Goal: Task Accomplishment & Management: Complete application form

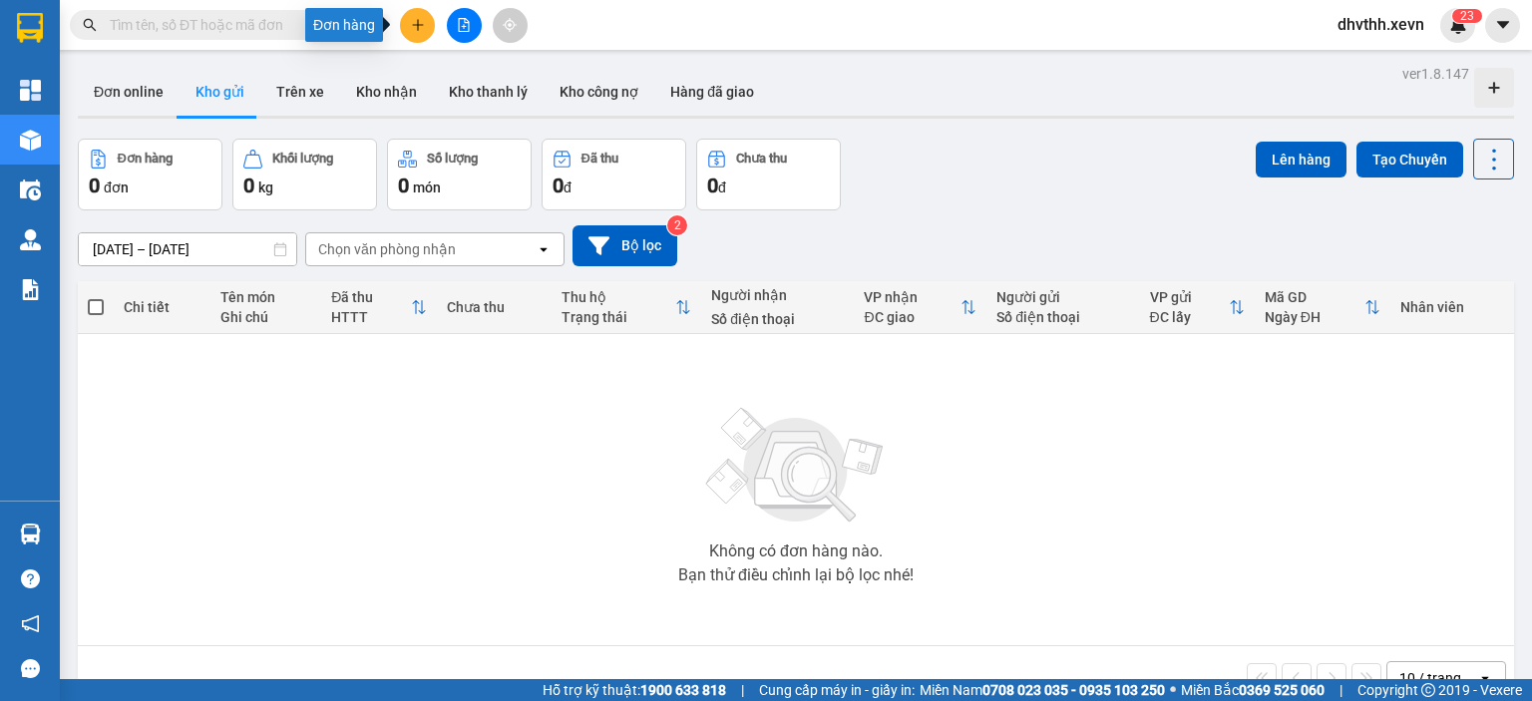
click at [415, 27] on icon "plus" at bounding box center [418, 25] width 14 height 14
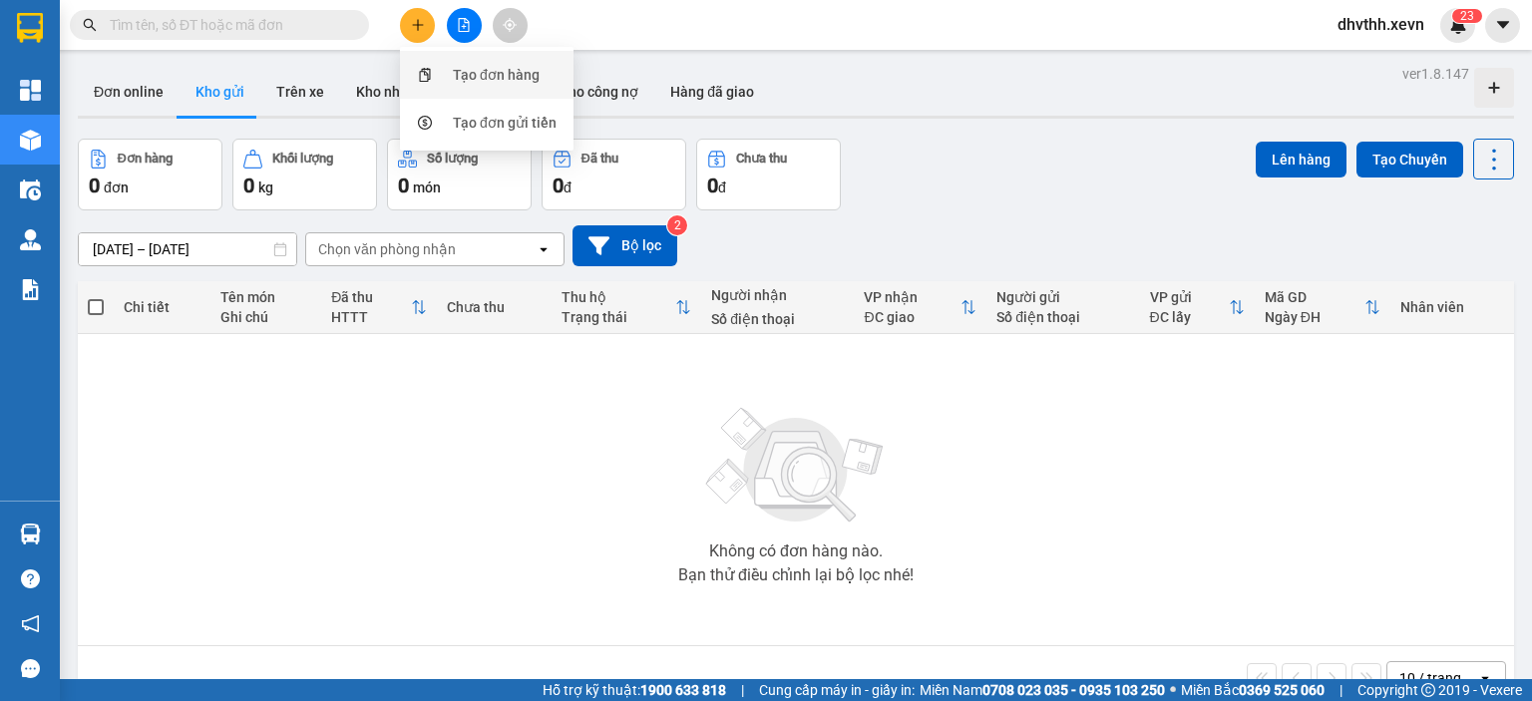
click at [435, 70] on div at bounding box center [424, 75] width 25 height 22
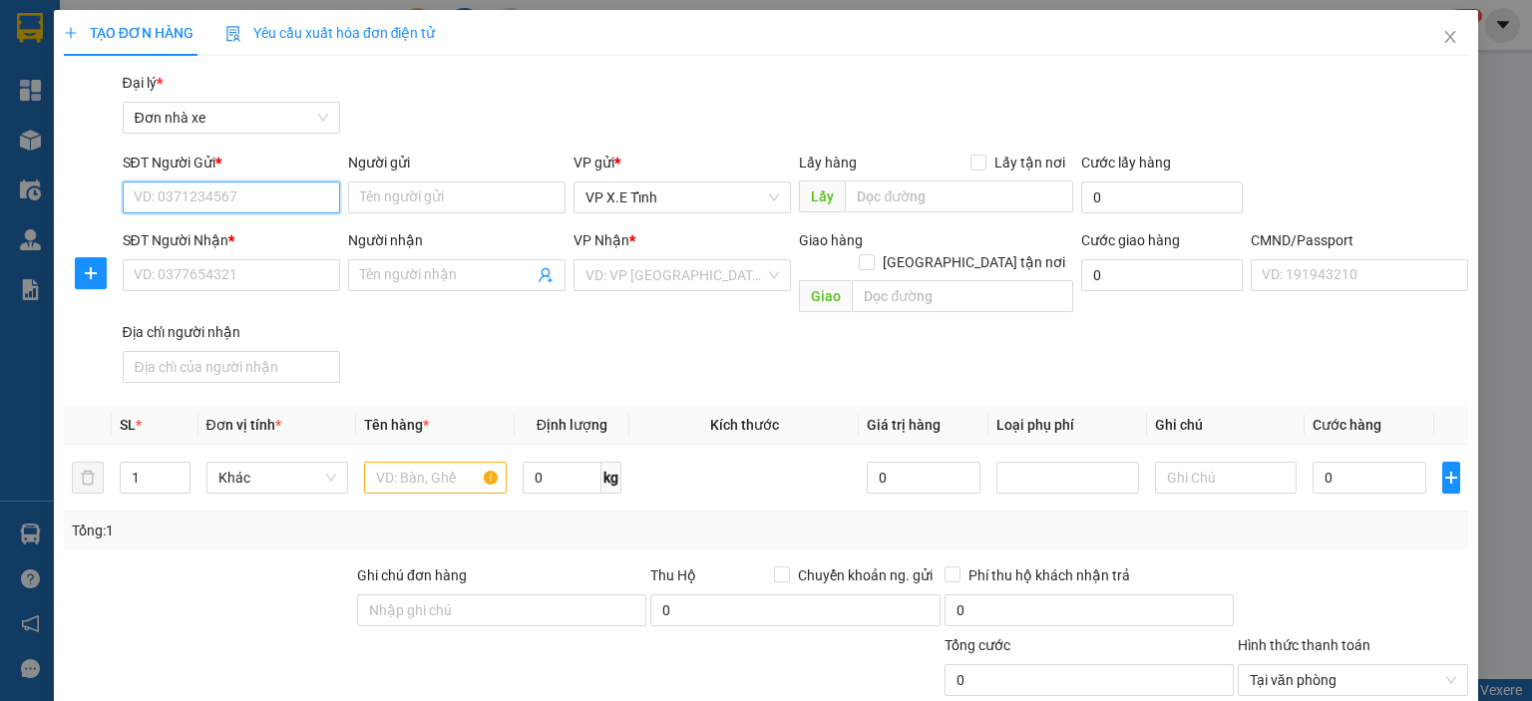
click at [301, 206] on input "SĐT Người Gửi *" at bounding box center [231, 198] width 217 height 32
paste input "853603811"
click at [132, 202] on input "853603811" at bounding box center [231, 198] width 217 height 32
click at [180, 230] on div "0853603811 - [PERSON_NAME]" at bounding box center [231, 237] width 196 height 22
type input "0853603811"
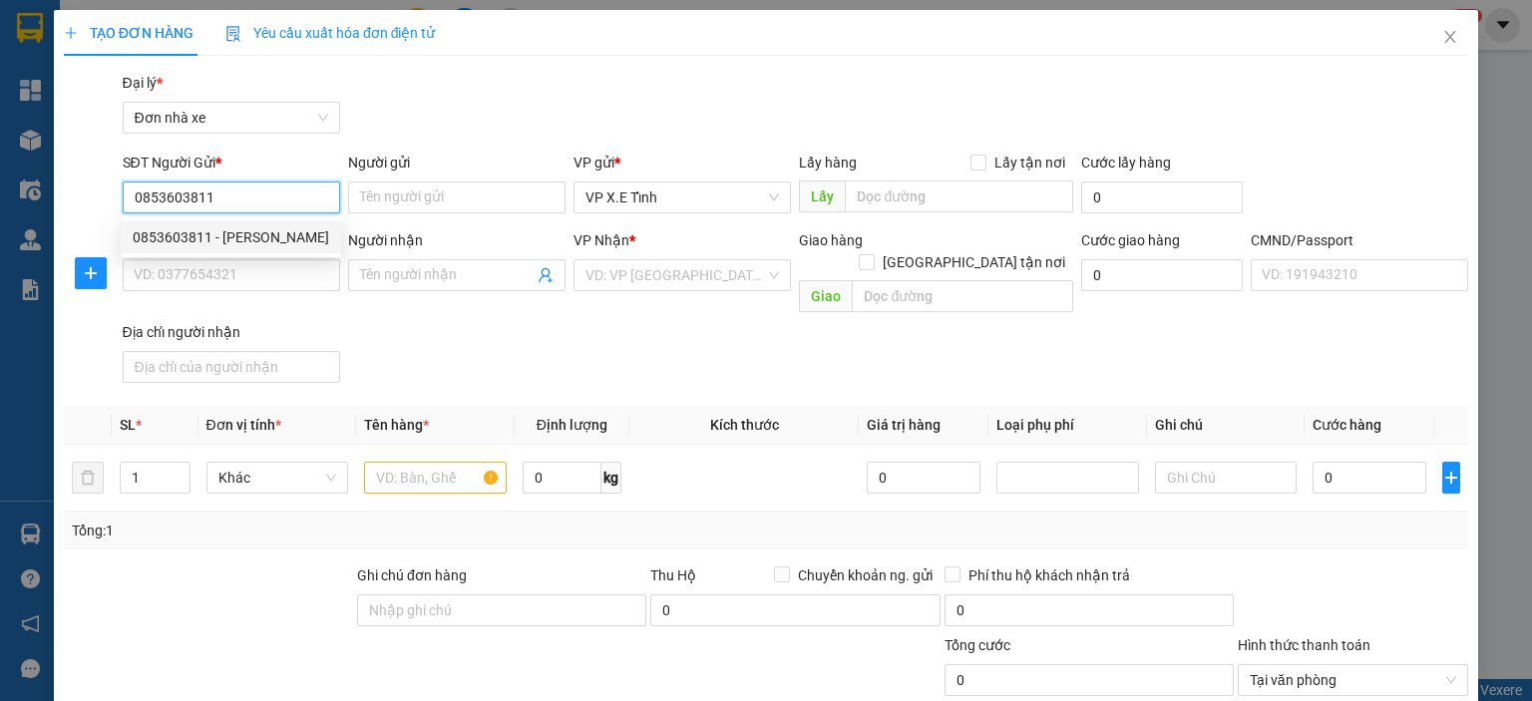
type input "[PERSON_NAME]"
type input "Đồng Nai"
type input "0853603811"
type input "[PERSON_NAME]"
type input "[GEOGRAPHIC_DATA] + [GEOGRAPHIC_DATA] + [GEOGRAPHIC_DATA] + [GEOGRAPHIC_DATA]"
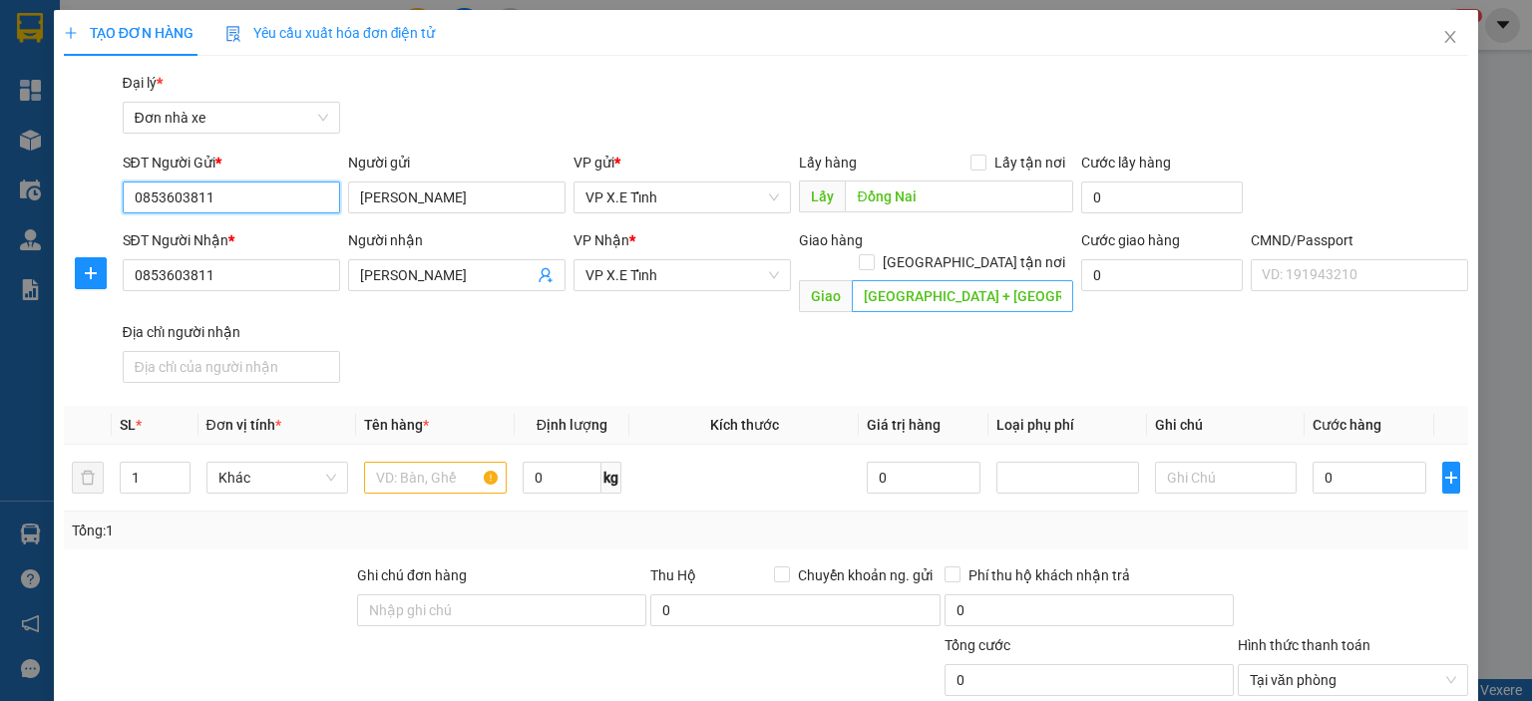
type input "0853603811"
click at [1029, 281] on input "[GEOGRAPHIC_DATA] + [GEOGRAPHIC_DATA] + [GEOGRAPHIC_DATA] + [GEOGRAPHIC_DATA]" at bounding box center [962, 296] width 221 height 32
type input "[GEOGRAPHIC_DATA]"
click at [968, 354] on div "SĐT Người Nhận * 0853603811 Người nhận [PERSON_NAME] VP Nhận * VP X.E Tỉnh Giao…" at bounding box center [796, 310] width 1355 height 162
click at [397, 462] on input "text" at bounding box center [435, 478] width 143 height 32
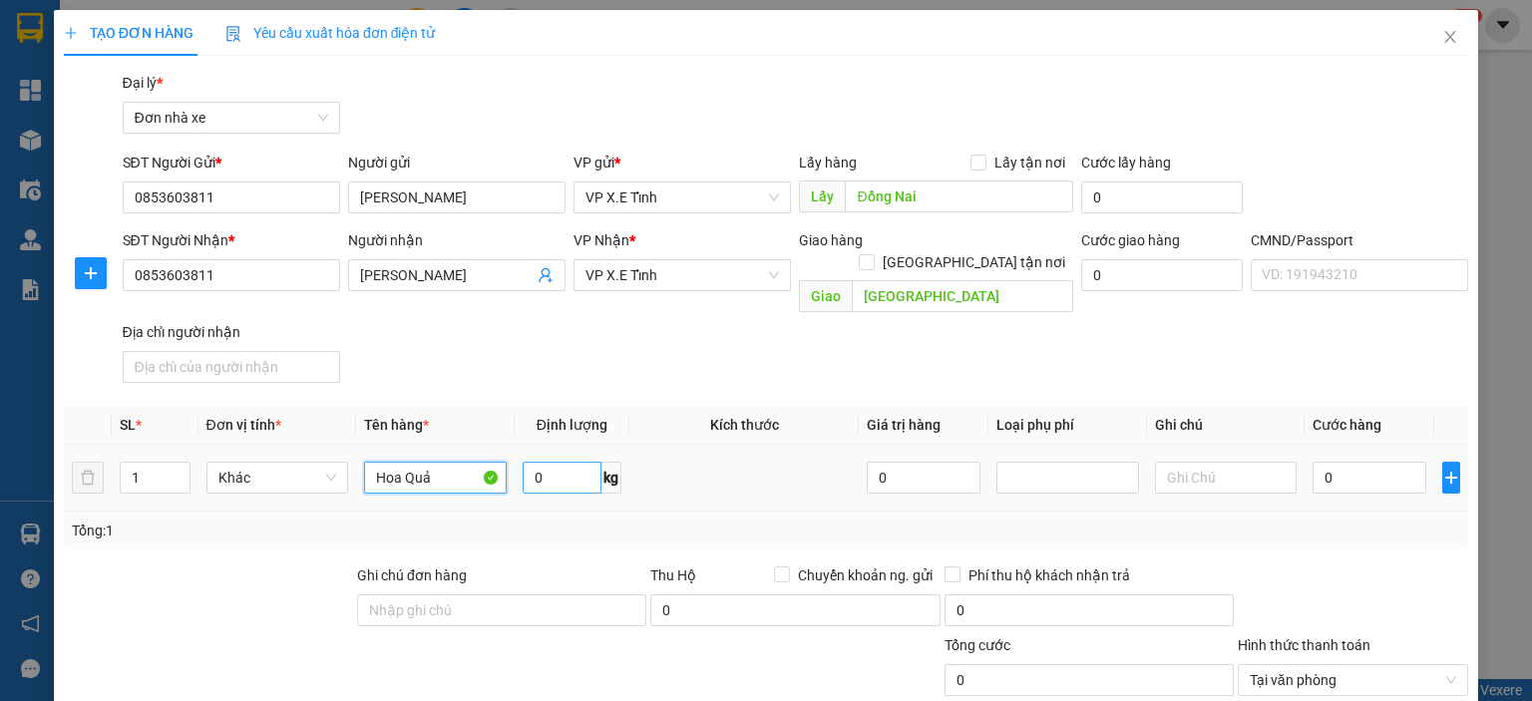
type input "Hoa Quả"
click at [559, 463] on input "0" at bounding box center [562, 478] width 79 height 32
type input "1"
type input "0"
click at [724, 460] on td at bounding box center [744, 478] width 230 height 67
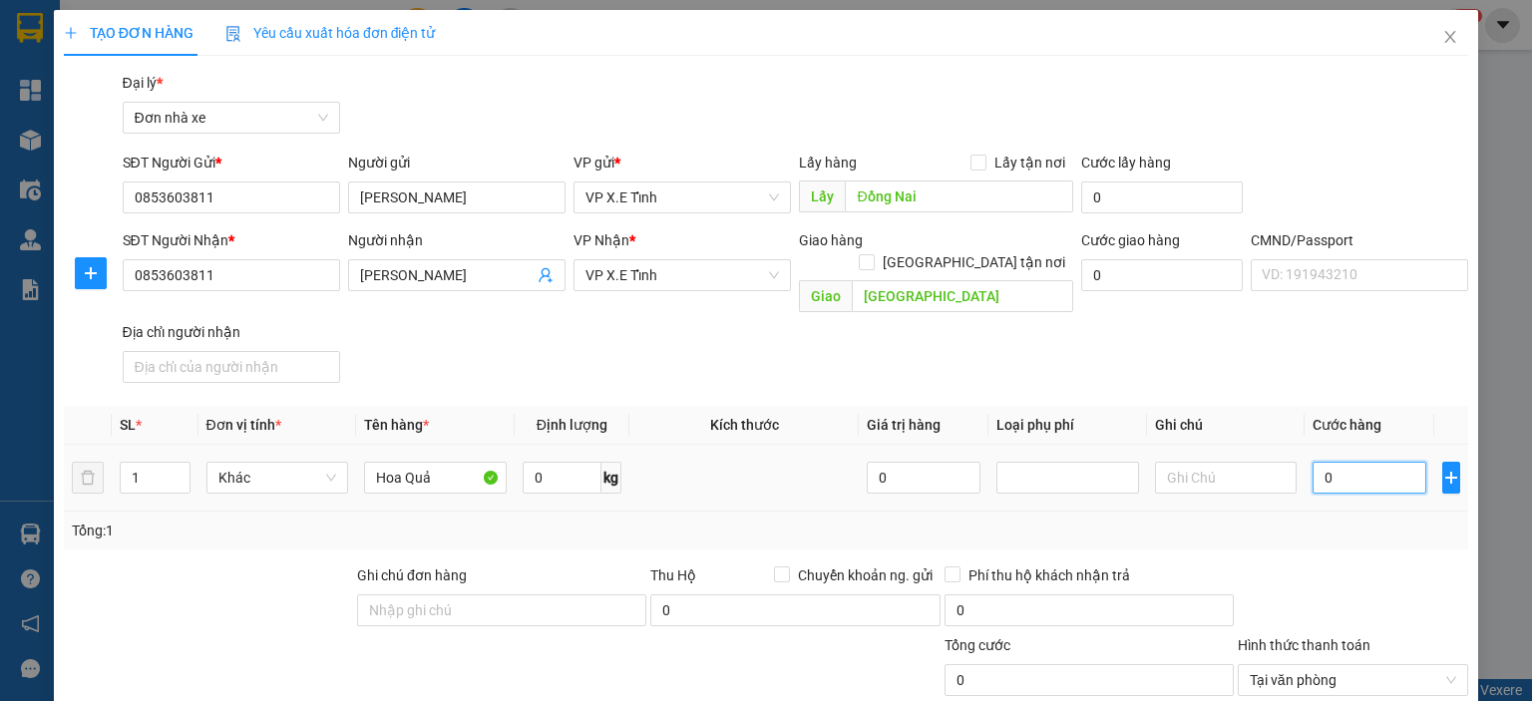
click at [1317, 462] on input "0" at bounding box center [1370, 478] width 114 height 32
type input "1"
type input "18"
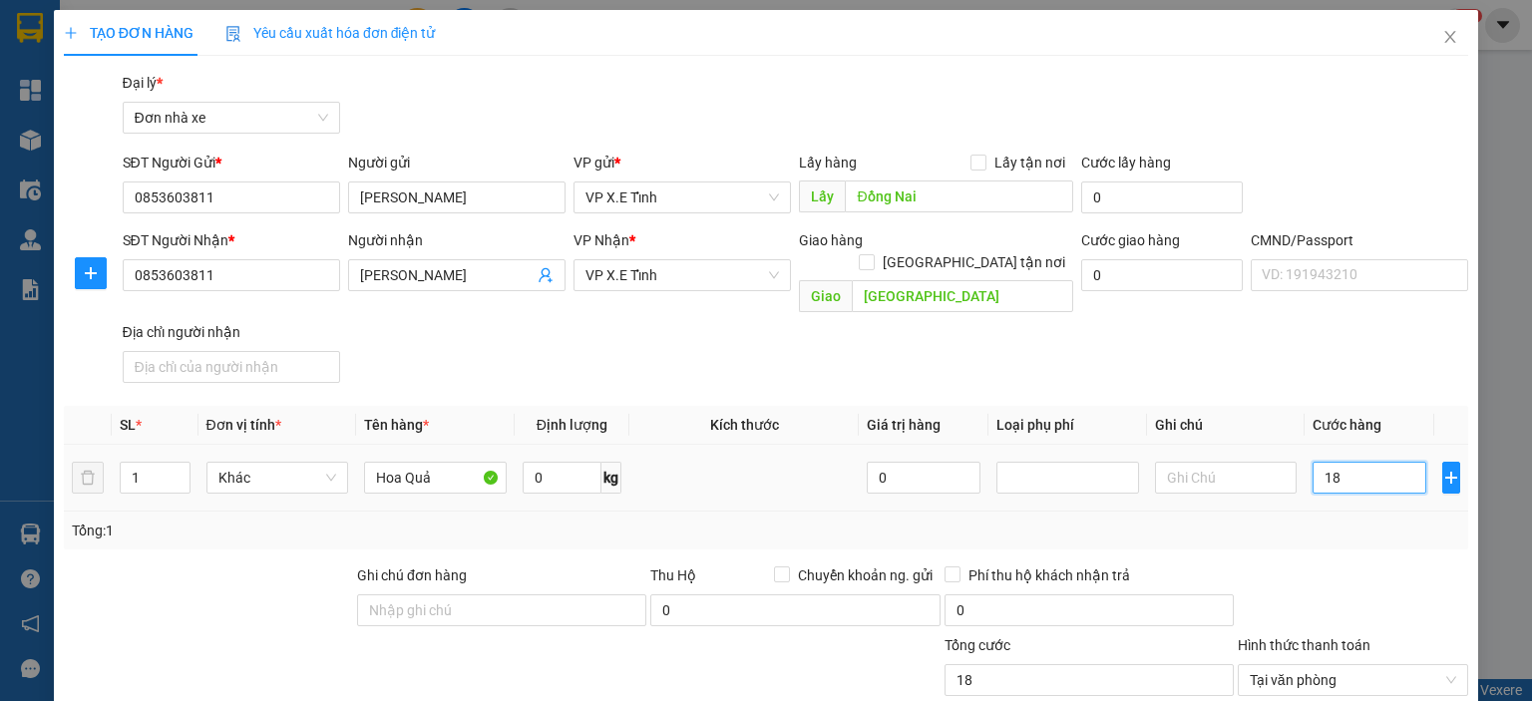
type input "180"
type input "1.800"
type input "18.000"
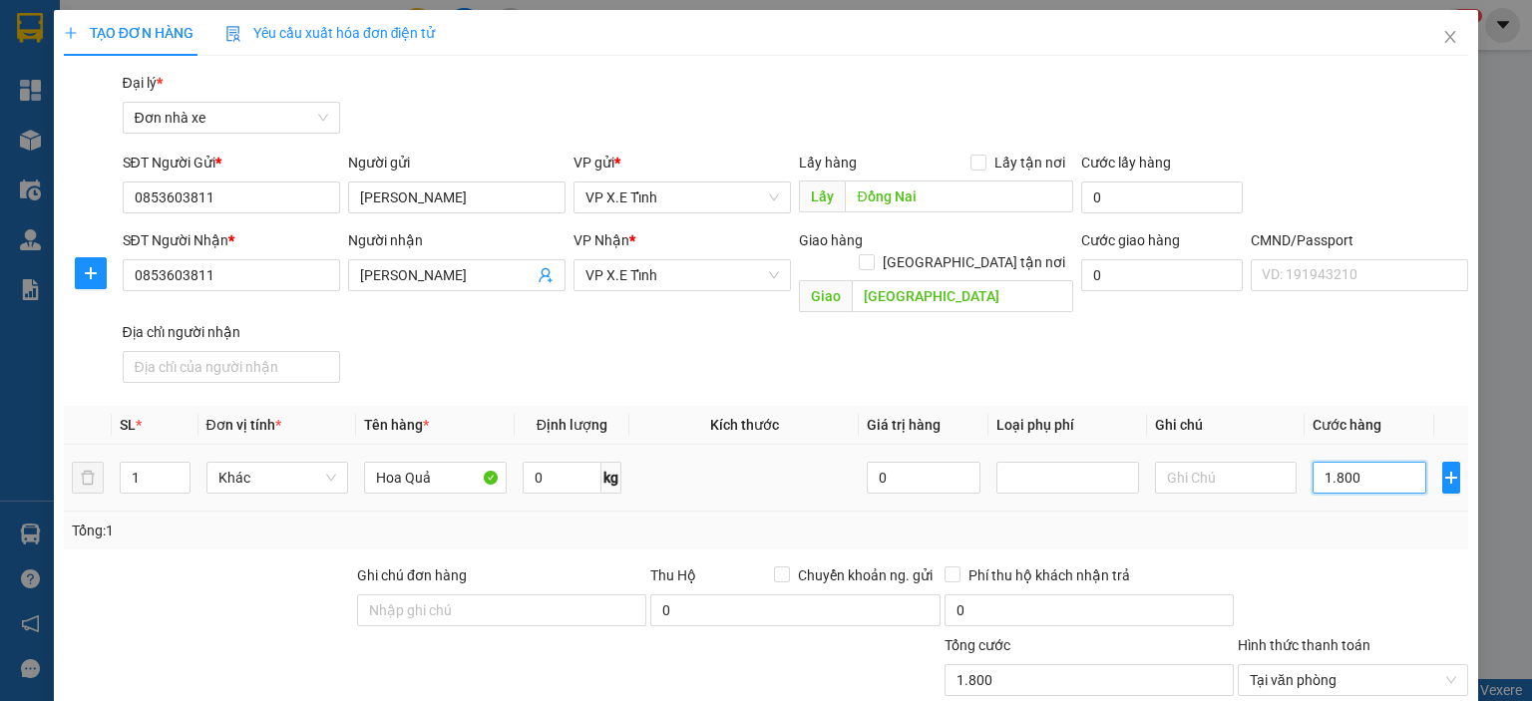
type input "18.000"
type input "180.000"
type input "1.800.000"
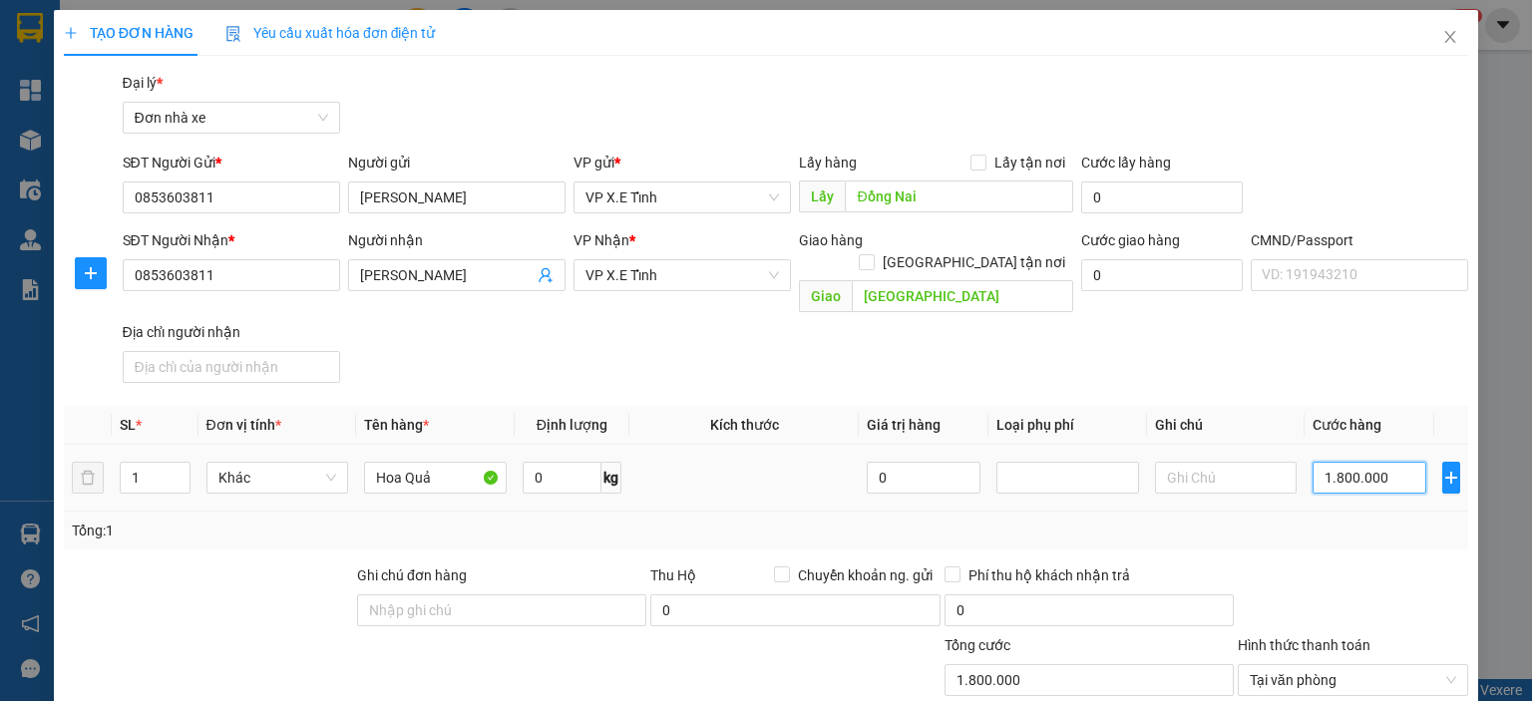
type input "18.000.000"
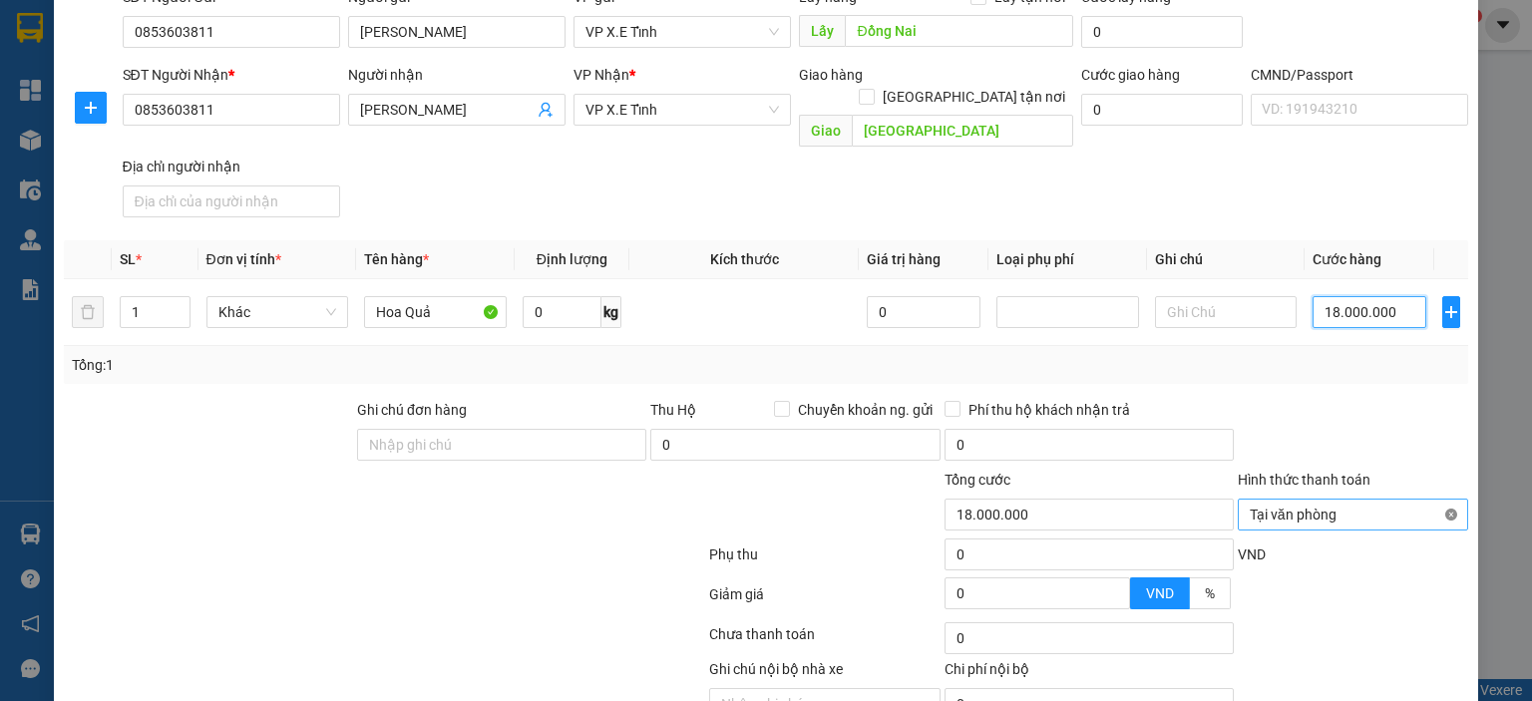
type input "18.000.000"
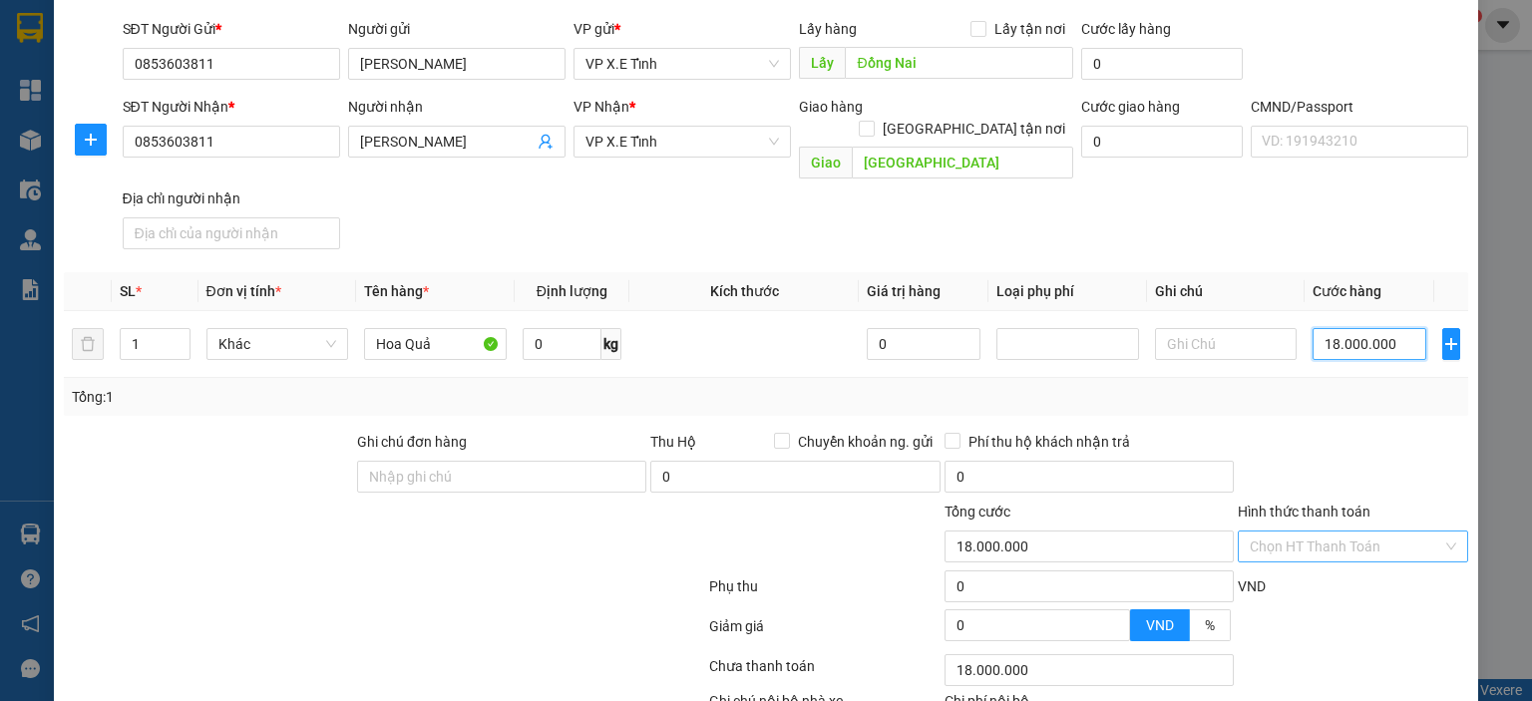
scroll to position [245, 0]
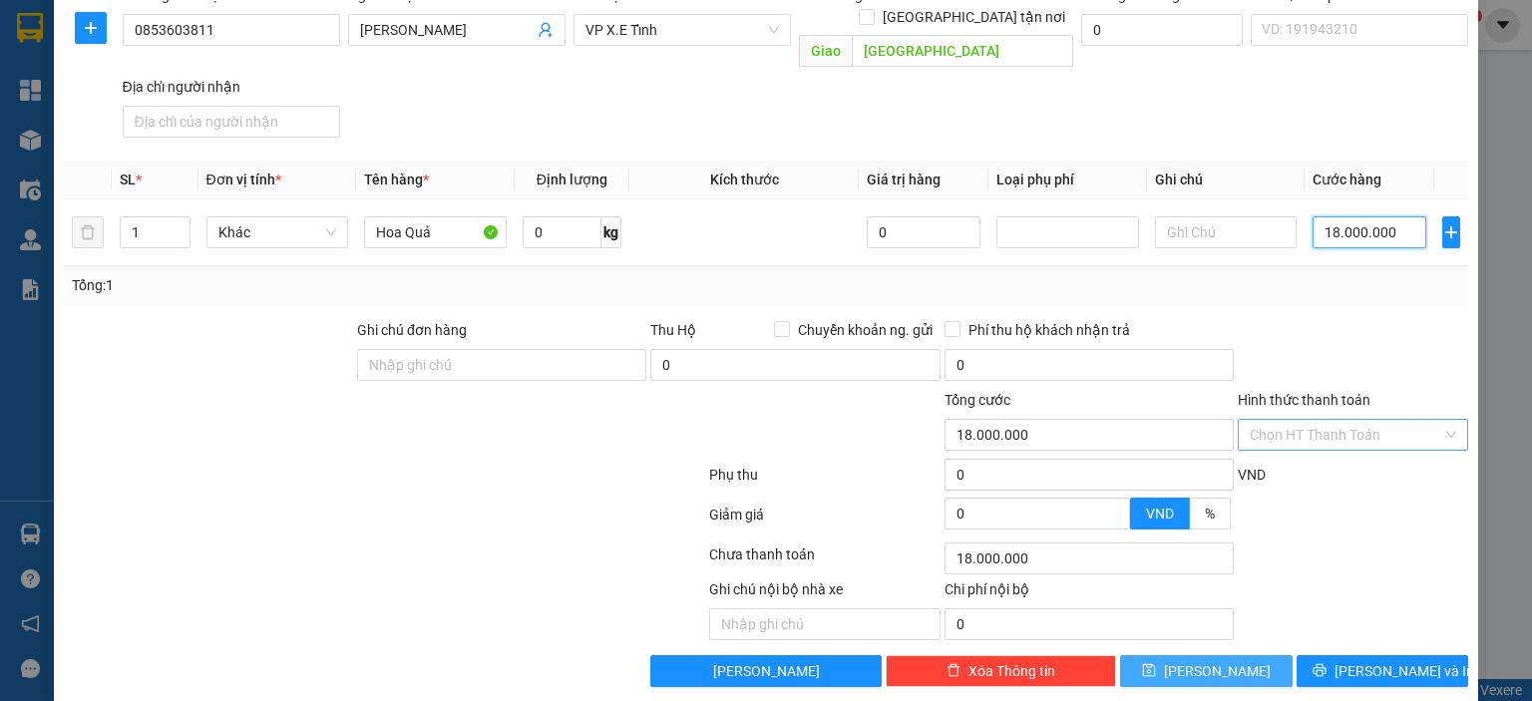
type input "18.000.000"
click at [1207, 660] on span "[PERSON_NAME]" at bounding box center [1217, 671] width 107 height 22
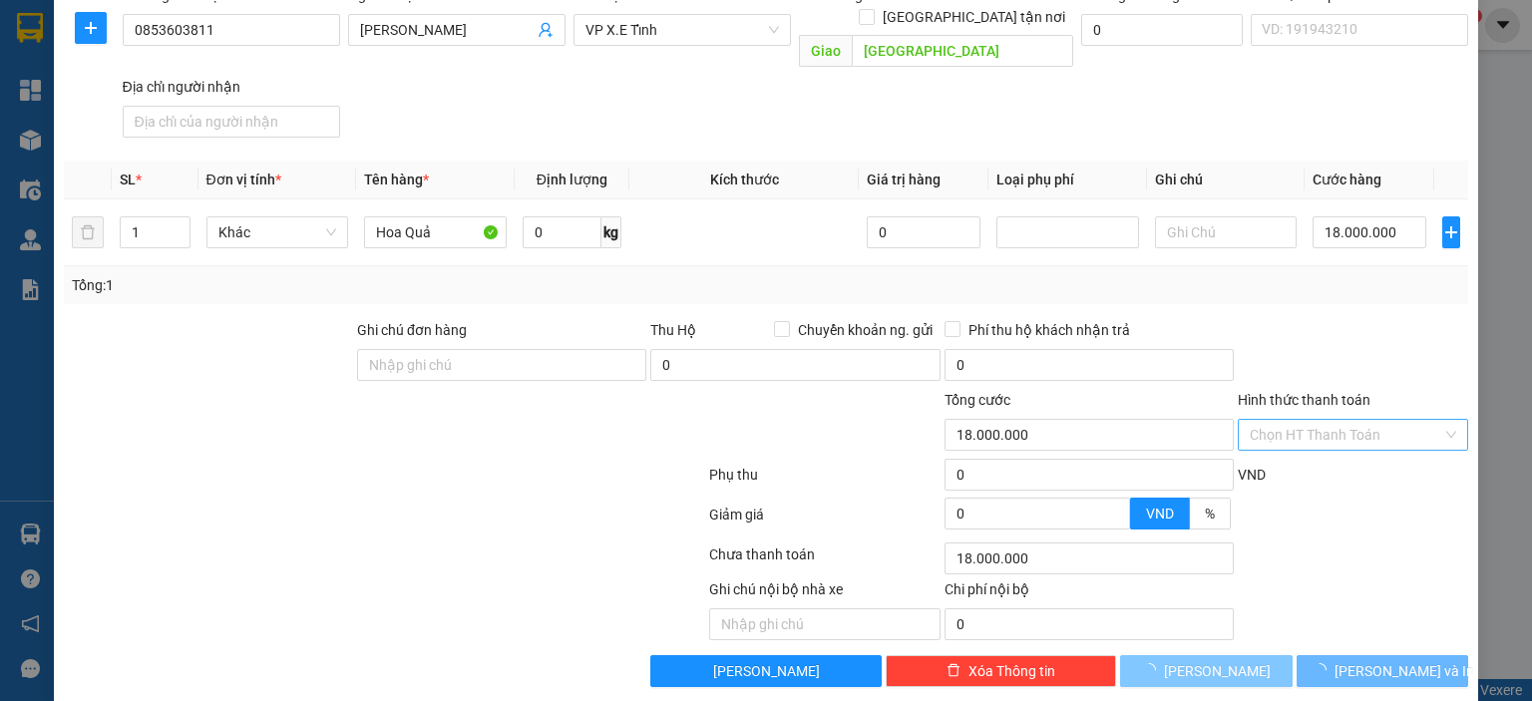
type input "0"
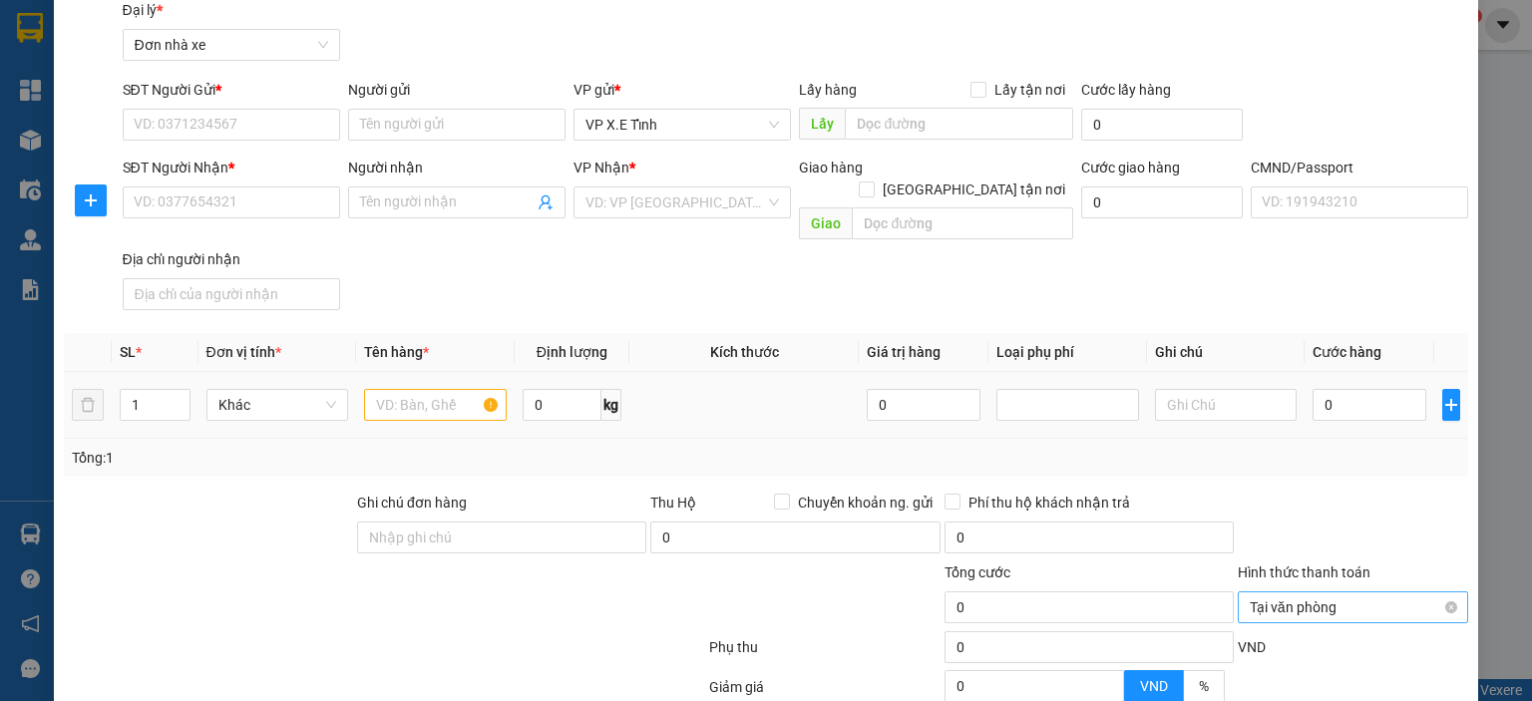
scroll to position [0, 0]
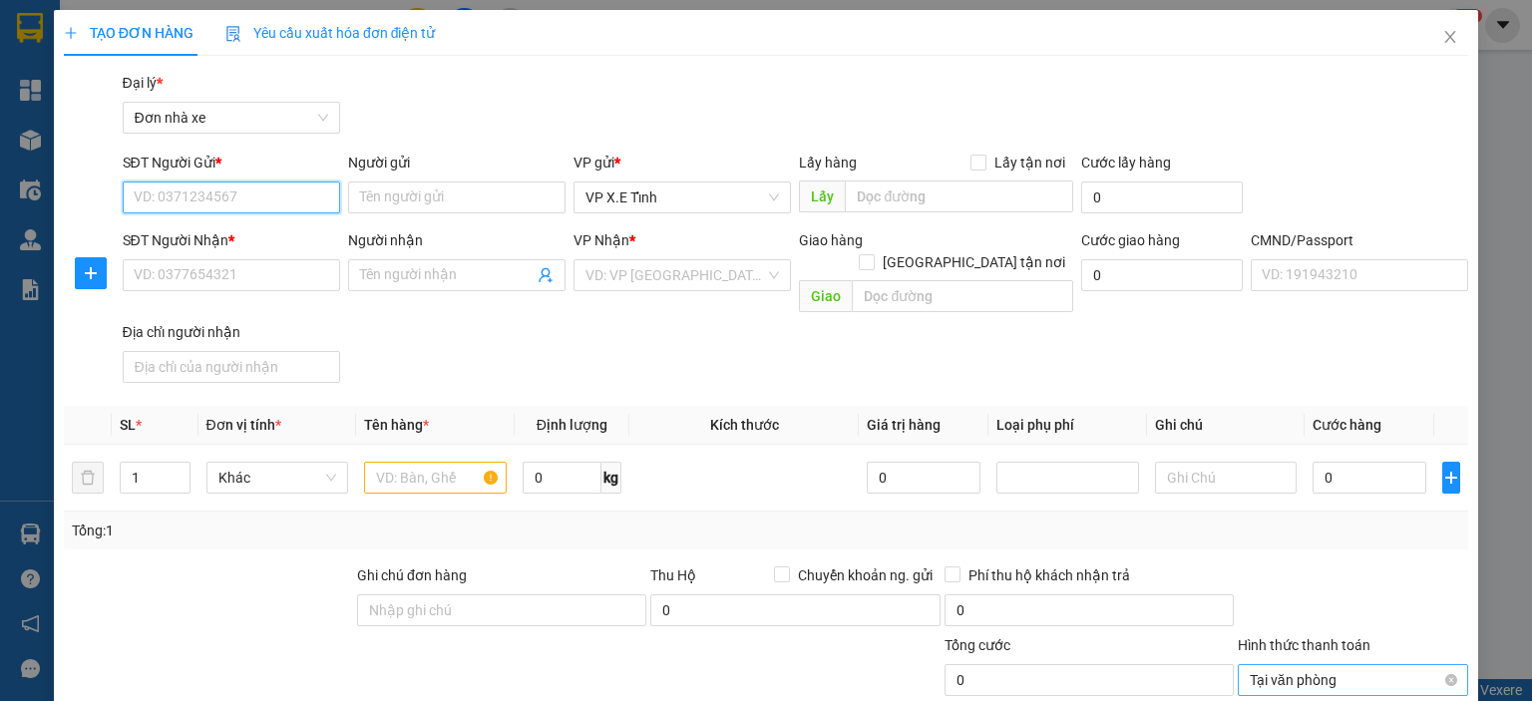
click at [273, 202] on input "SĐT Người Gửi *" at bounding box center [231, 198] width 217 height 32
paste input "0977782090"
type input "0977782090"
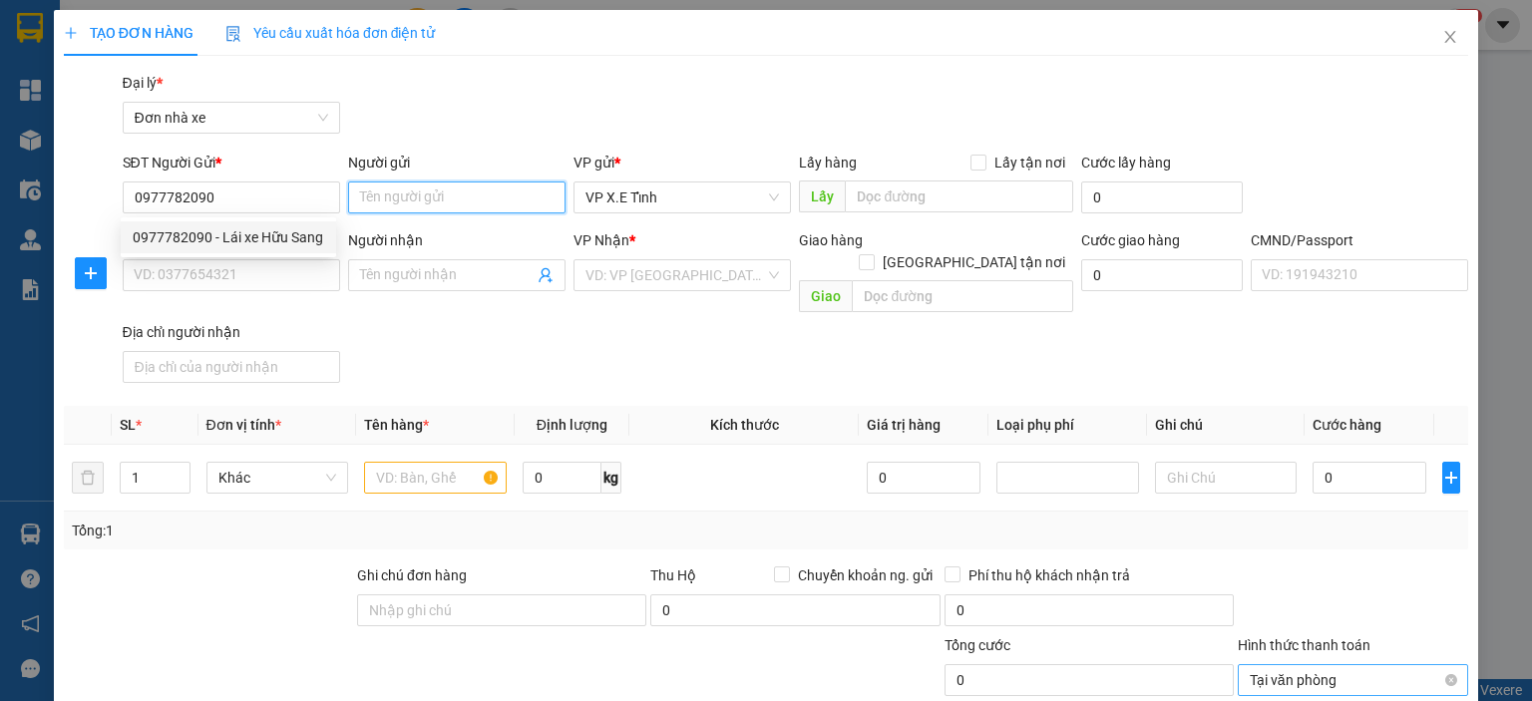
click at [398, 204] on input "Người gửi" at bounding box center [456, 198] width 217 height 32
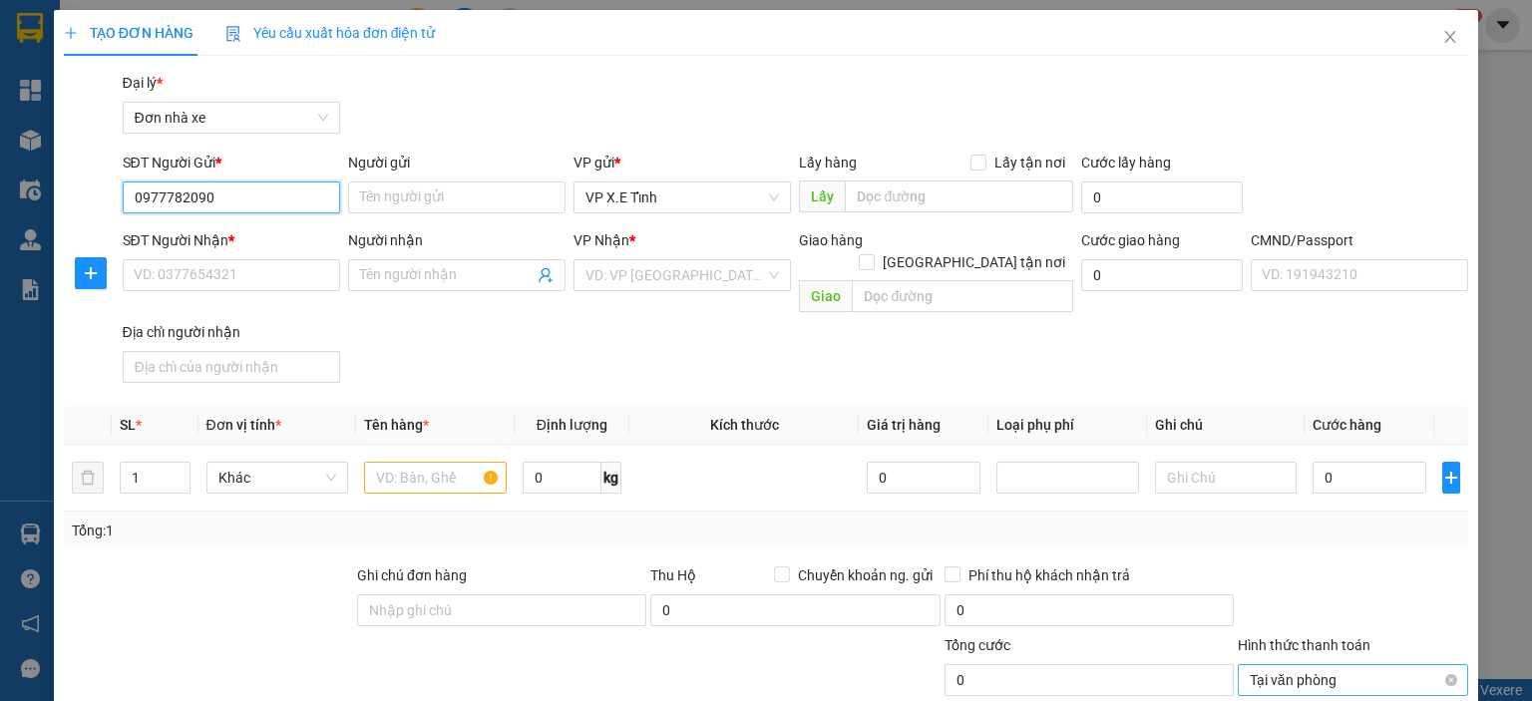
click at [260, 203] on input "0977782090" at bounding box center [231, 198] width 217 height 32
click at [262, 235] on div "0977782090 - Lái xe Hữu Sang" at bounding box center [229, 237] width 192 height 22
type input "Lái xe Hữu Sang"
type input "Bình Dương"
type input "0977782090"
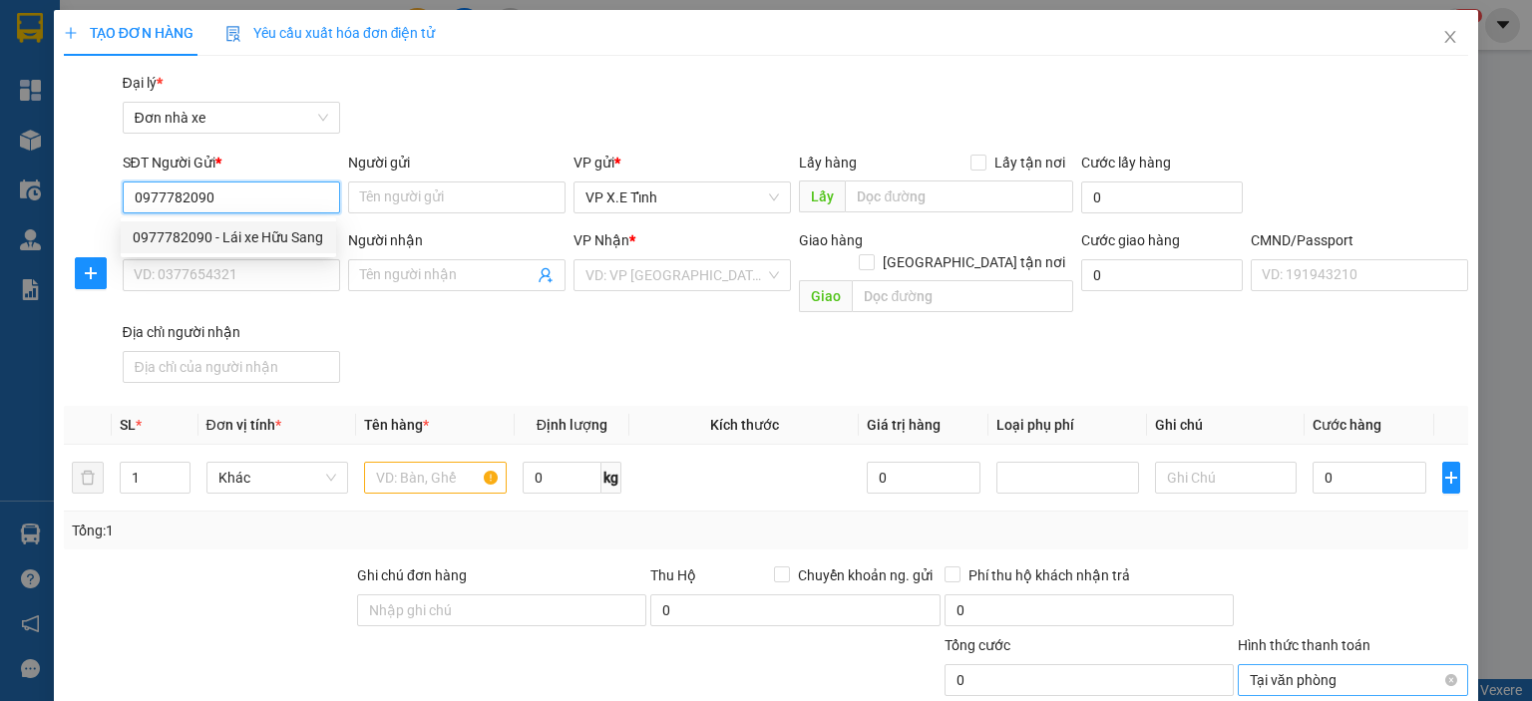
type input "Lái xe Hữu Sang"
type input "[GEOGRAPHIC_DATA]"
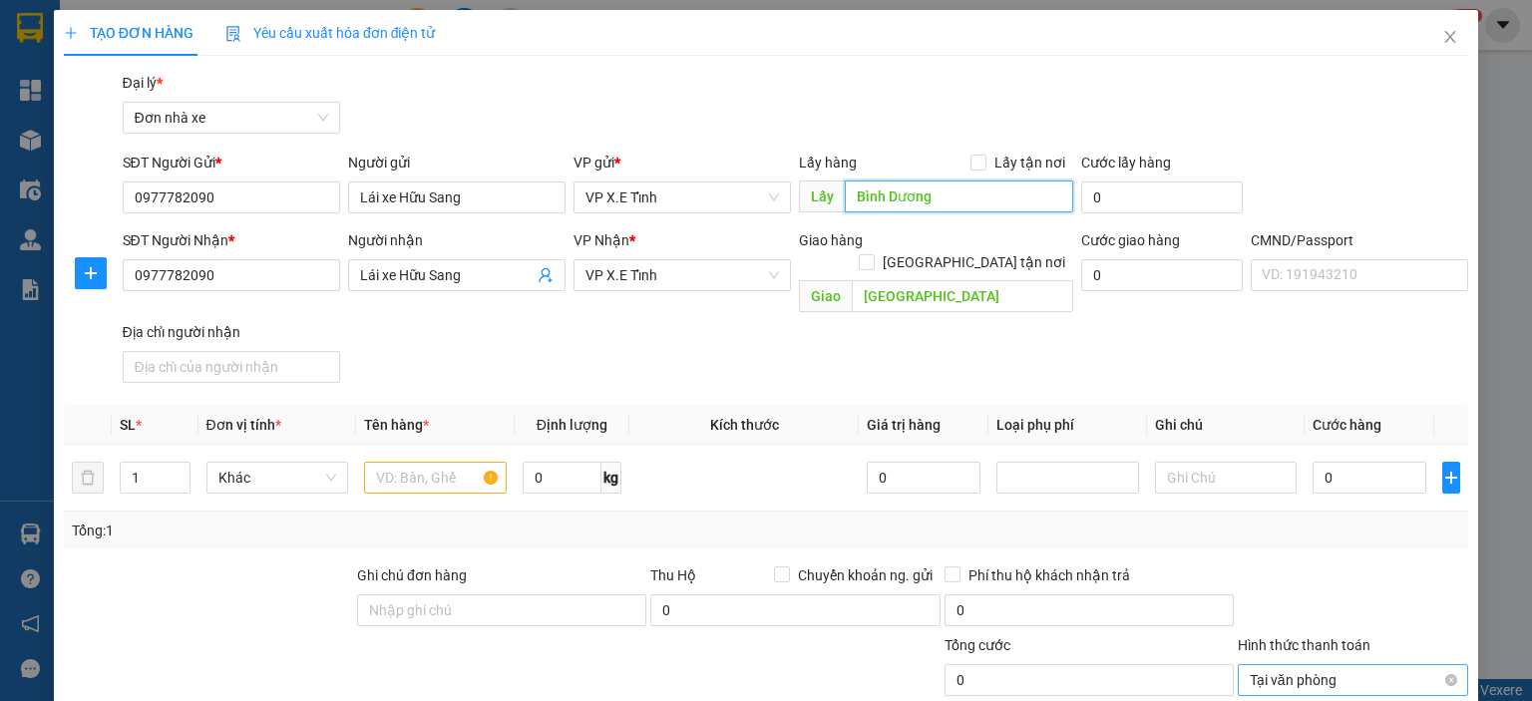
click at [907, 205] on input "Bình Dương" at bounding box center [959, 197] width 228 height 32
type input "H"
type input "HCM"
click at [447, 462] on input "text" at bounding box center [435, 478] width 143 height 32
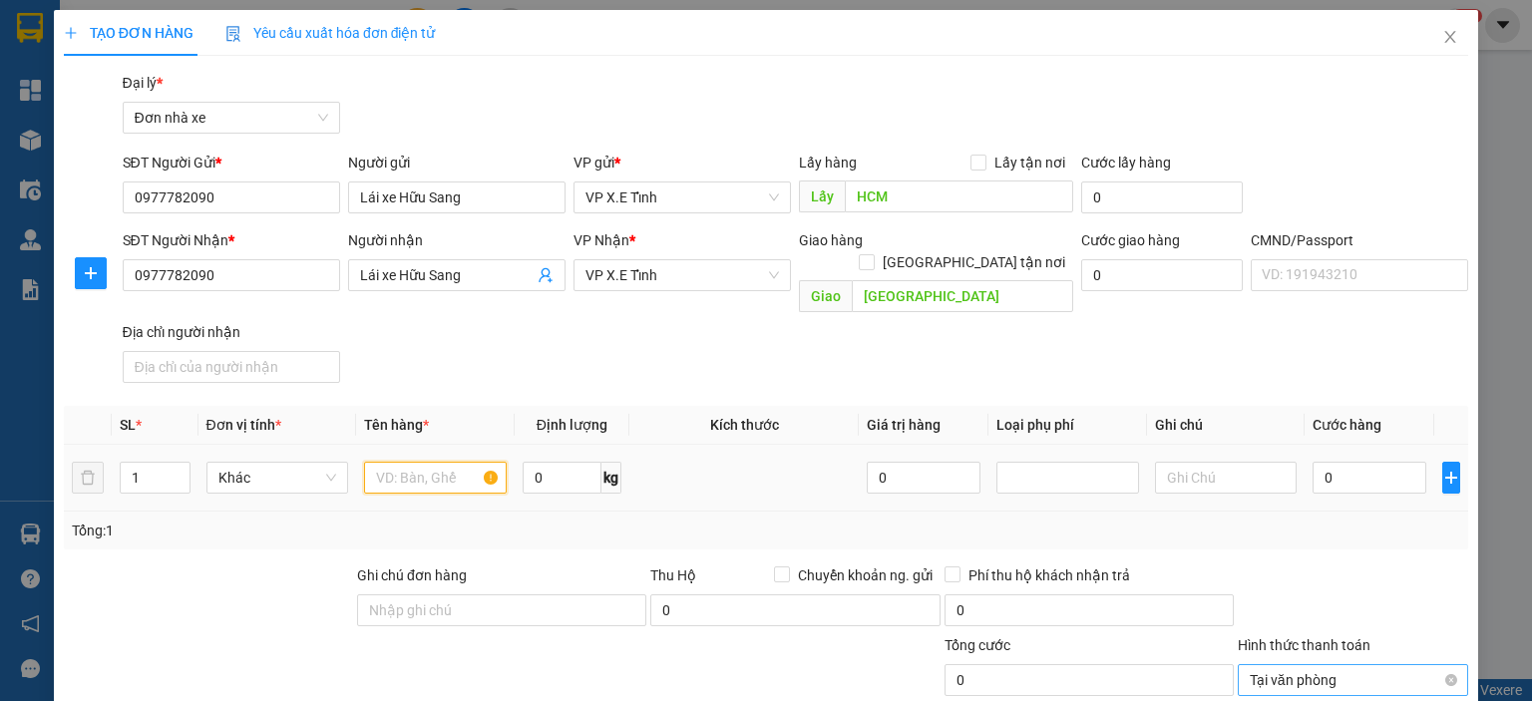
type input "h"
type input "Hoa Quả"
click at [1334, 463] on input "0" at bounding box center [1370, 478] width 114 height 32
type input "1"
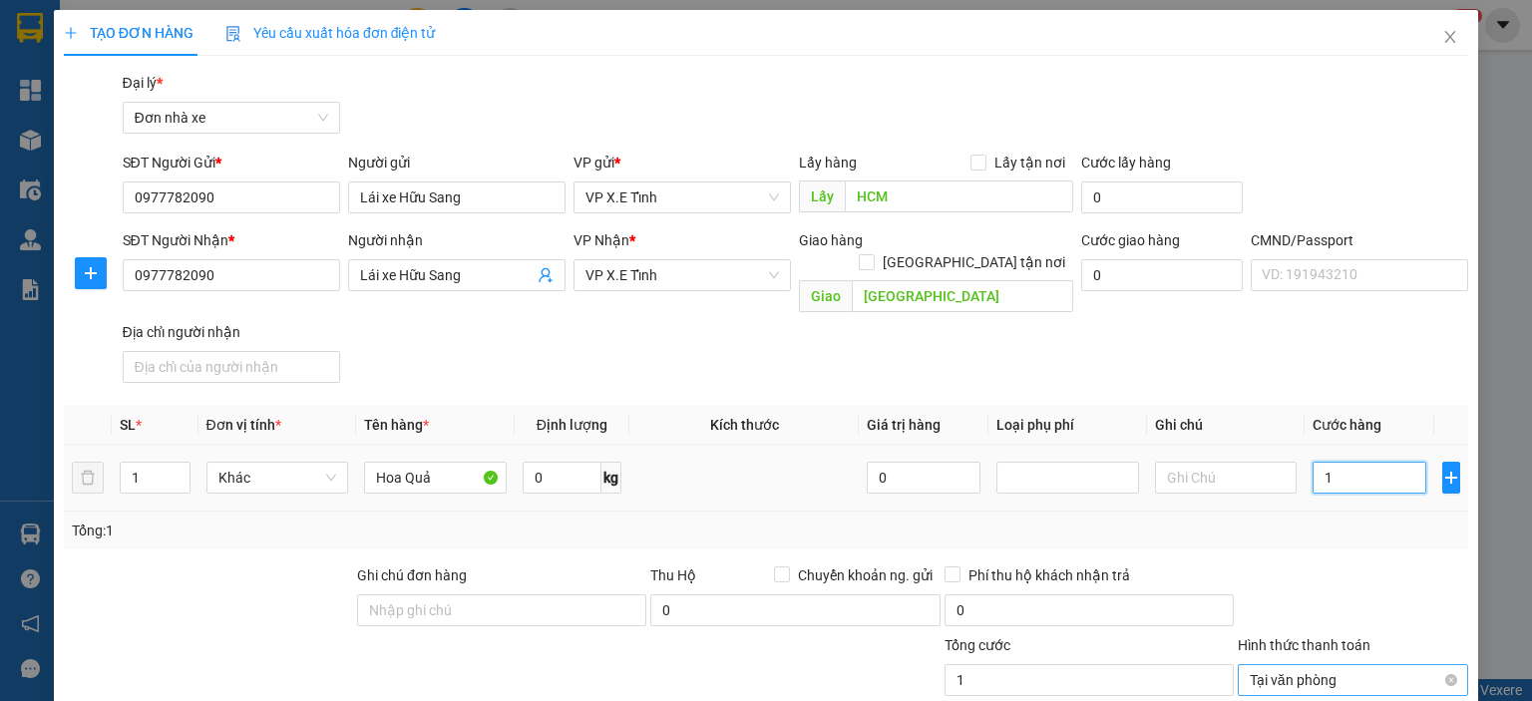
type input "14"
type input "140"
type input "1.400"
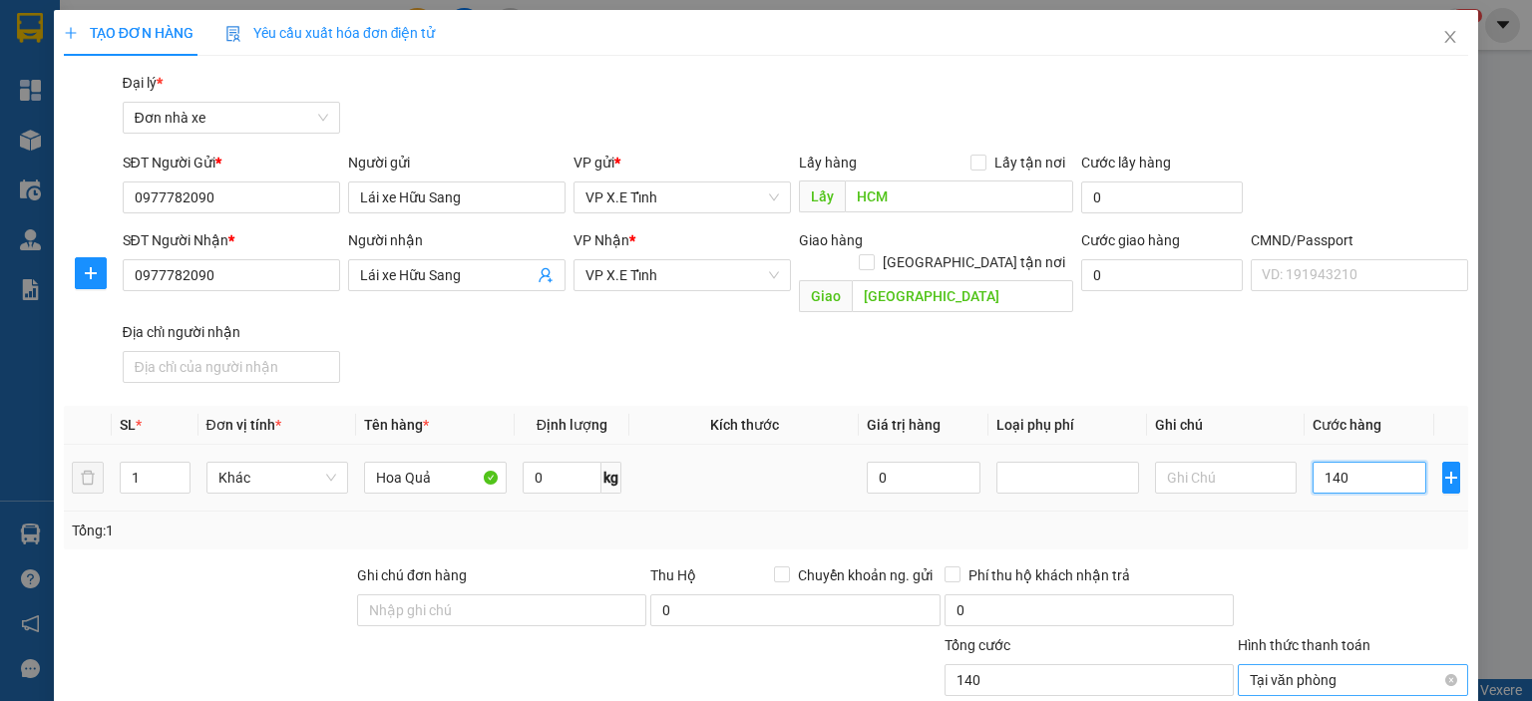
type input "1.400"
type input "14.000"
type input "140.000"
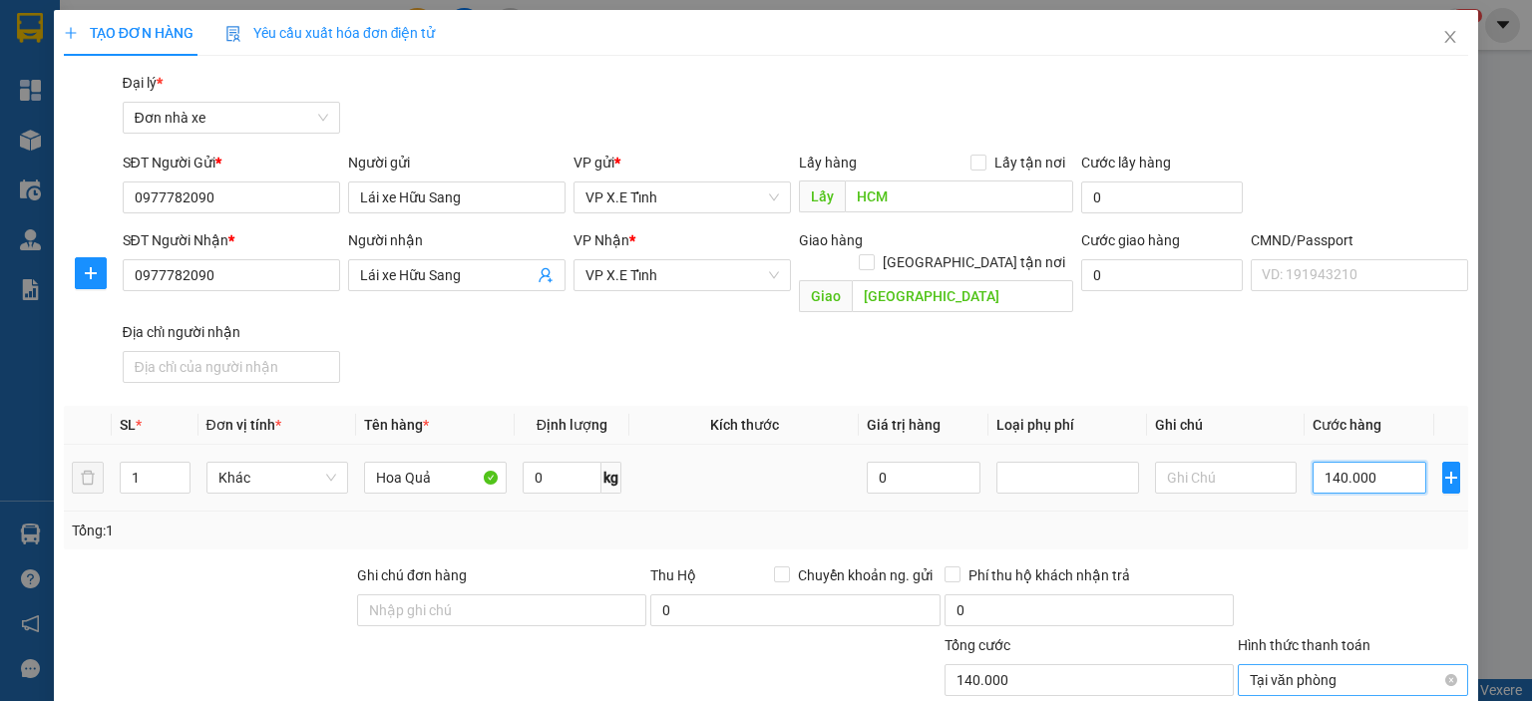
type input "1.400.000"
type input "14.000.000"
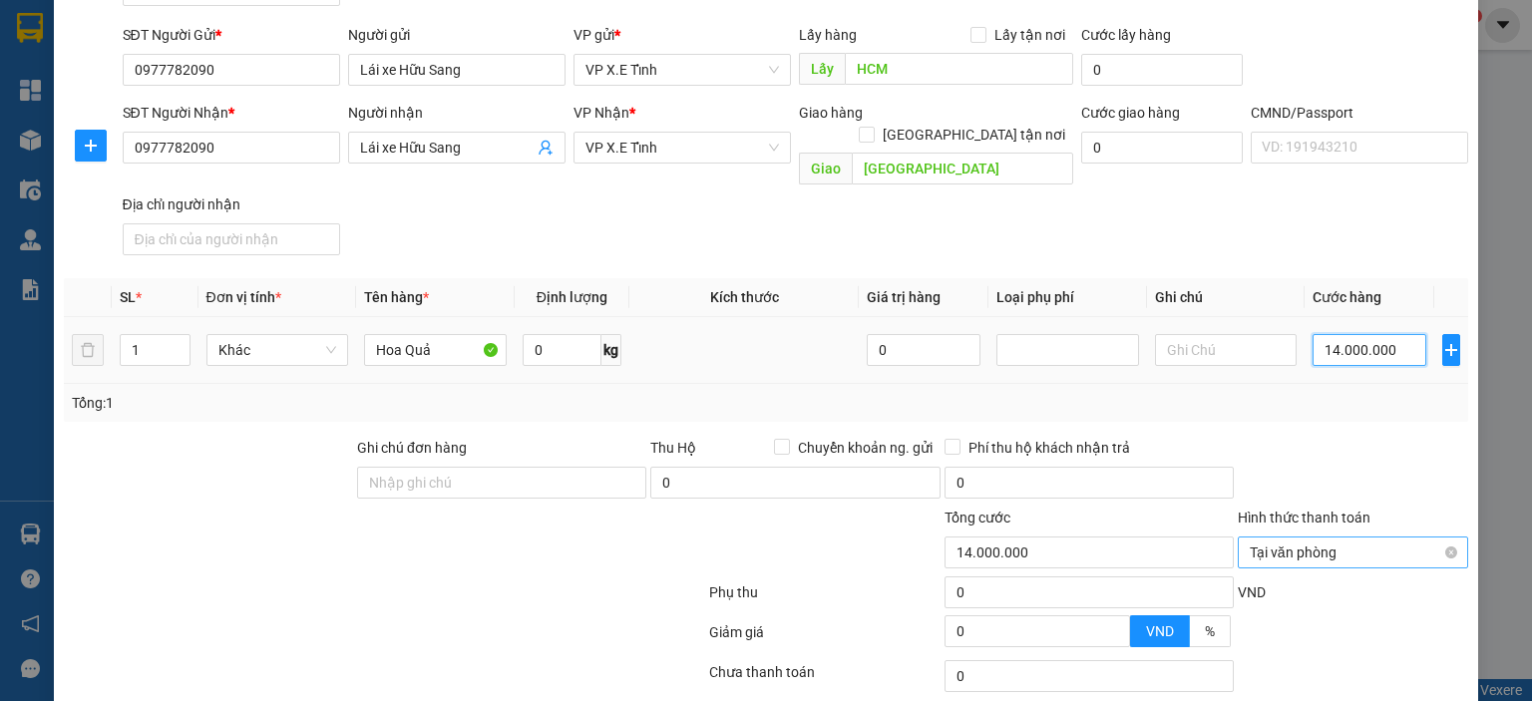
scroll to position [166, 0]
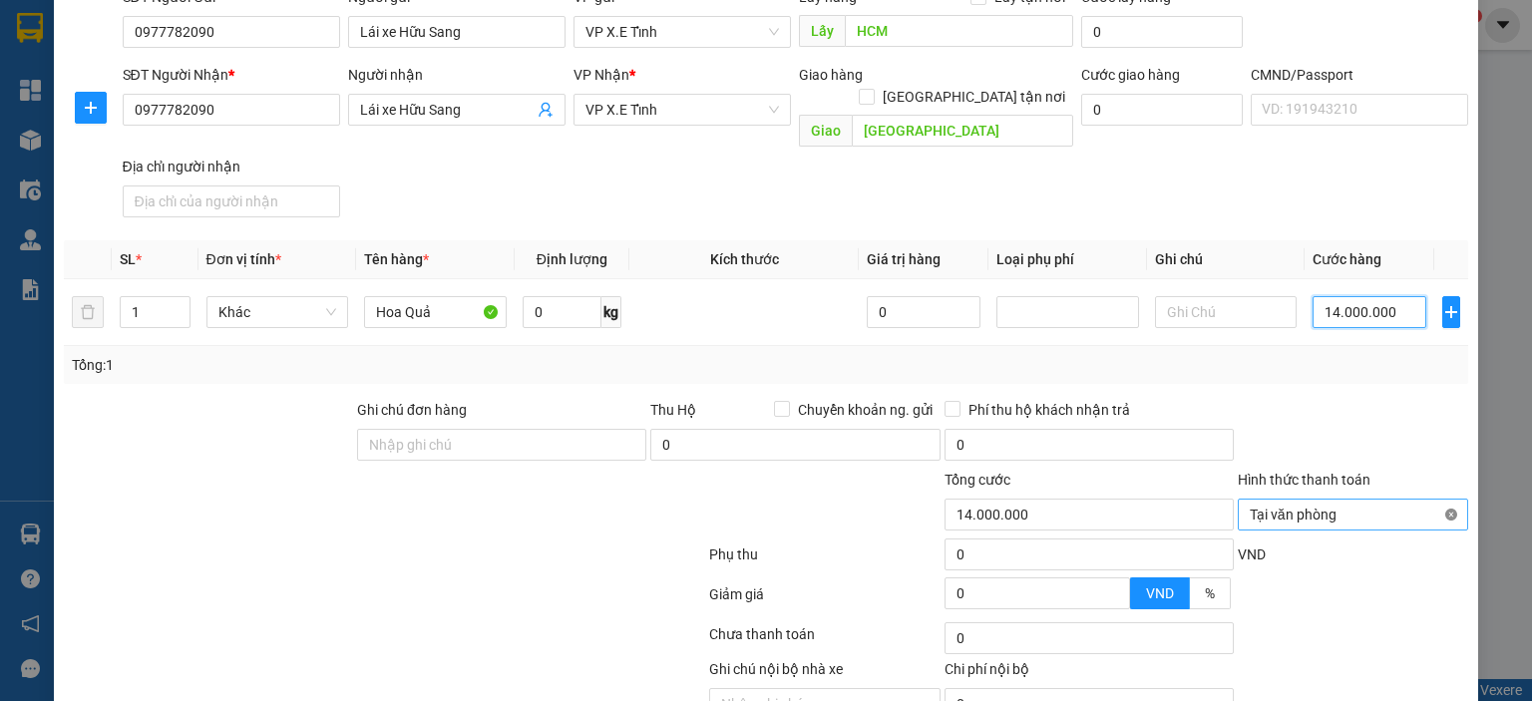
type input "14.000.000"
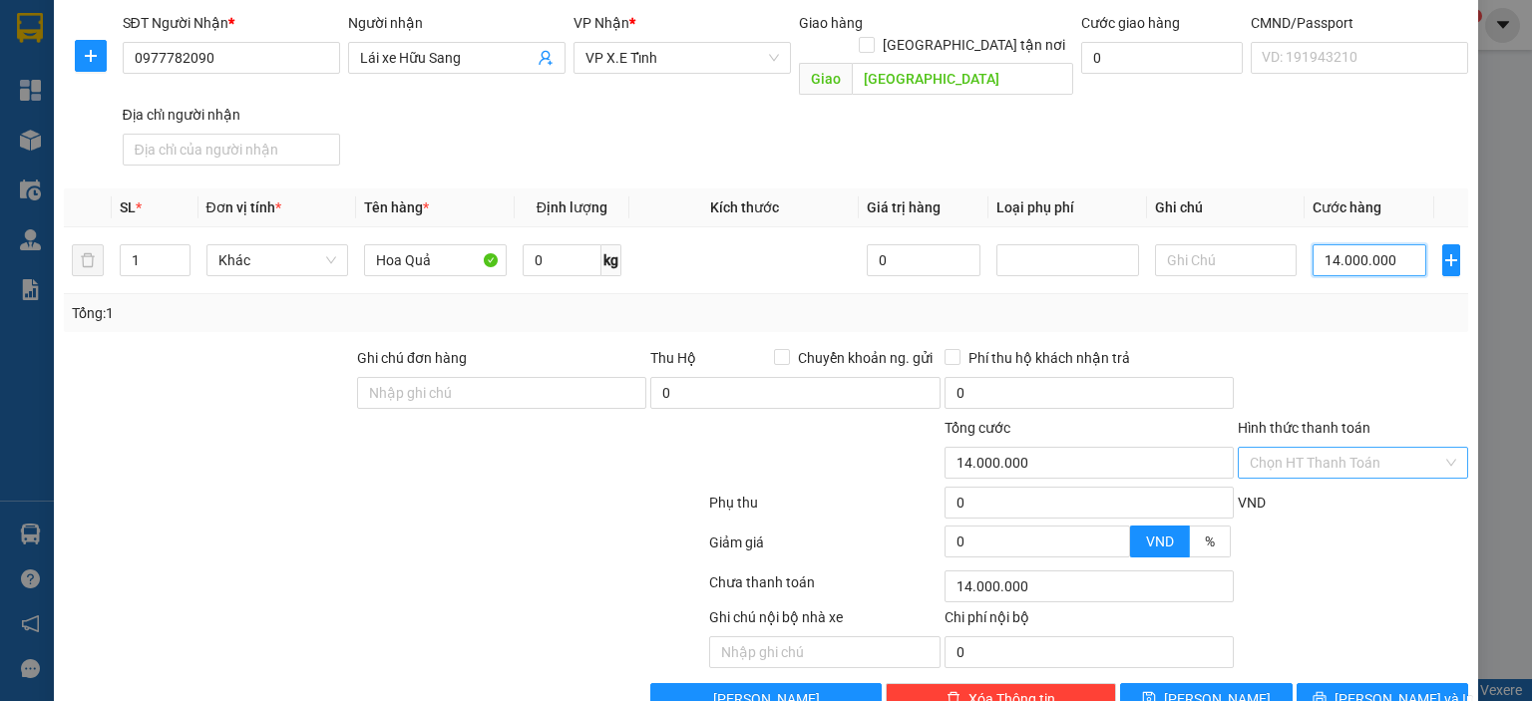
scroll to position [245, 0]
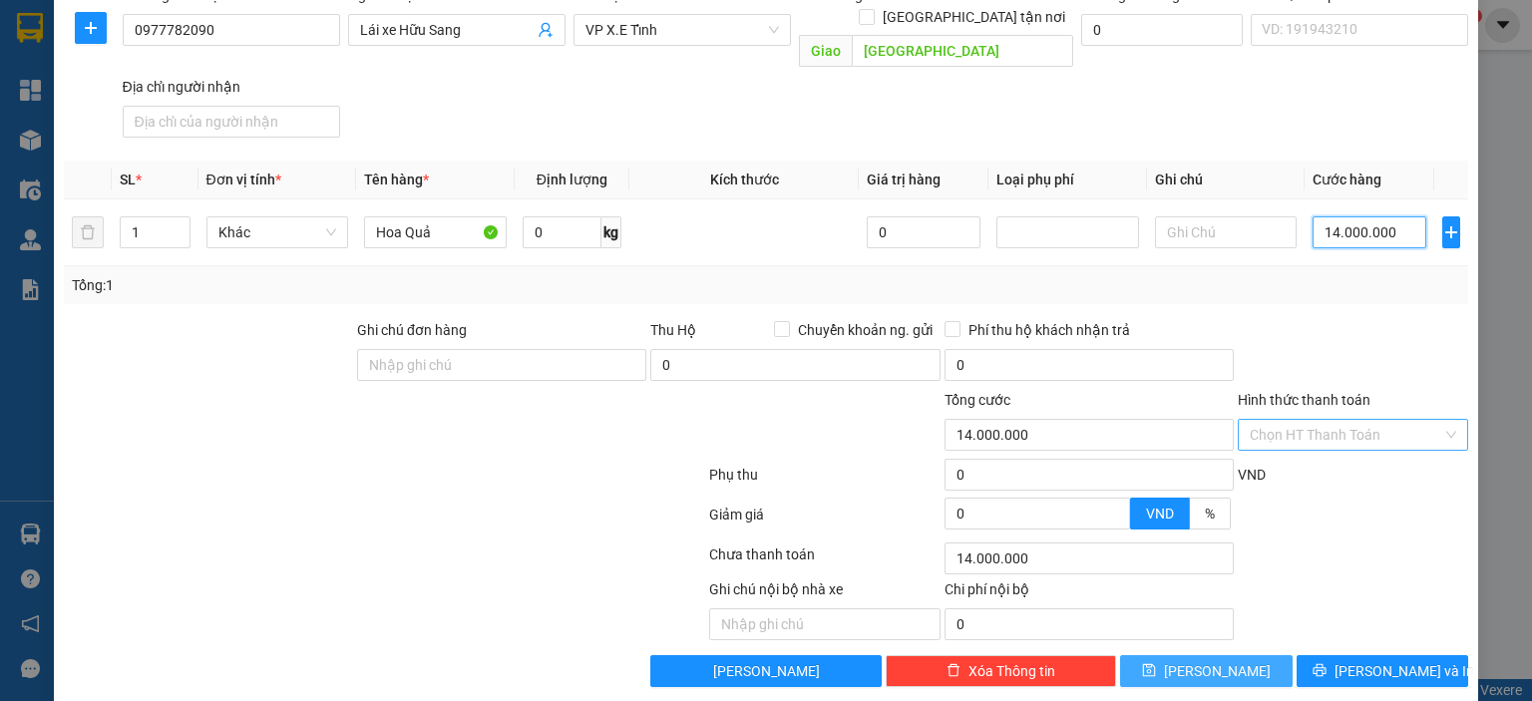
type input "14.000.000"
click at [1167, 655] on button "[PERSON_NAME]" at bounding box center [1206, 671] width 173 height 32
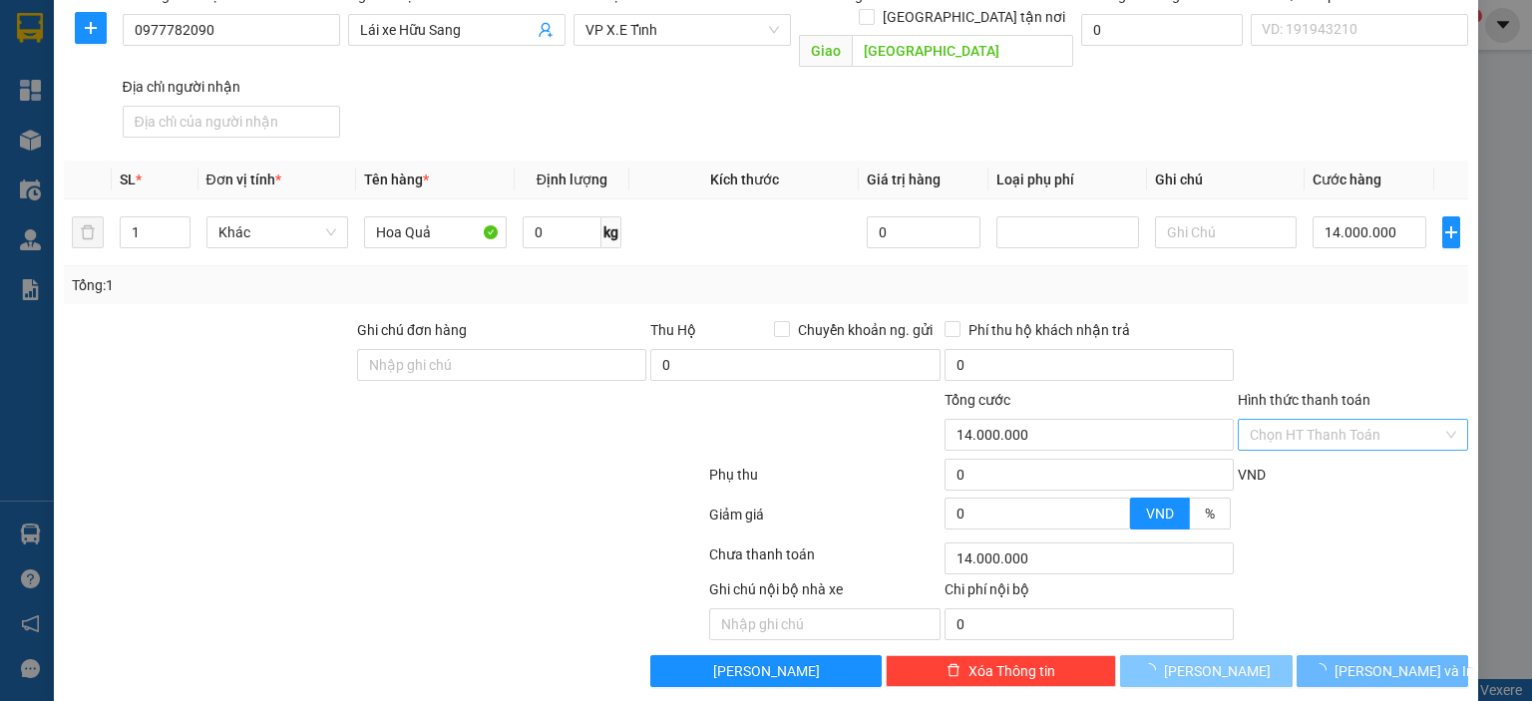
type input "0"
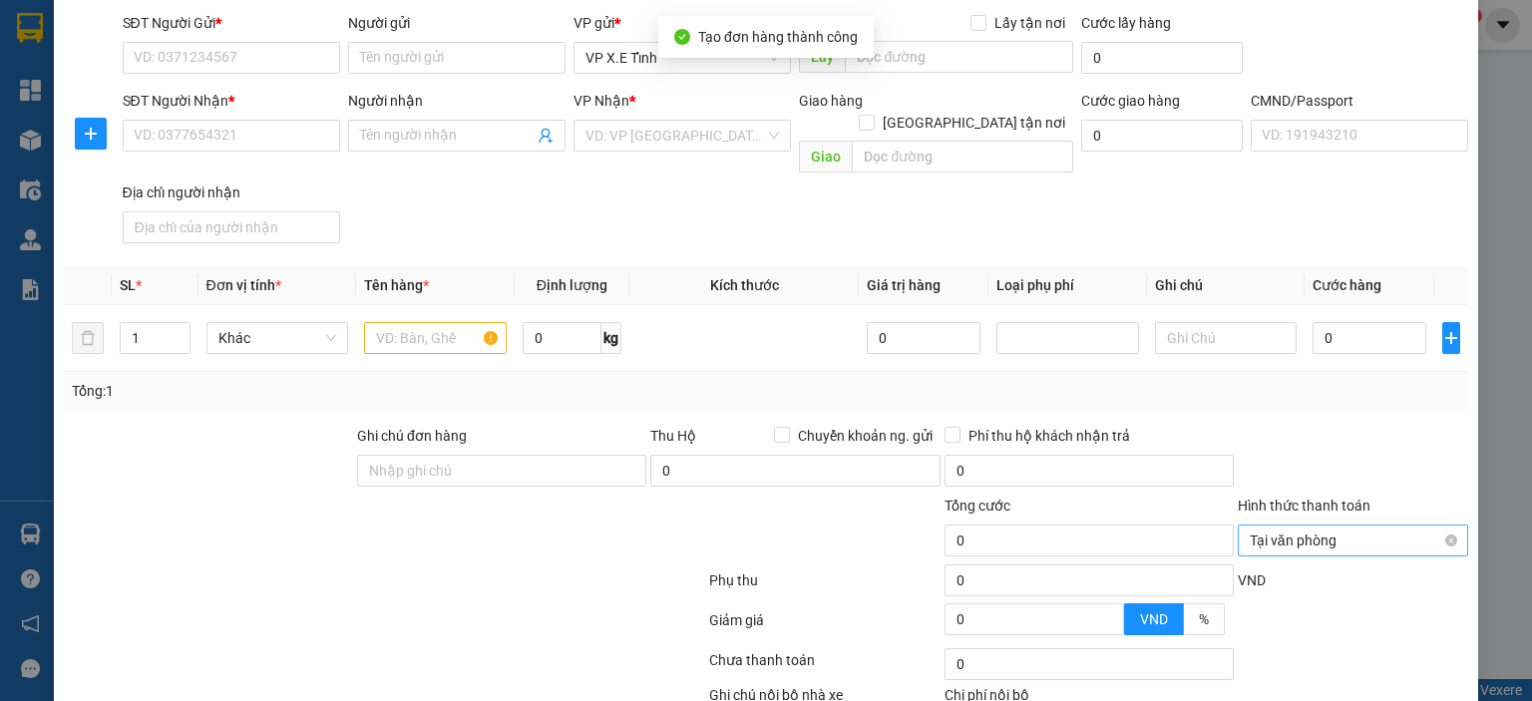
scroll to position [80, 0]
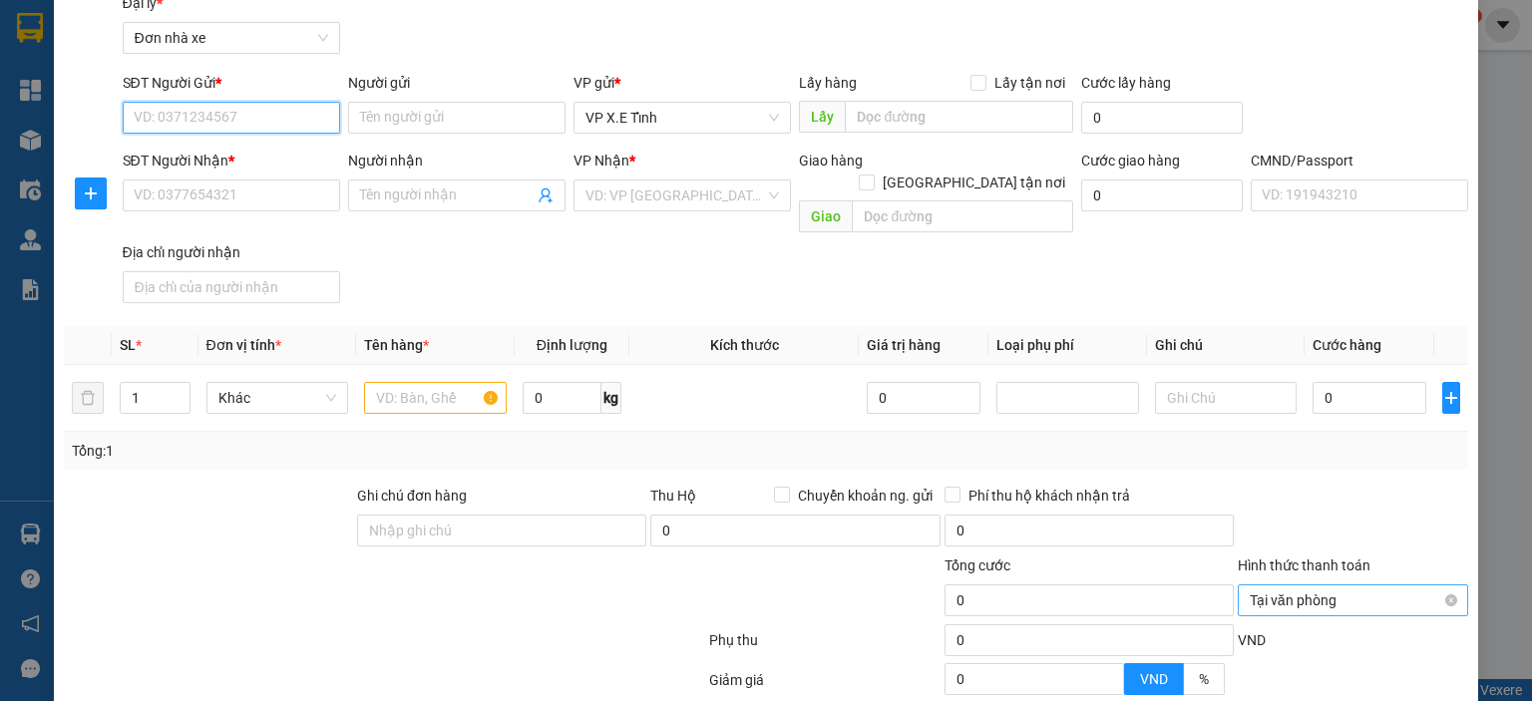
click at [230, 117] on input "SĐT Người Gửi *" at bounding box center [231, 118] width 217 height 32
paste input "0776373999"
type input "0776373999"
click at [286, 155] on div "0776373999 - [GEOGRAPHIC_DATA]" at bounding box center [245, 158] width 224 height 22
type input "[PERSON_NAME]"
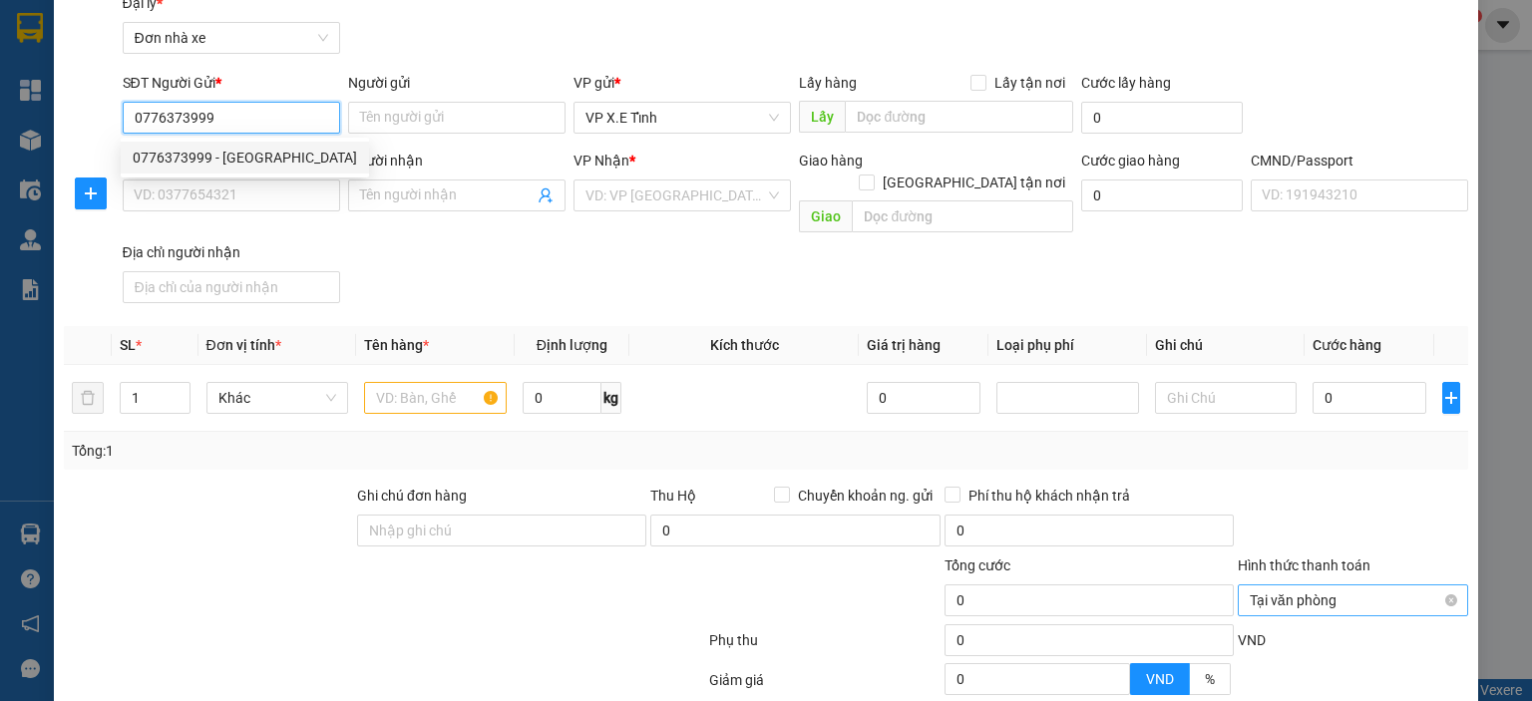
type input "Bình Dương"
type input "0979896184"
type input "[PERSON_NAME]"
type input "[GEOGRAPHIC_DATA]"
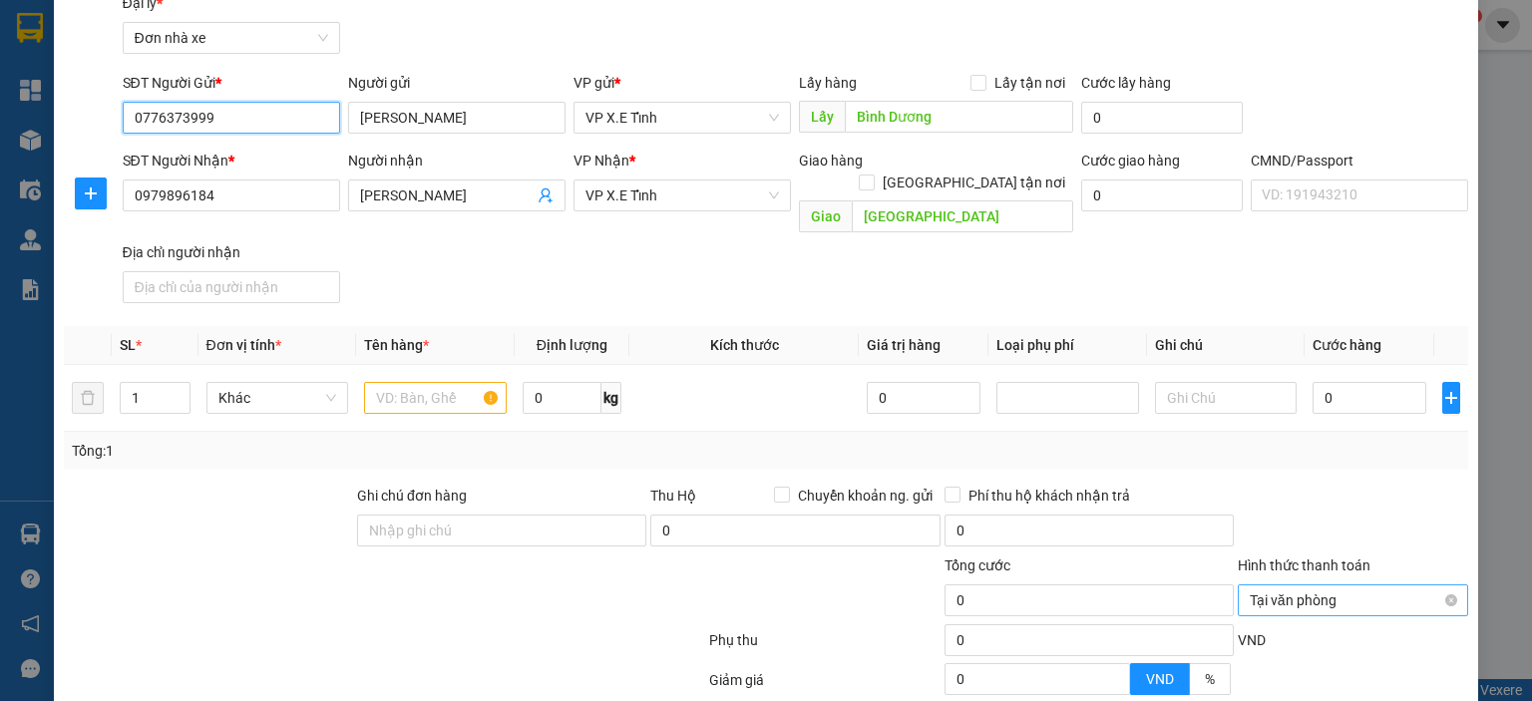
type input "0776373999"
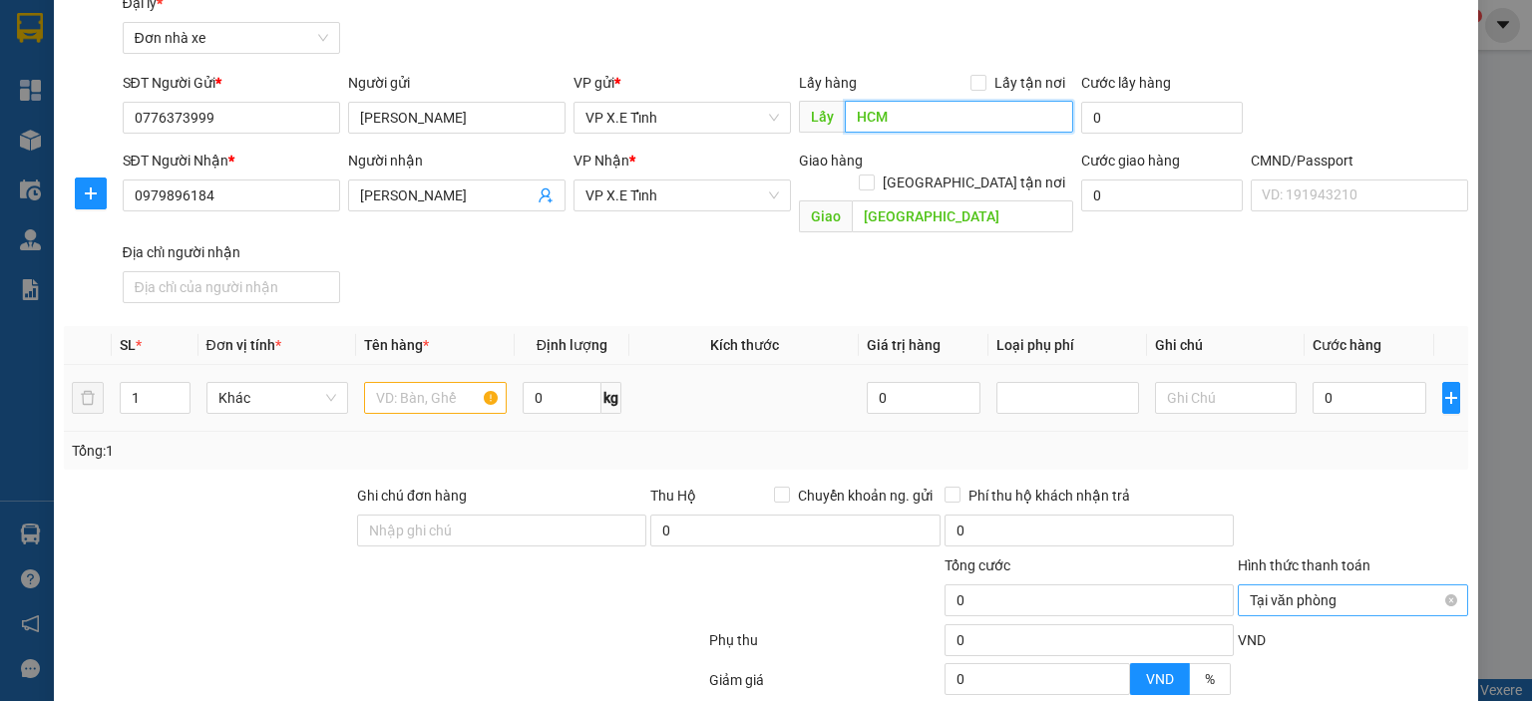
type input "HCM"
click at [416, 382] on input "text" at bounding box center [435, 398] width 143 height 32
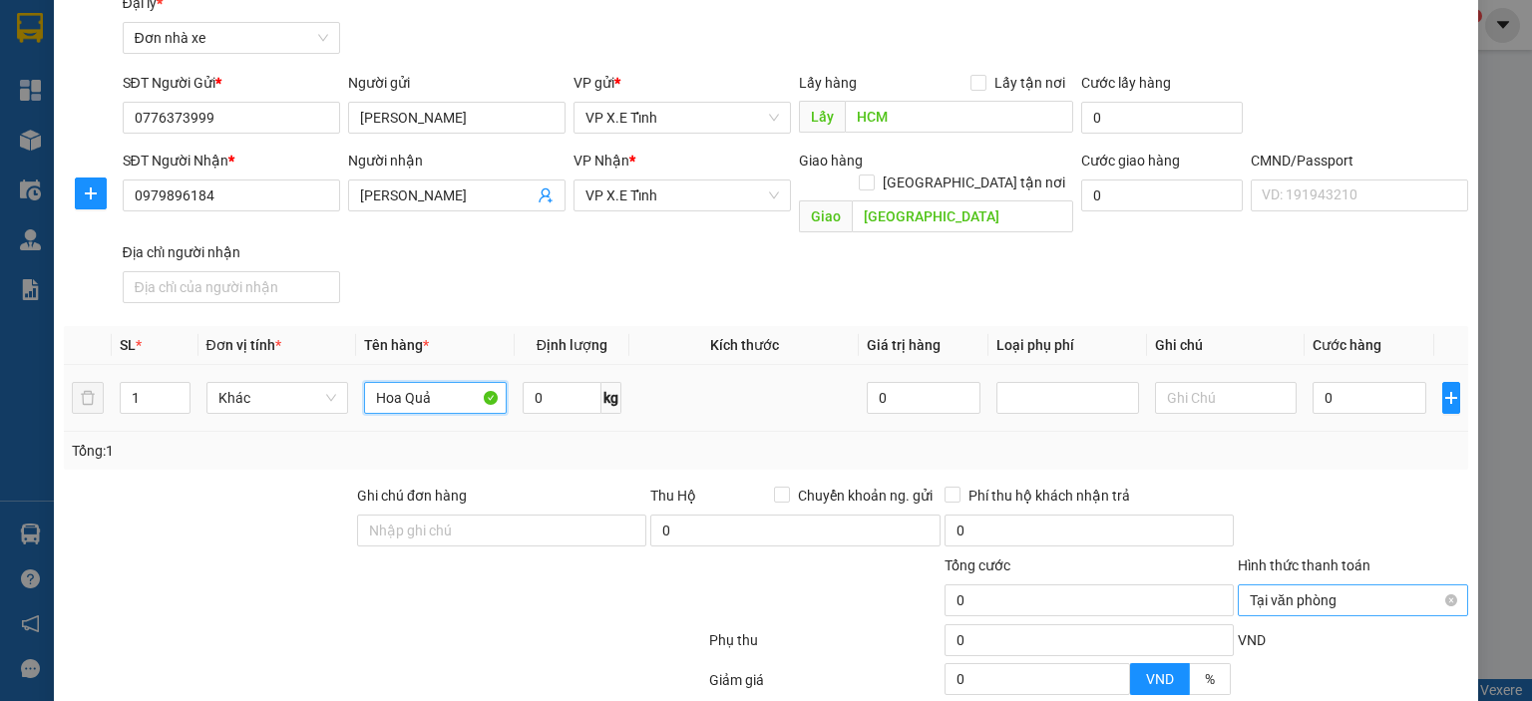
type input "Hoa Quả"
click at [730, 398] on td at bounding box center [744, 398] width 230 height 67
click at [1340, 382] on input "0" at bounding box center [1370, 398] width 114 height 32
type input "1"
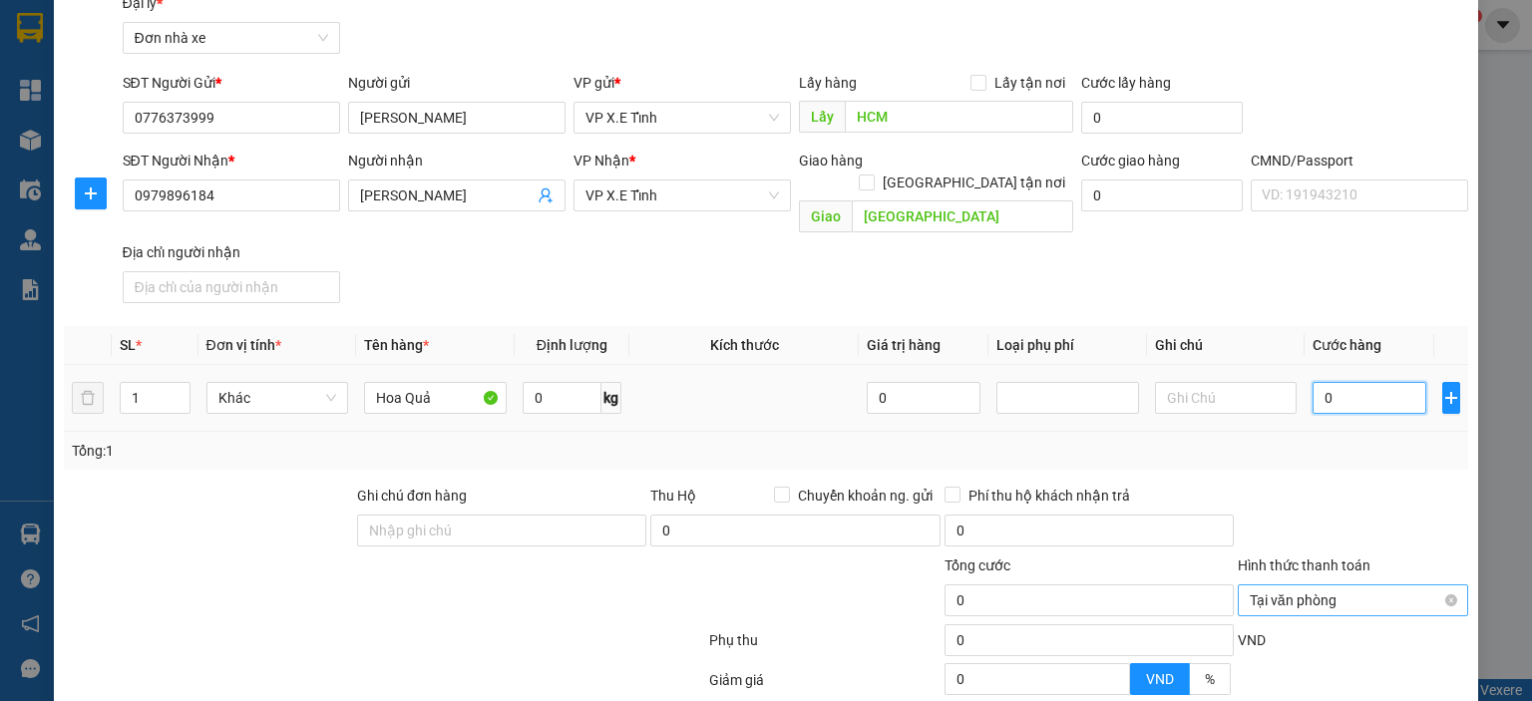
type input "1"
type input "18"
type input "180"
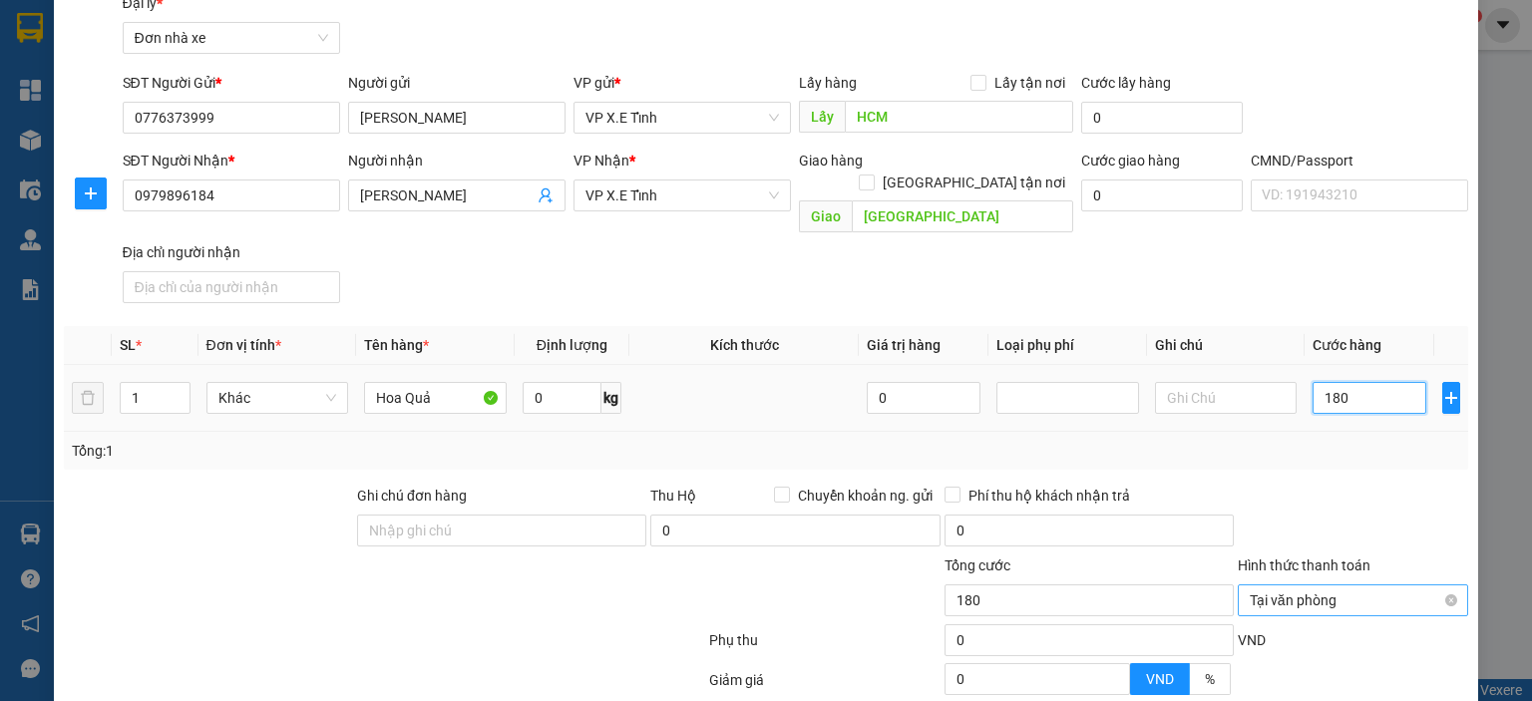
type input "1.800"
type input "18.000"
type input "180.000"
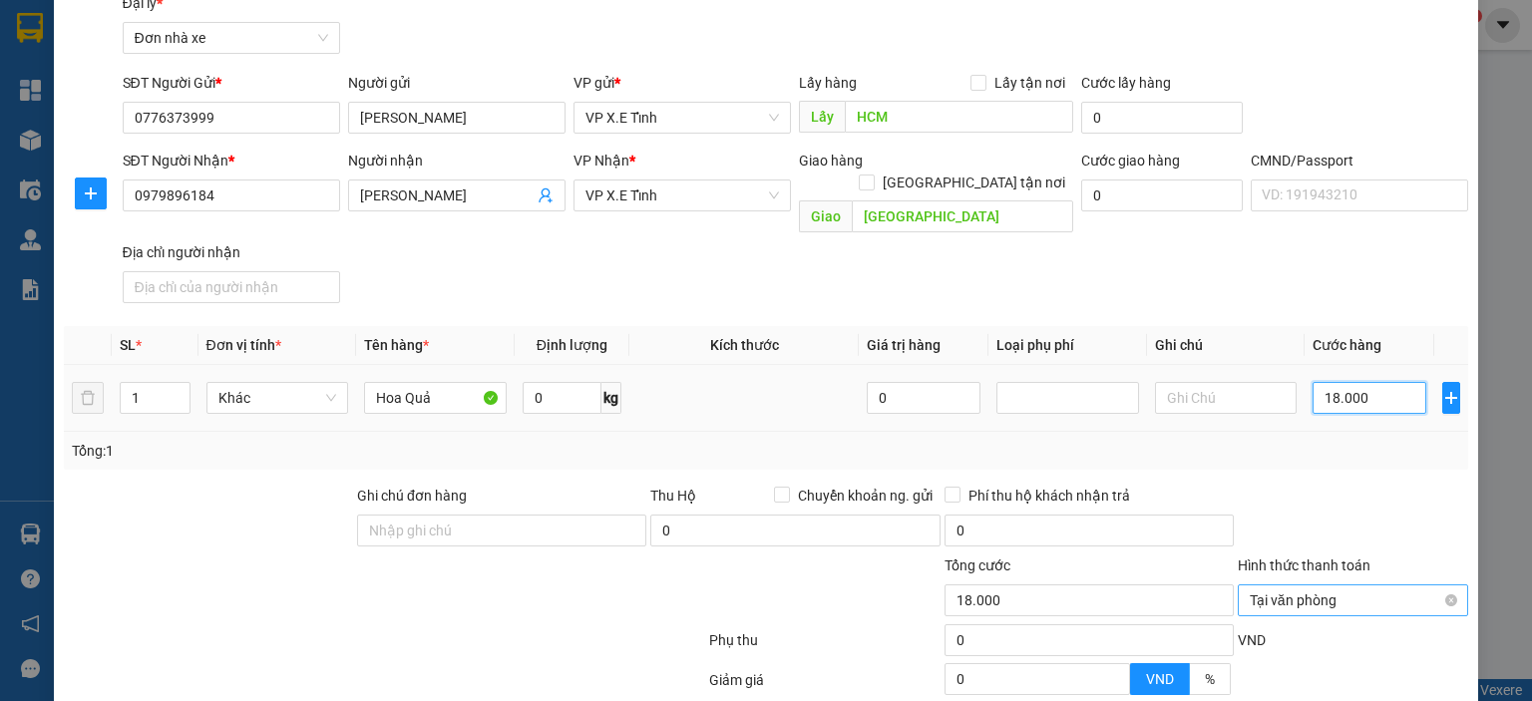
type input "180.000"
type input "1.800.000"
type input "18.000.000"
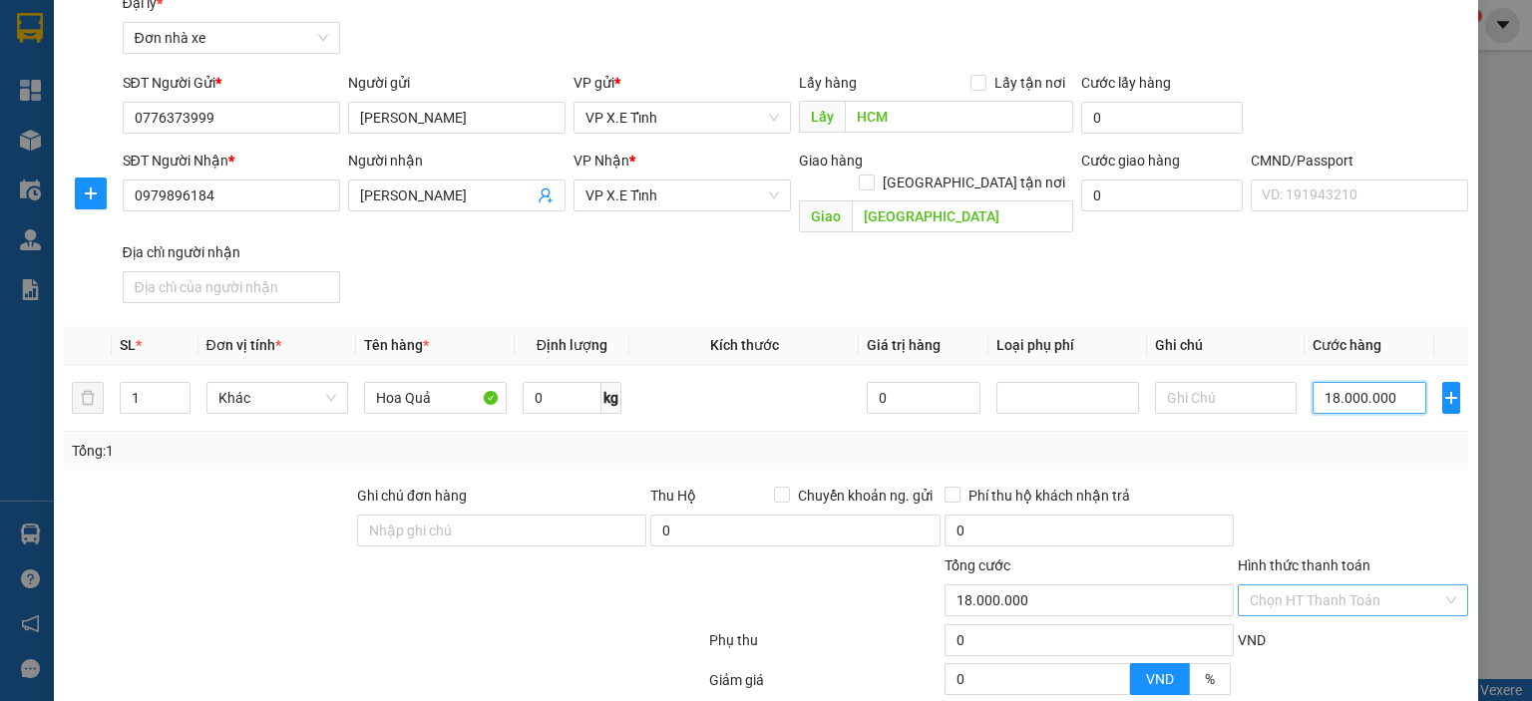
type input "18.000.000"
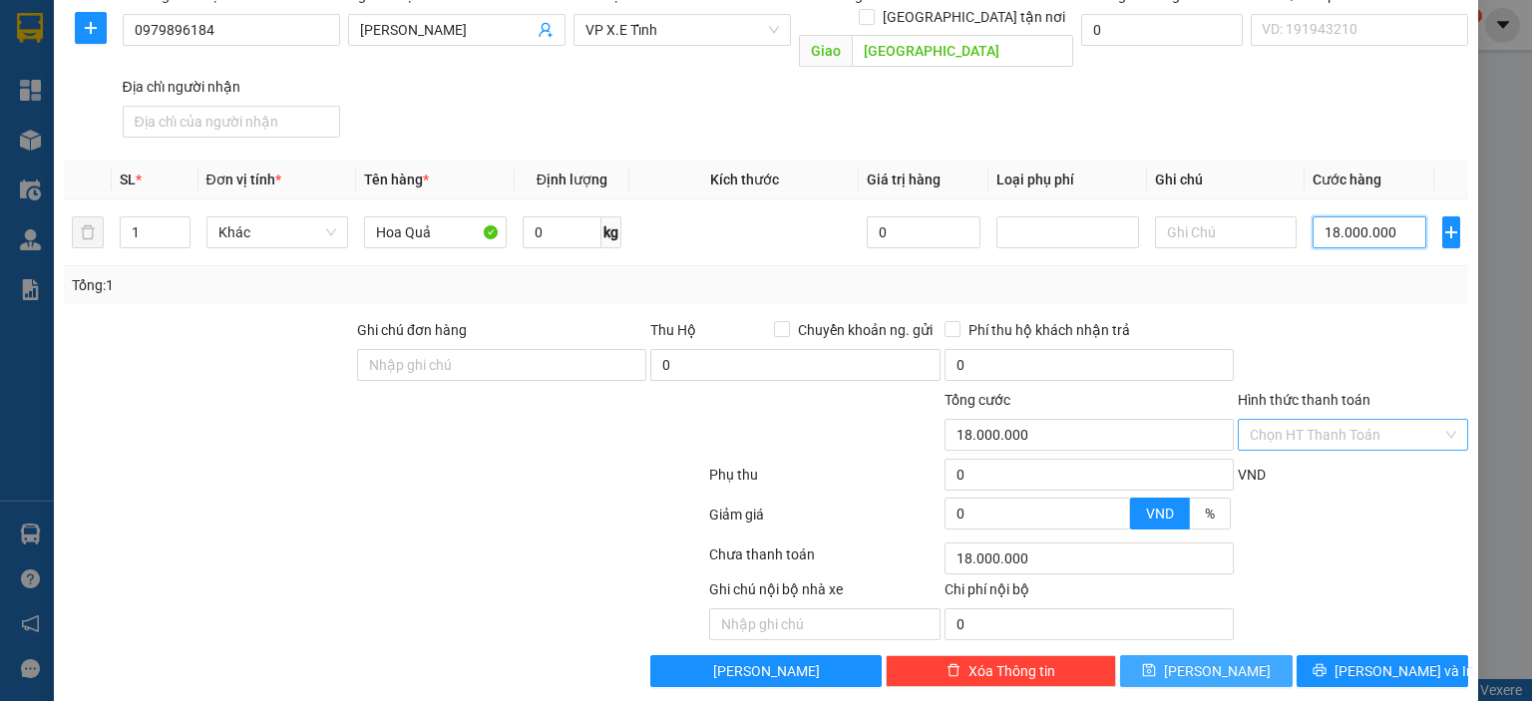
type input "18.000.000"
click at [1200, 660] on span "[PERSON_NAME]" at bounding box center [1217, 671] width 107 height 22
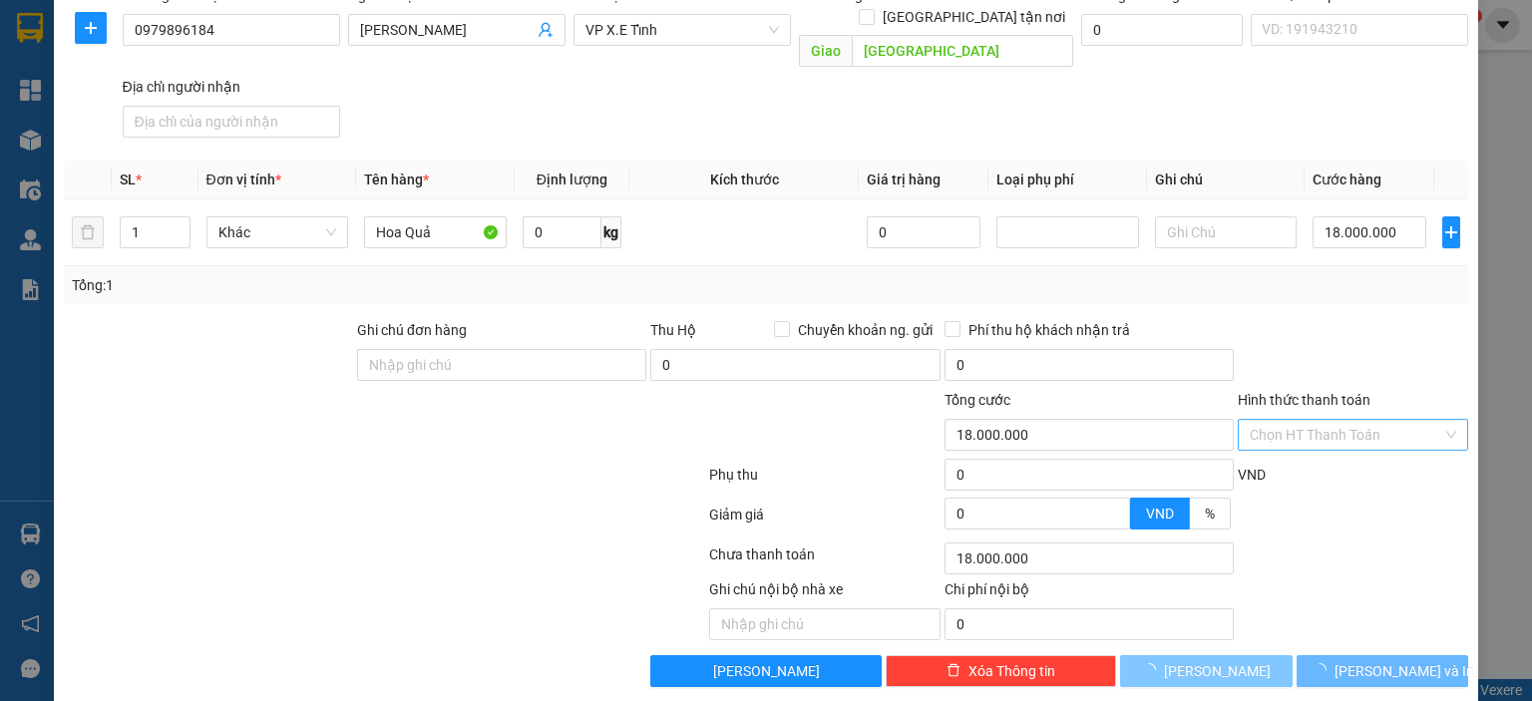
type input "0"
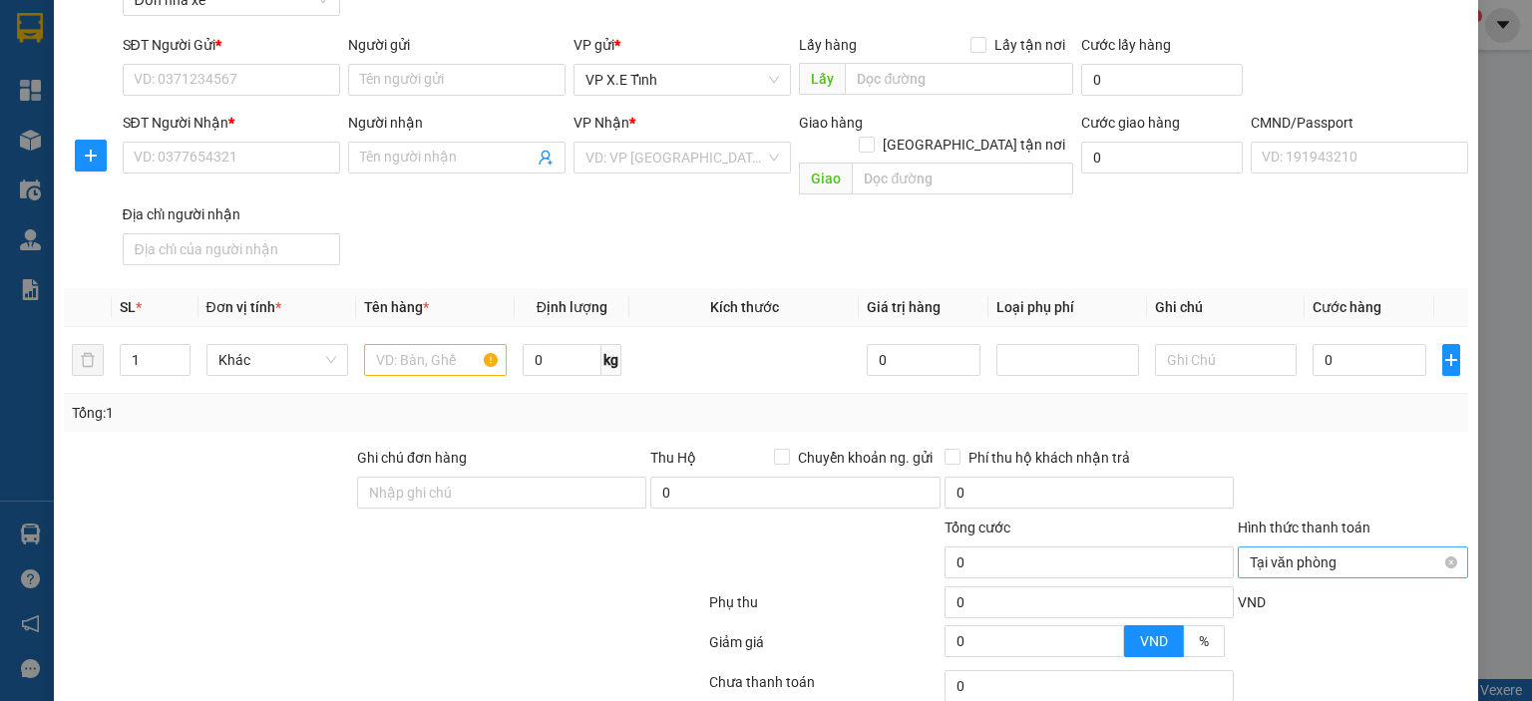
scroll to position [80, 0]
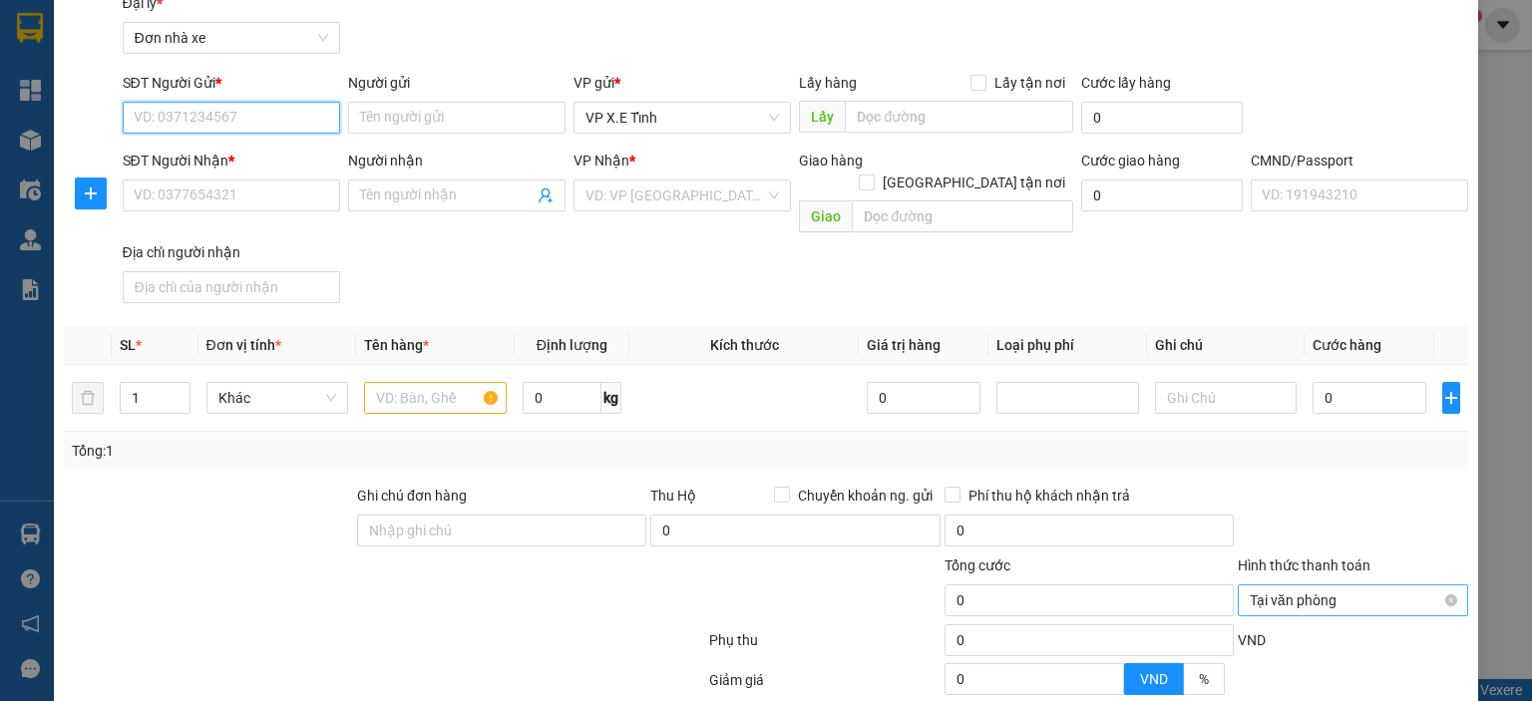
click at [283, 127] on input "SĐT Người Gửi *" at bounding box center [231, 118] width 217 height 32
paste input "0971844067"
type input "0971844067"
click at [284, 157] on body "Kết quả tìm kiếm ( 0 ) Bộ lọc No Data dhvthh.xevn 2 3 Tổng Quan Kho hàng mới Đi…" at bounding box center [766, 350] width 1532 height 701
click at [283, 124] on input "0971844067" at bounding box center [231, 118] width 217 height 32
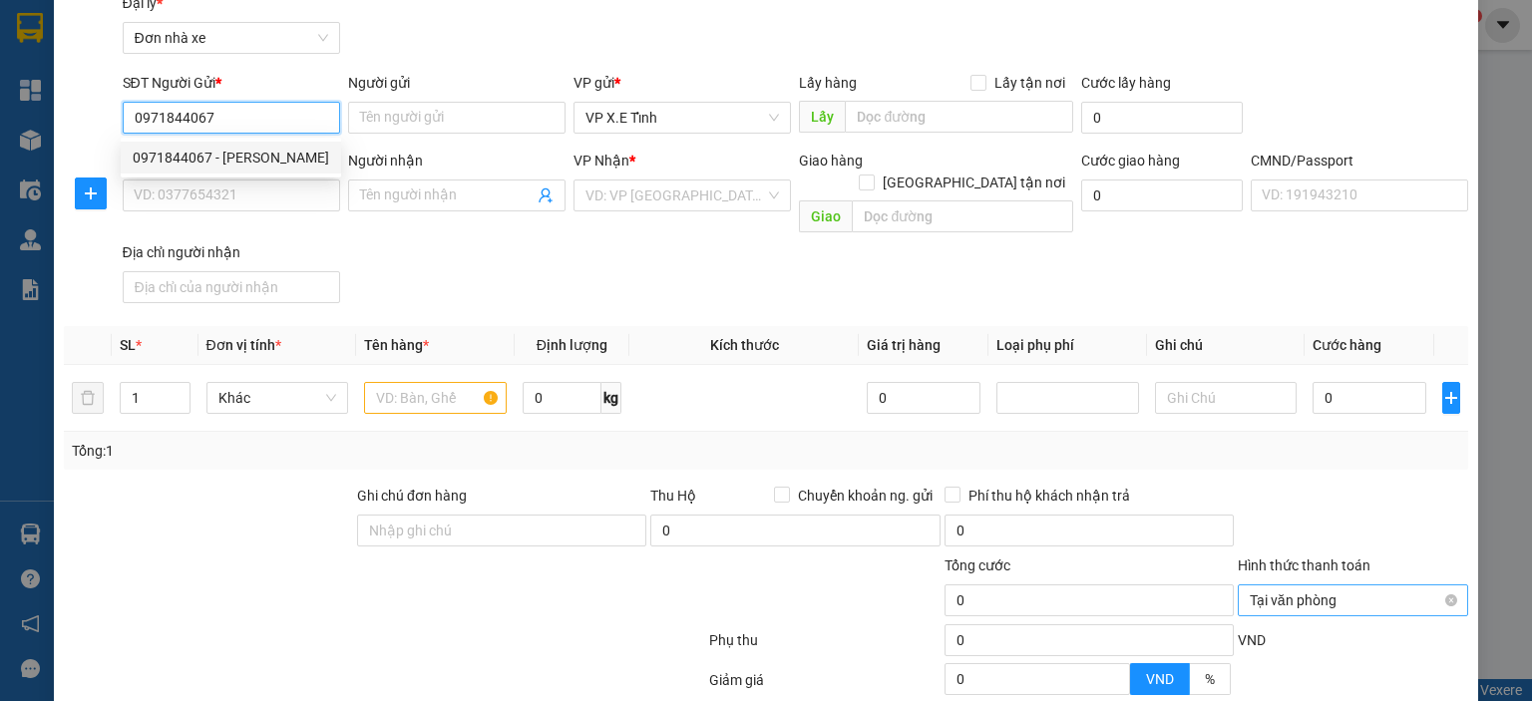
click at [279, 150] on div "0971844067 - [PERSON_NAME]" at bounding box center [231, 158] width 196 height 22
type input "[PERSON_NAME]"
type input "Đồng Nai"
type input "0977782090"
type input "Lái xe Hữu Sang"
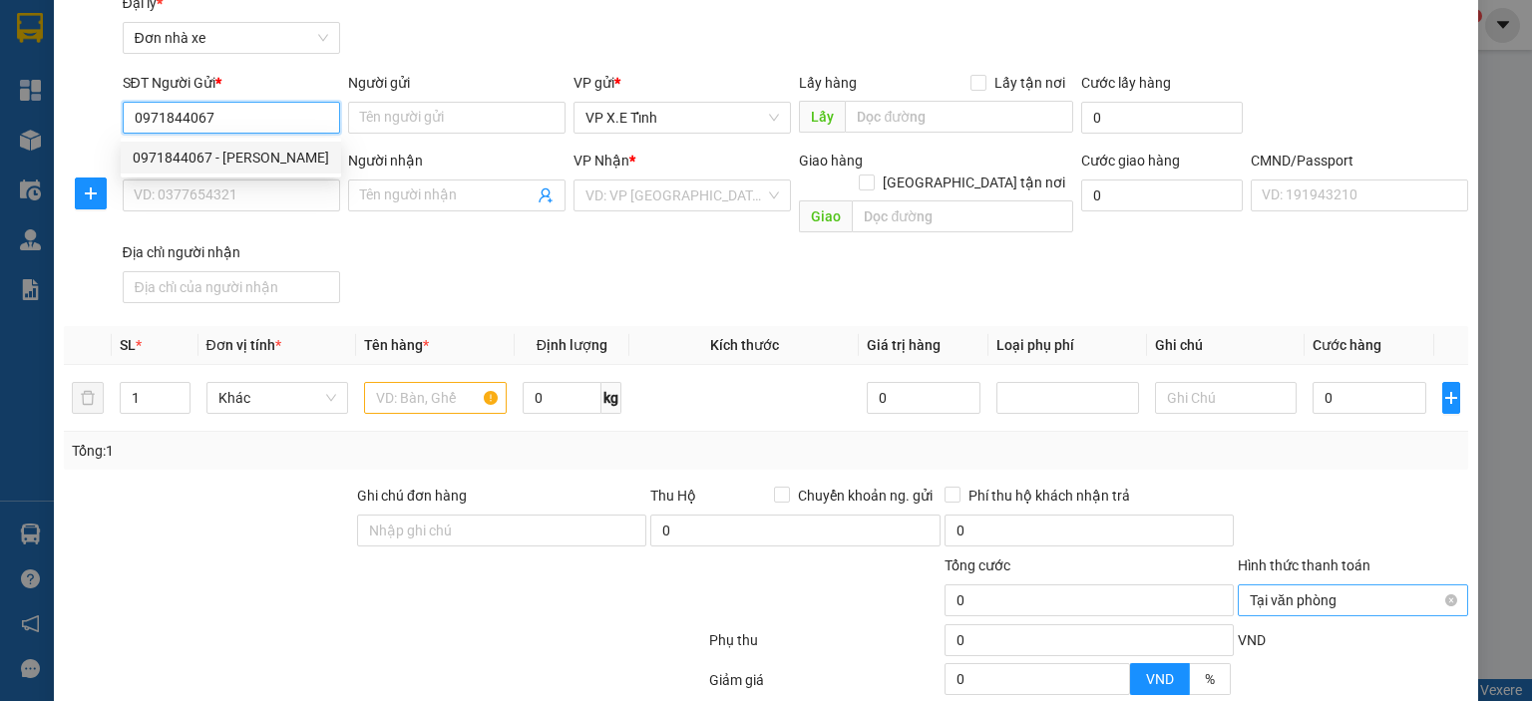
type input "[GEOGRAPHIC_DATA]"
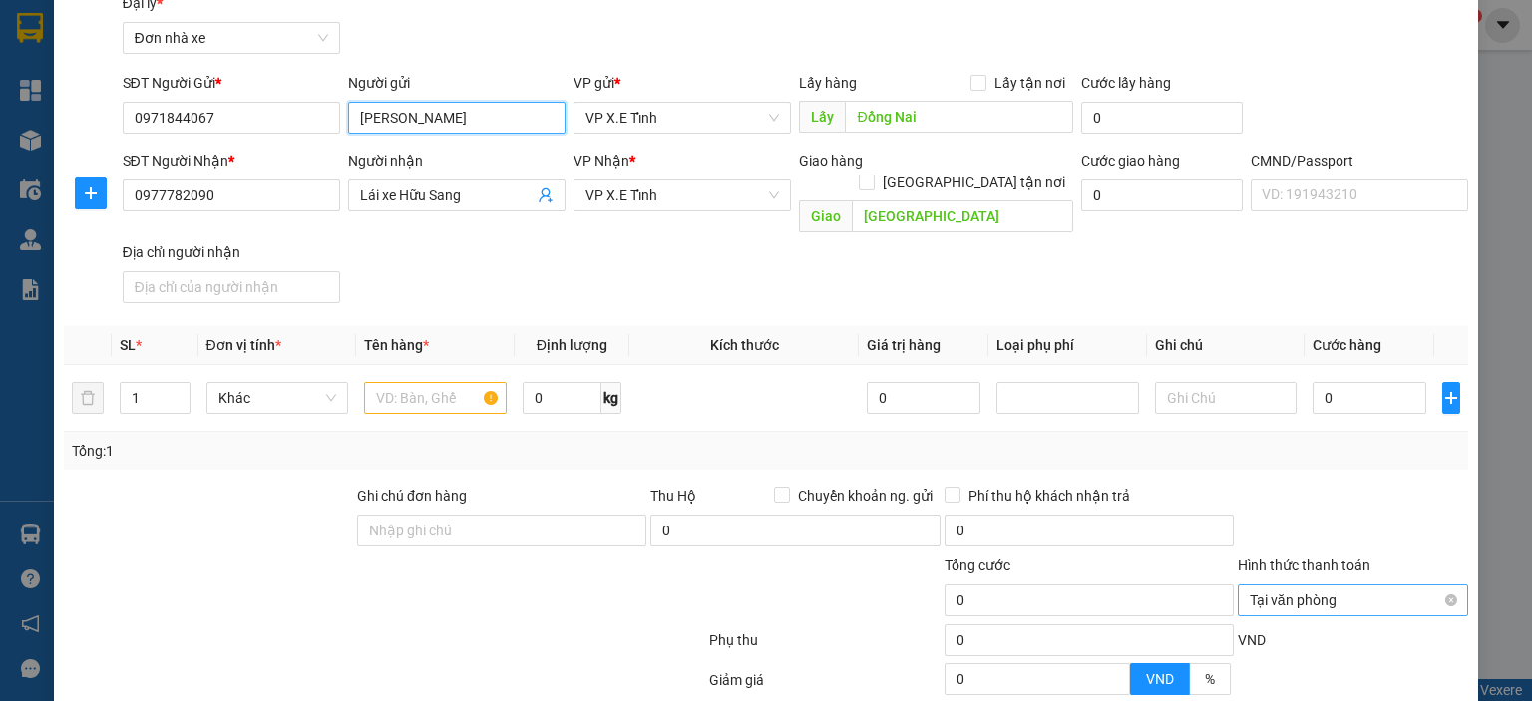
click at [497, 123] on input "[PERSON_NAME]" at bounding box center [456, 118] width 217 height 32
drag, startPoint x: 481, startPoint y: 115, endPoint x: 589, endPoint y: 116, distance: 108.7
click at [589, 116] on div "SĐT Người Gửi * 0971844067 Người gửi [PERSON_NAME] [PERSON_NAME] VP gửi * VP X.…" at bounding box center [796, 107] width 1355 height 70
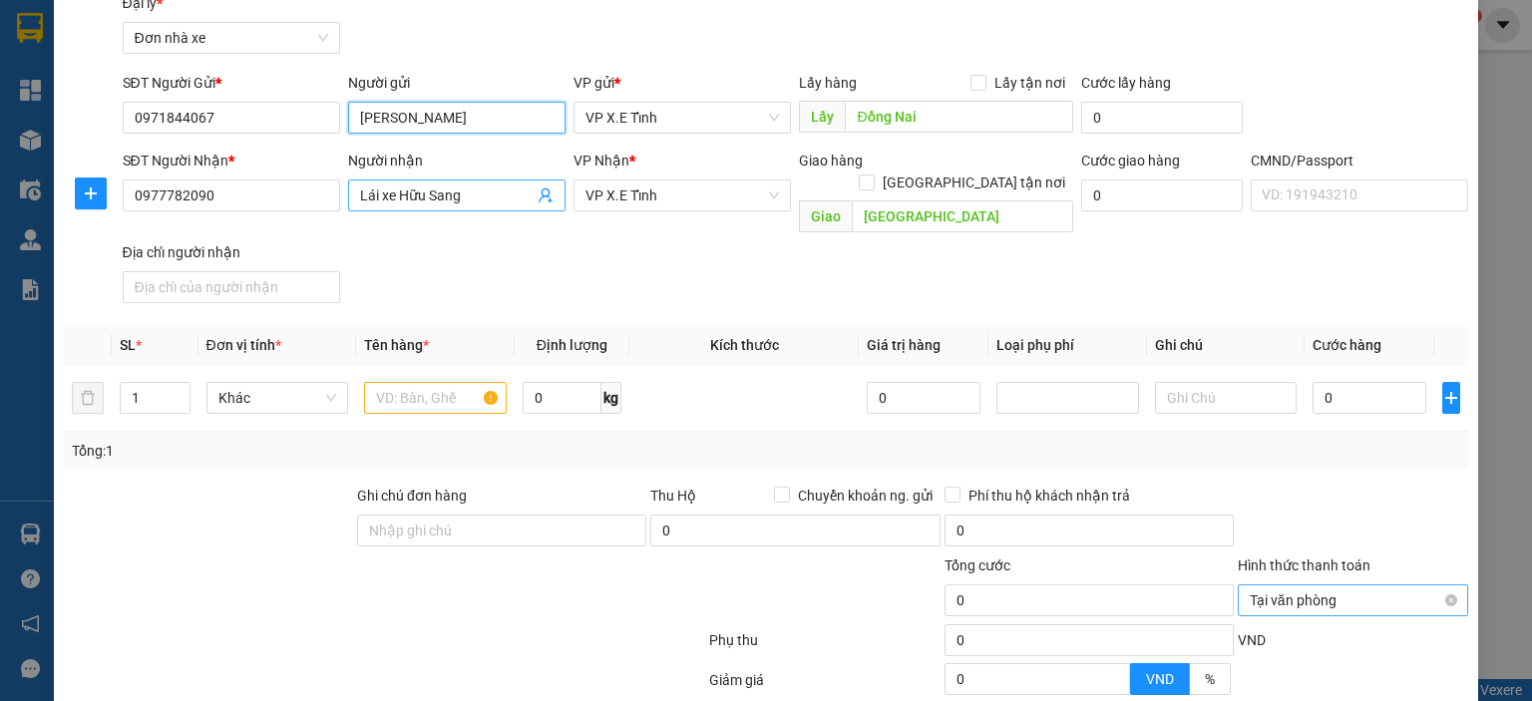
type input "[PERSON_NAME]"
click at [470, 197] on input "Lái xe Hữu Sang" at bounding box center [447, 196] width 174 height 22
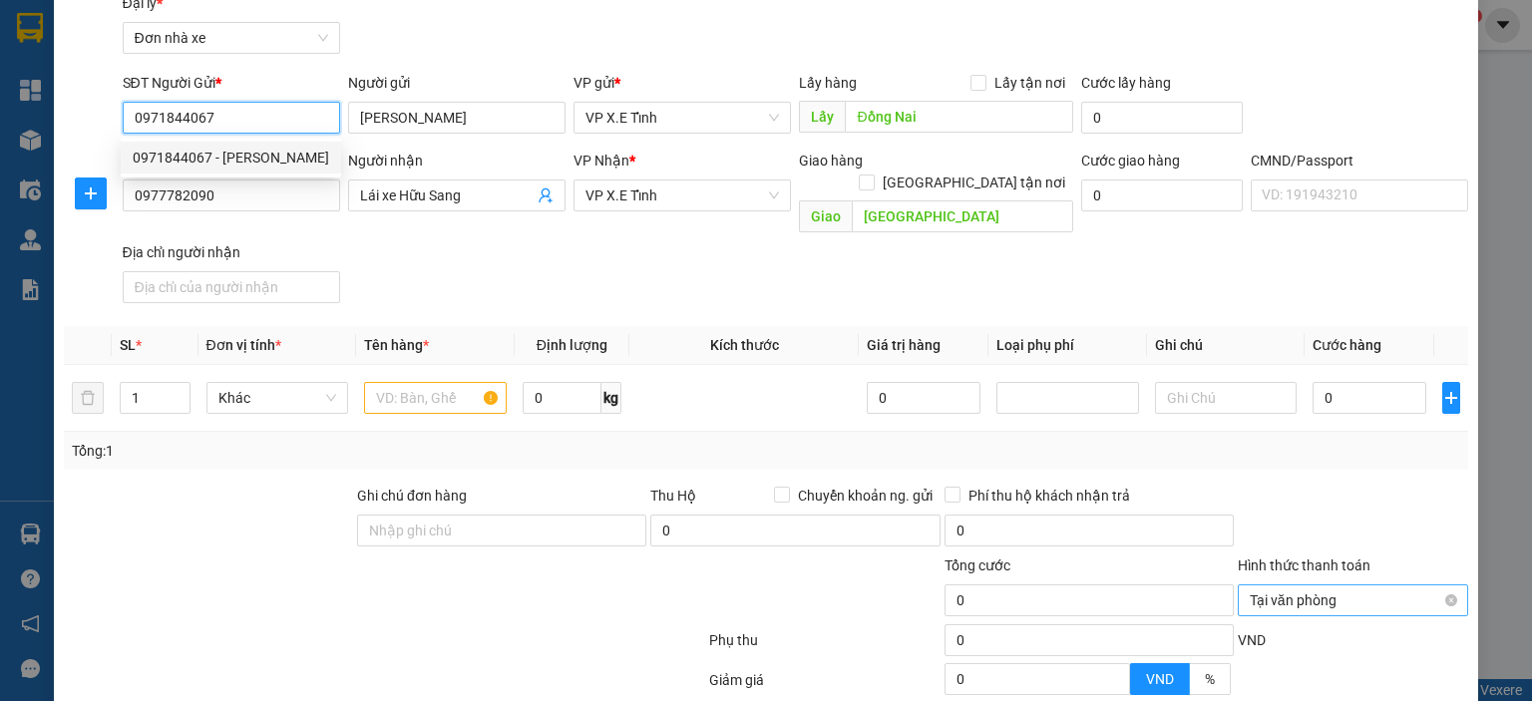
drag, startPoint x: 248, startPoint y: 127, endPoint x: 126, endPoint y: 117, distance: 123.1
click at [126, 117] on input "0971844067" at bounding box center [231, 118] width 217 height 32
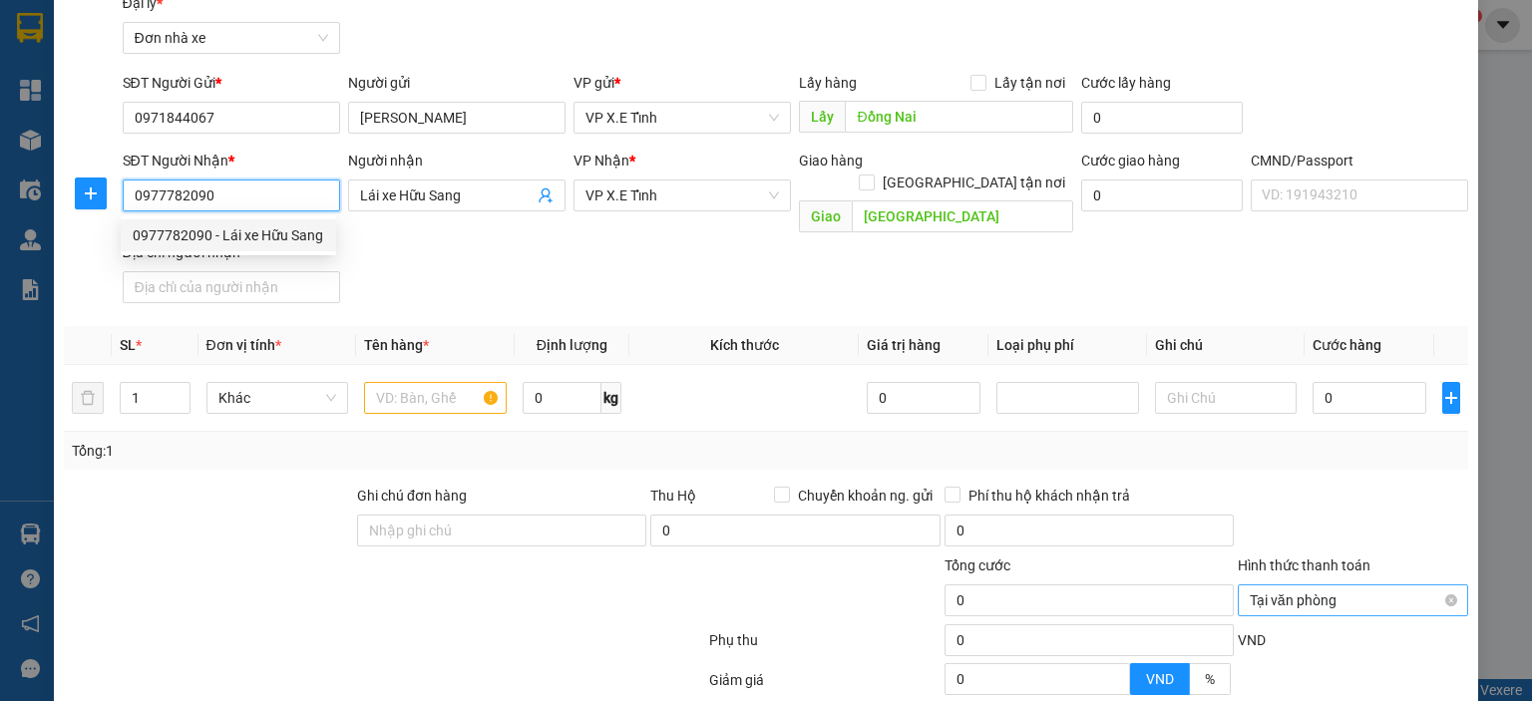
drag, startPoint x: 240, startPoint y: 202, endPoint x: 123, endPoint y: 198, distance: 117.8
click at [123, 198] on input "0977782090" at bounding box center [231, 196] width 217 height 32
paste input "1844067"
type input "0971844067"
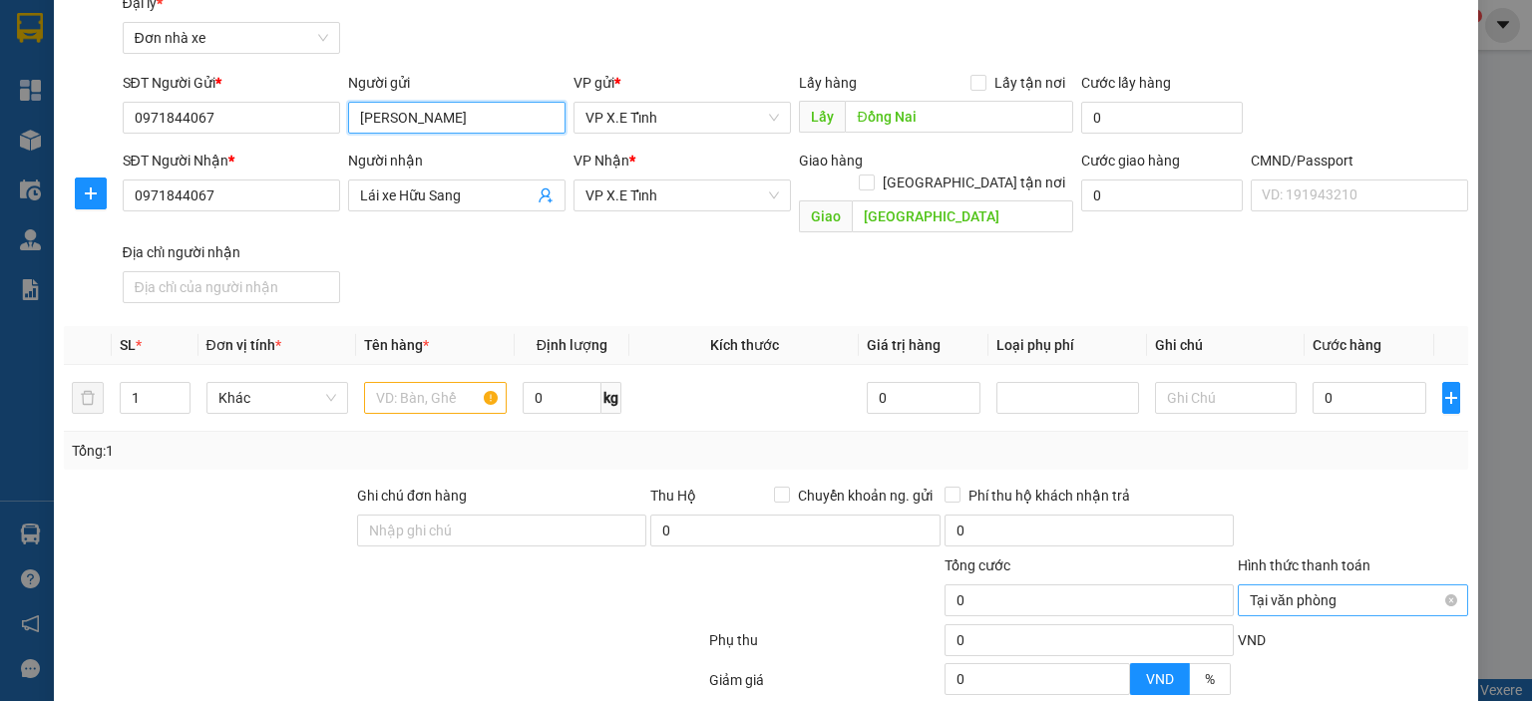
drag, startPoint x: 493, startPoint y: 121, endPoint x: 358, endPoint y: 120, distance: 134.7
click at [358, 120] on input "[PERSON_NAME]" at bounding box center [456, 118] width 217 height 32
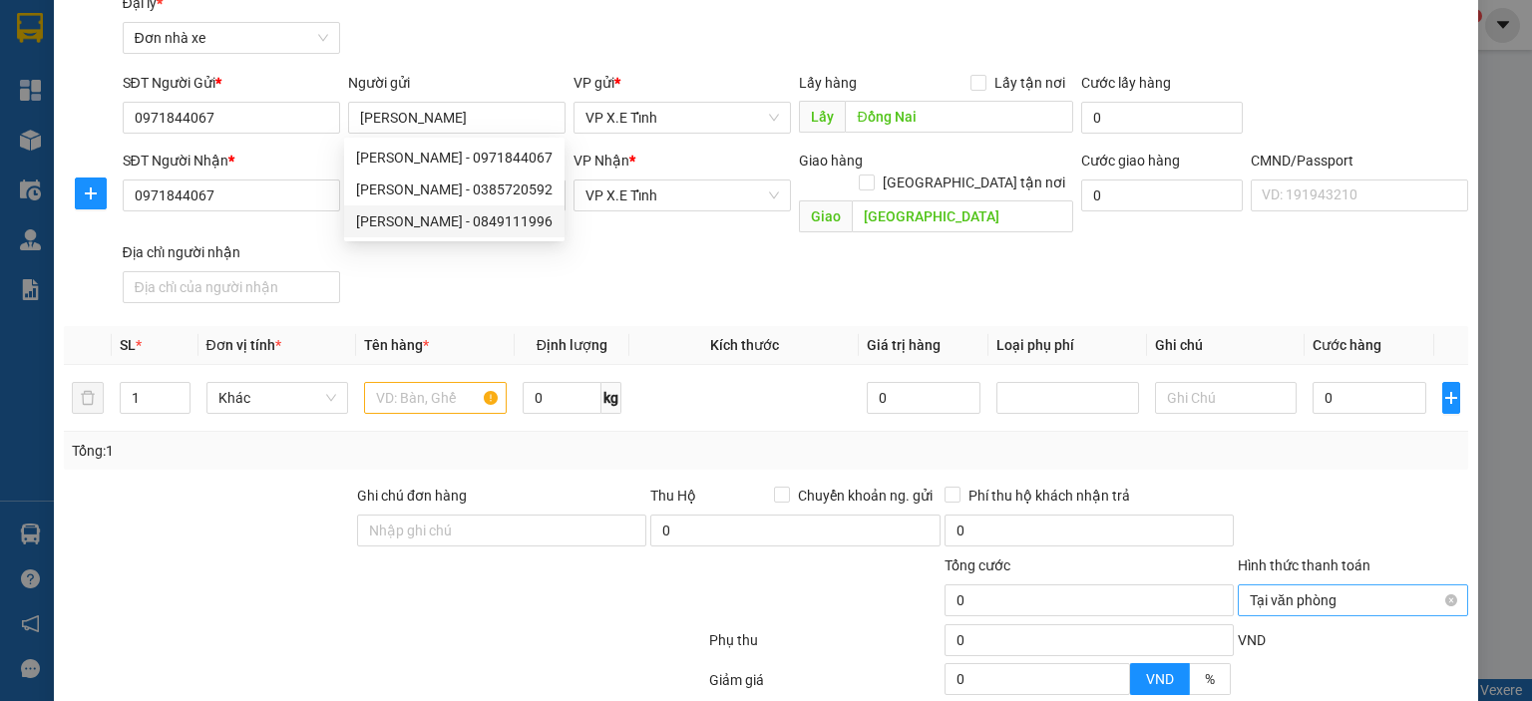
click at [476, 263] on div "SĐT Người Nhận * 0971844067 Người nhận Lái xe Hữu Sang VP Nhận * VP X.E Tỉnh Gi…" at bounding box center [796, 231] width 1355 height 162
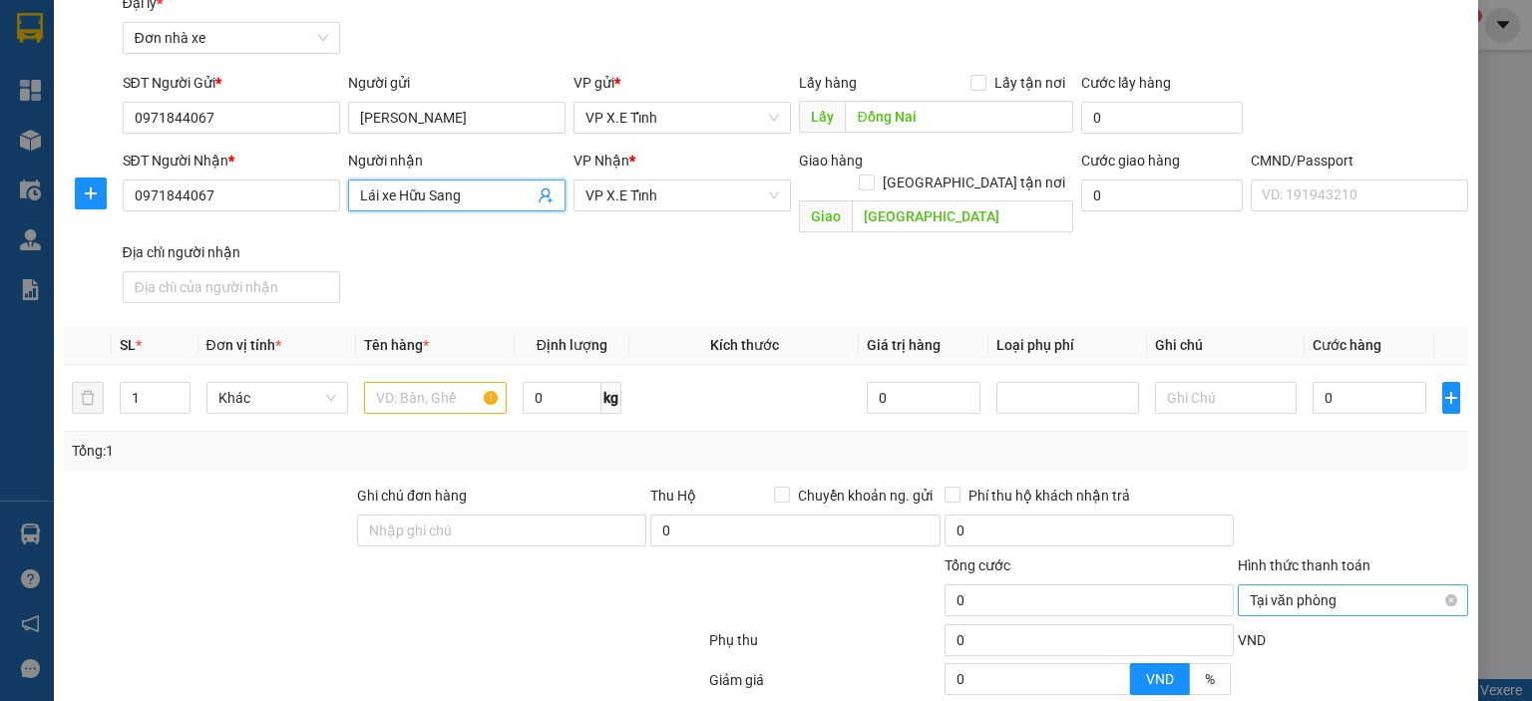
drag, startPoint x: 483, startPoint y: 198, endPoint x: 338, endPoint y: 201, distance: 144.7
click at [338, 201] on div "SĐT Người Nhận * 0971844067 Người nhận Lái xe Hữu Sang Lái xe Hữu Sang VP Nhận …" at bounding box center [796, 231] width 1355 height 162
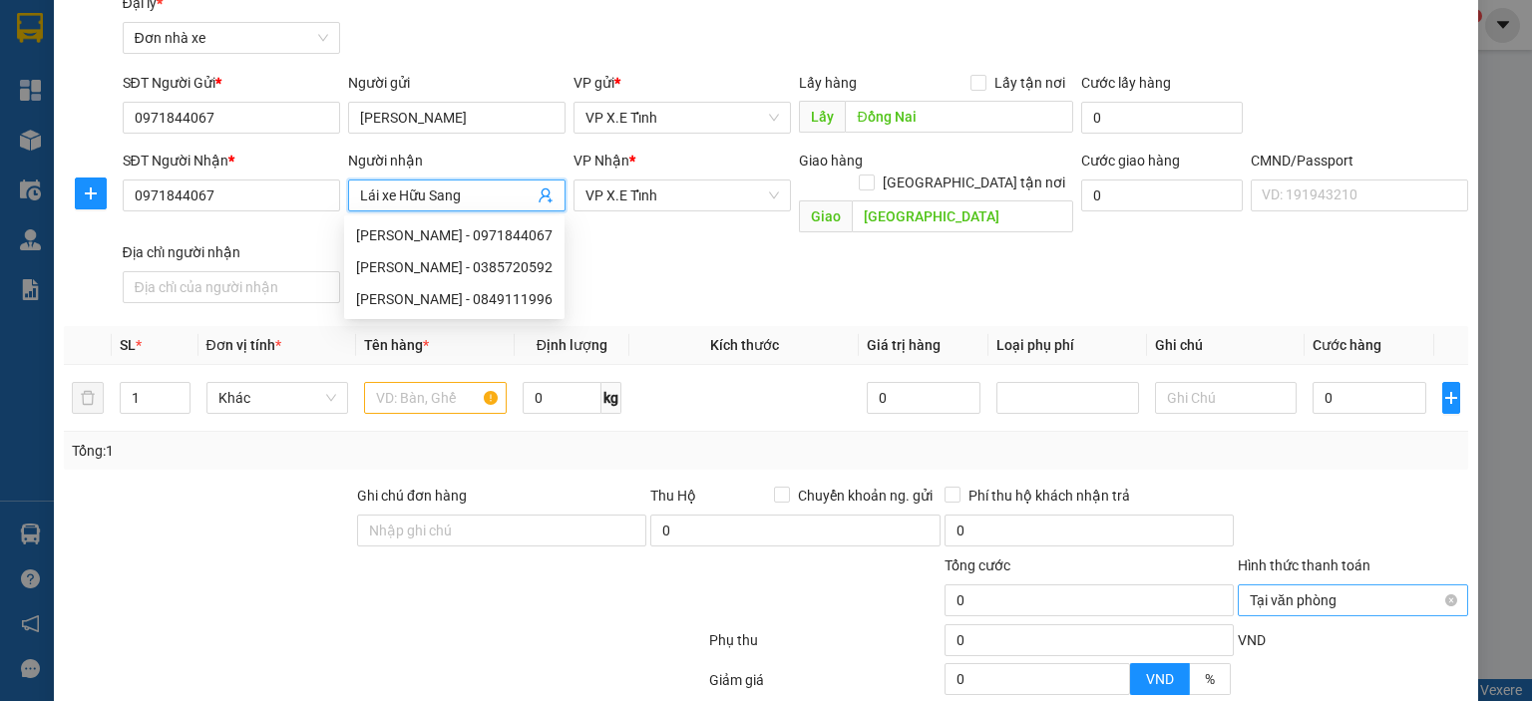
paste input "[PERSON_NAME]"
type input "[PERSON_NAME]"
click at [850, 250] on div "SĐT Người Nhận * 0971844067 Người nhận [PERSON_NAME] VP Nhận * VP X.E Tỉnh Giao…" at bounding box center [796, 231] width 1355 height 162
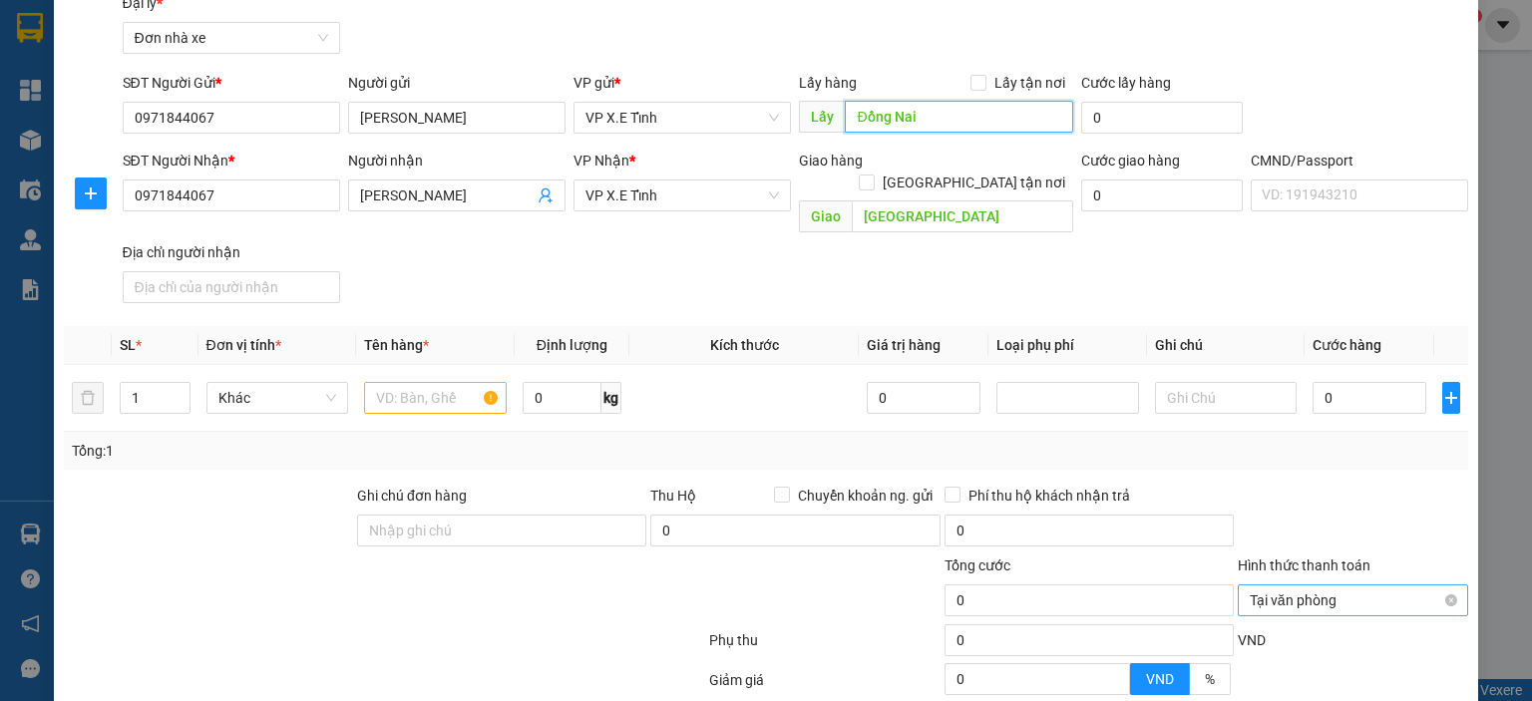
click at [900, 126] on input "Đồng Nai" at bounding box center [959, 117] width 228 height 32
type input "[PERSON_NAME]"
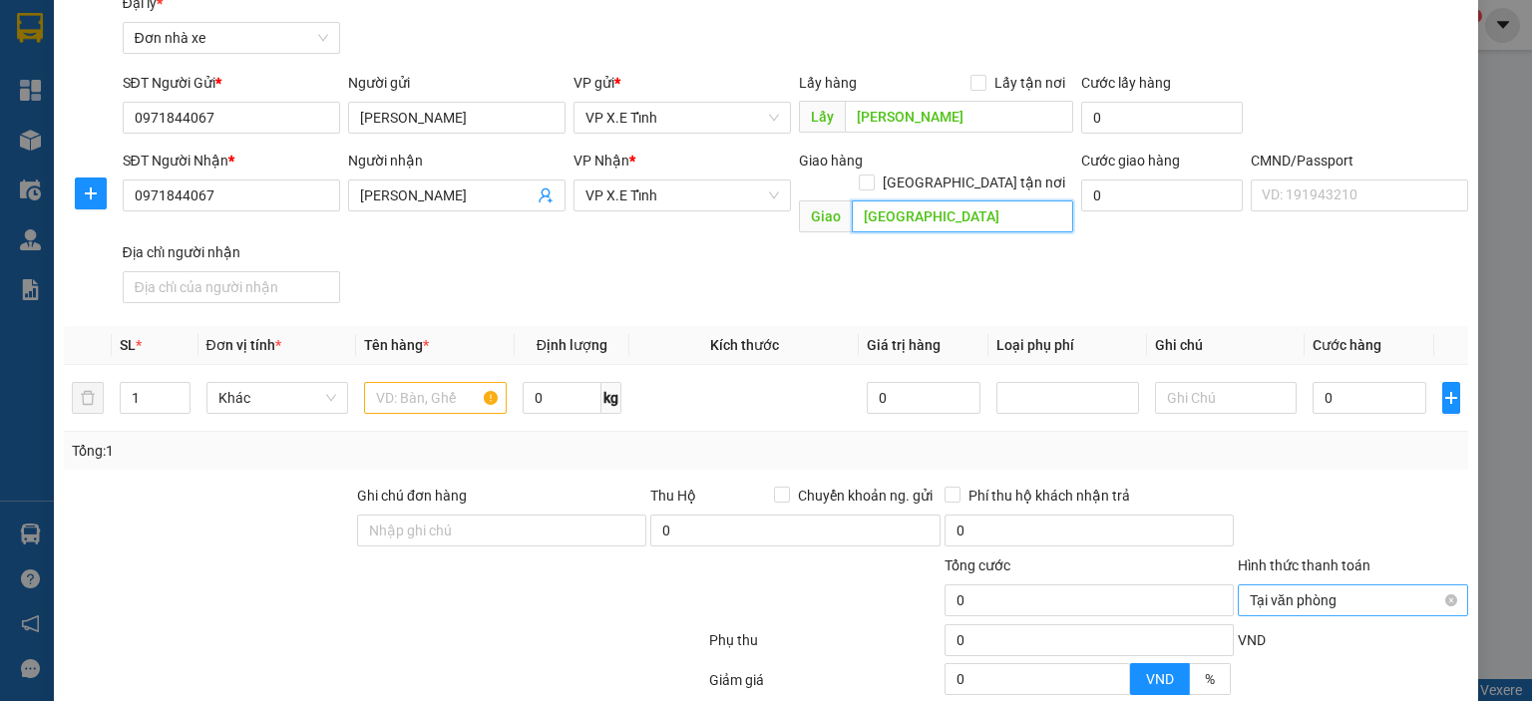
click at [882, 200] on input "[GEOGRAPHIC_DATA]" at bounding box center [962, 216] width 221 height 32
drag, startPoint x: 439, startPoint y: 380, endPoint x: 426, endPoint y: 380, distance: 13.0
click at [437, 382] on input "text" at bounding box center [435, 398] width 143 height 32
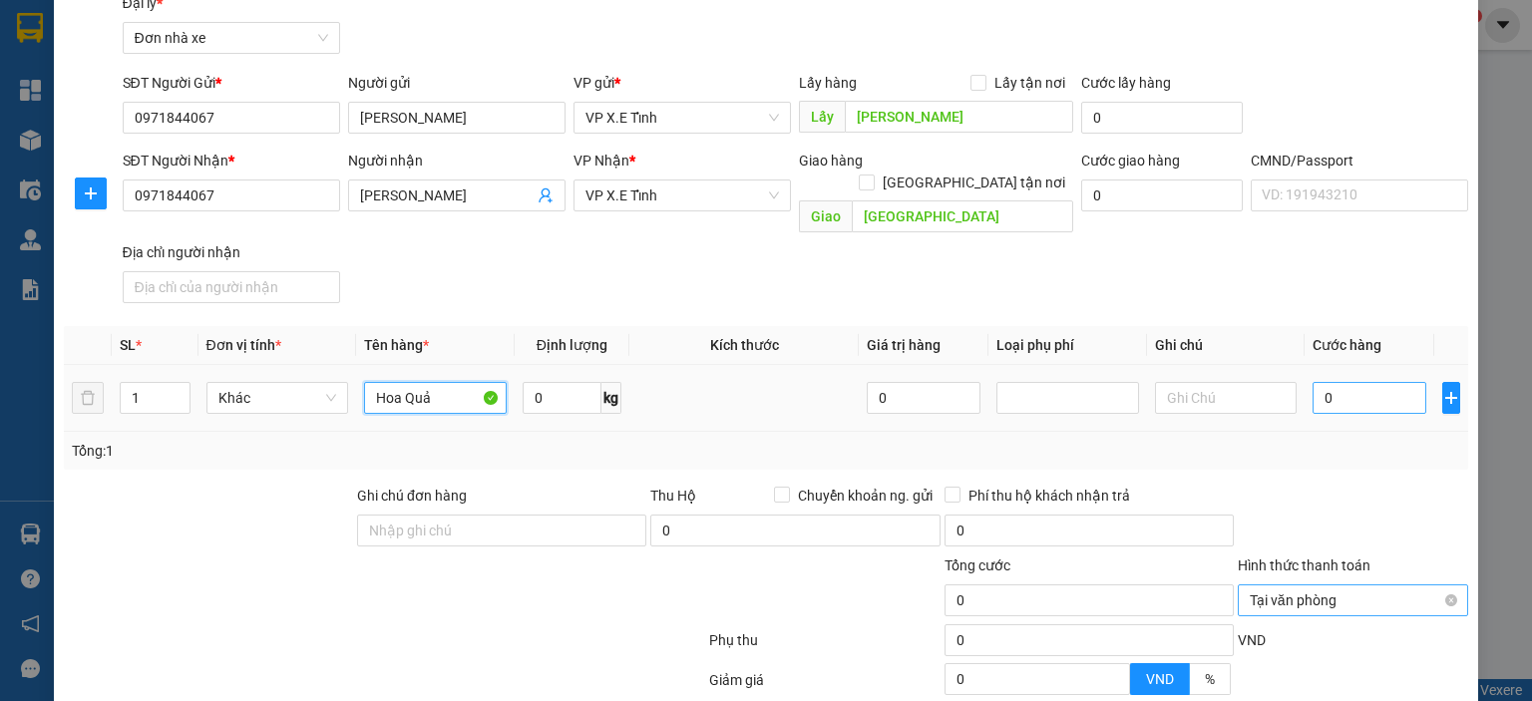
type input "Hoa Quả"
click at [1353, 382] on input "0" at bounding box center [1370, 398] width 114 height 32
type input "1"
type input "12"
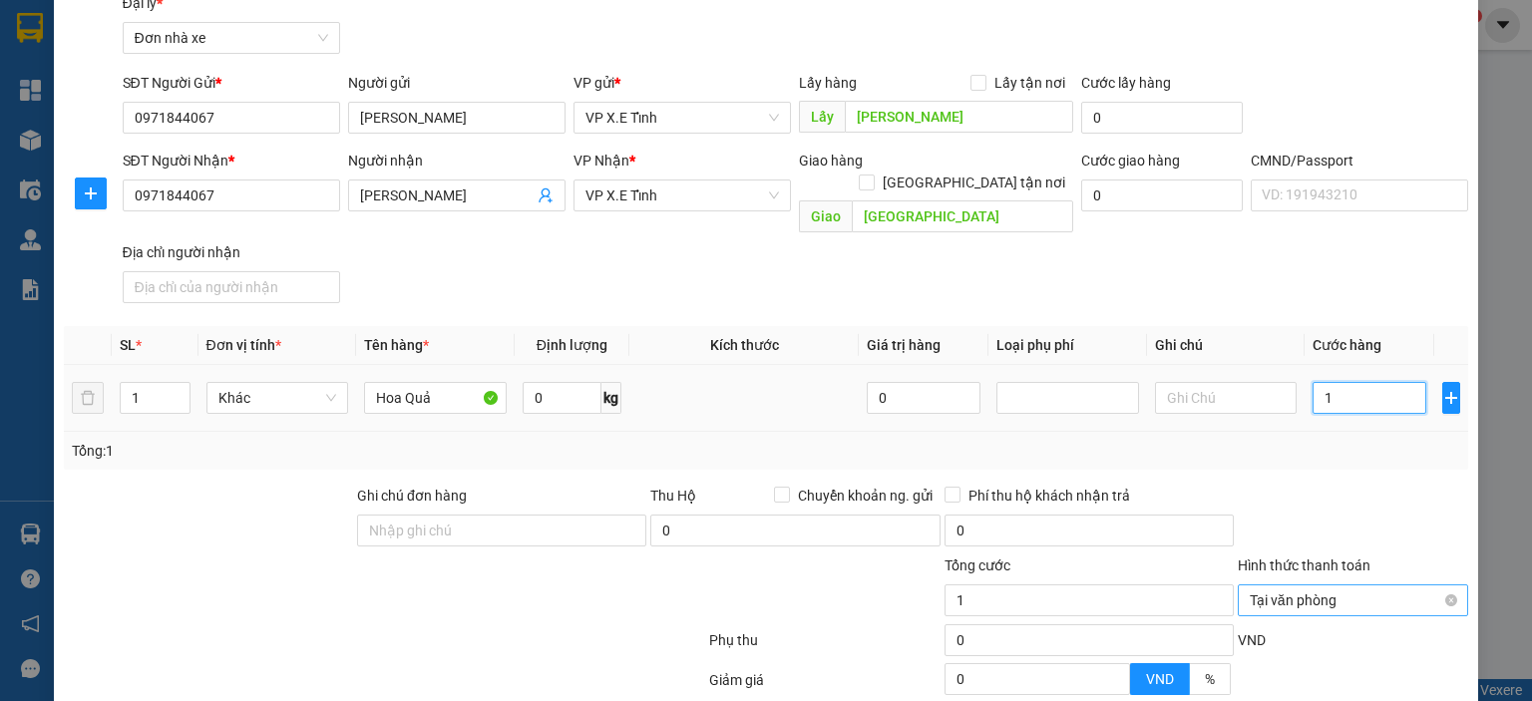
type input "12"
type input "120"
type input "1.200"
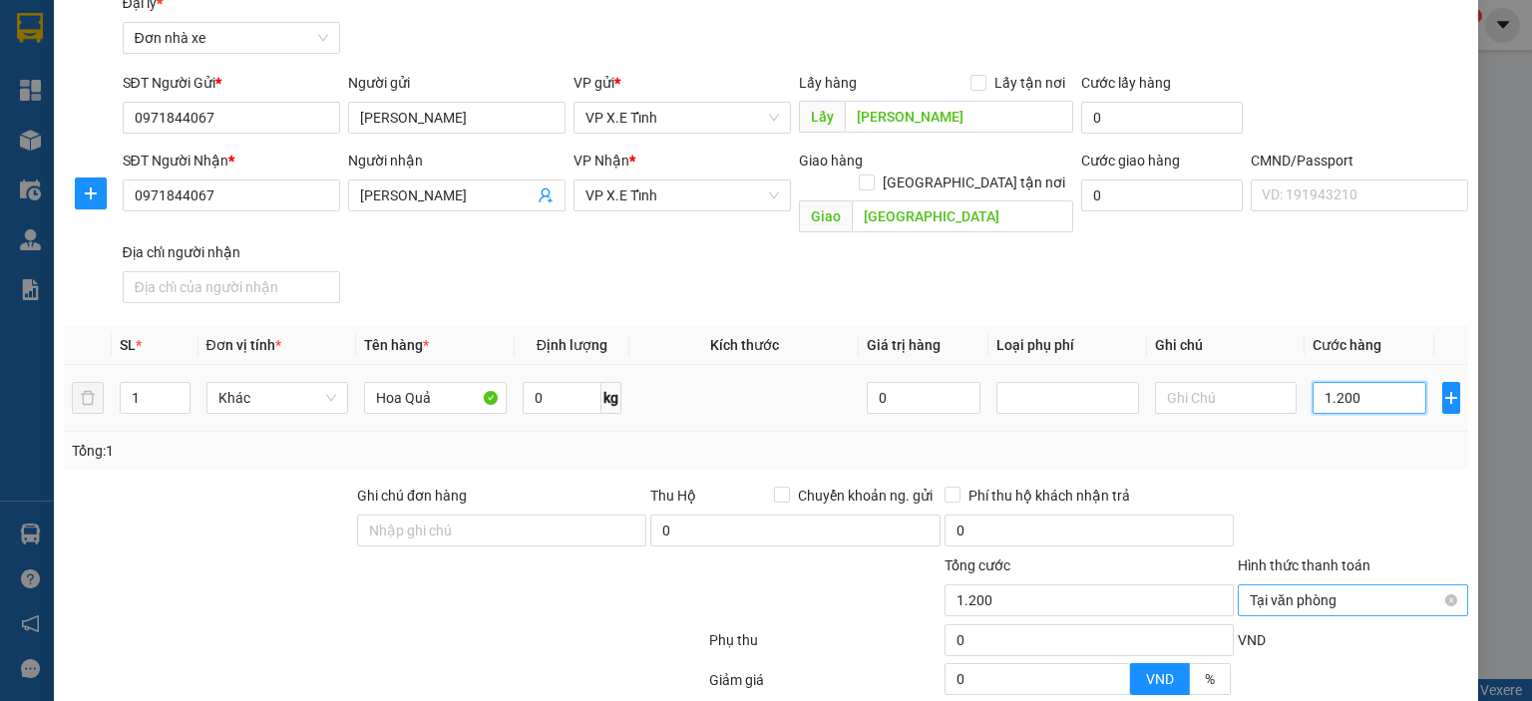
type input "12.000"
type input "120.000"
type input "1.200.000"
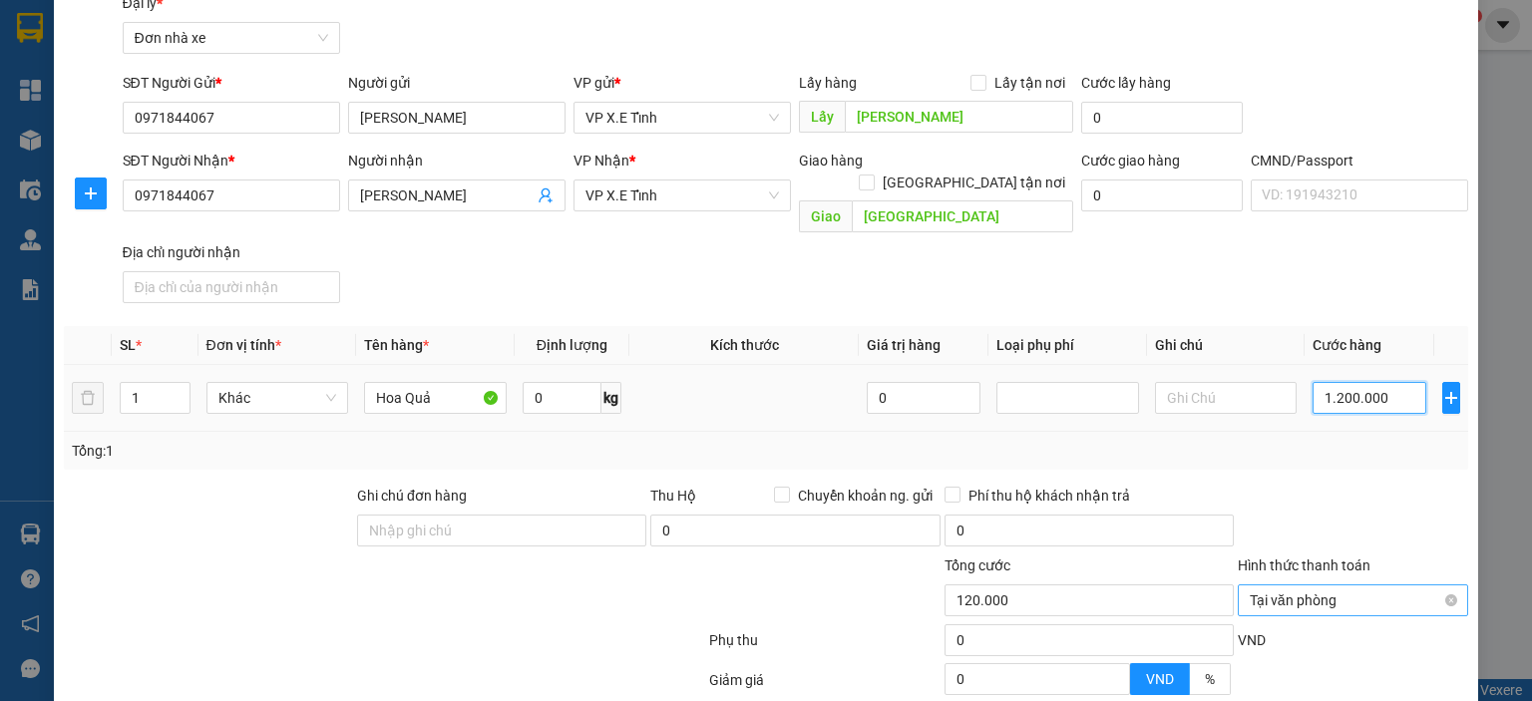
type input "1.200.000"
type input "12.000.000"
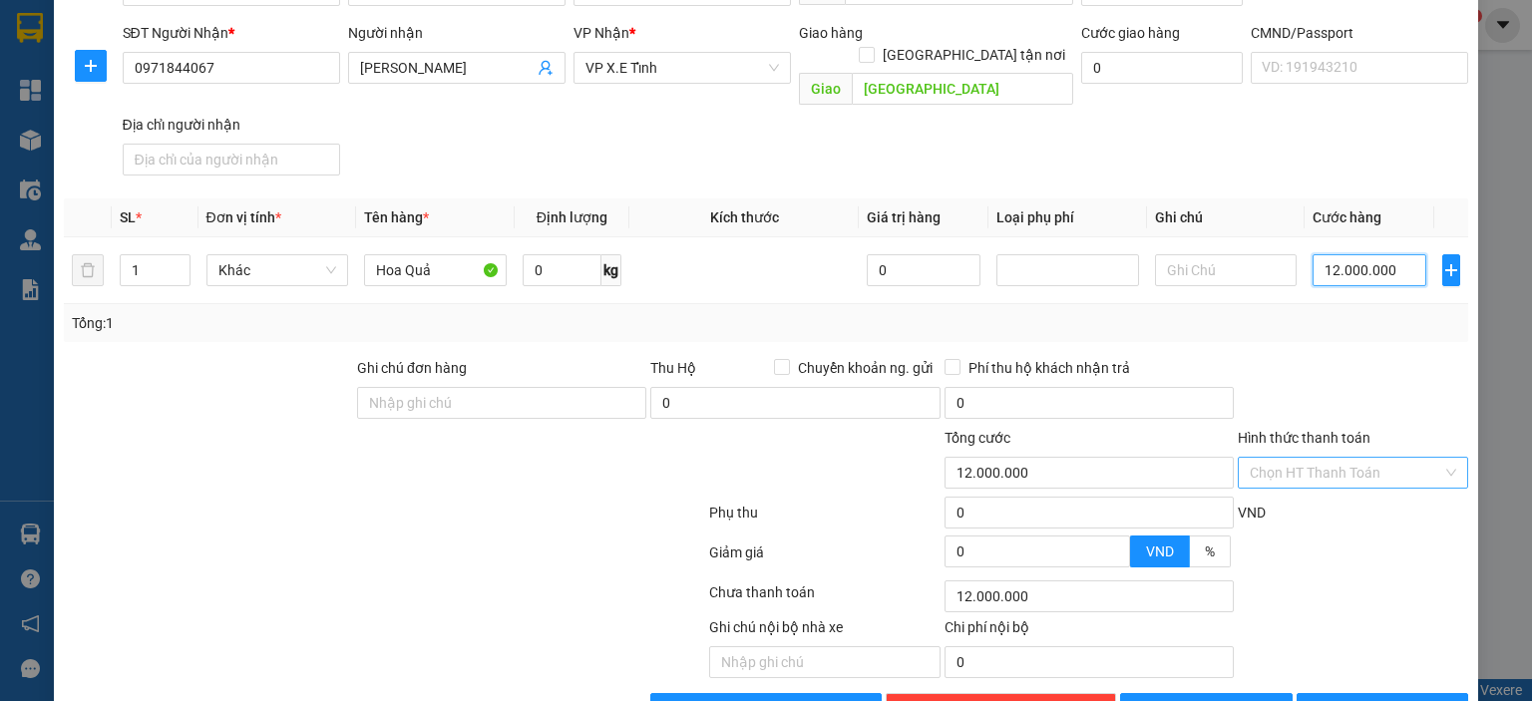
scroll to position [245, 0]
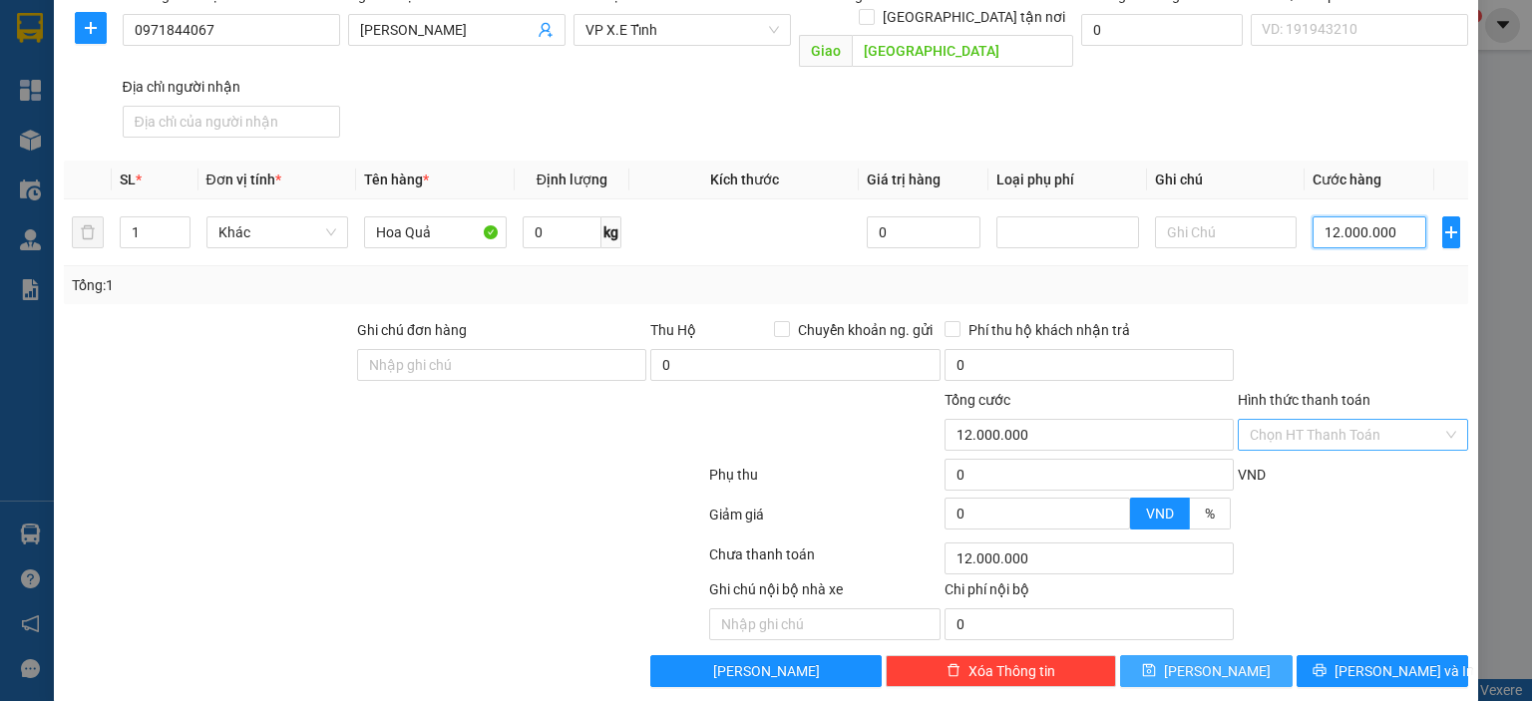
type input "12.000.000"
click at [1225, 655] on button "[PERSON_NAME]" at bounding box center [1206, 671] width 173 height 32
type input "0"
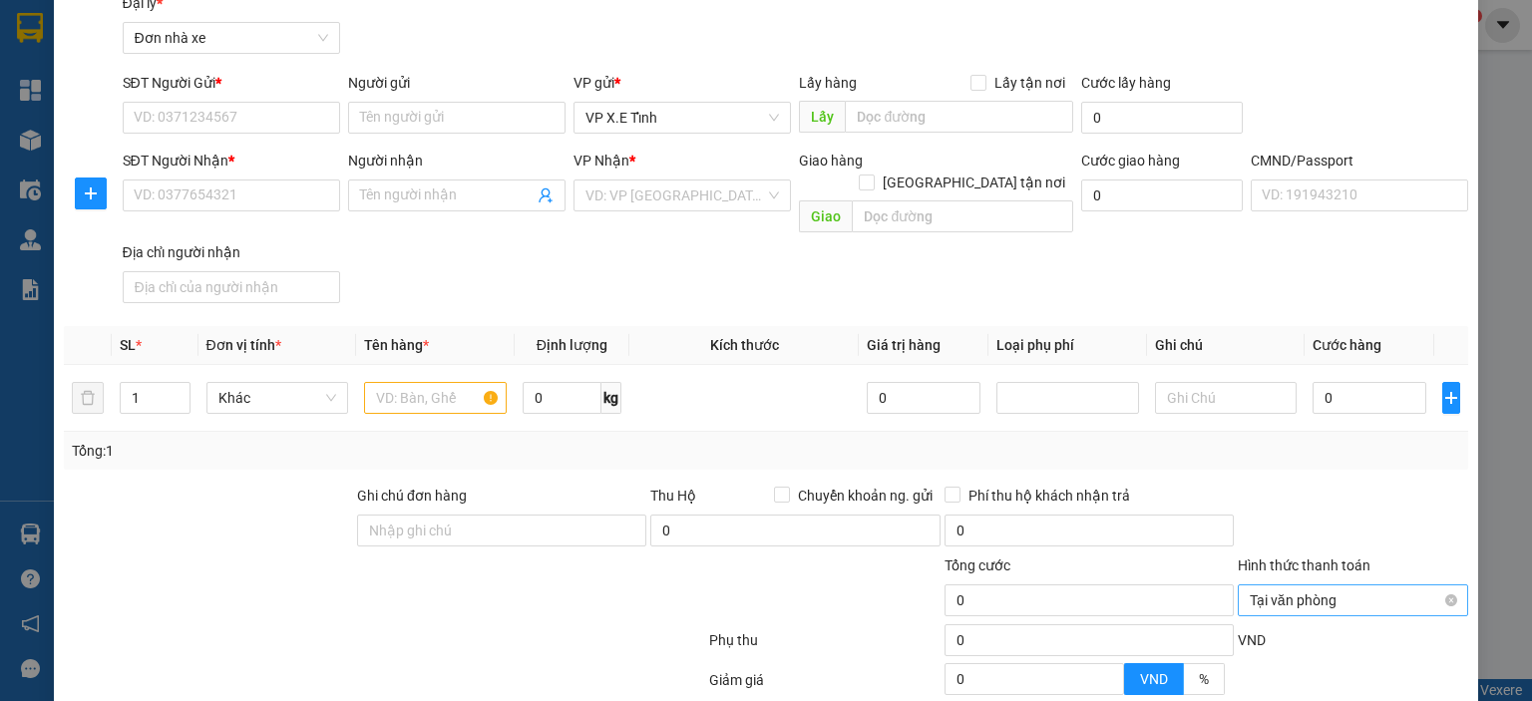
scroll to position [0, 0]
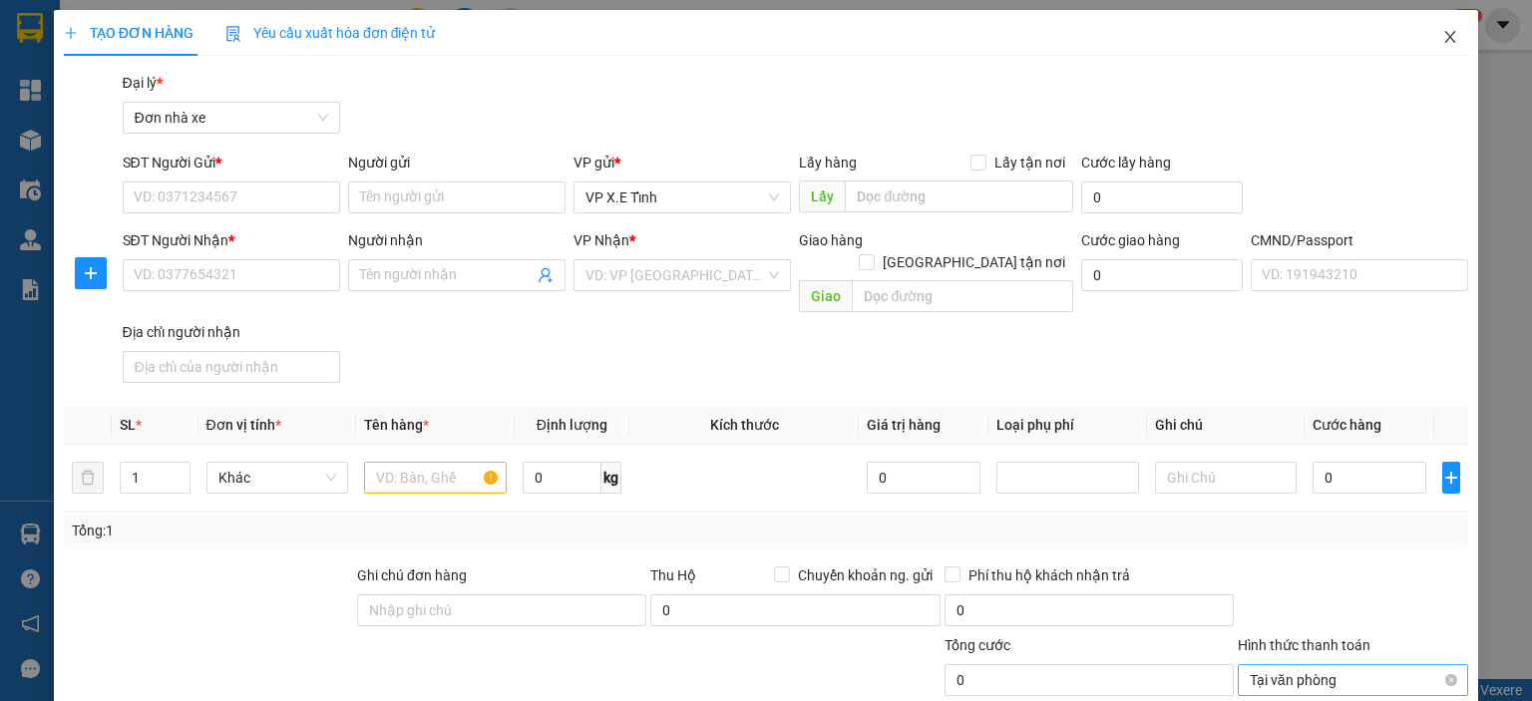
click at [1434, 29] on span "Close" at bounding box center [1450, 38] width 56 height 56
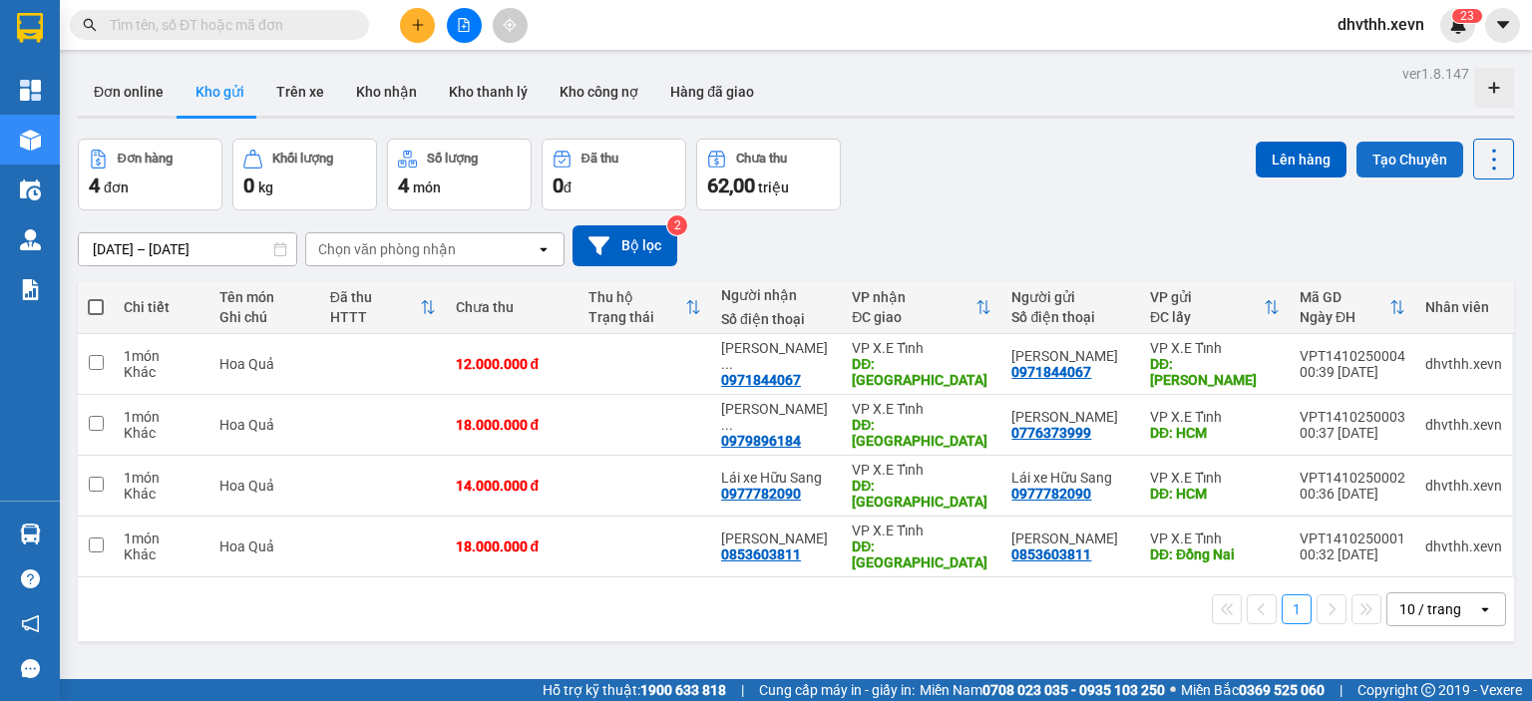
click at [1391, 168] on button "Tạo Chuyến" at bounding box center [1410, 160] width 107 height 36
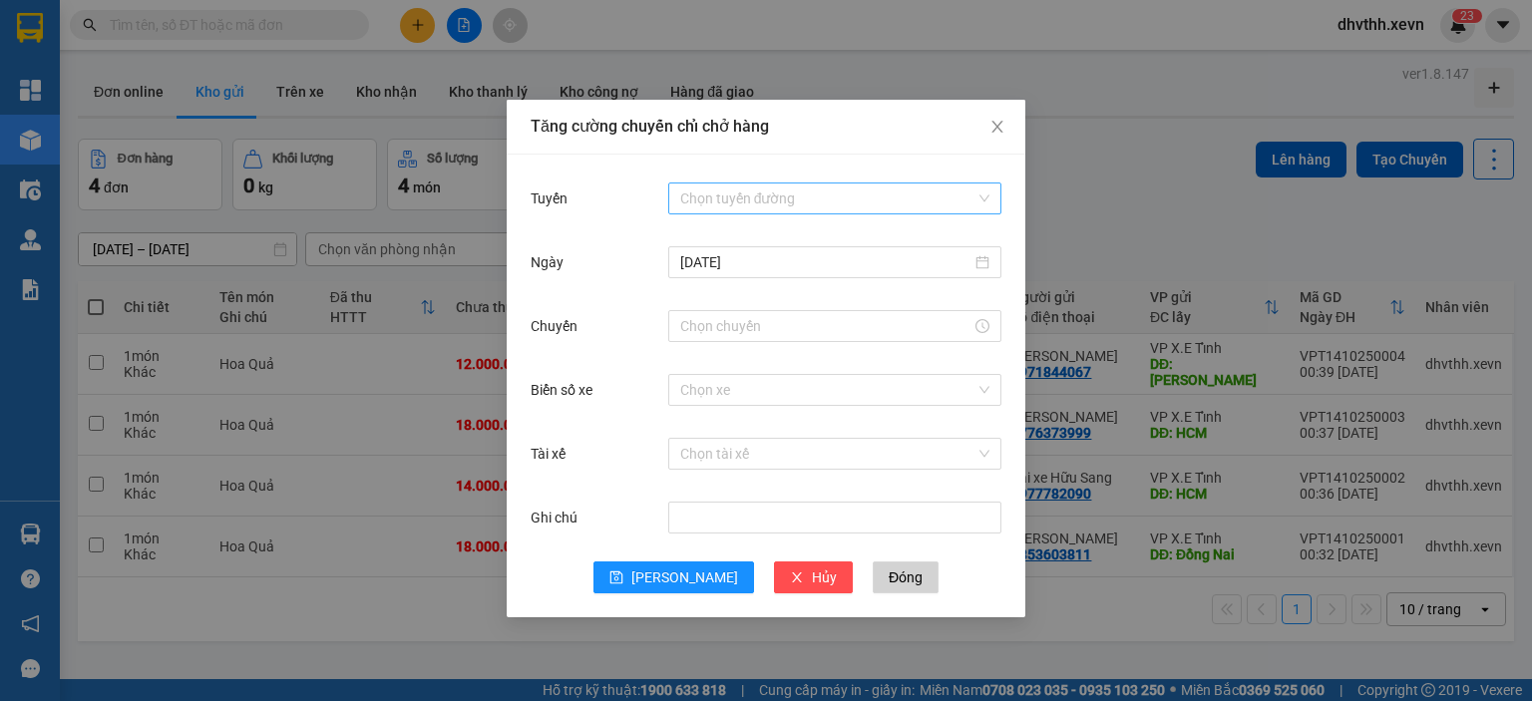
click at [814, 196] on input "Tuyến" at bounding box center [827, 199] width 295 height 30
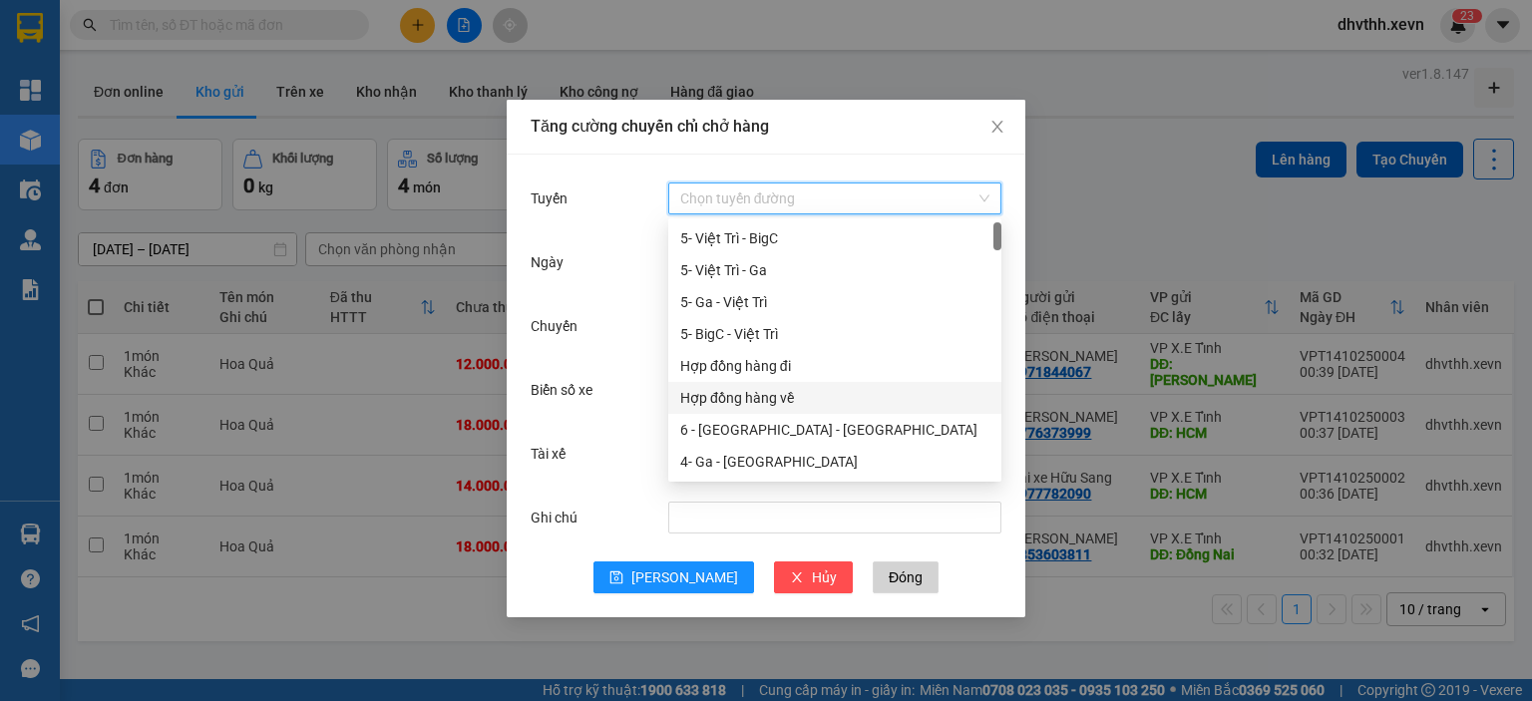
click at [773, 397] on div "Hợp đồng hàng về" at bounding box center [834, 398] width 309 height 22
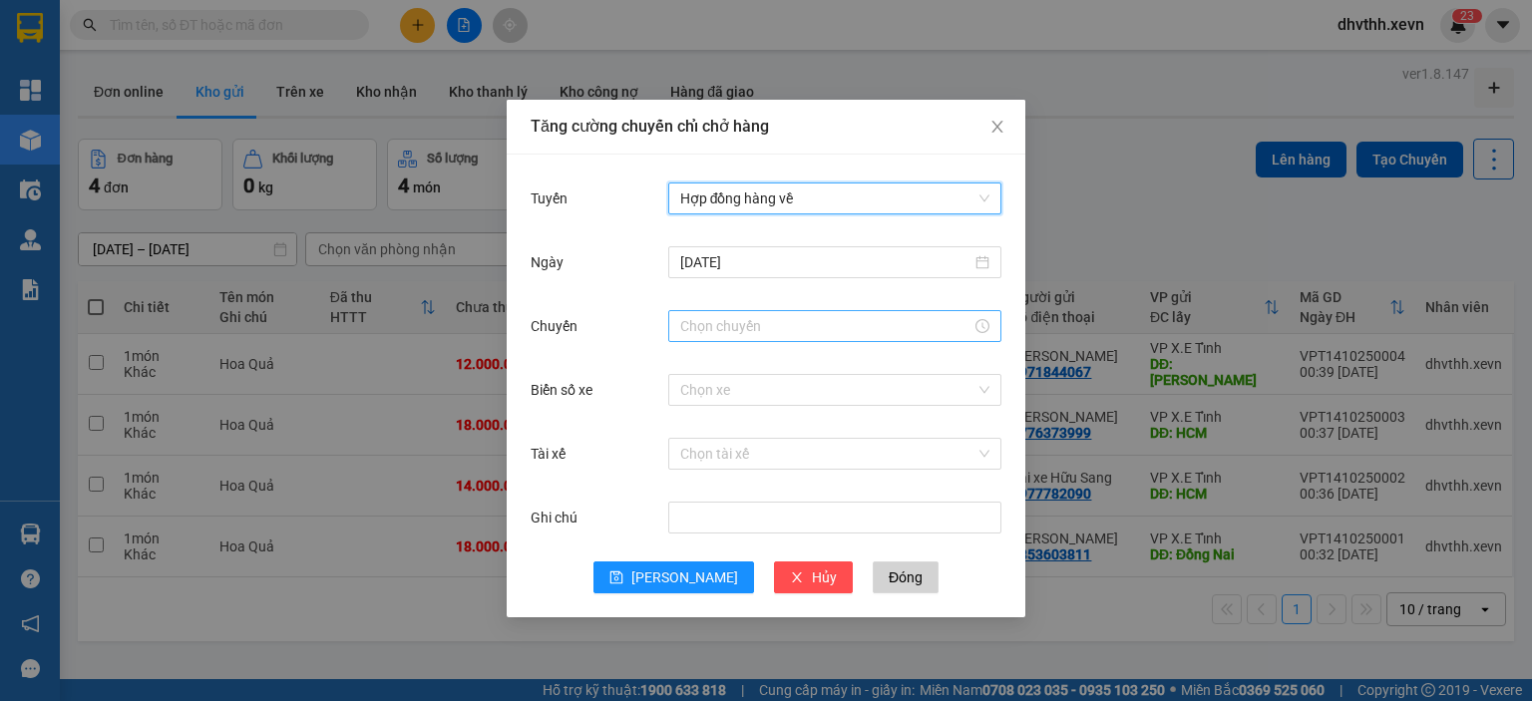
click at [716, 333] on input "Chuyến" at bounding box center [825, 326] width 291 height 22
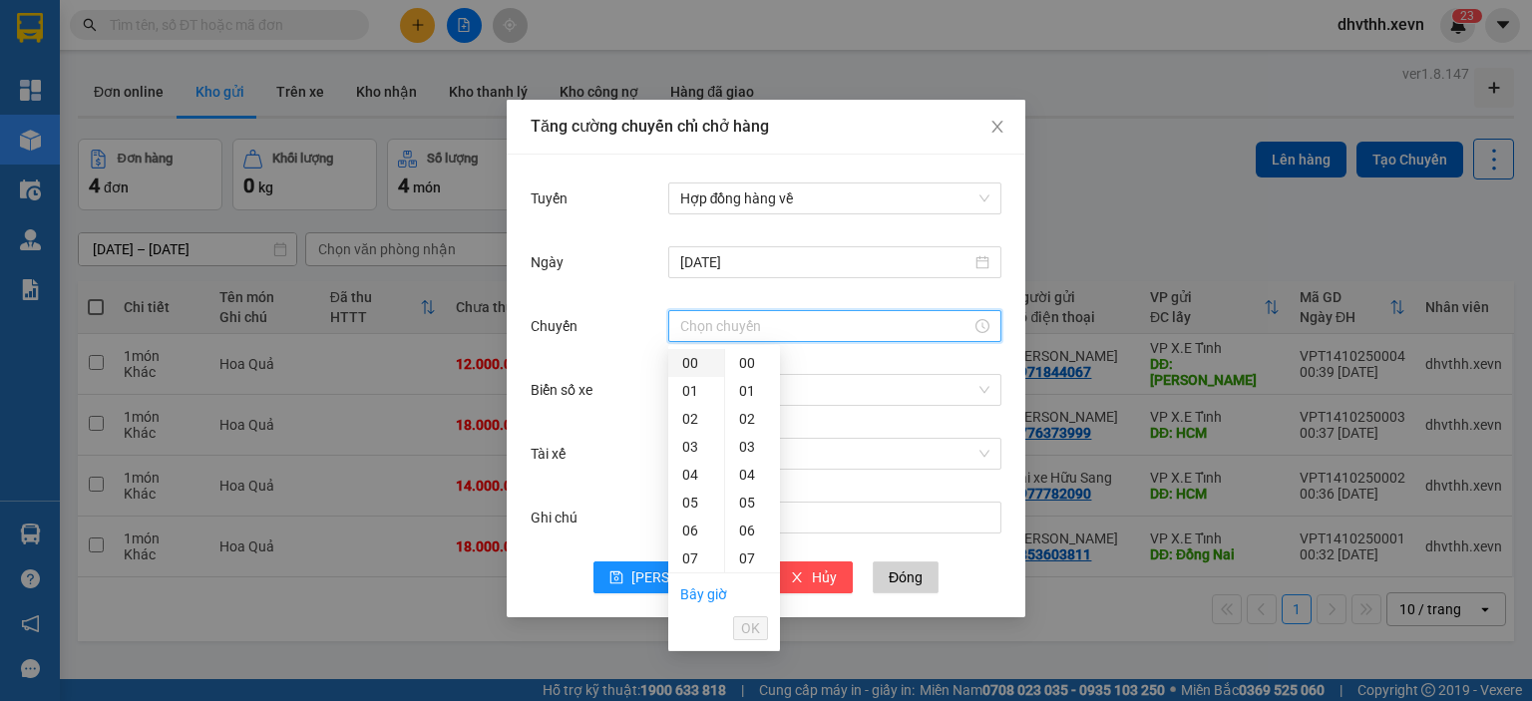
click at [695, 367] on div "00" at bounding box center [696, 363] width 56 height 28
type input "00:00"
click at [747, 637] on span "OK" at bounding box center [750, 628] width 19 height 22
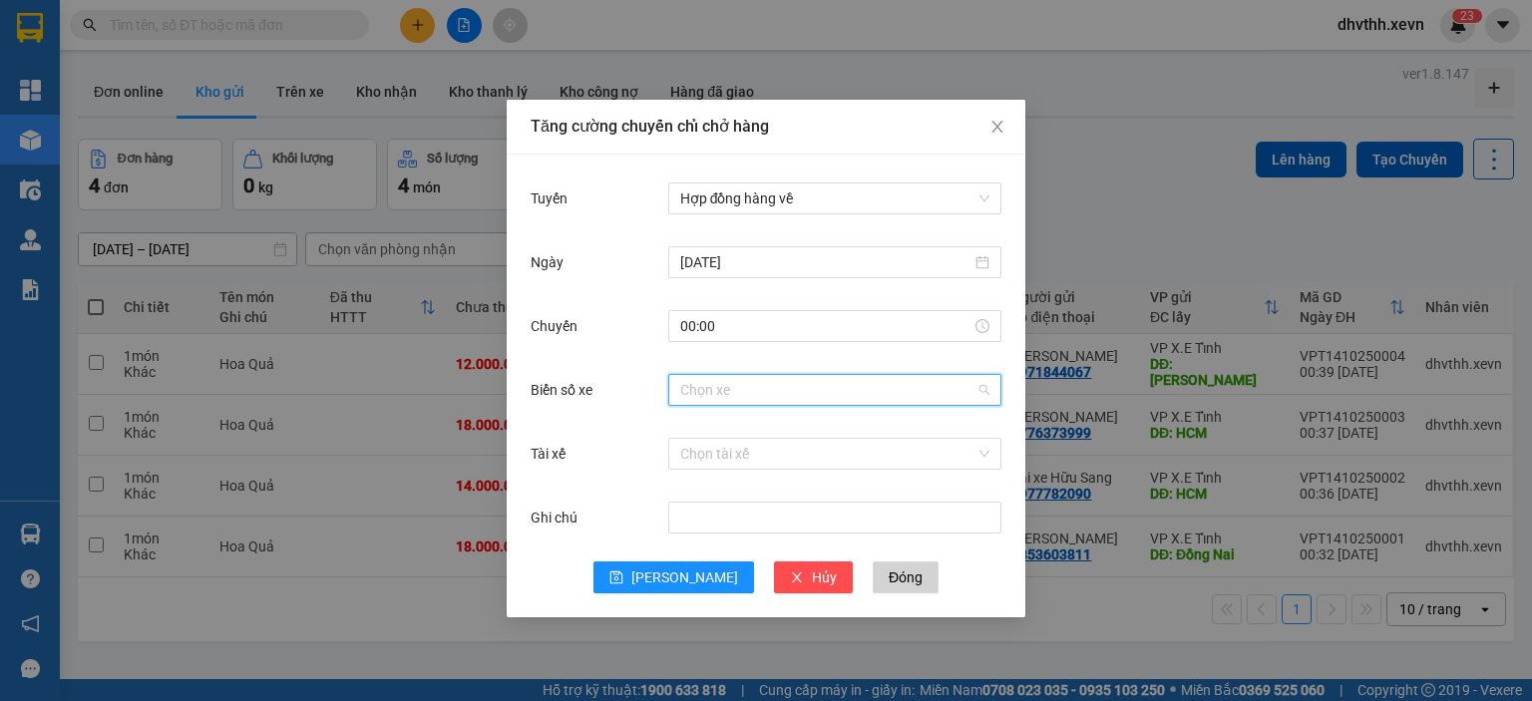
click at [751, 394] on input "Biển số xe" at bounding box center [827, 390] width 295 height 30
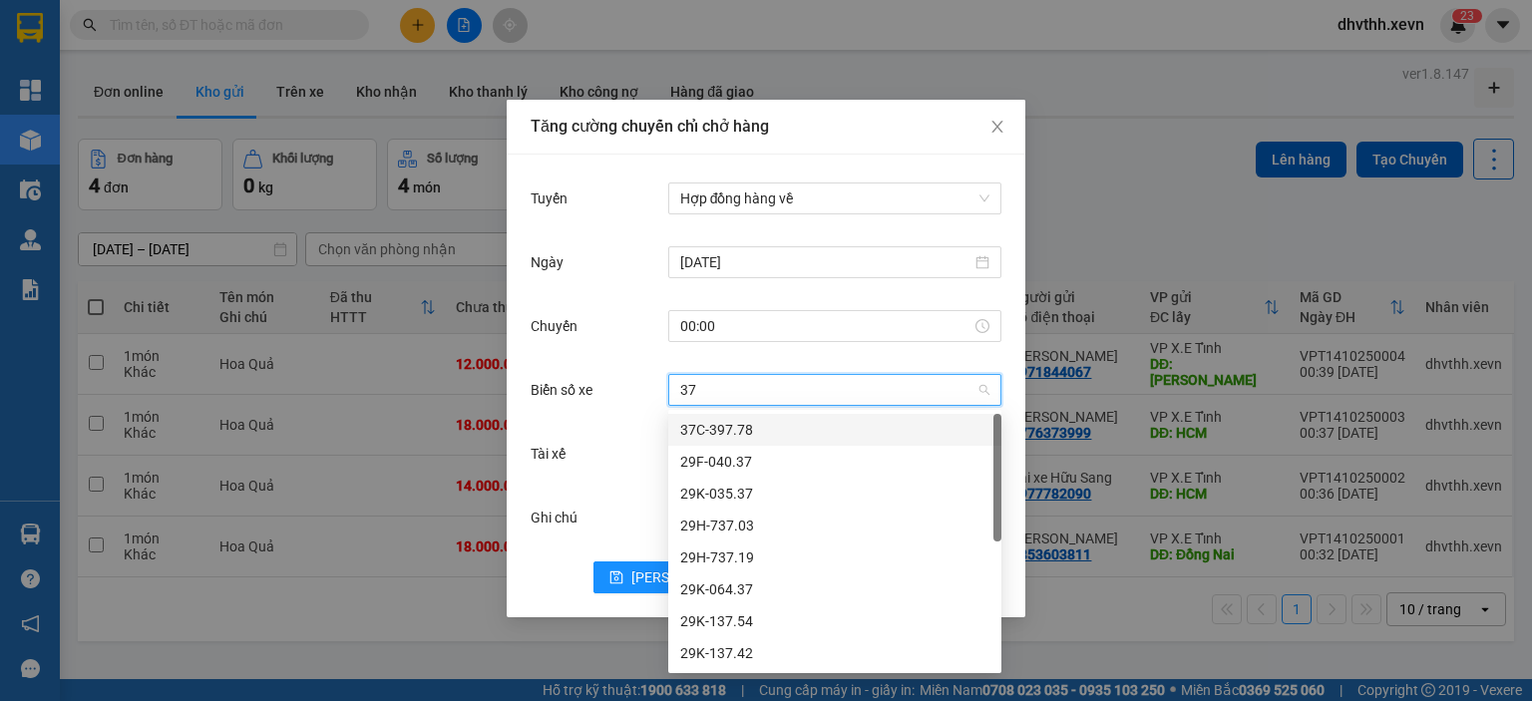
type input "373"
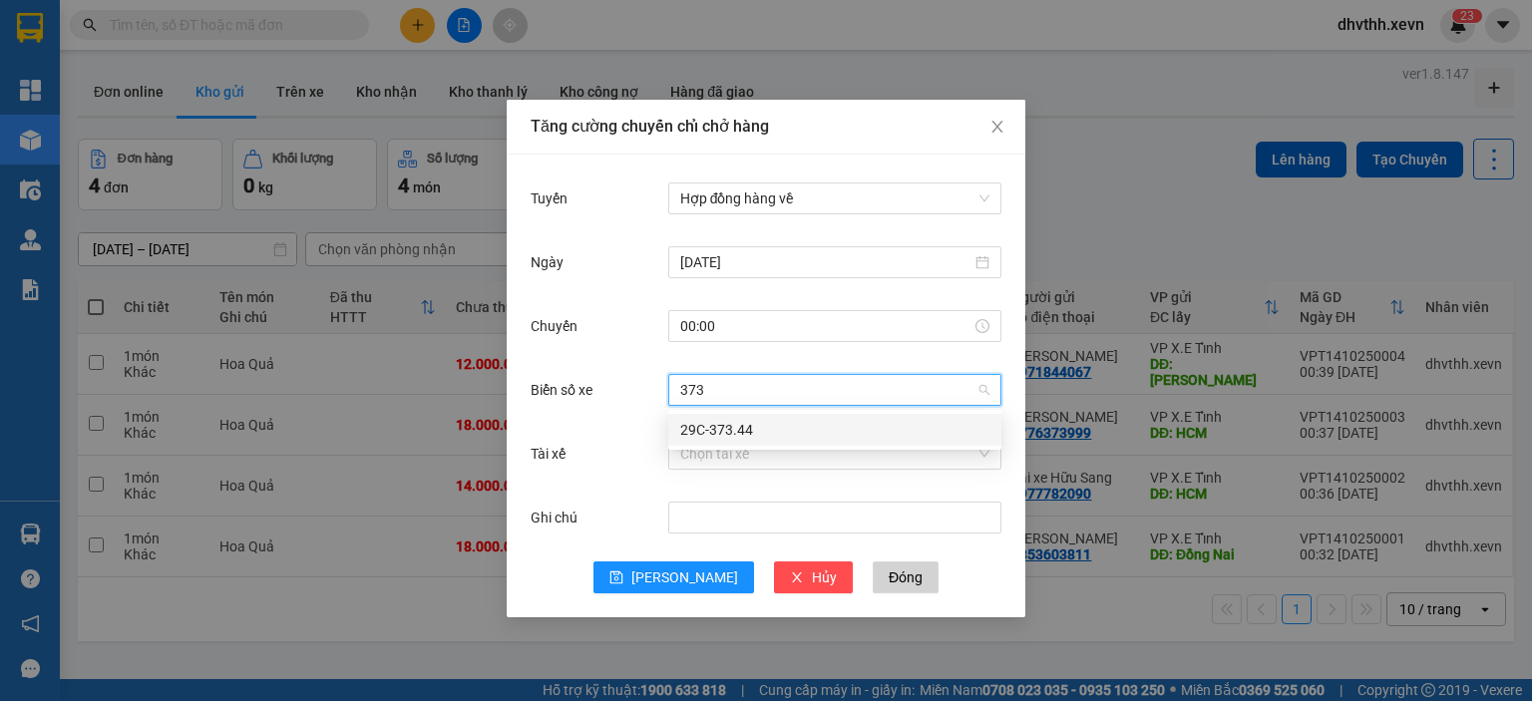
click at [751, 430] on div "29C-373.44" at bounding box center [834, 430] width 309 height 22
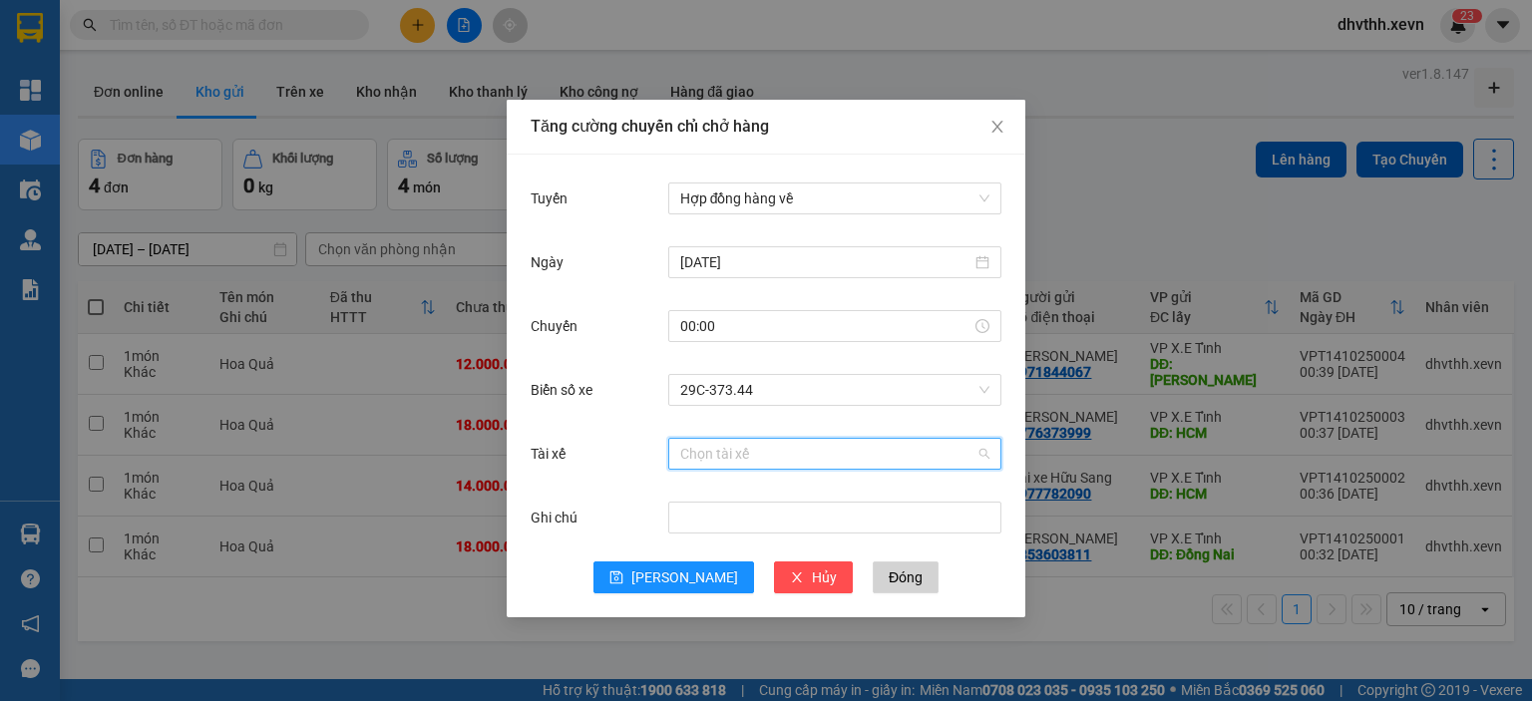
click at [775, 461] on input "Tài xế" at bounding box center [827, 454] width 295 height 30
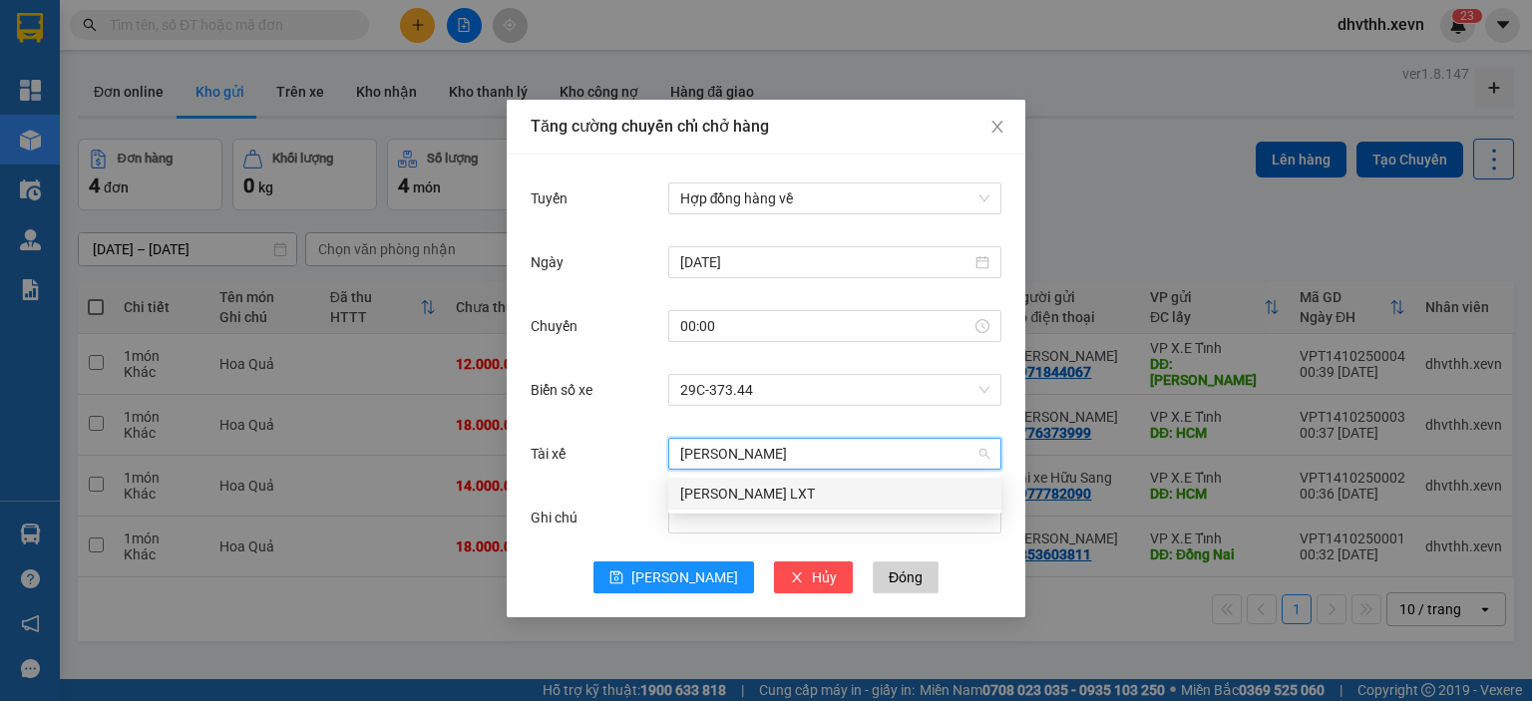
type input "[PERSON_NAME]"
click at [775, 485] on div "[PERSON_NAME] LXT" at bounding box center [834, 494] width 309 height 22
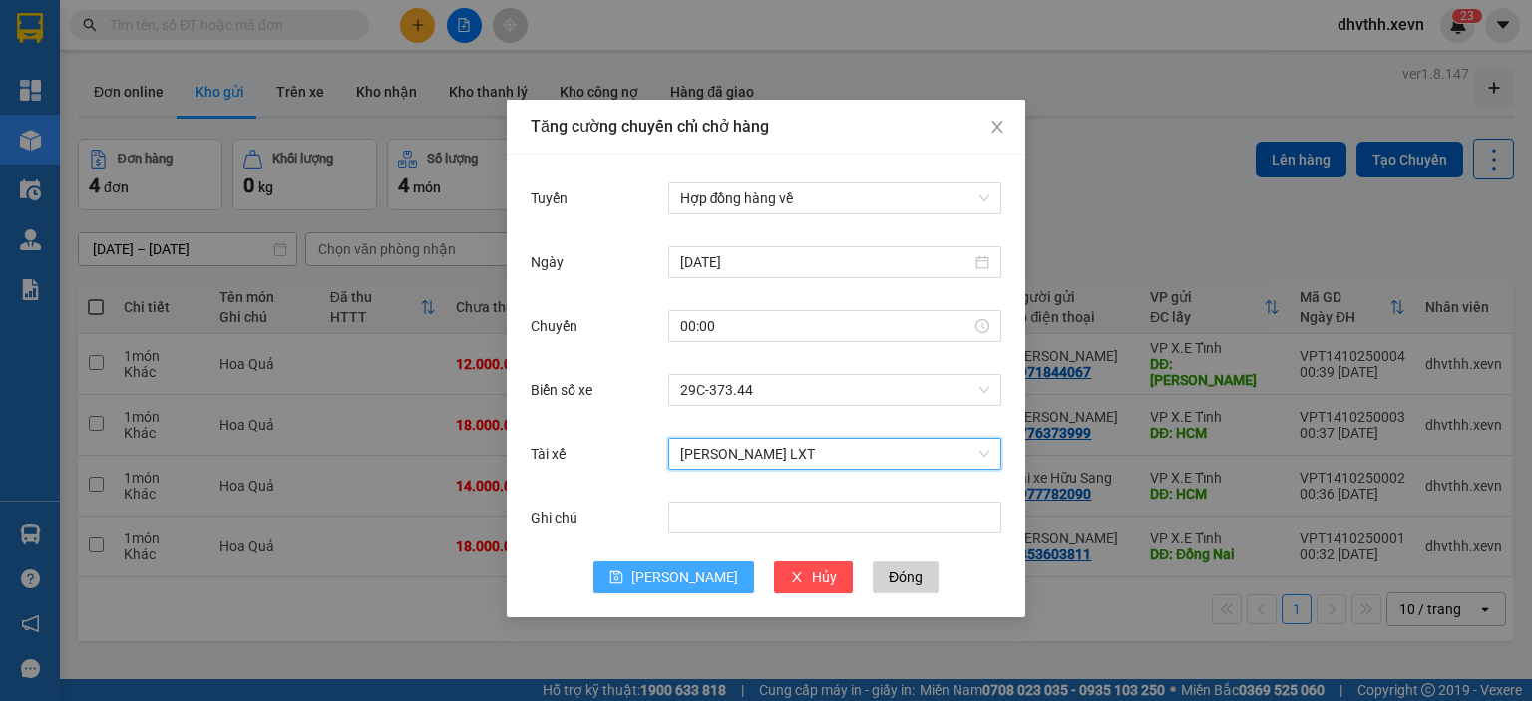
click at [684, 582] on span "[PERSON_NAME]" at bounding box center [684, 578] width 107 height 22
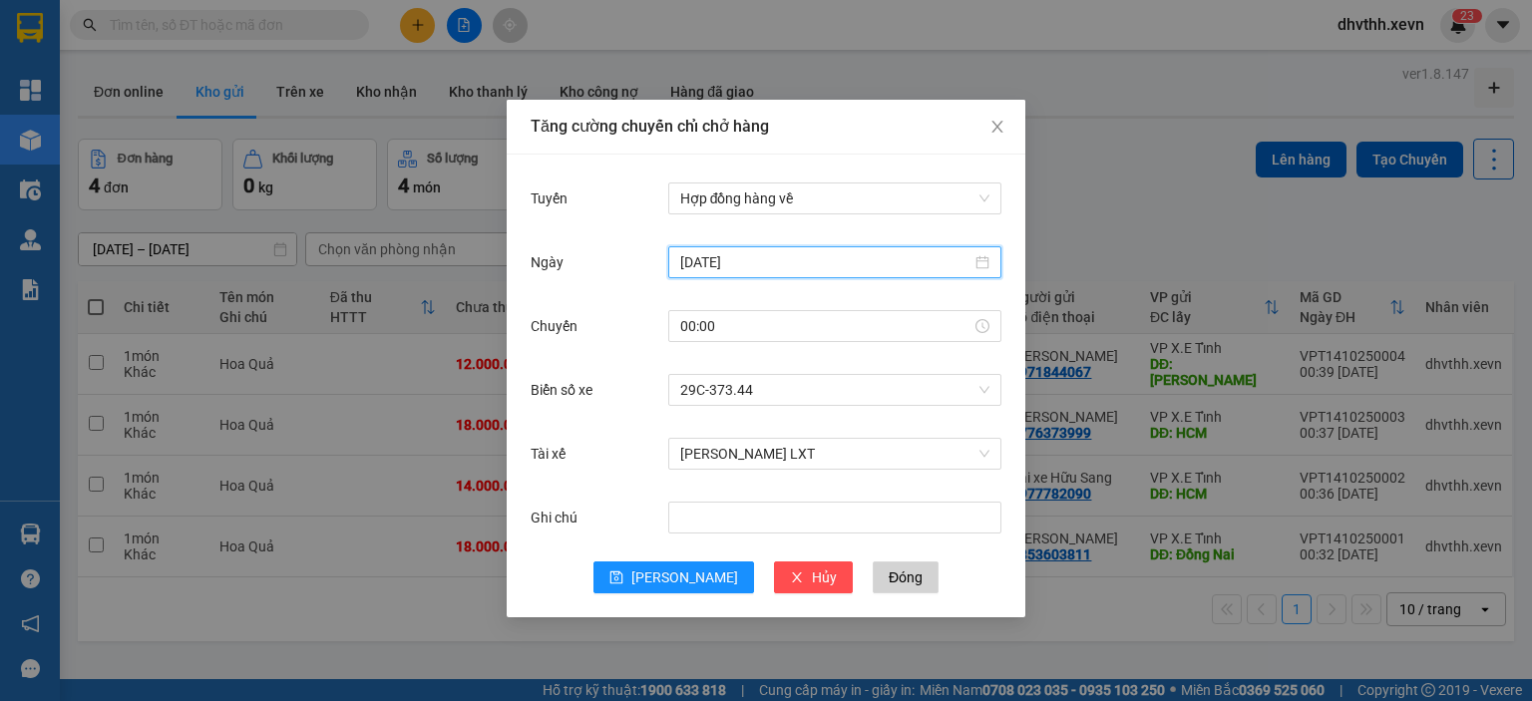
click at [799, 255] on input "[DATE]" at bounding box center [825, 262] width 291 height 22
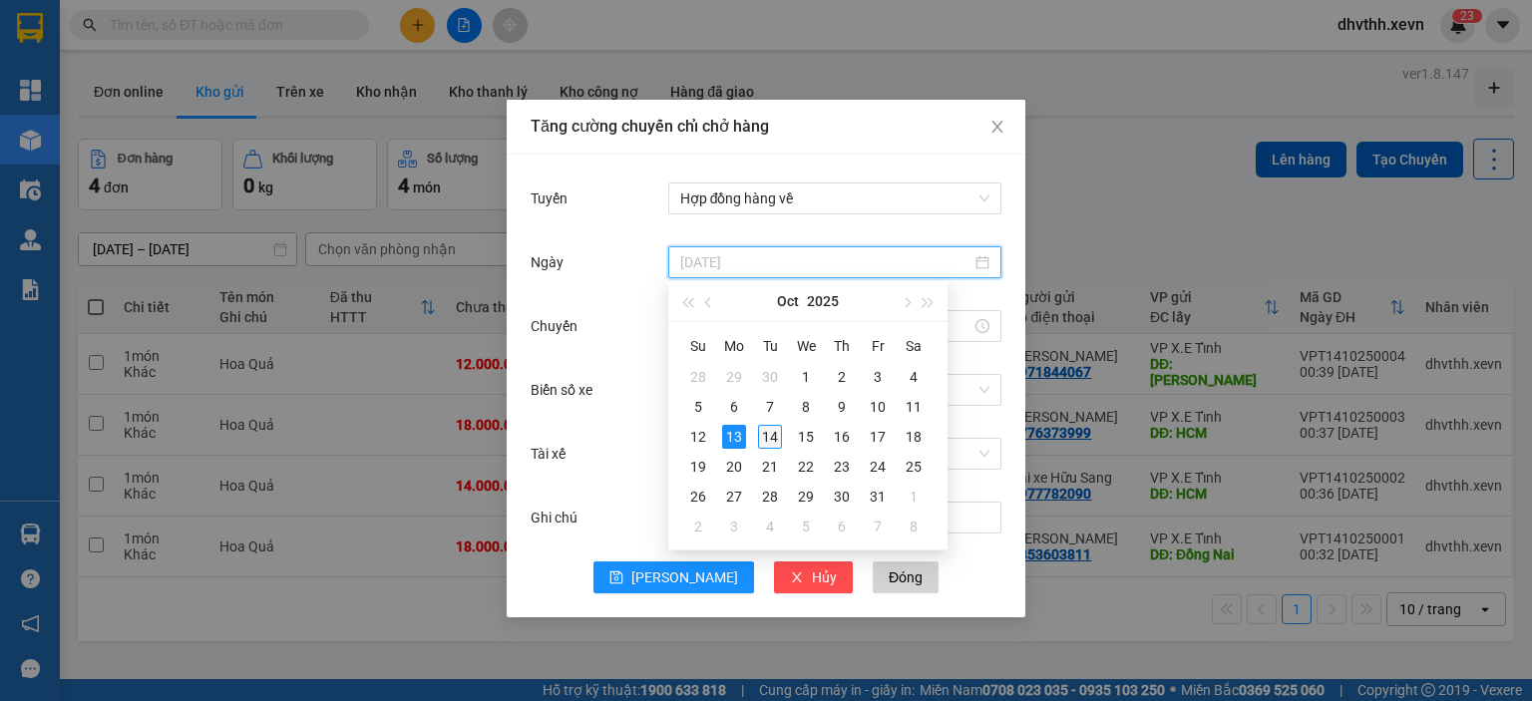
type input "[DATE]"
click at [770, 429] on div "14" at bounding box center [770, 437] width 24 height 24
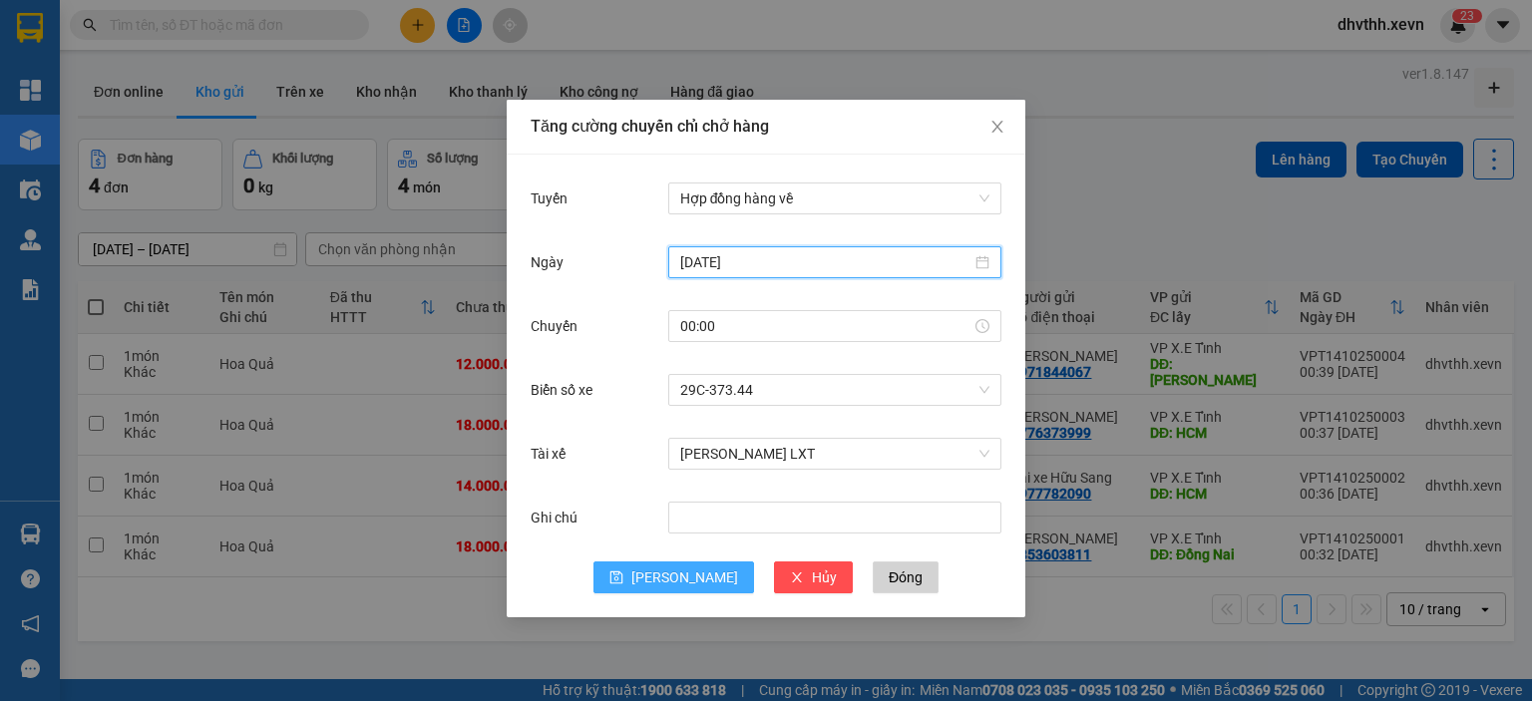
click at [686, 580] on span "[PERSON_NAME]" at bounding box center [684, 578] width 107 height 22
click at [773, 264] on input "Ngày" at bounding box center [825, 262] width 291 height 22
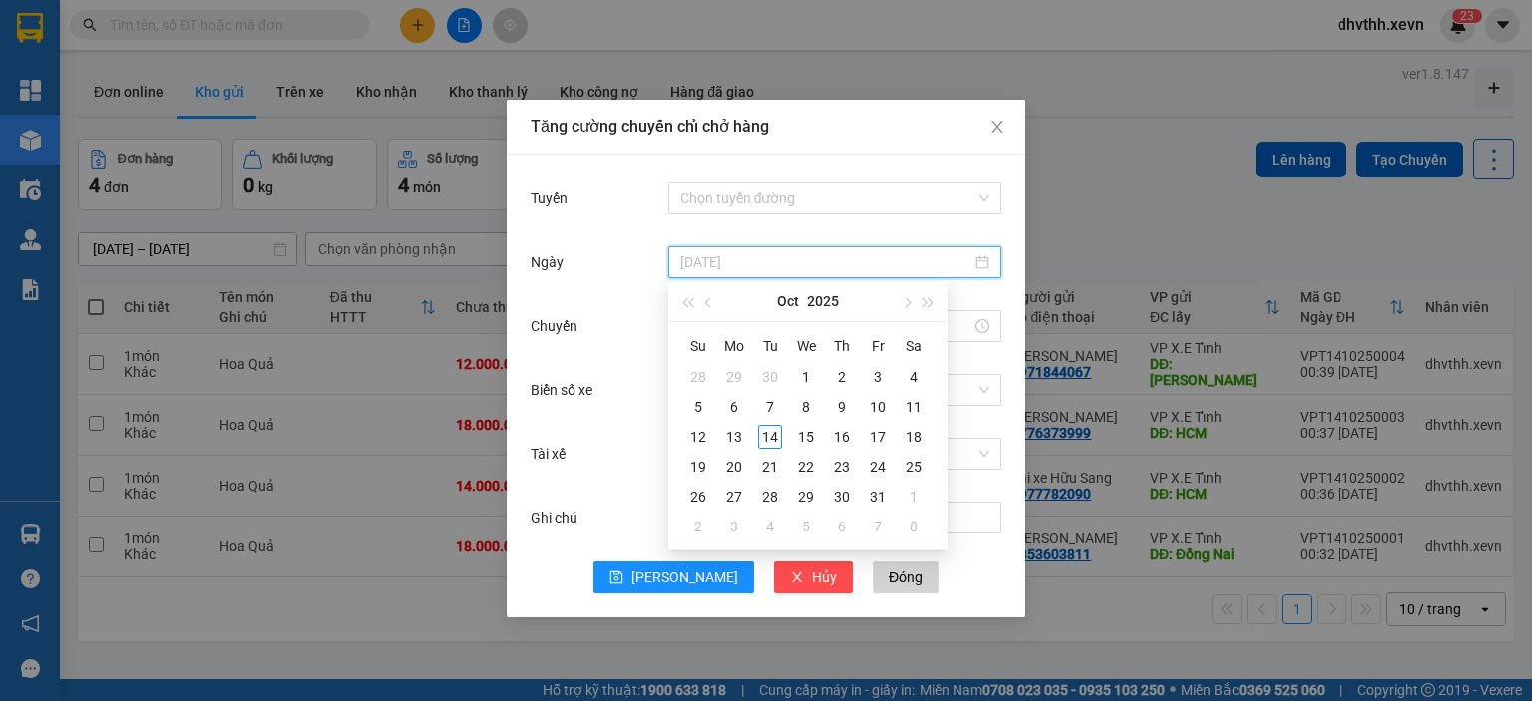
type input "[DATE]"
click at [772, 429] on div "14" at bounding box center [770, 437] width 24 height 24
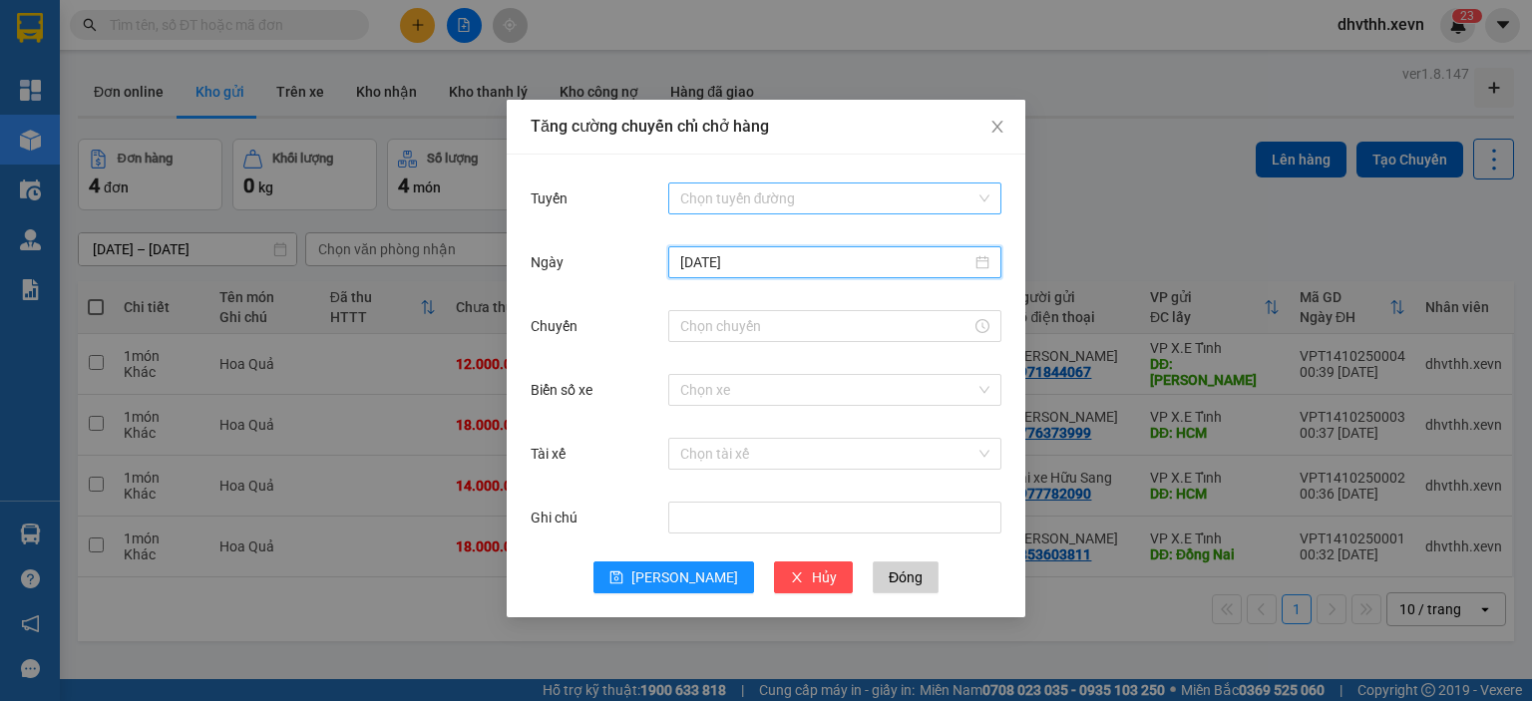
click at [773, 202] on input "Tuyến" at bounding box center [827, 199] width 295 height 30
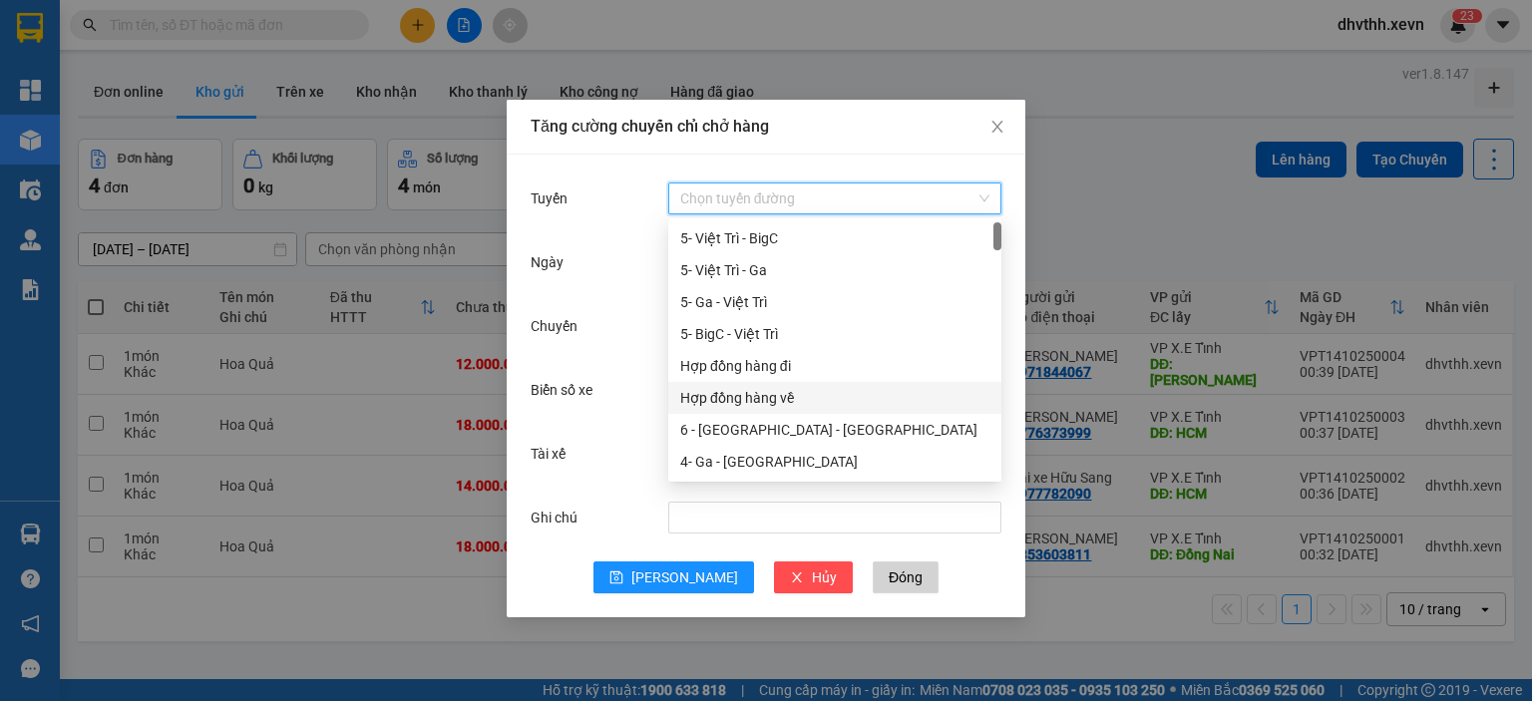
click at [766, 395] on div "Hợp đồng hàng về" at bounding box center [834, 398] width 309 height 22
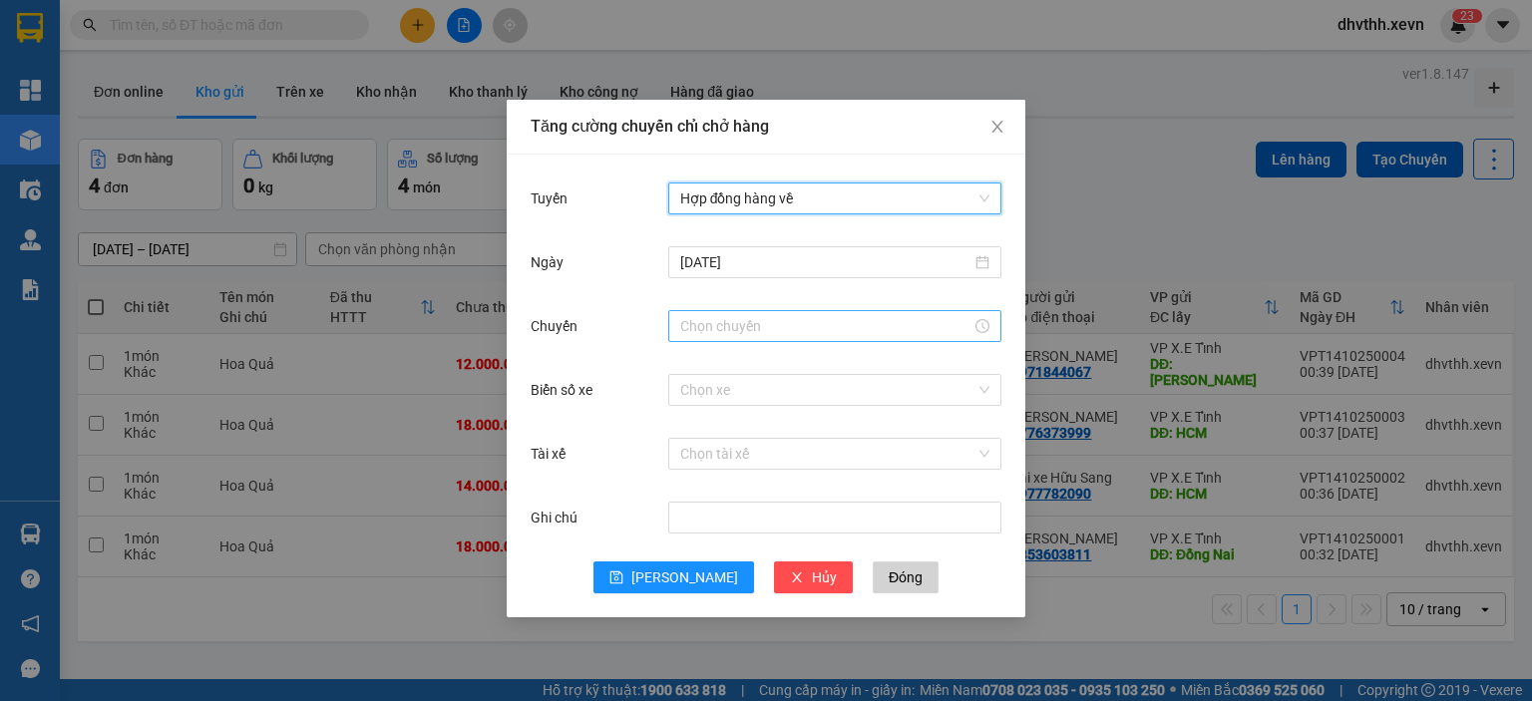
click at [810, 313] on div at bounding box center [834, 326] width 333 height 32
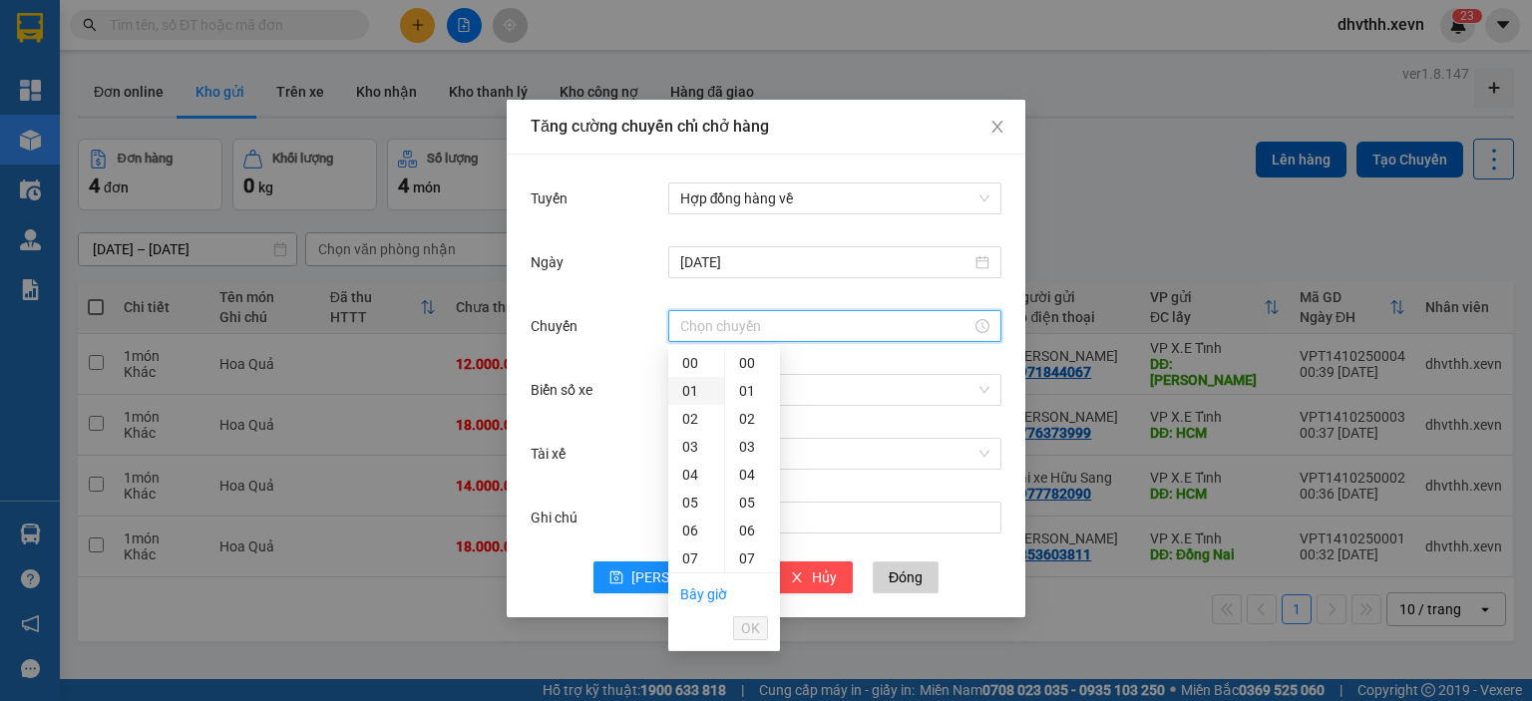
click at [679, 392] on div "01" at bounding box center [696, 391] width 56 height 28
type input "01:00"
click at [752, 632] on span "OK" at bounding box center [750, 628] width 19 height 22
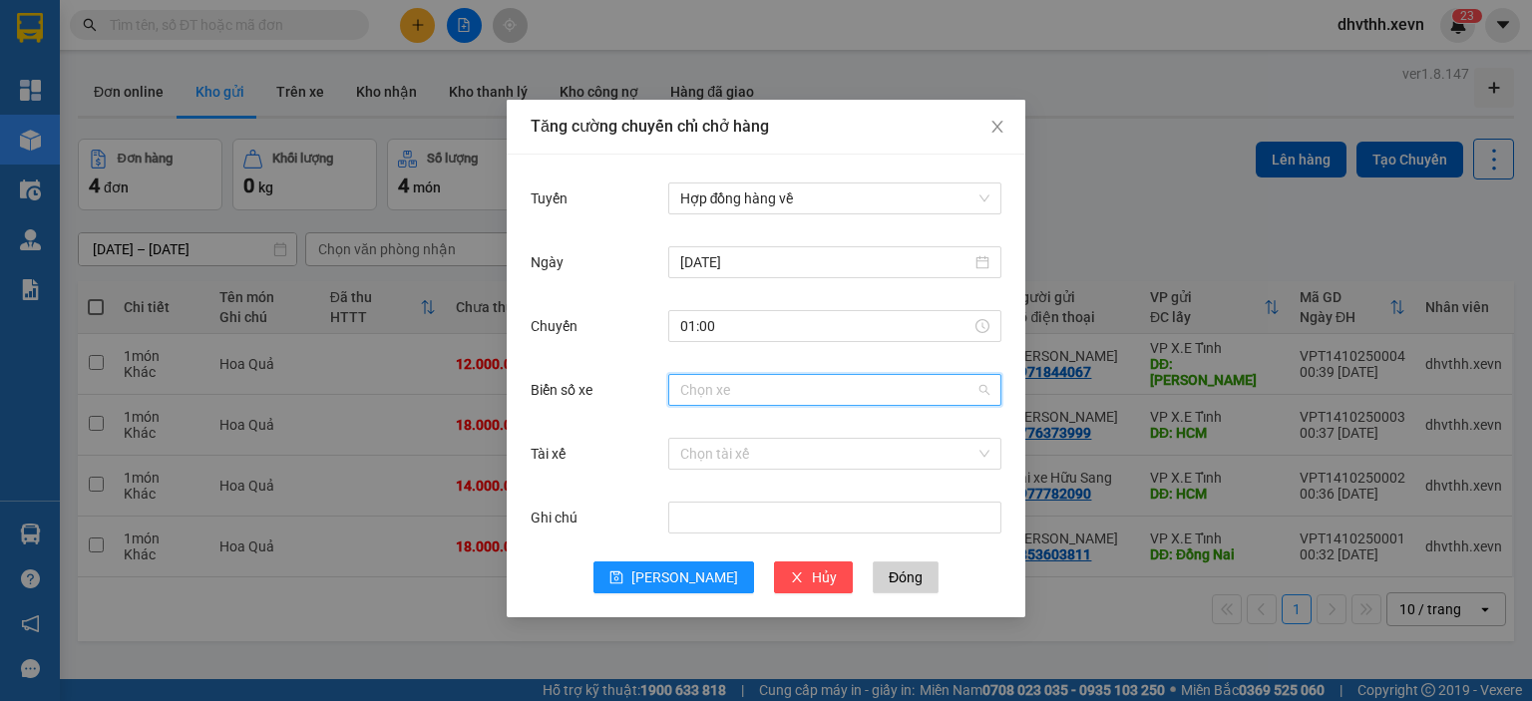
click at [736, 398] on input "Biển số xe" at bounding box center [827, 390] width 295 height 30
type input "096"
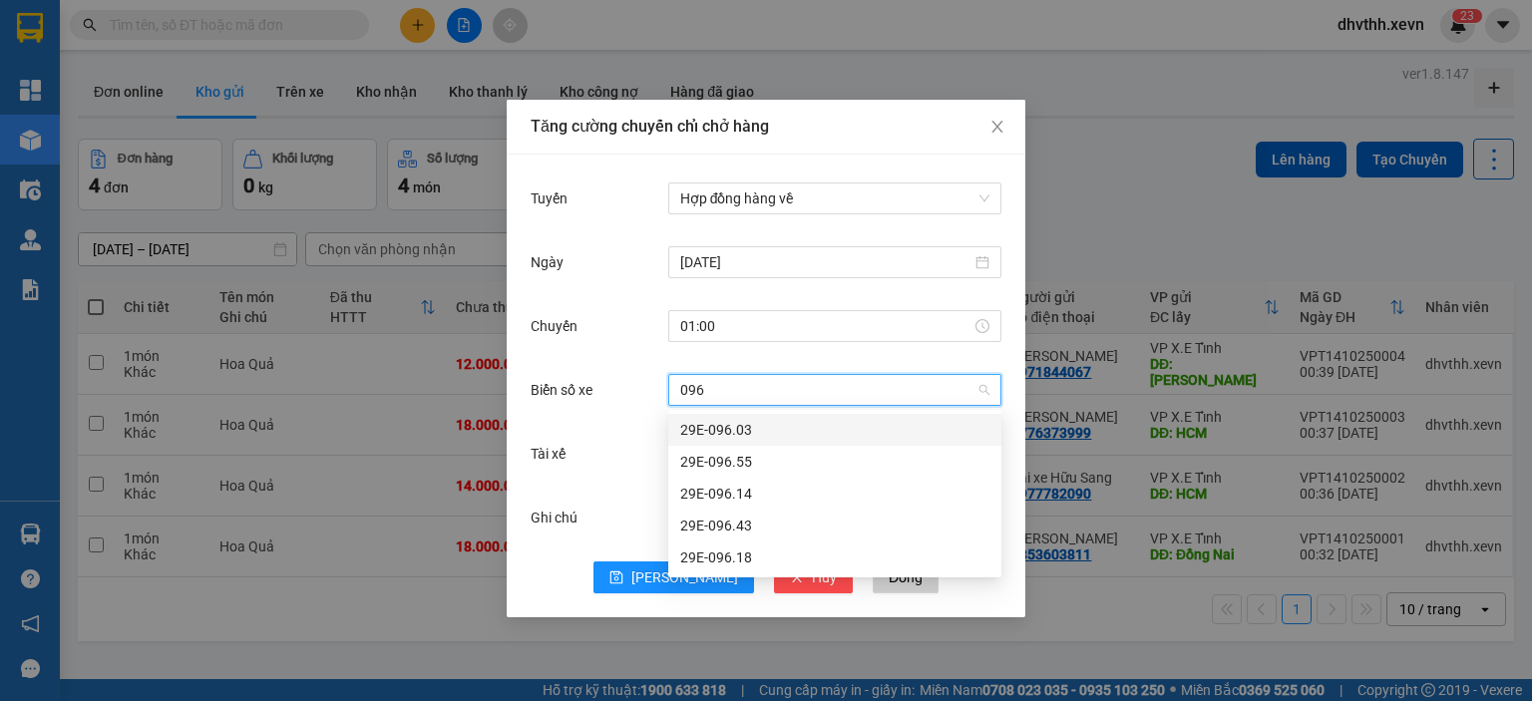
click at [738, 432] on div "29E-096.03" at bounding box center [834, 430] width 309 height 22
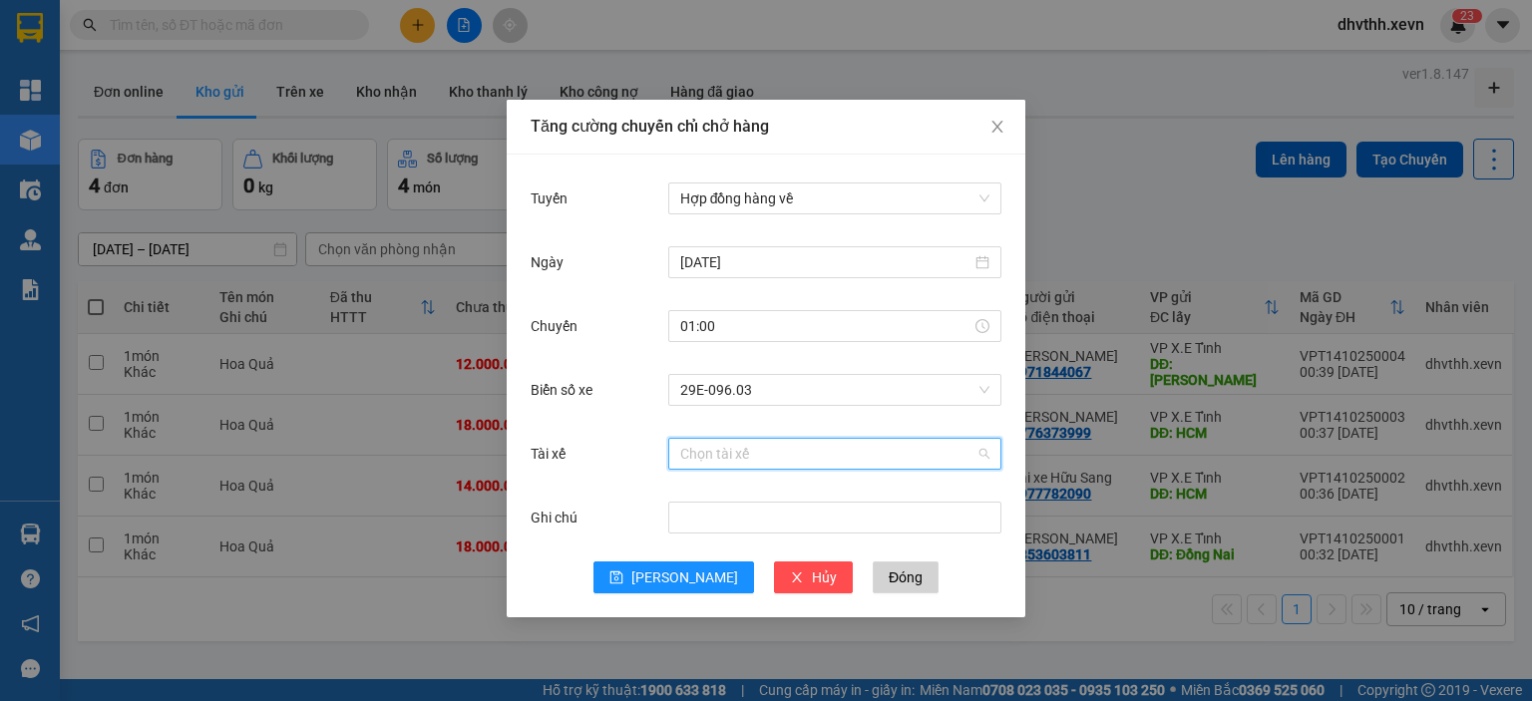
click at [780, 463] on input "Tài xế" at bounding box center [827, 454] width 295 height 30
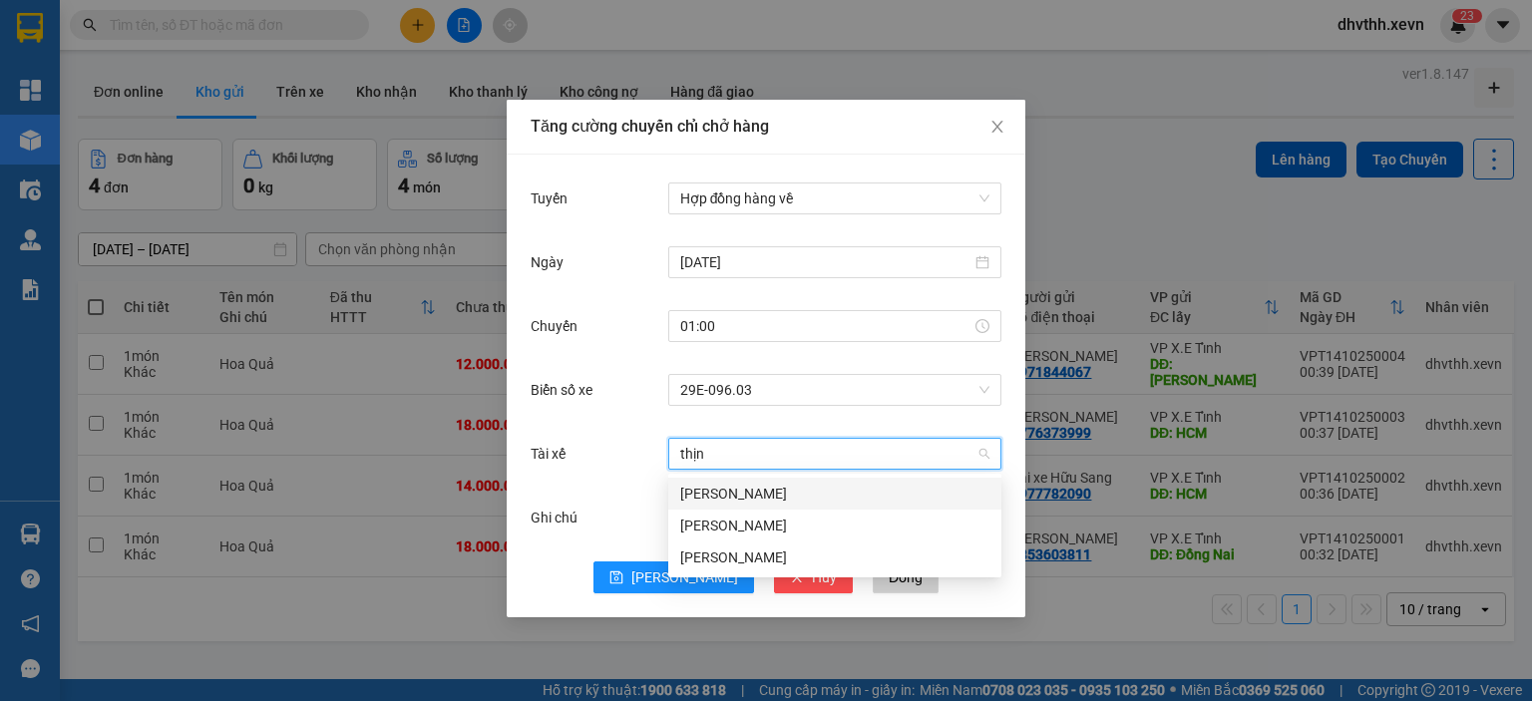
type input "thịnh"
click at [768, 558] on div "[PERSON_NAME]" at bounding box center [834, 558] width 309 height 22
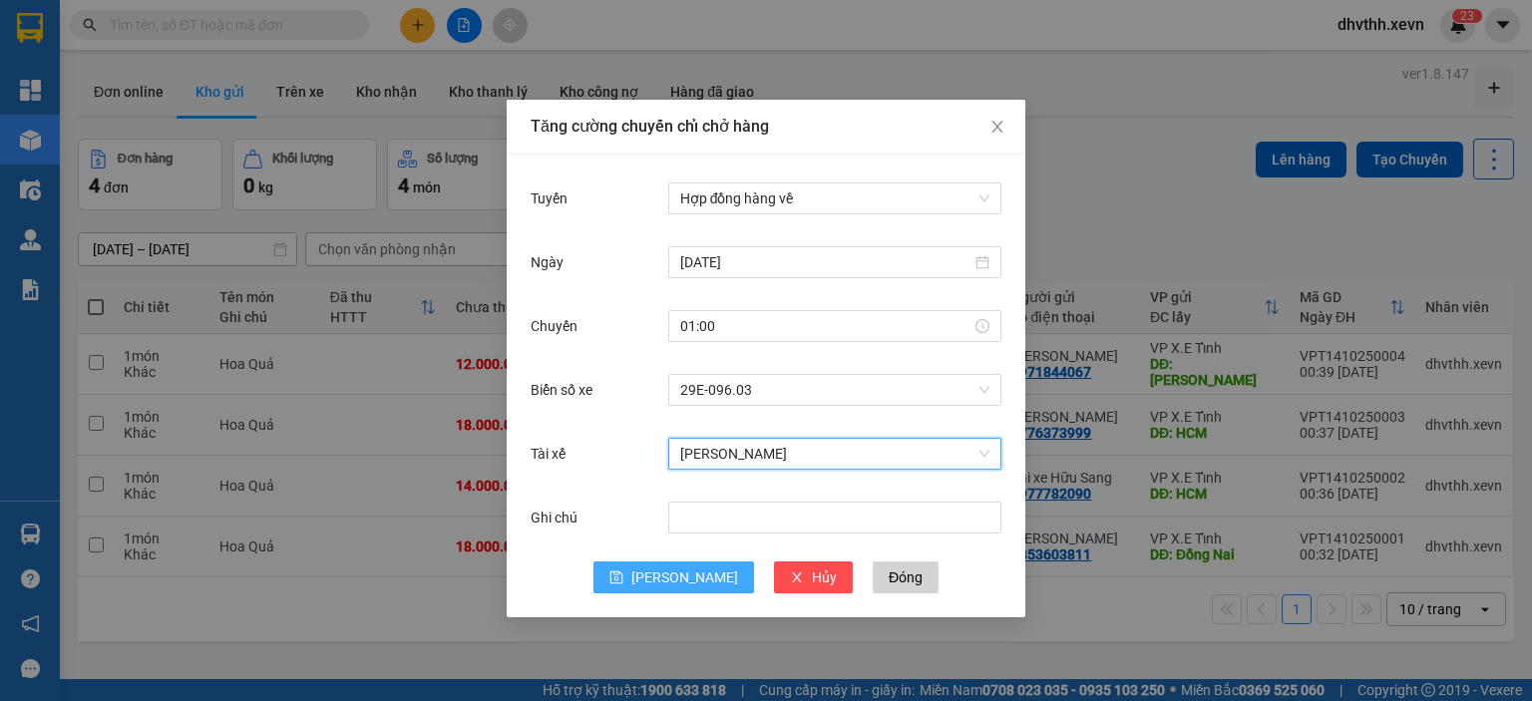
click at [686, 583] on span "[PERSON_NAME]" at bounding box center [684, 578] width 107 height 22
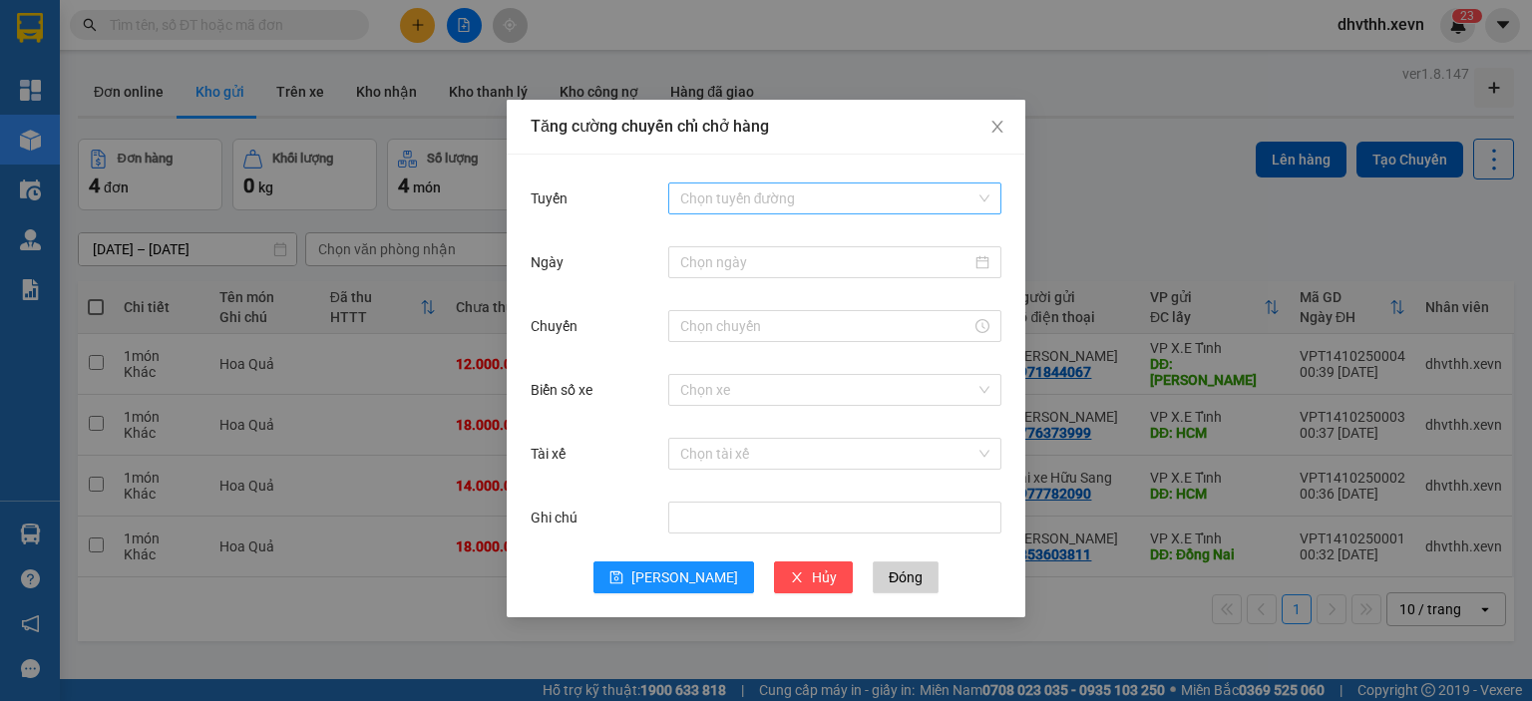
click at [859, 200] on input "Tuyến" at bounding box center [827, 199] width 295 height 30
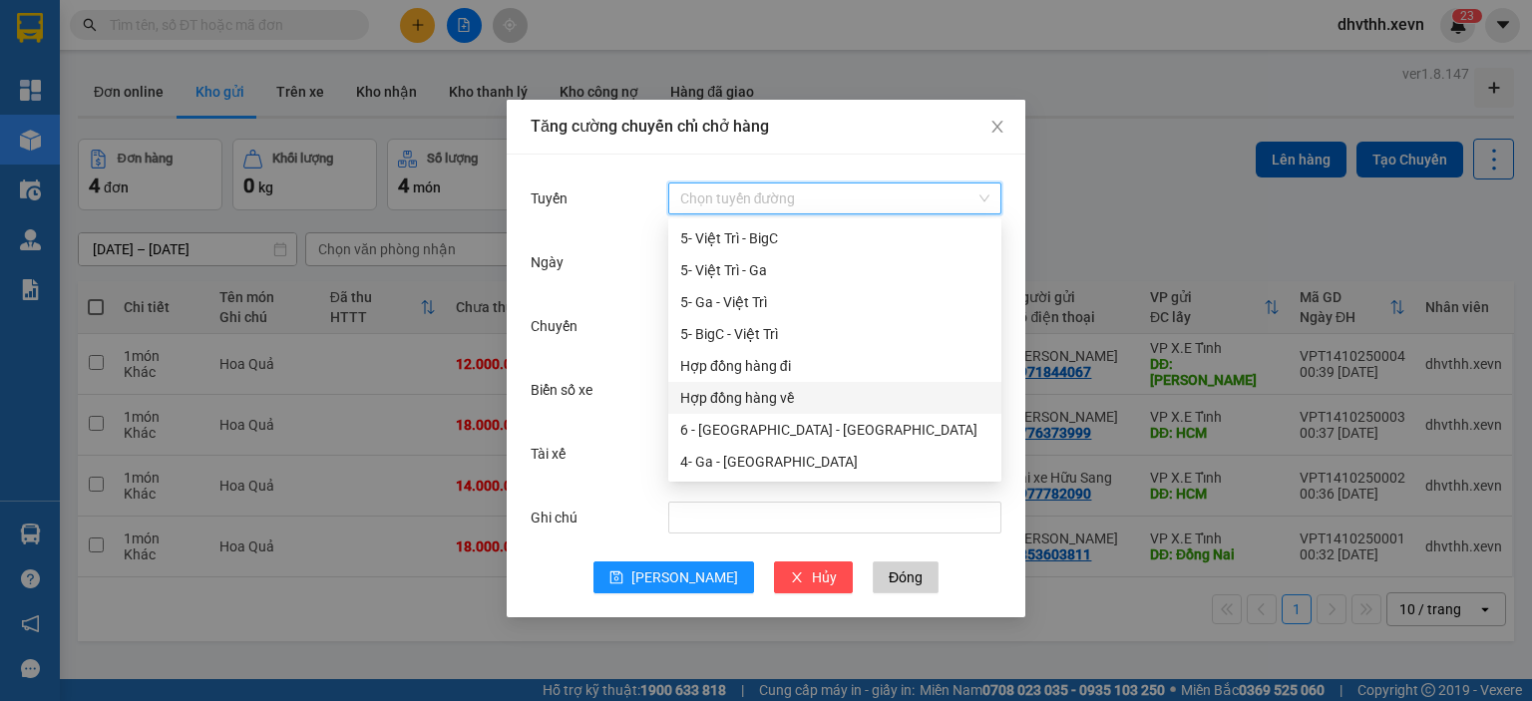
click at [777, 404] on div "Hợp đồng hàng về" at bounding box center [834, 398] width 309 height 22
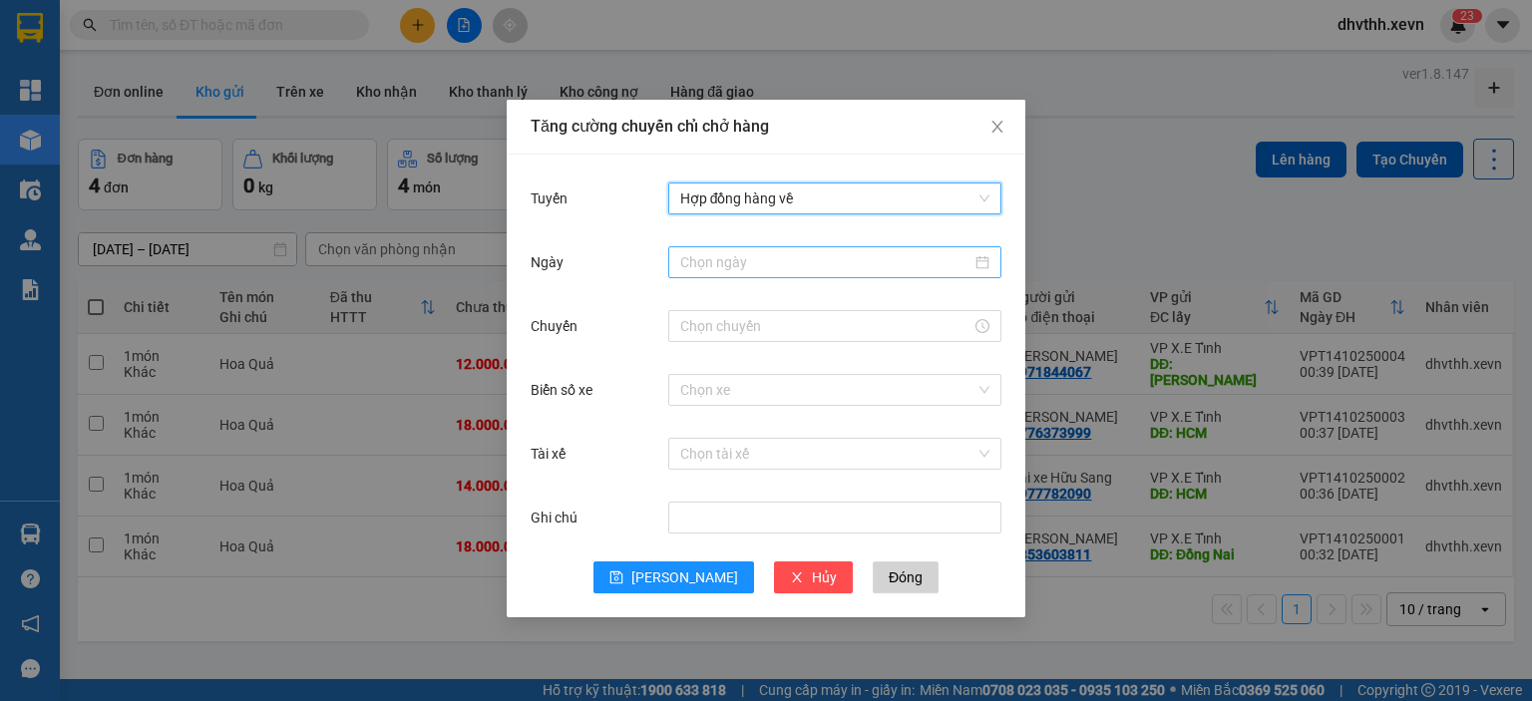
click at [786, 260] on input "Ngày" at bounding box center [825, 262] width 291 height 22
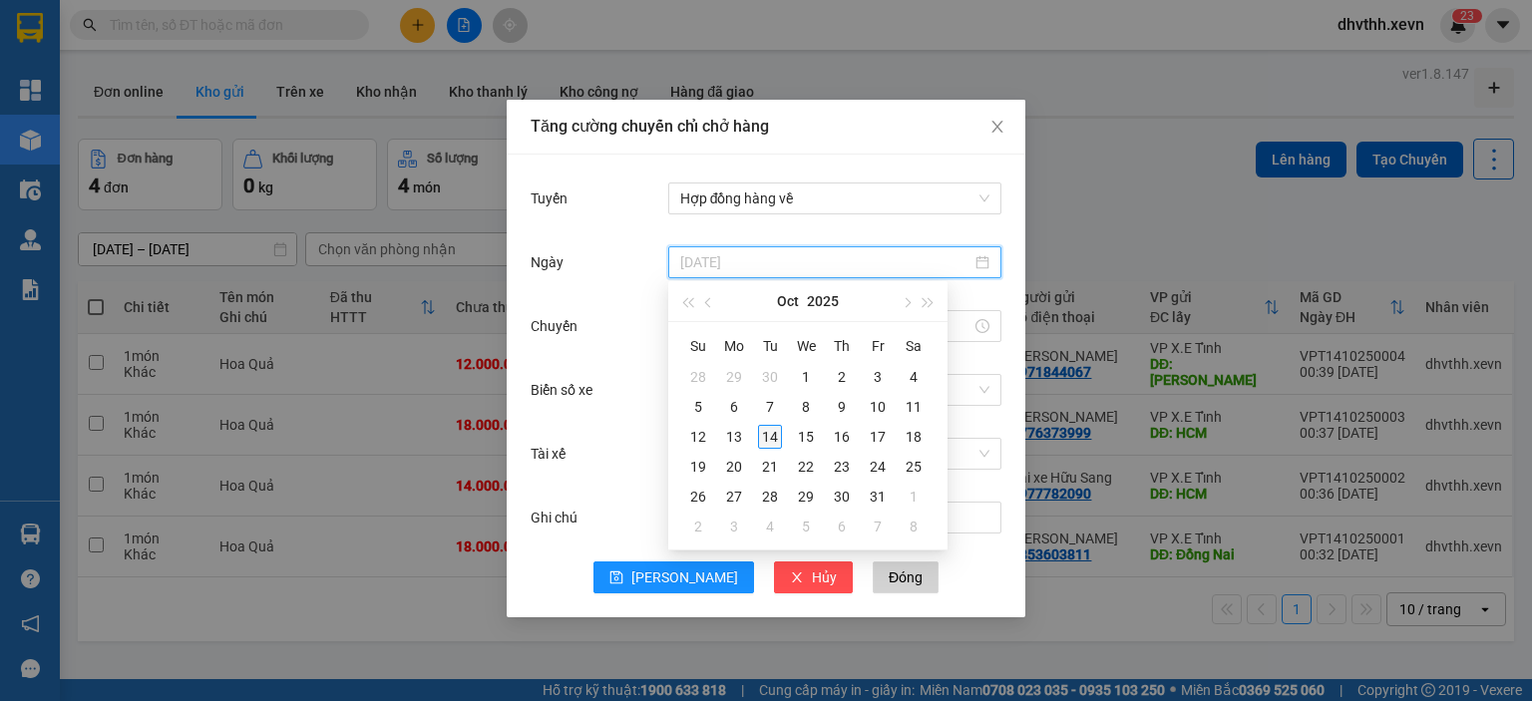
type input "[DATE]"
click at [776, 434] on div "14" at bounding box center [770, 437] width 24 height 24
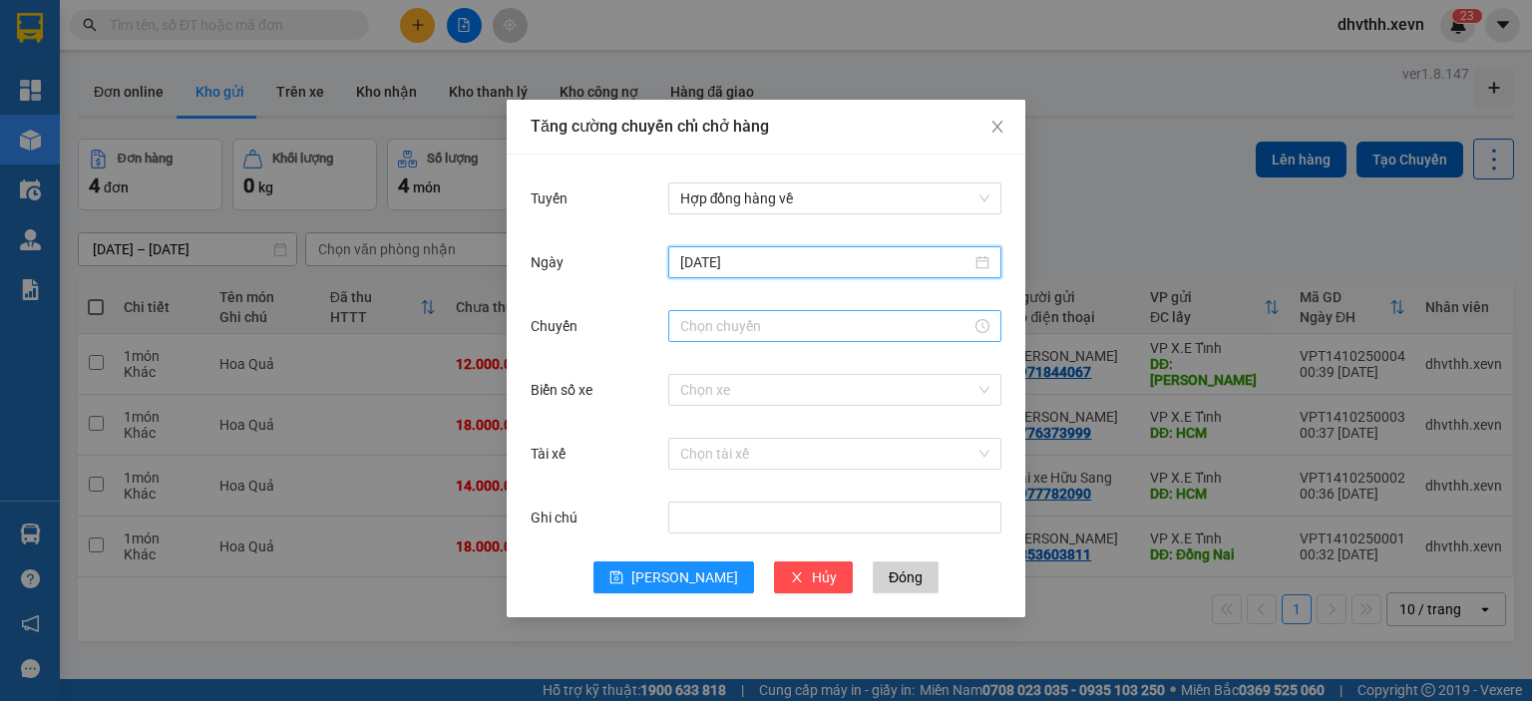
click at [785, 329] on input "Chuyến" at bounding box center [825, 326] width 291 height 22
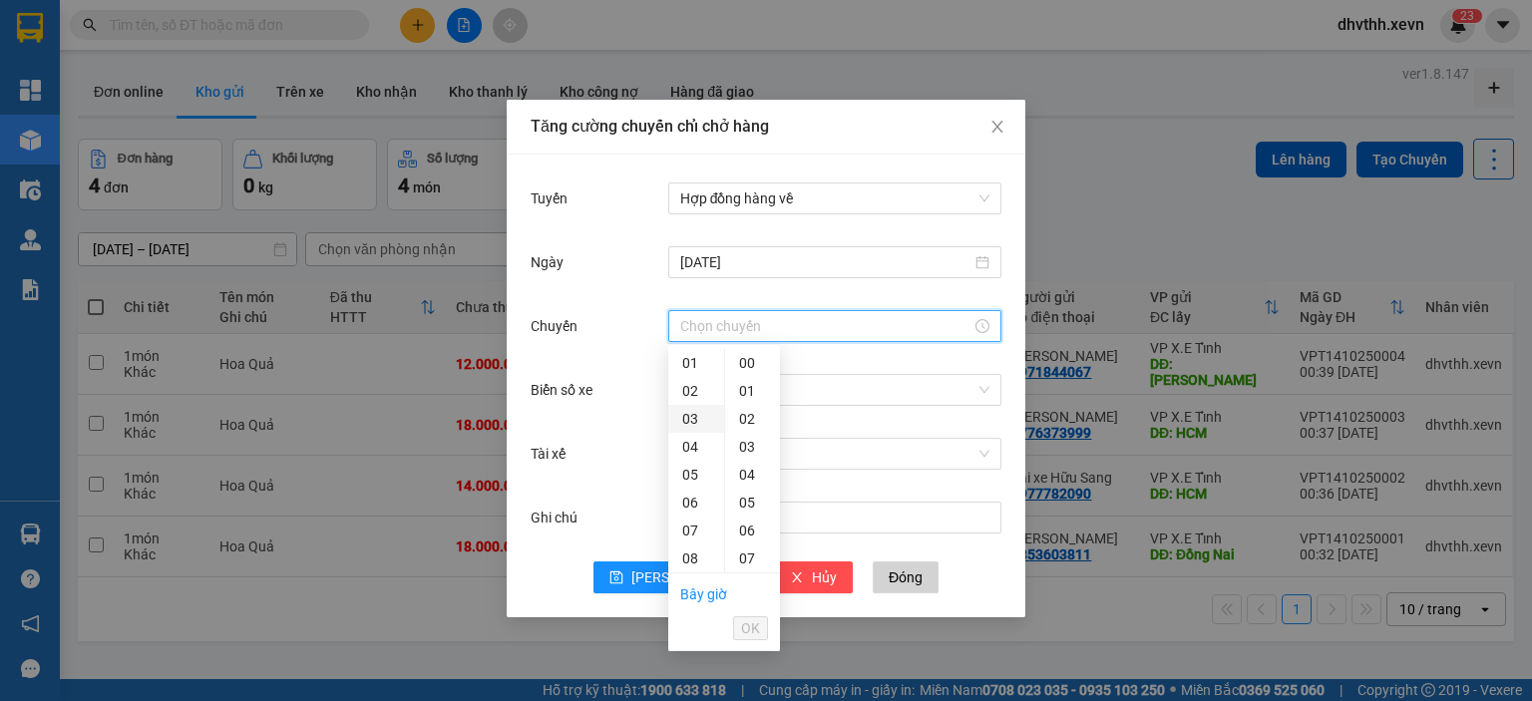
click at [693, 420] on div "03" at bounding box center [696, 419] width 56 height 28
type input "03:00"
click at [747, 620] on span "OK" at bounding box center [750, 628] width 19 height 22
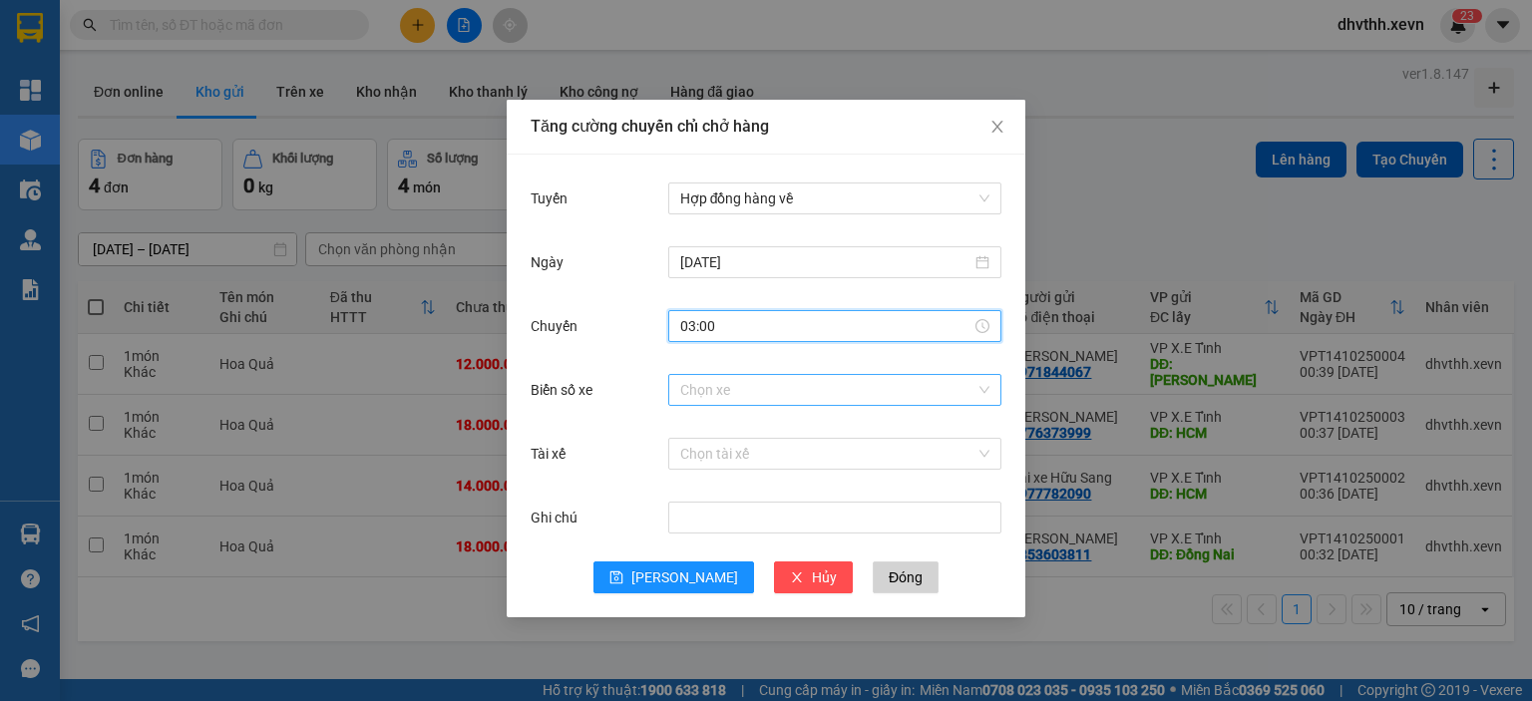
click at [791, 399] on input "Biển số xe" at bounding box center [827, 390] width 295 height 30
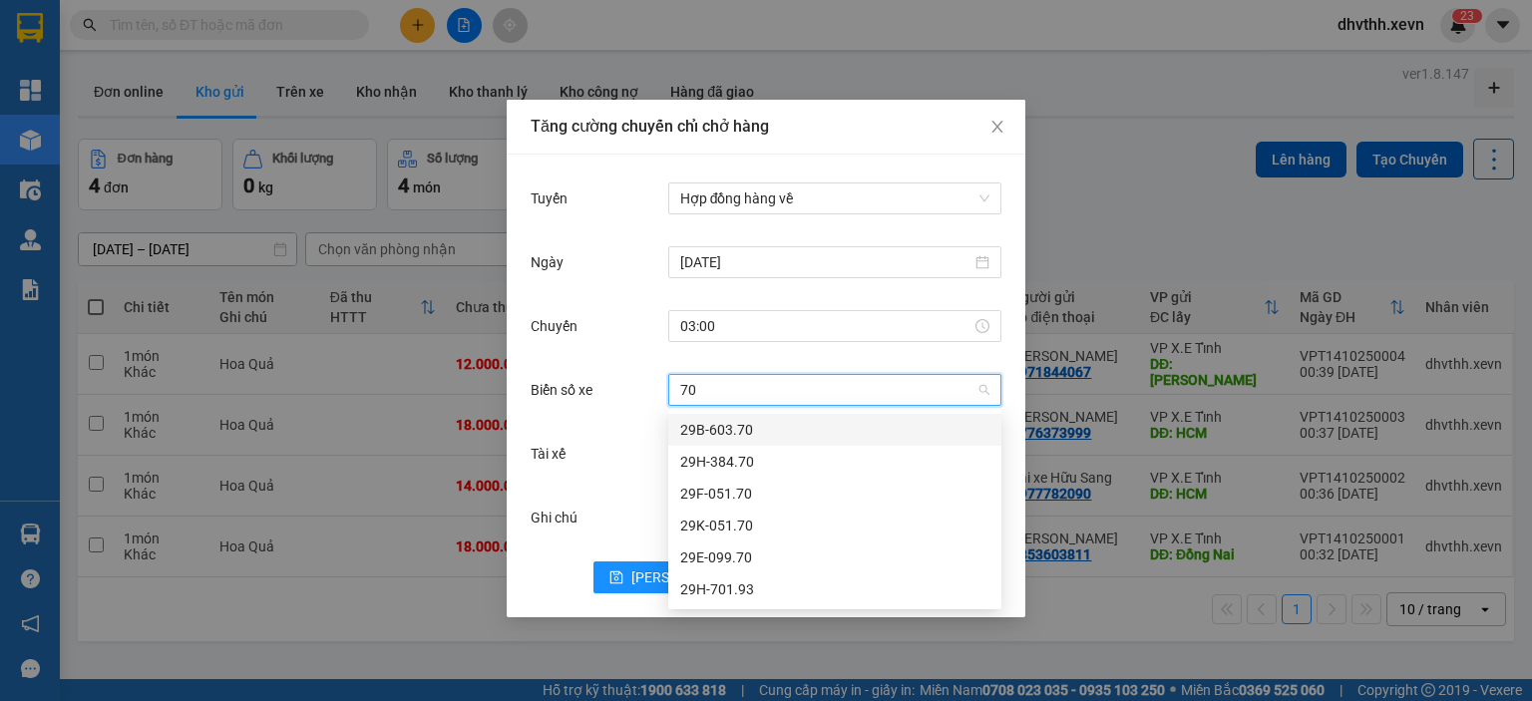
type input "701"
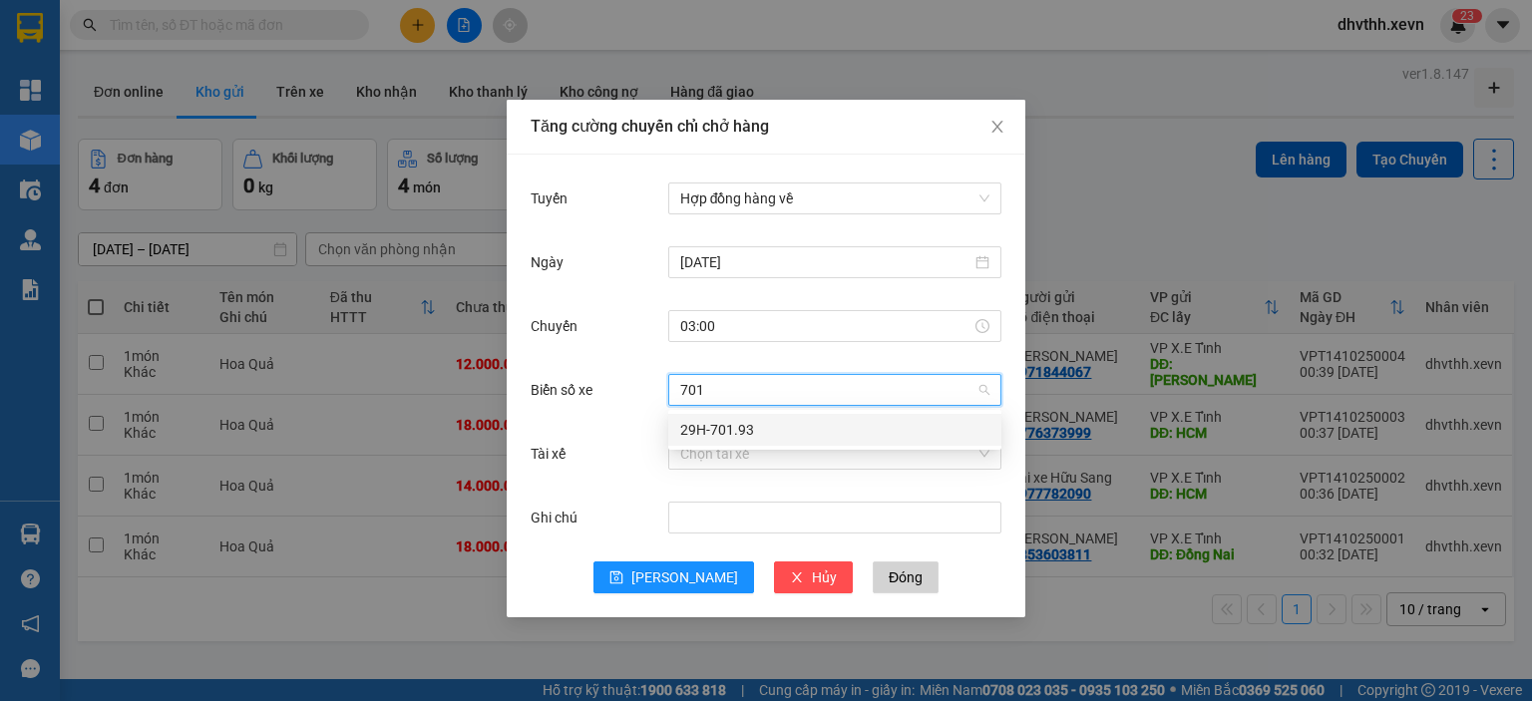
click at [790, 425] on div "29H-701.93" at bounding box center [834, 430] width 309 height 22
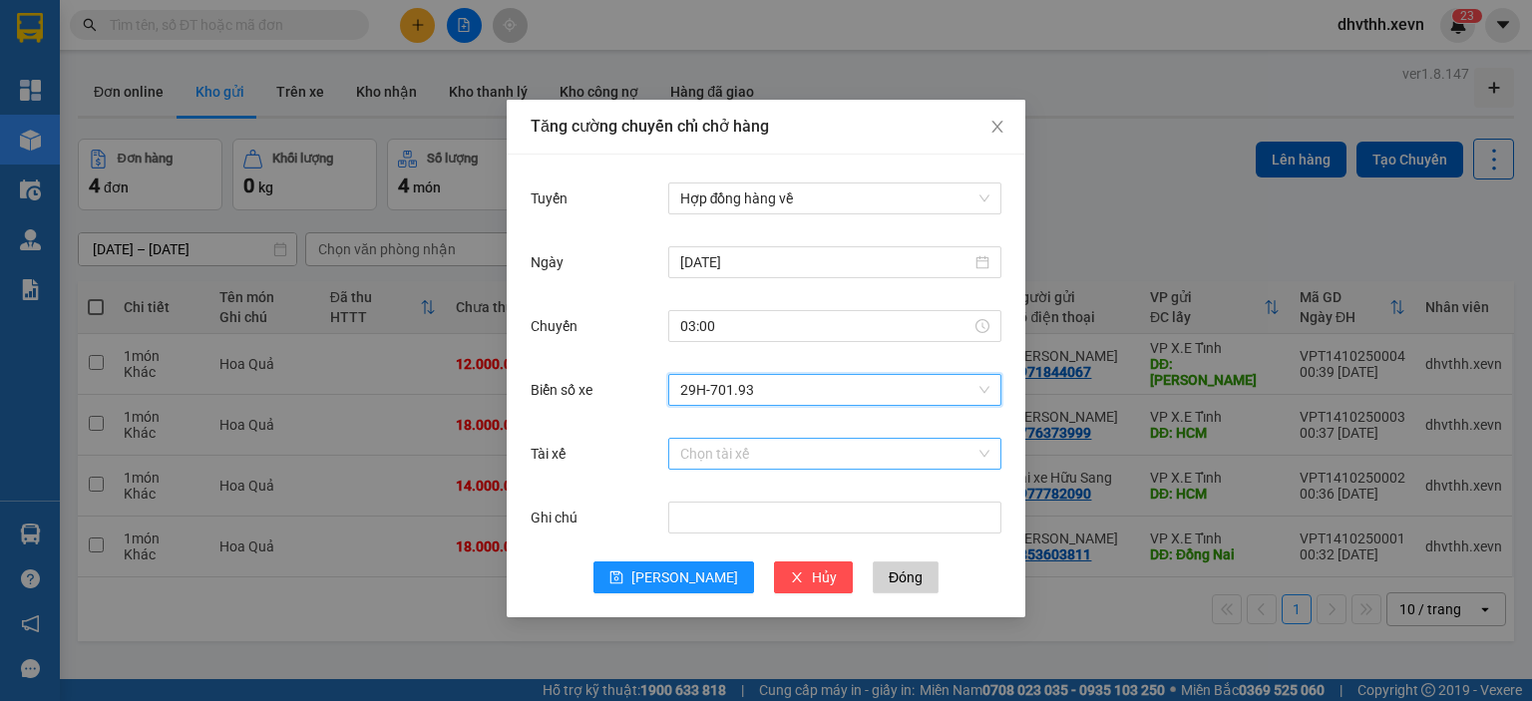
click at [795, 450] on input "Tài xế" at bounding box center [827, 454] width 295 height 30
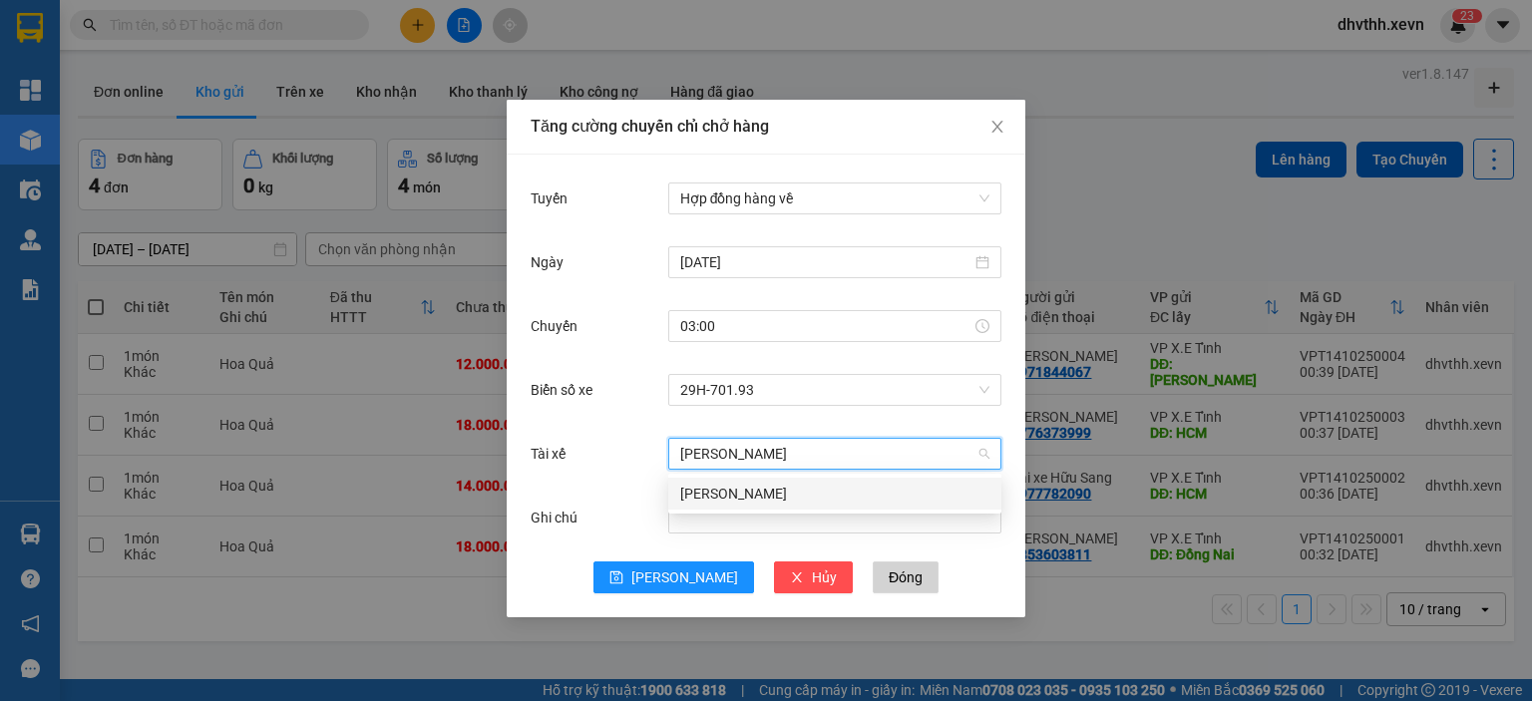
type input "[PERSON_NAME]"
click at [792, 495] on div "[PERSON_NAME]" at bounding box center [834, 494] width 309 height 22
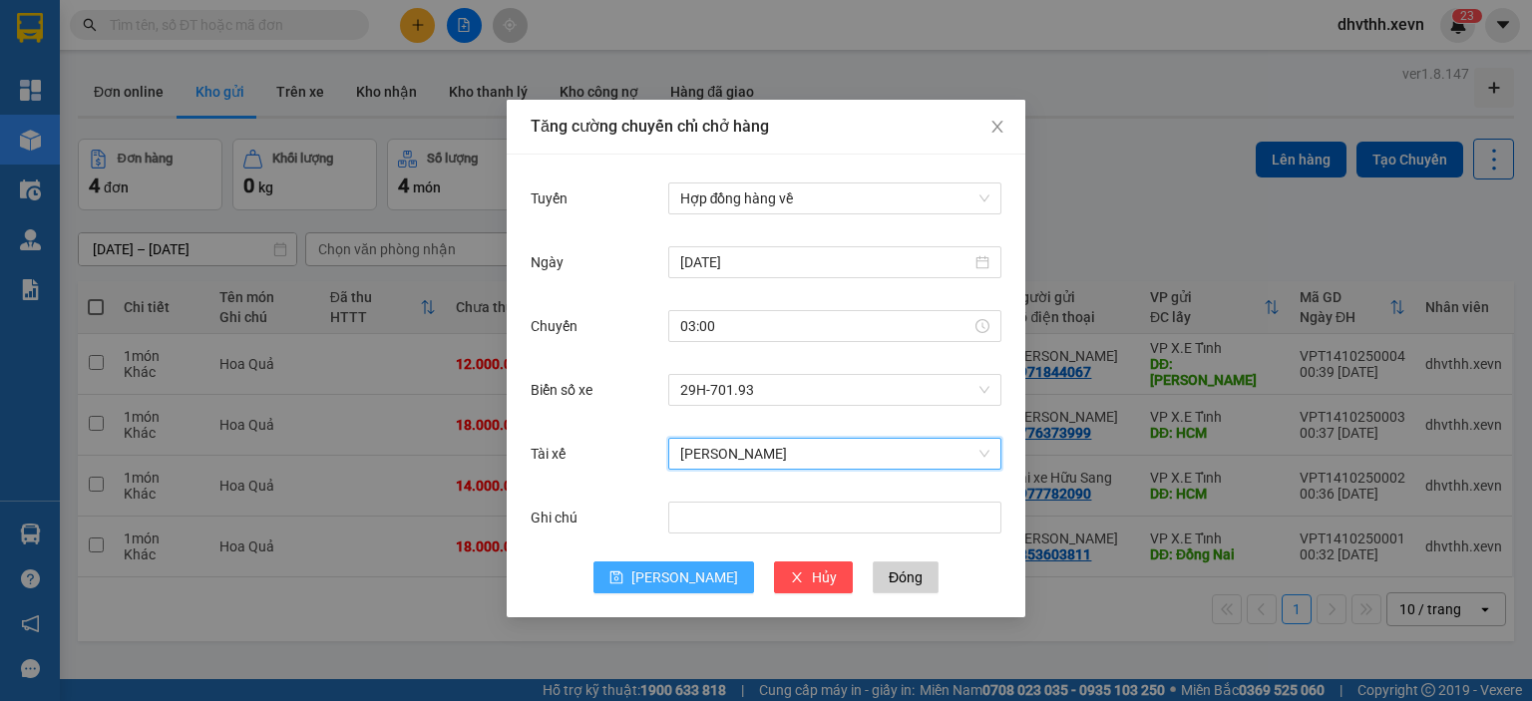
click at [674, 578] on span "[PERSON_NAME]" at bounding box center [684, 578] width 107 height 22
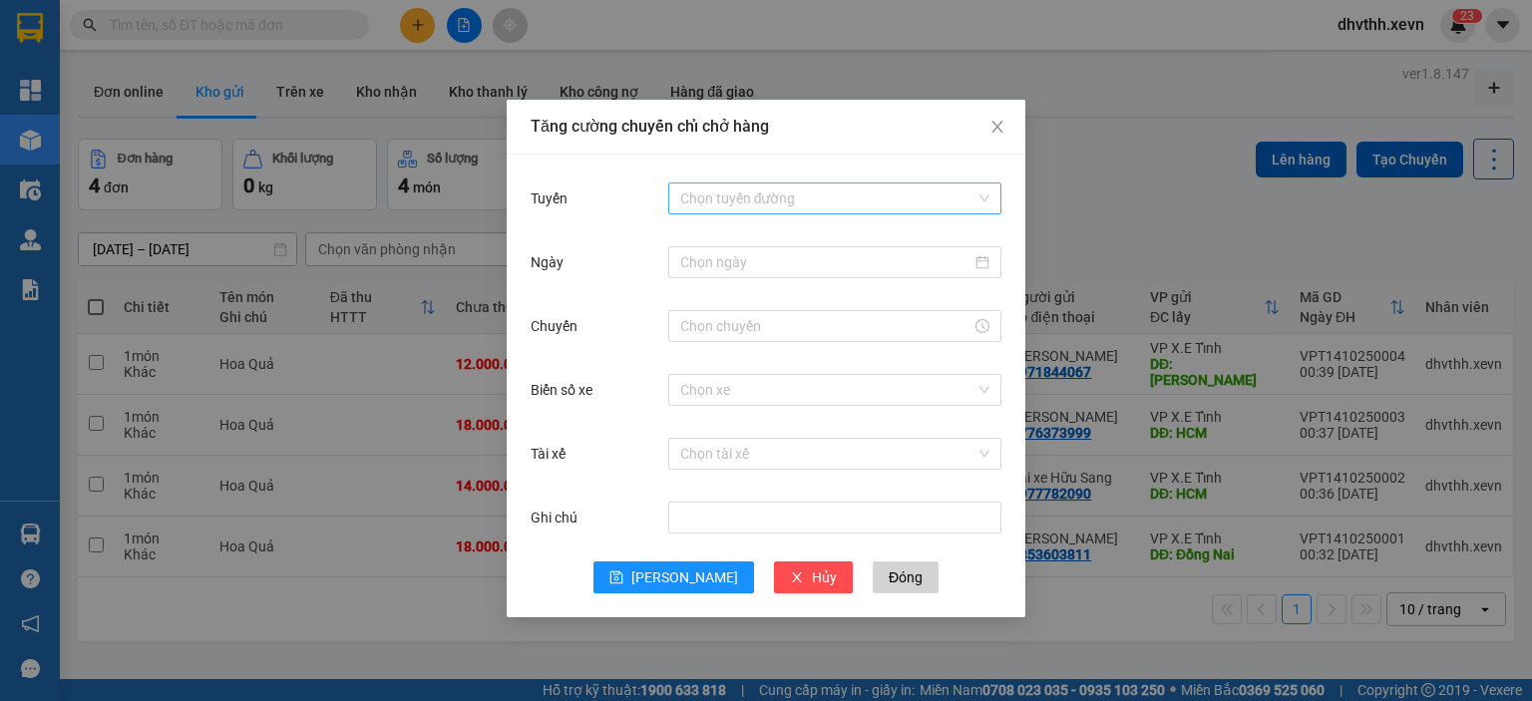
click at [893, 191] on input "Tuyến" at bounding box center [827, 199] width 295 height 30
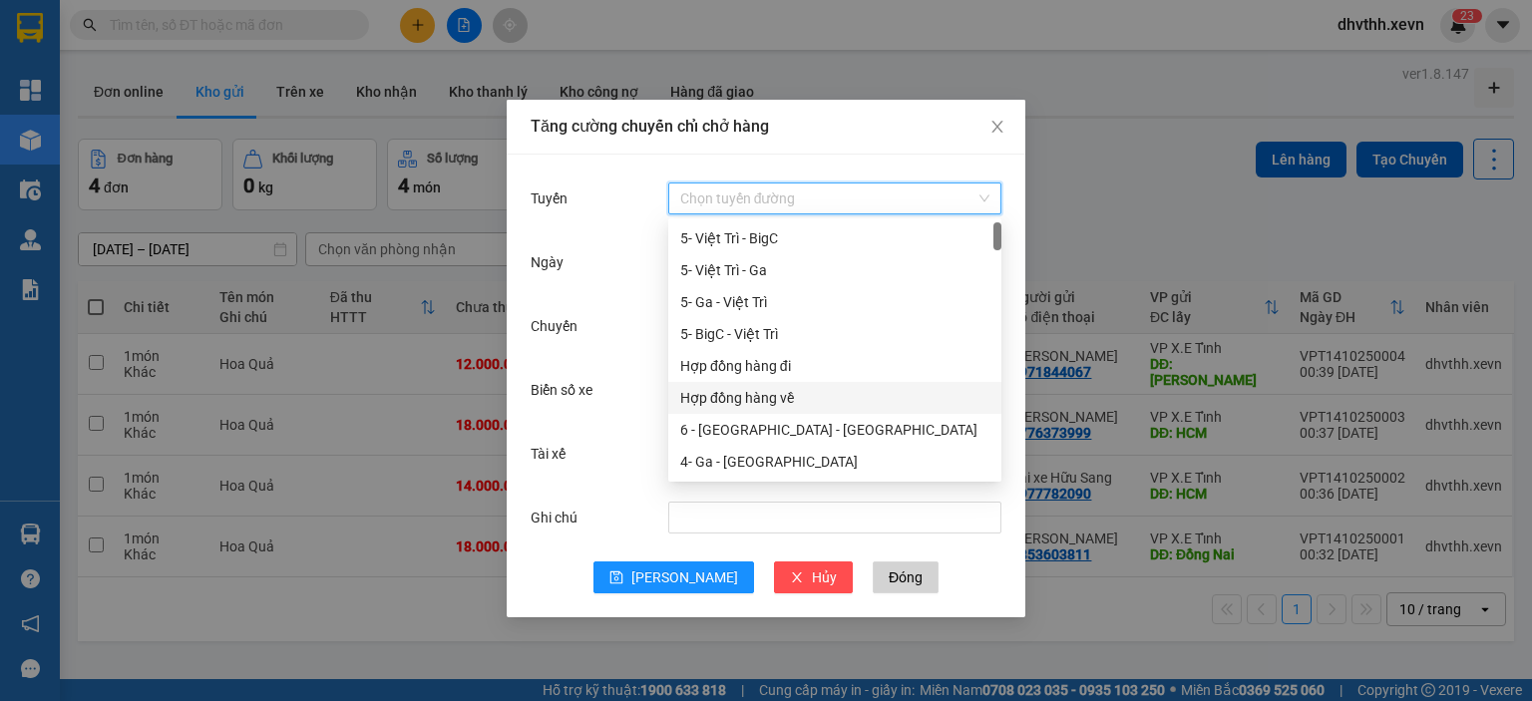
click at [798, 394] on div "Hợp đồng hàng về" at bounding box center [834, 398] width 309 height 22
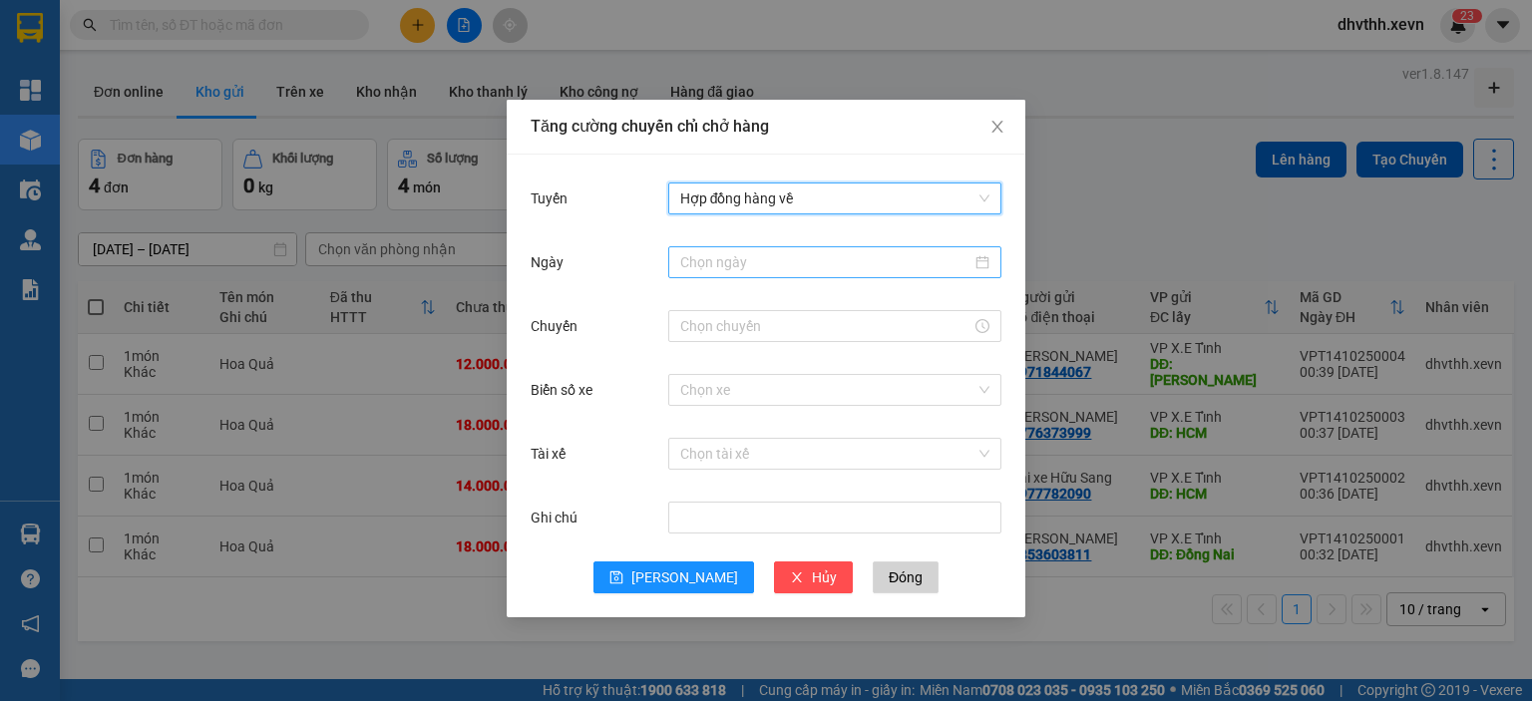
click at [804, 270] on input "Ngày" at bounding box center [825, 262] width 291 height 22
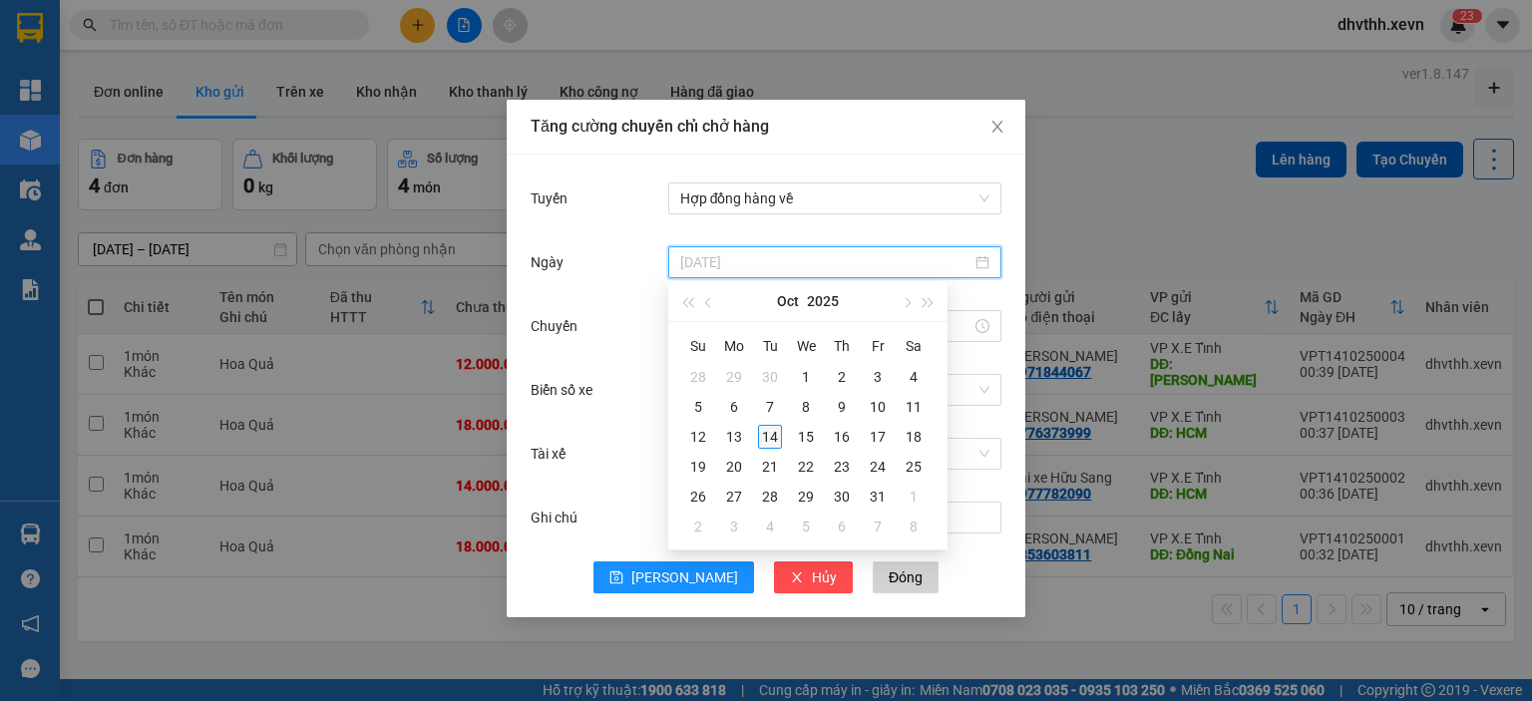
type input "[DATE]"
click at [772, 430] on div "14" at bounding box center [770, 437] width 24 height 24
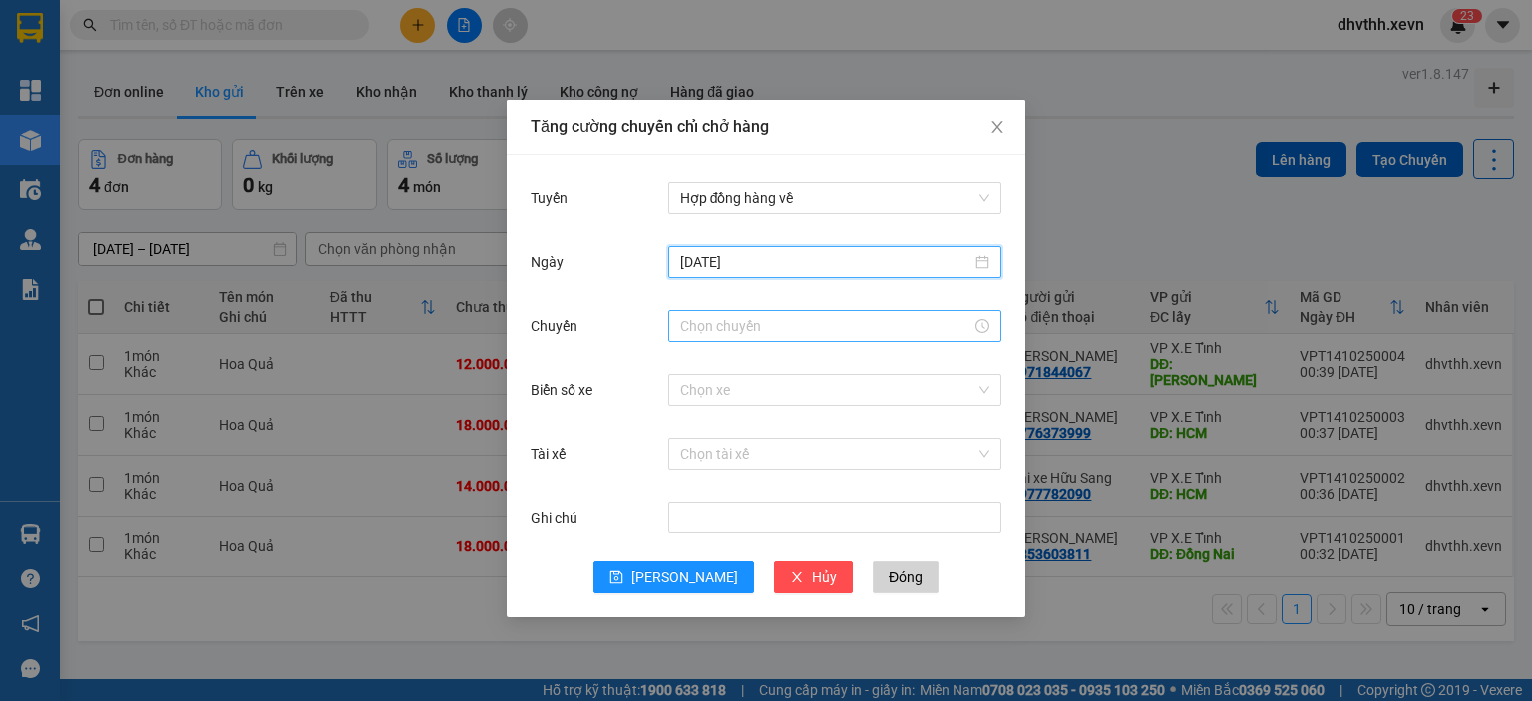
click at [734, 330] on input "Chuyến" at bounding box center [825, 326] width 291 height 22
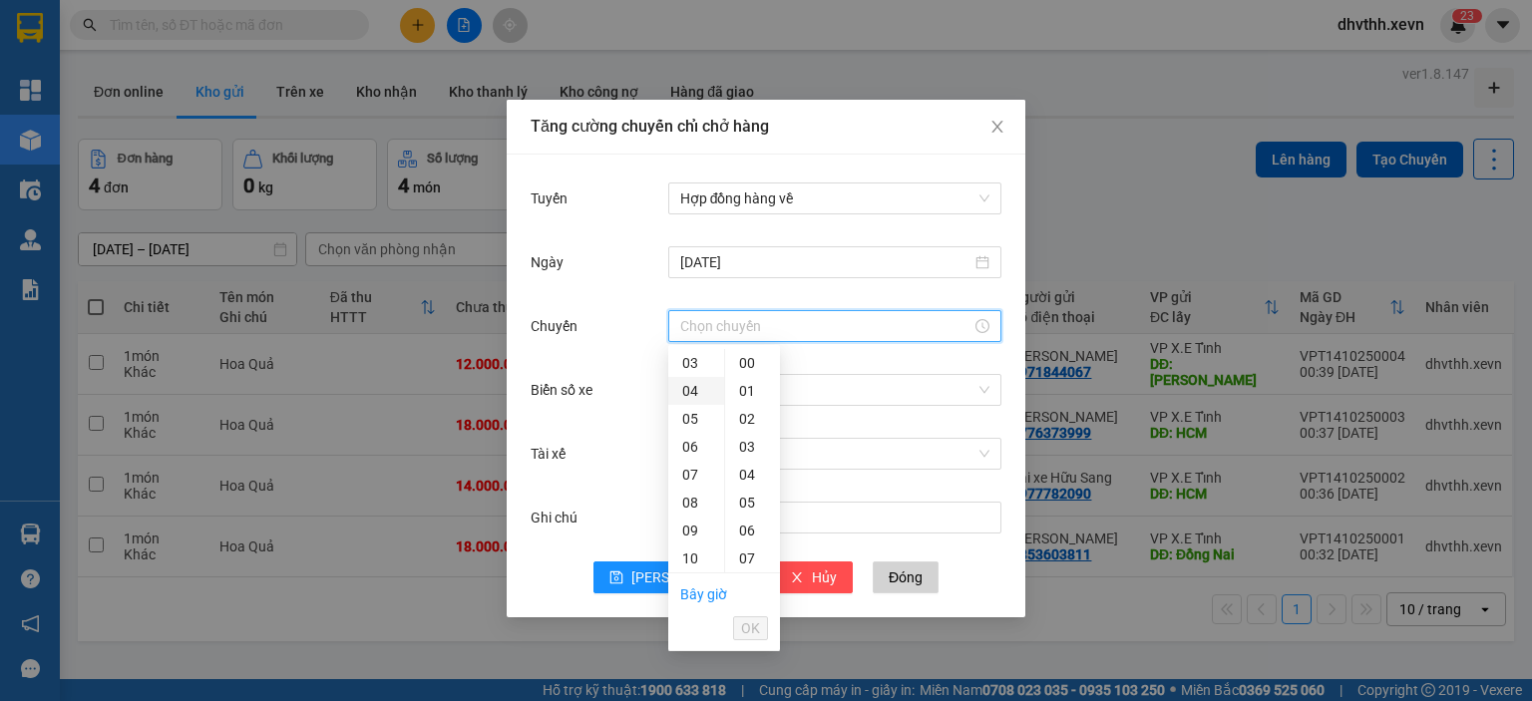
click at [684, 402] on div "04" at bounding box center [696, 391] width 56 height 28
type input "04:00"
click at [743, 622] on span "OK" at bounding box center [750, 628] width 19 height 22
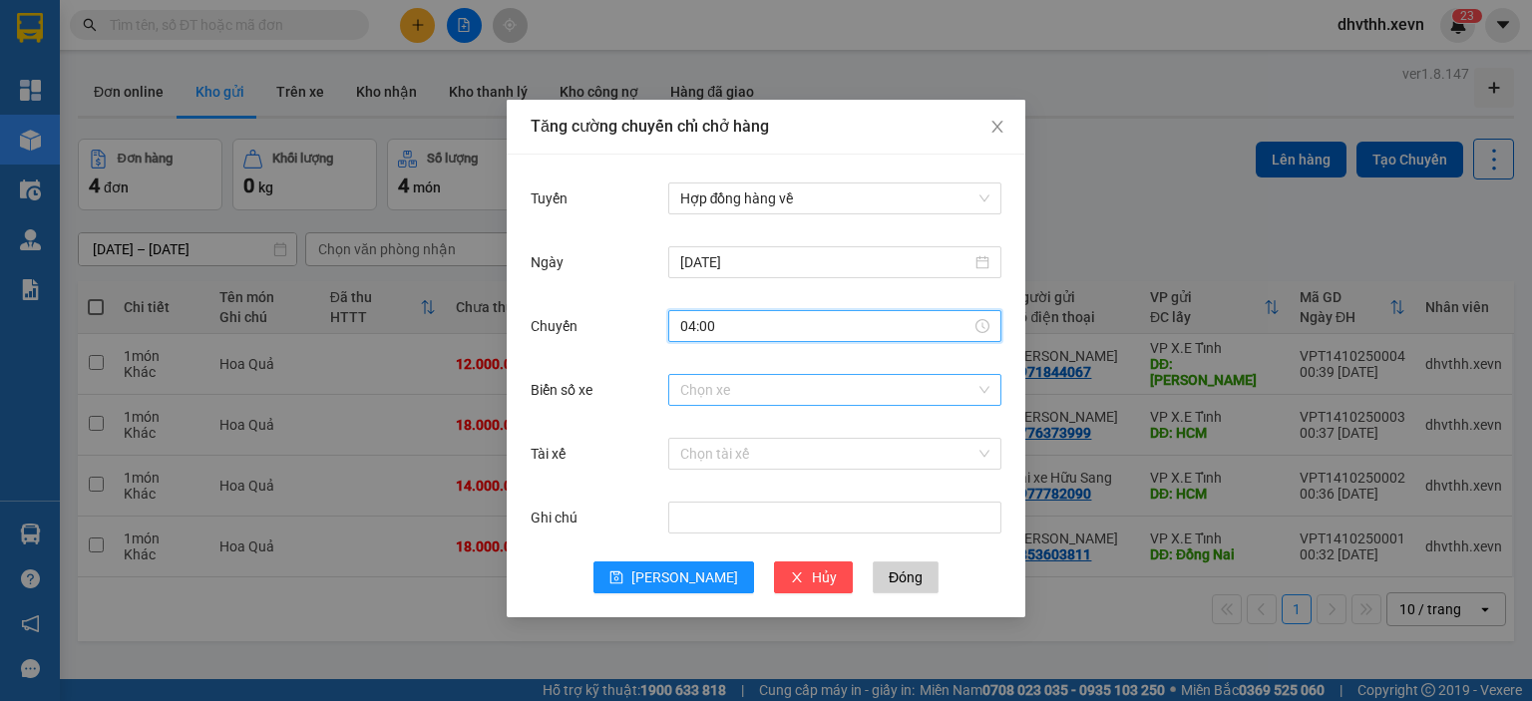
click at [743, 398] on input "Biển số xe" at bounding box center [827, 390] width 295 height 30
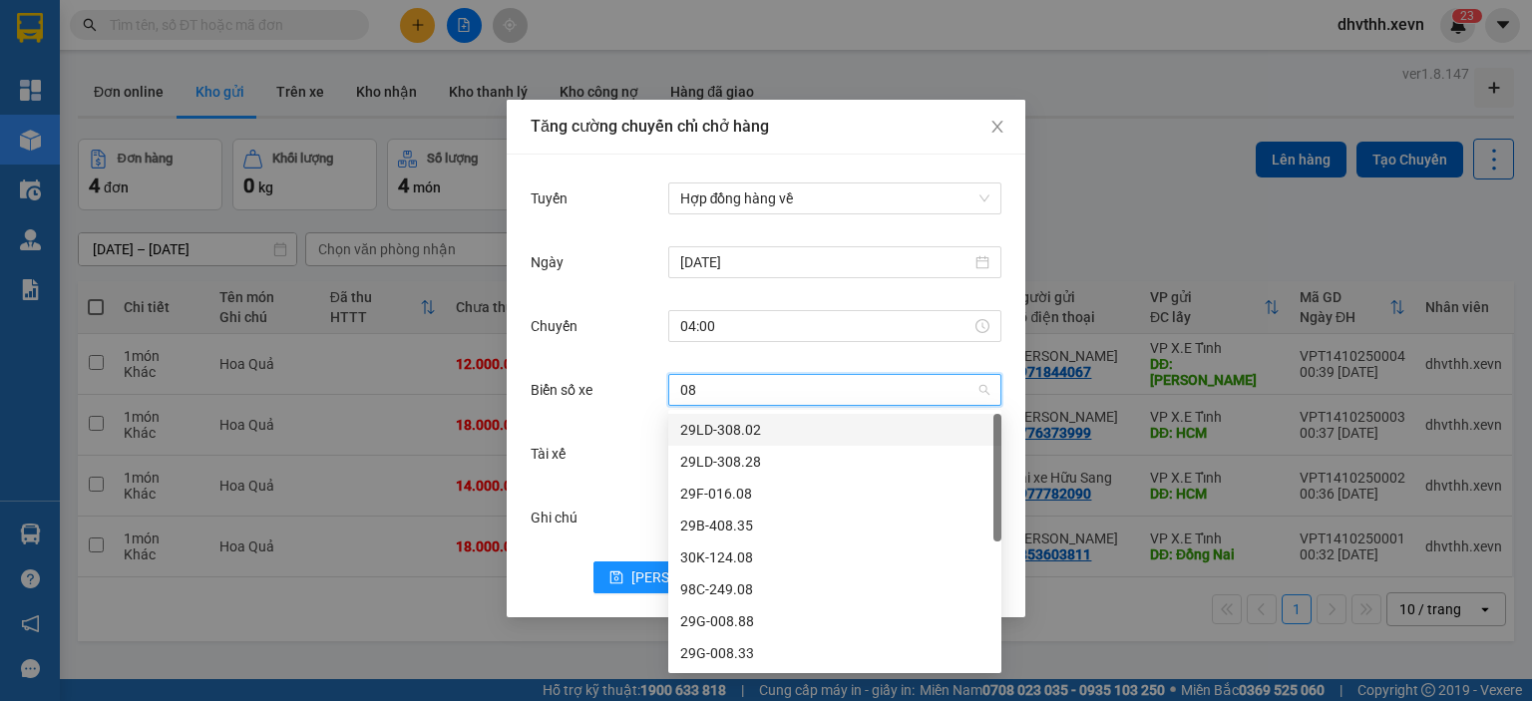
type input "084"
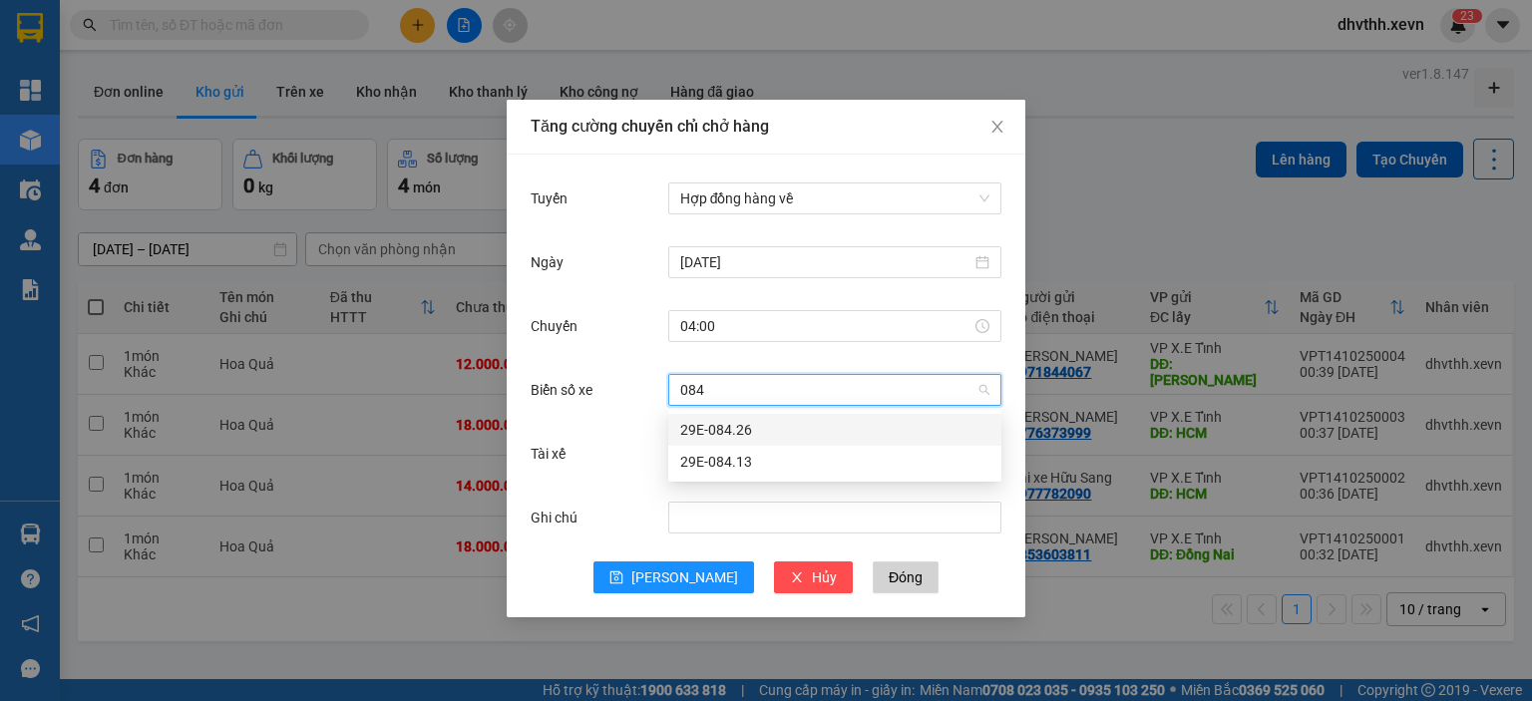
click at [748, 427] on div "29E-084.26" at bounding box center [834, 430] width 309 height 22
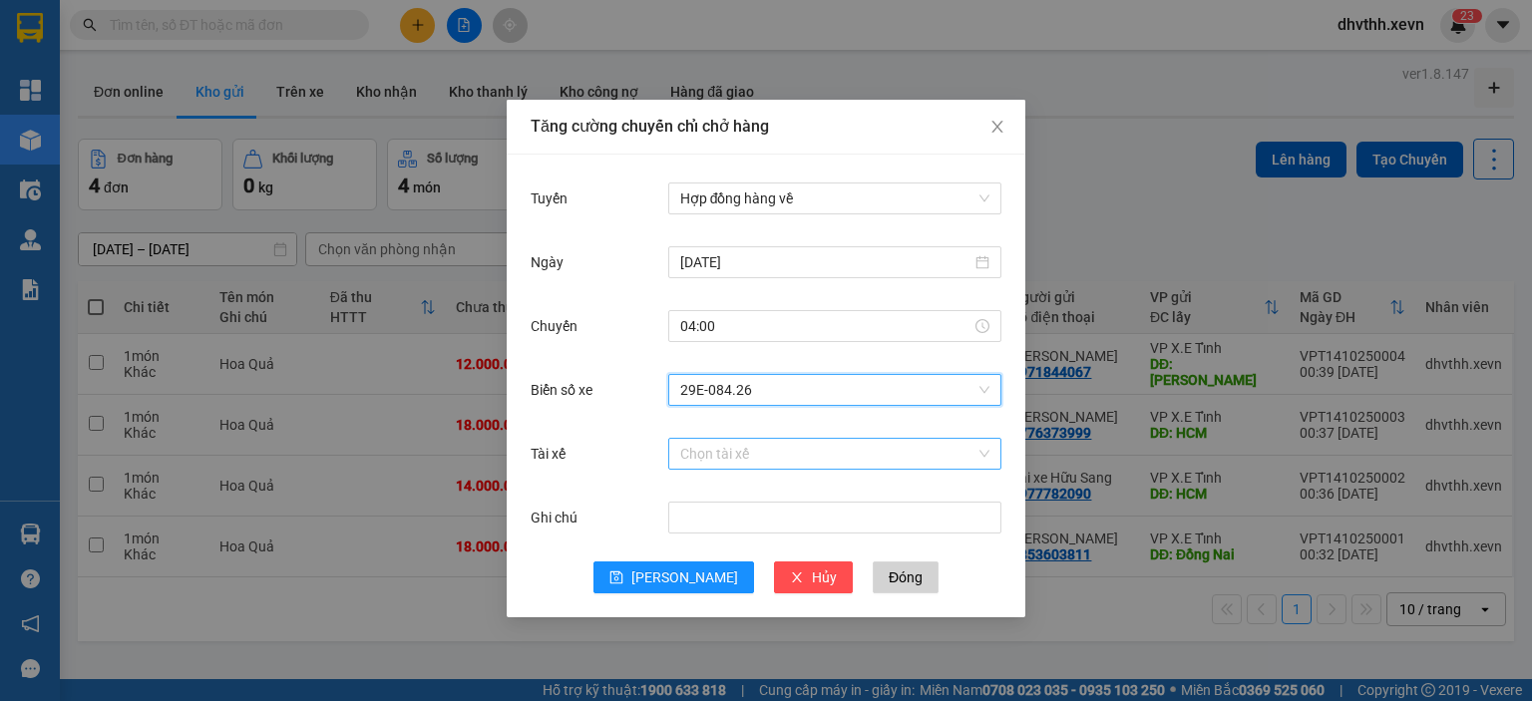
click at [750, 462] on input "Tài xế" at bounding box center [827, 454] width 295 height 30
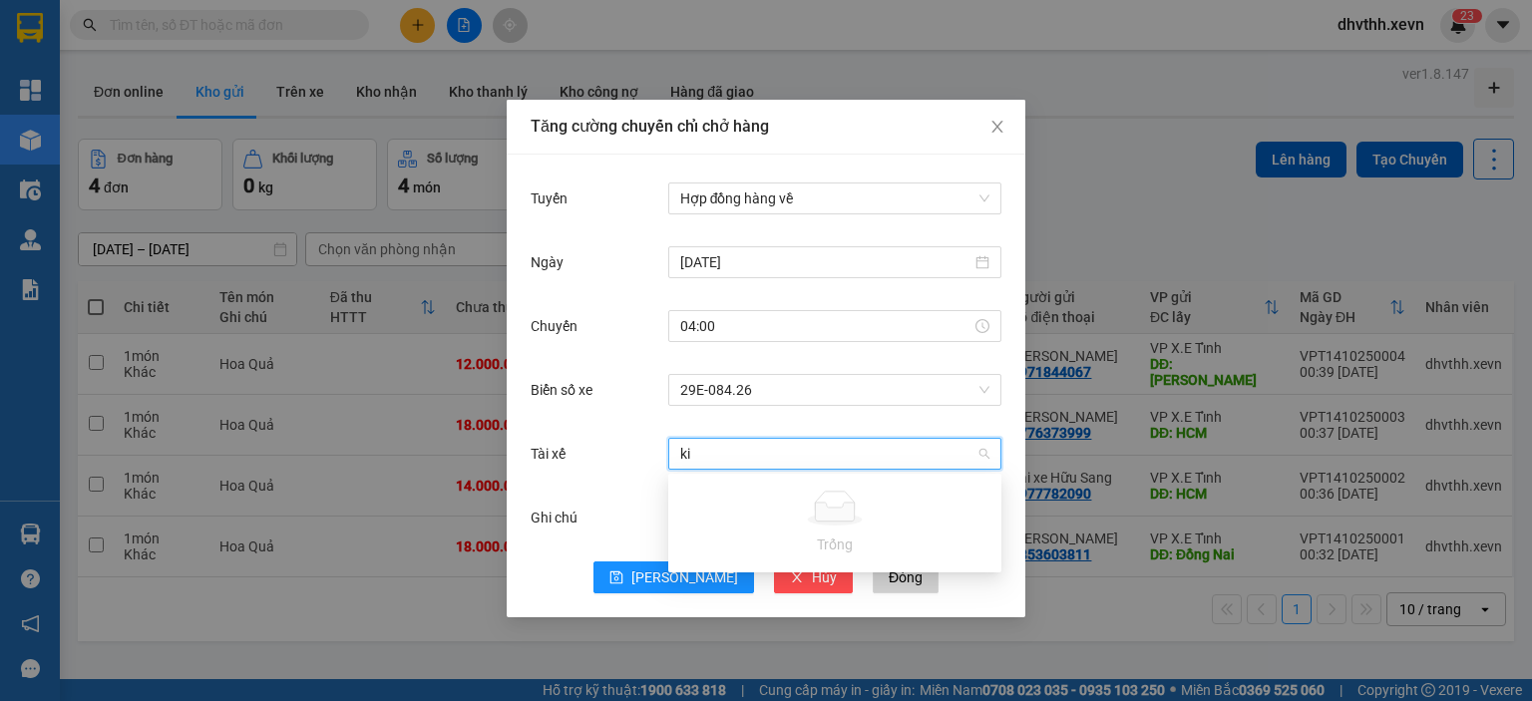
type input "k"
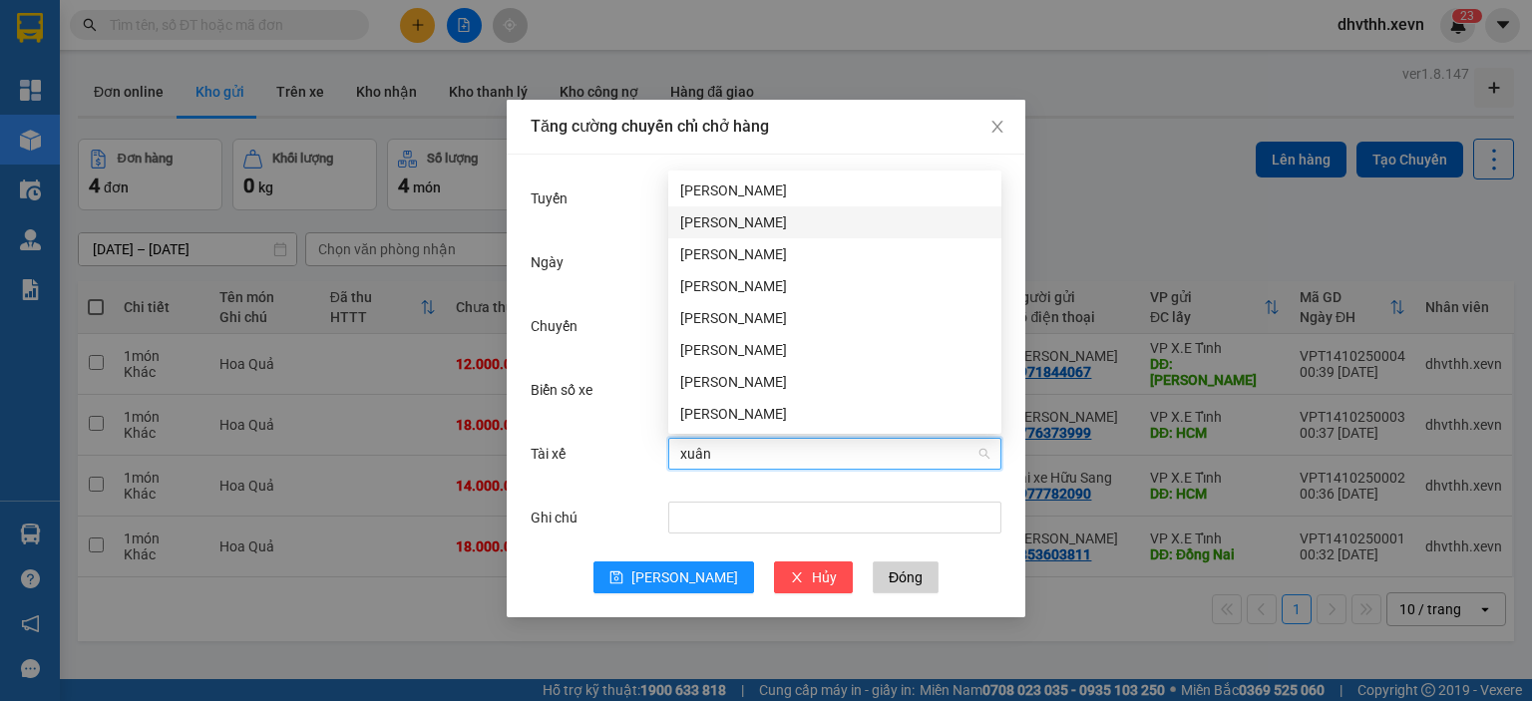
type input "xuân"
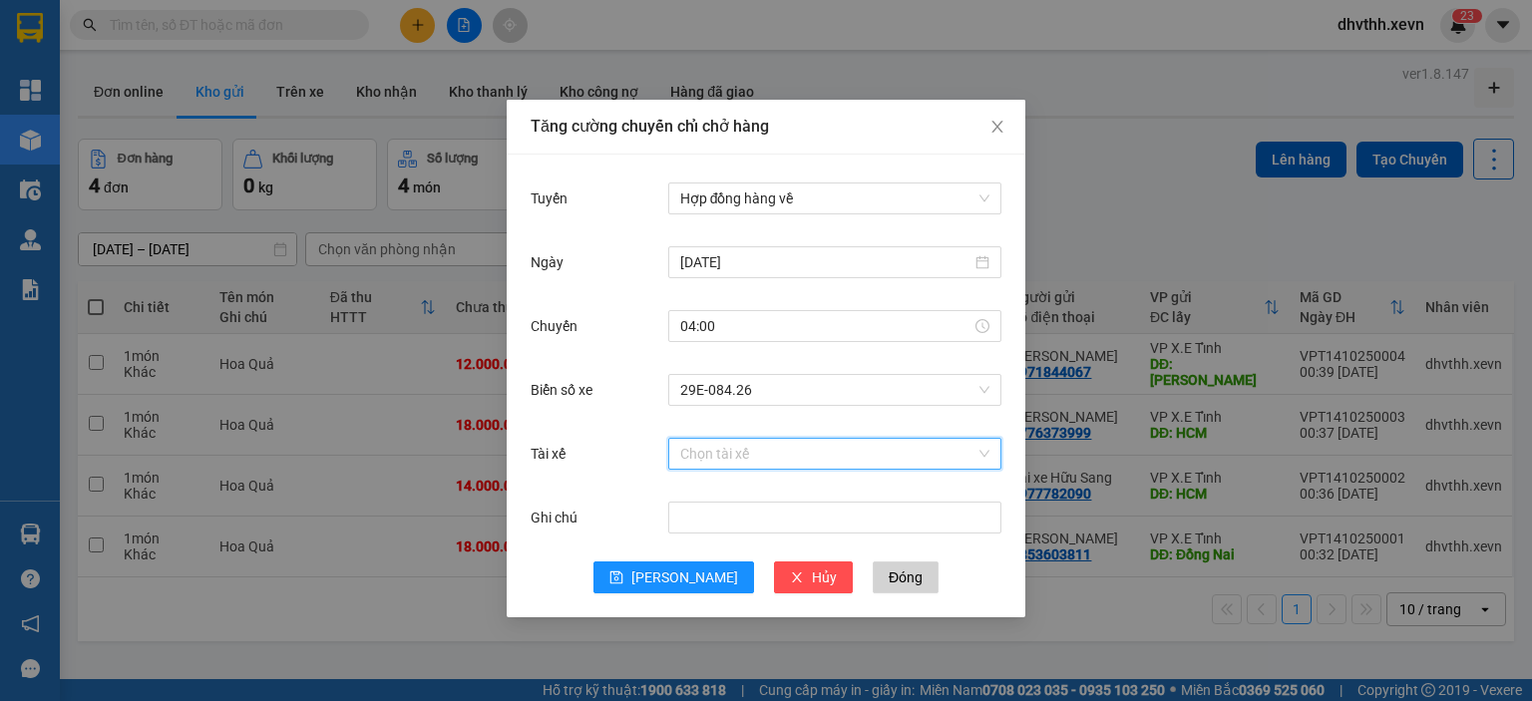
click at [782, 462] on input "Tài xế" at bounding box center [827, 454] width 295 height 30
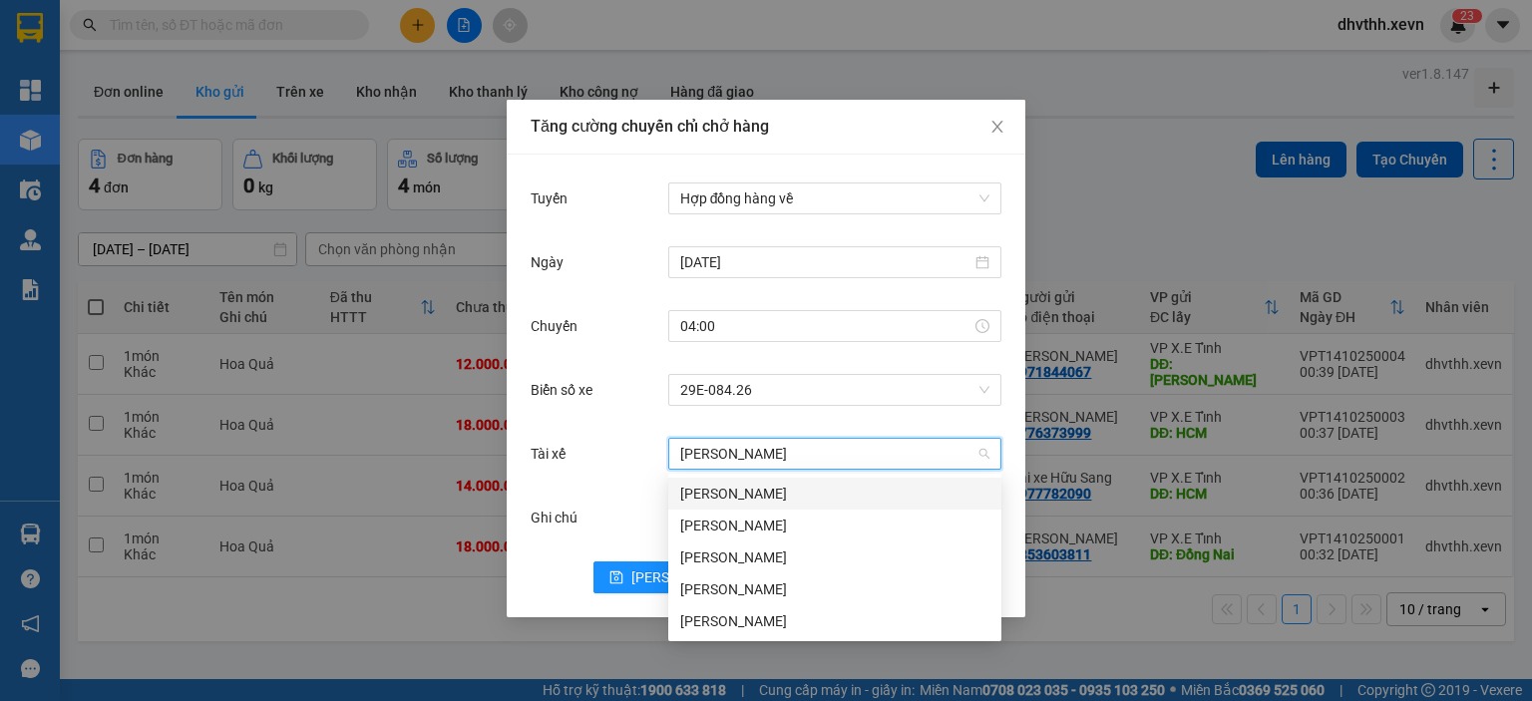
type input "[PERSON_NAME]"
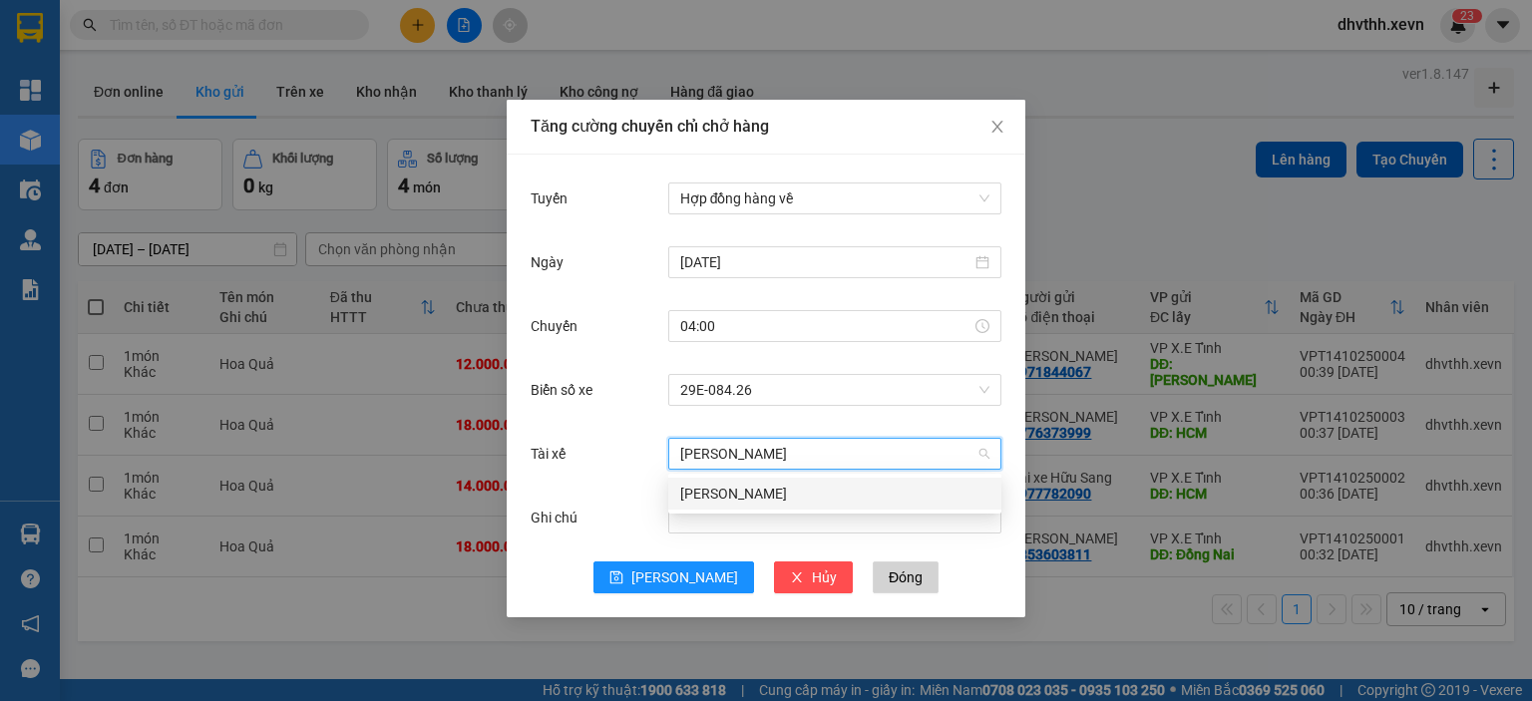
click at [778, 487] on div "[PERSON_NAME]" at bounding box center [834, 494] width 309 height 22
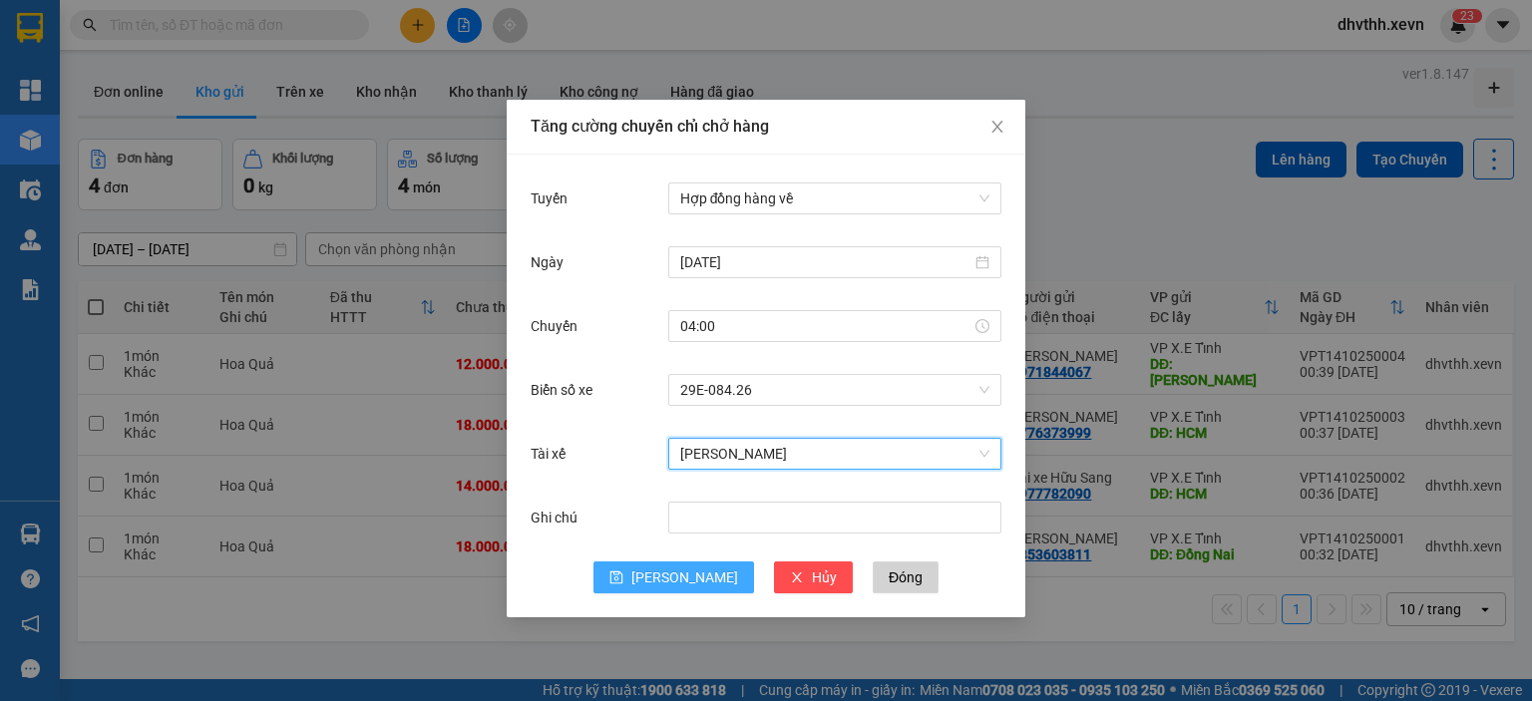
click at [686, 578] on span "[PERSON_NAME]" at bounding box center [684, 578] width 107 height 22
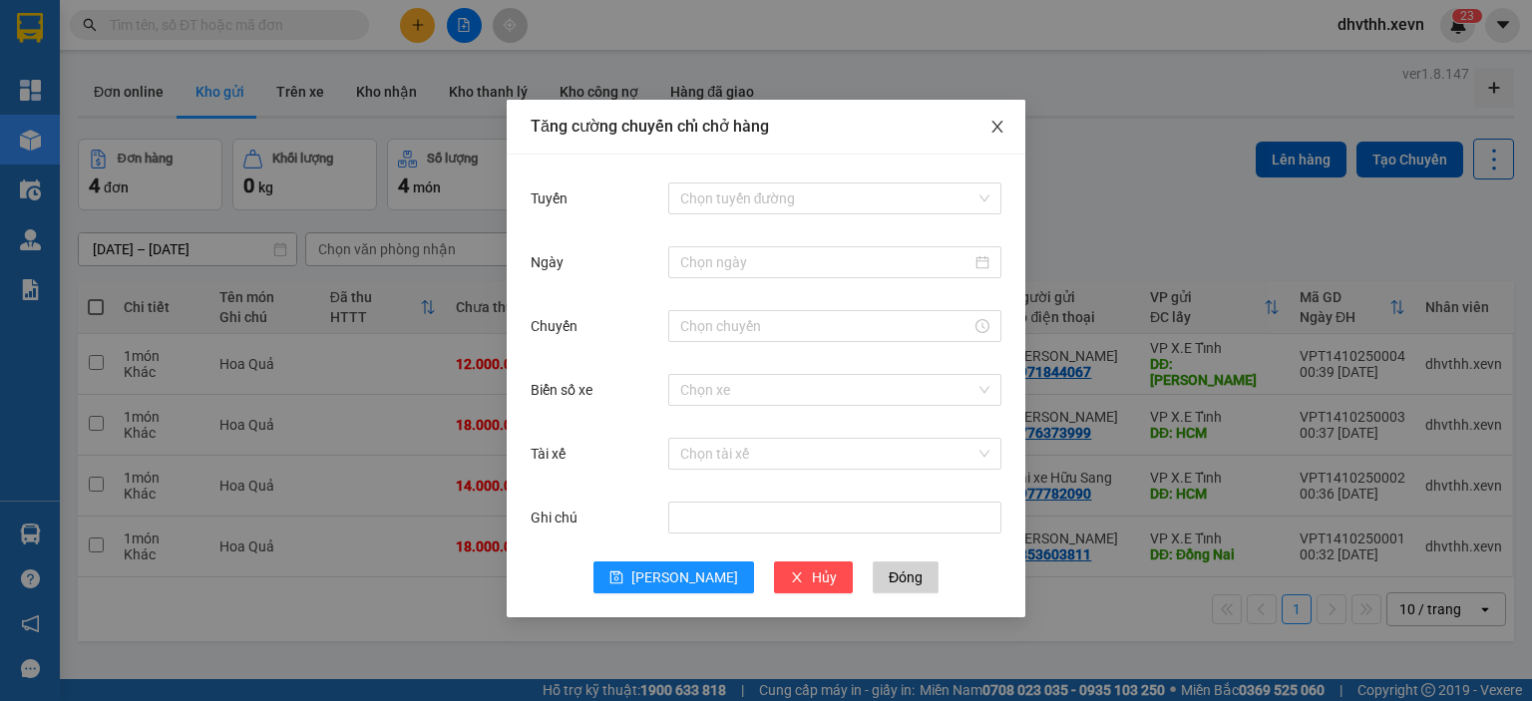
click at [997, 126] on icon "close" at bounding box center [997, 127] width 16 height 16
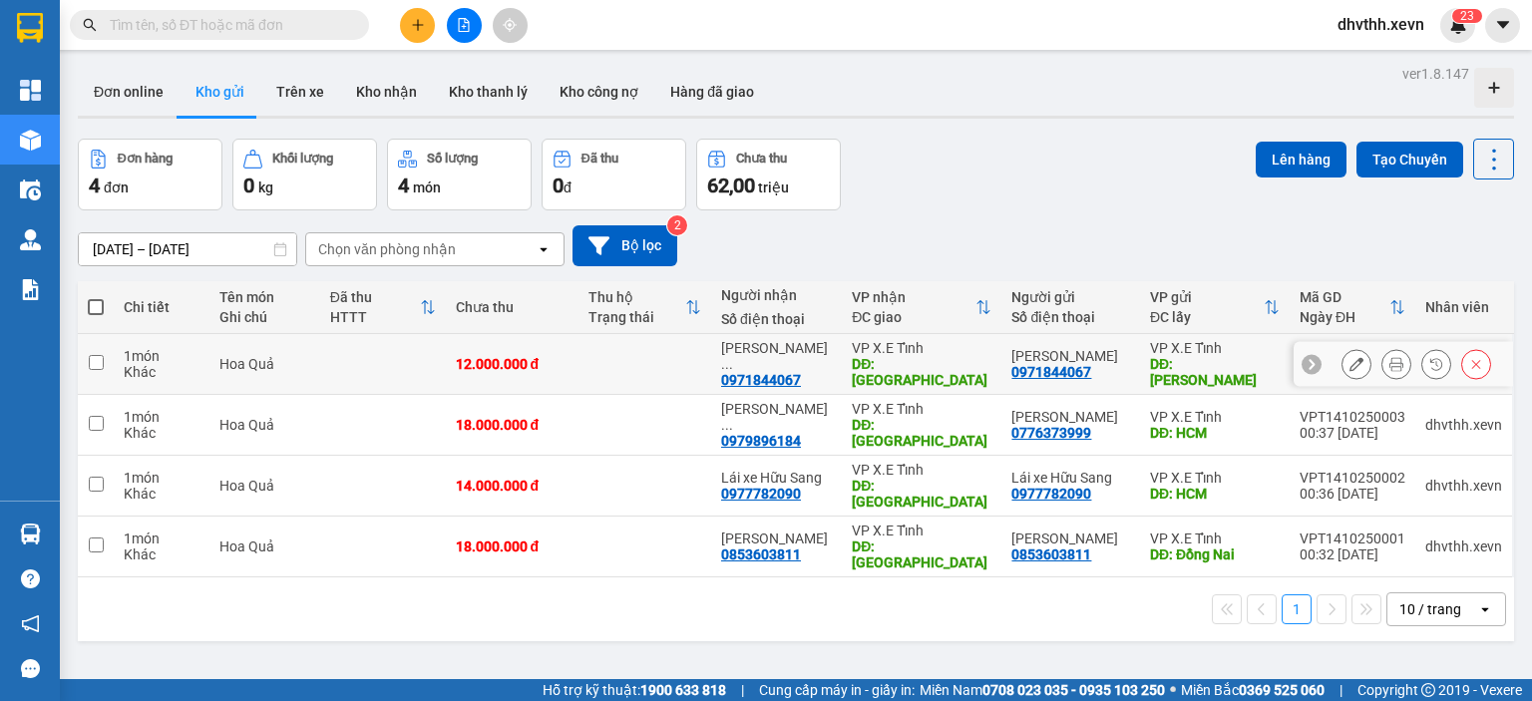
click at [99, 363] on input "checkbox" at bounding box center [96, 362] width 15 height 15
checkbox input "true"
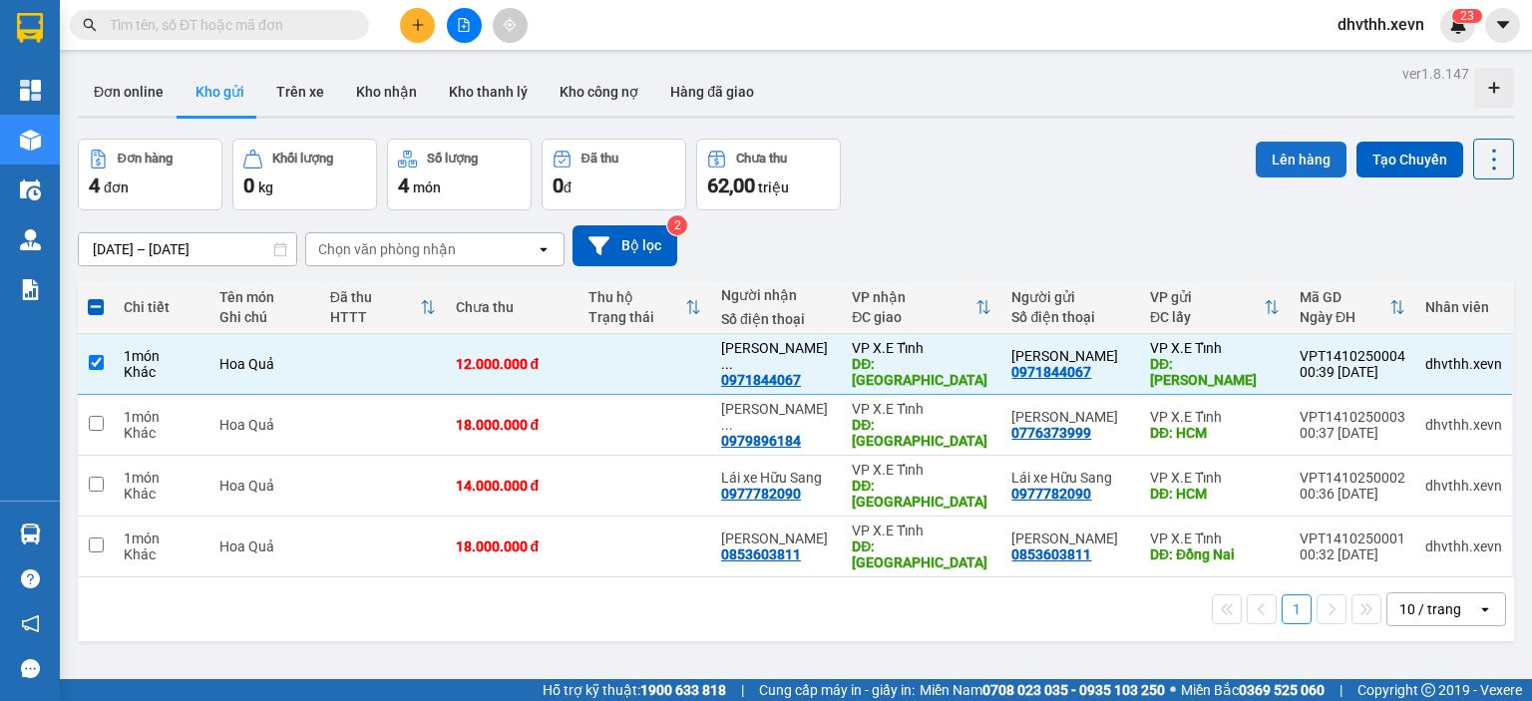
click at [1308, 167] on button "Lên hàng" at bounding box center [1301, 160] width 91 height 36
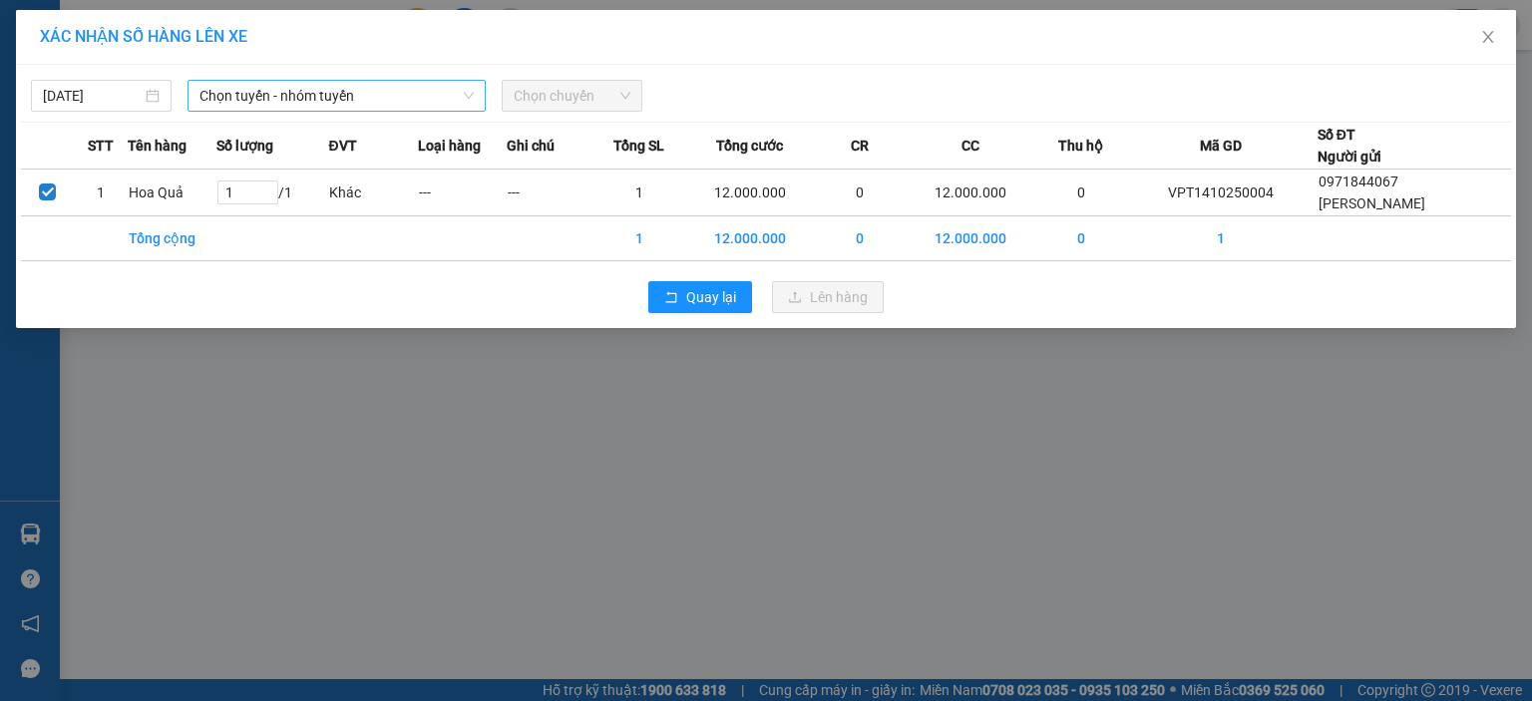
click at [405, 96] on span "Chọn tuyến - nhóm tuyến" at bounding box center [336, 96] width 274 height 30
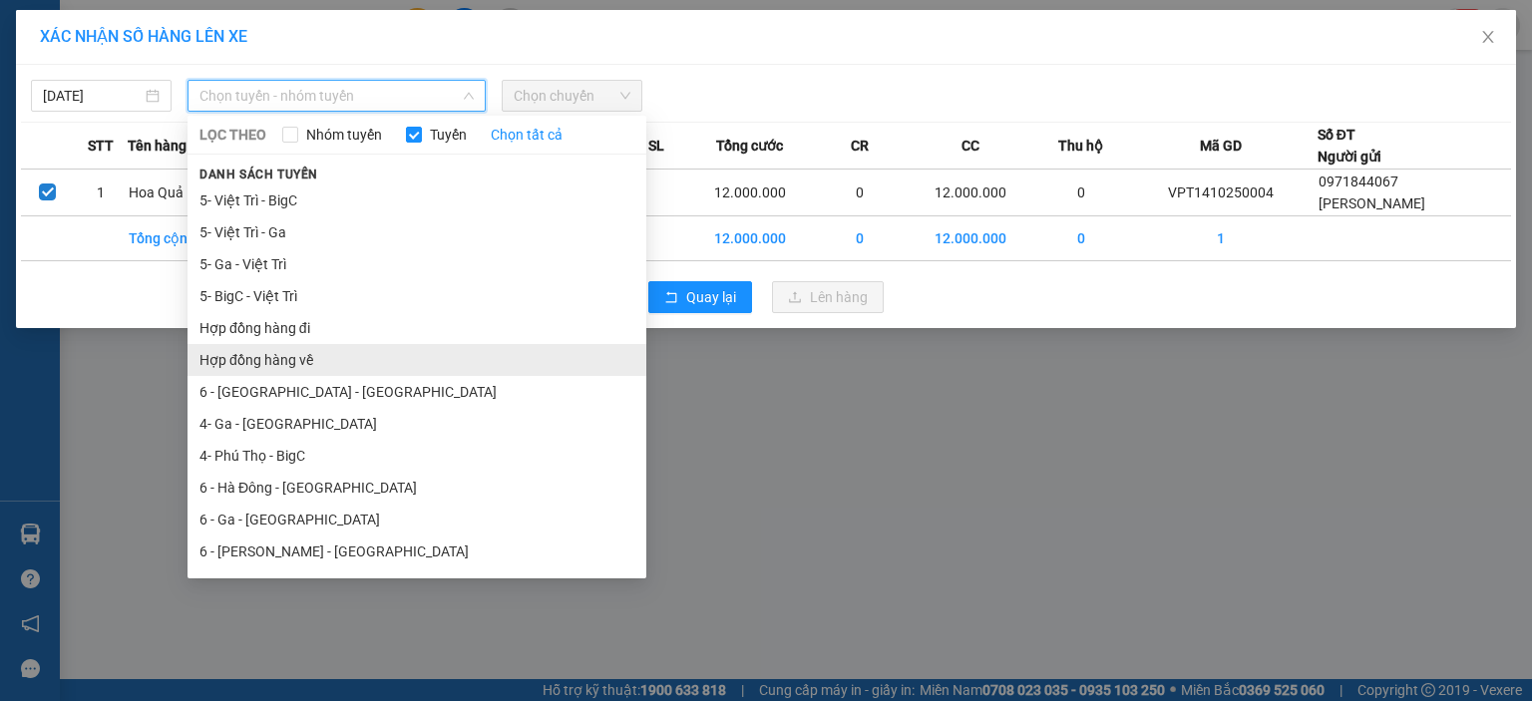
click at [310, 356] on li "Hợp đồng hàng về" at bounding box center [417, 360] width 459 height 32
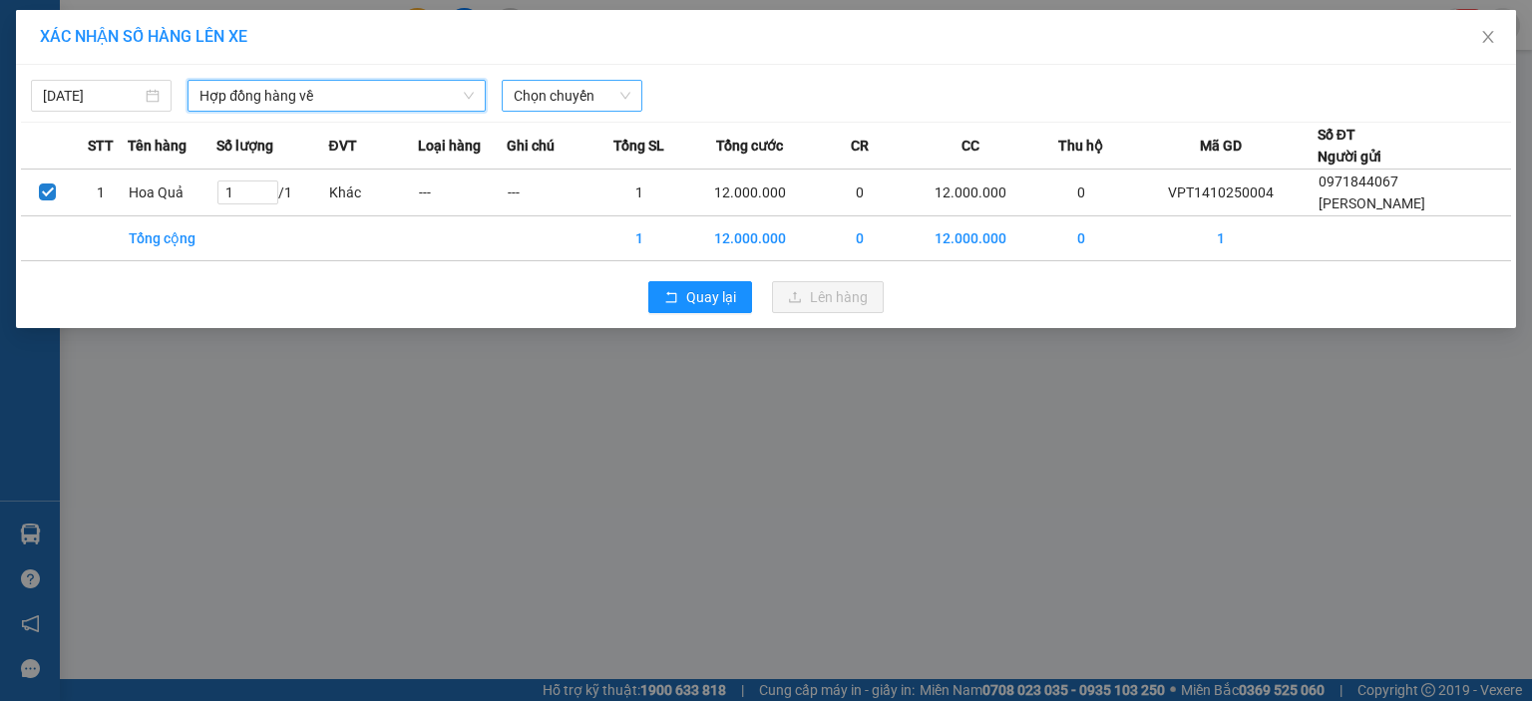
click at [543, 95] on span "Chọn chuyến" at bounding box center [572, 96] width 117 height 30
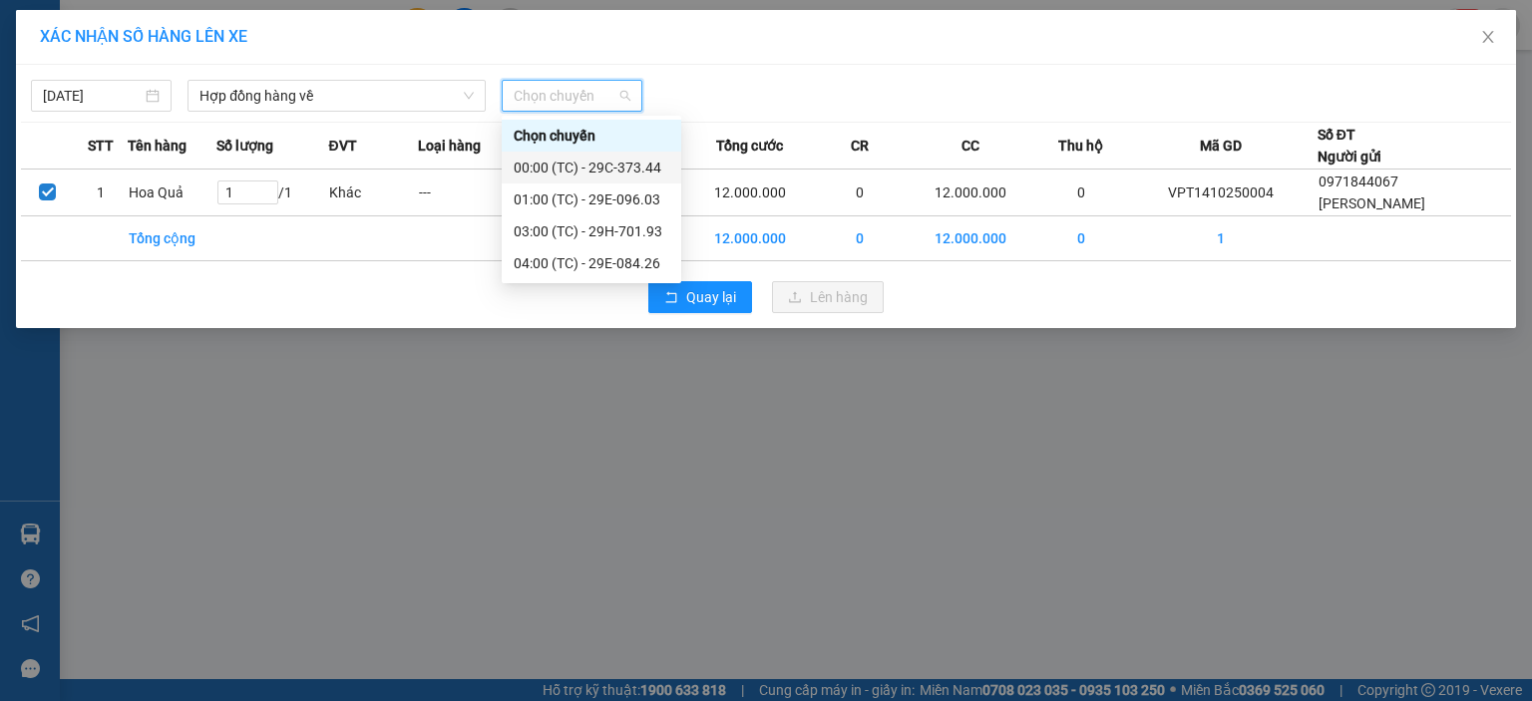
click at [630, 167] on div "00:00 (TC) - 29C-373.44" at bounding box center [592, 168] width 156 height 22
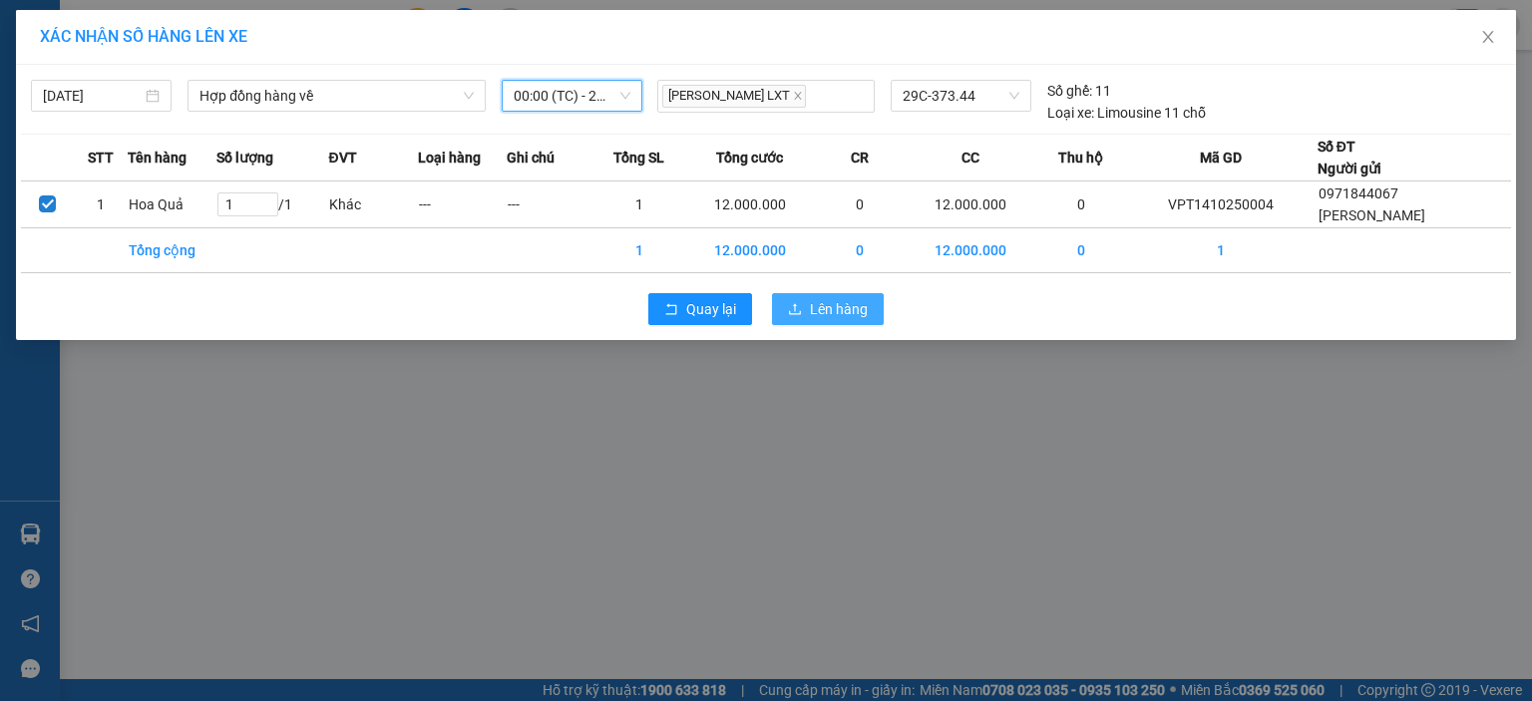
click at [820, 306] on span "Lên hàng" at bounding box center [839, 309] width 58 height 22
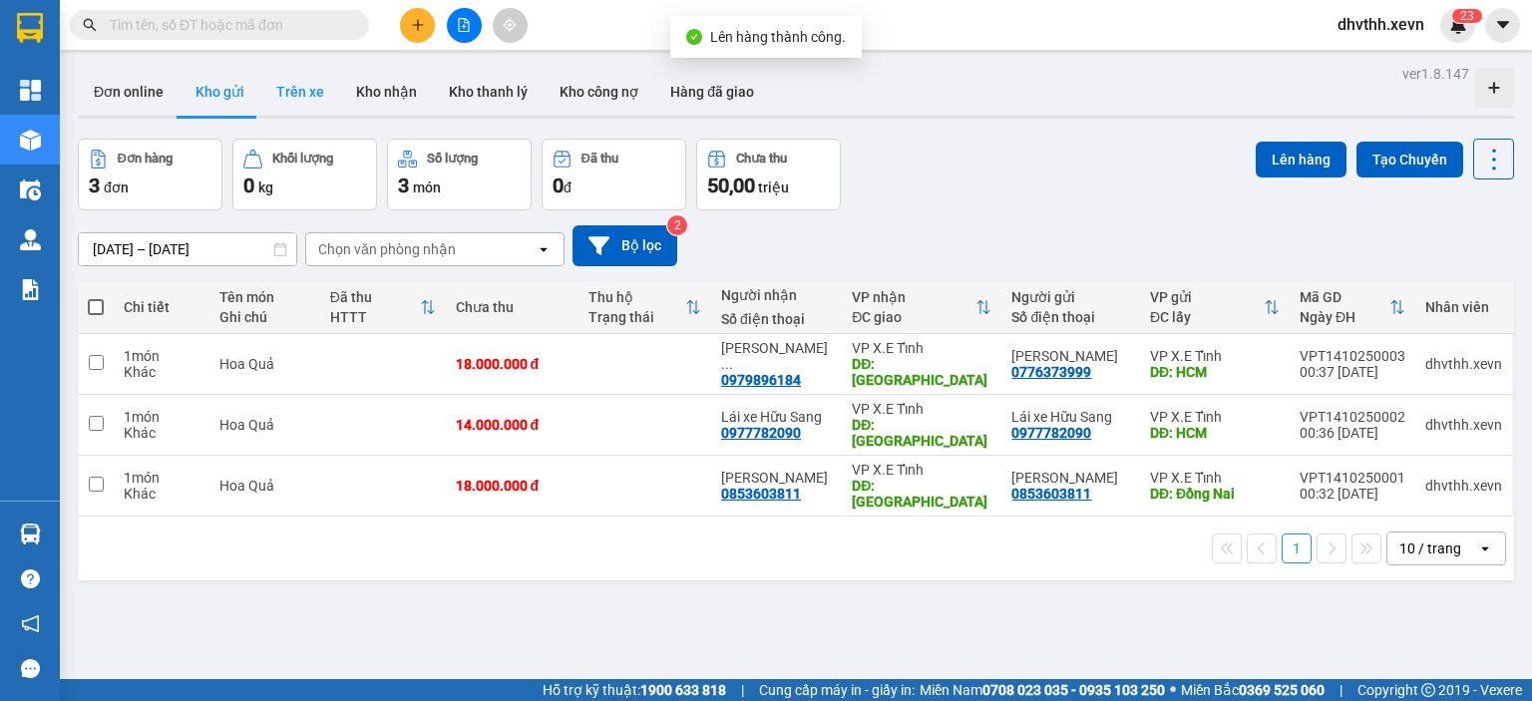
click at [304, 94] on button "Trên xe" at bounding box center [300, 92] width 80 height 48
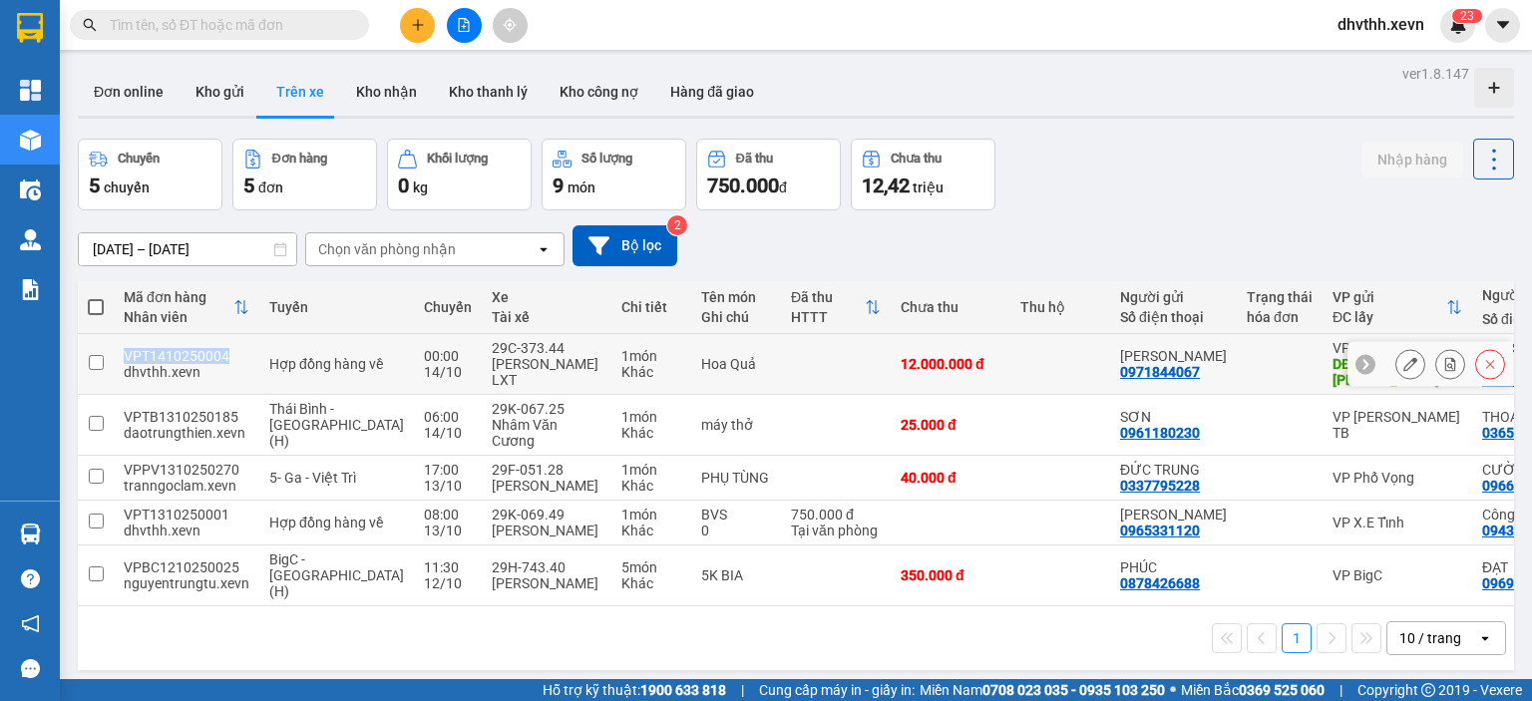
drag, startPoint x: 231, startPoint y: 351, endPoint x: 120, endPoint y: 350, distance: 111.7
click at [120, 350] on td "VPT1410250004 dhvthh.xevn" at bounding box center [187, 364] width 146 height 61
checkbox input "true"
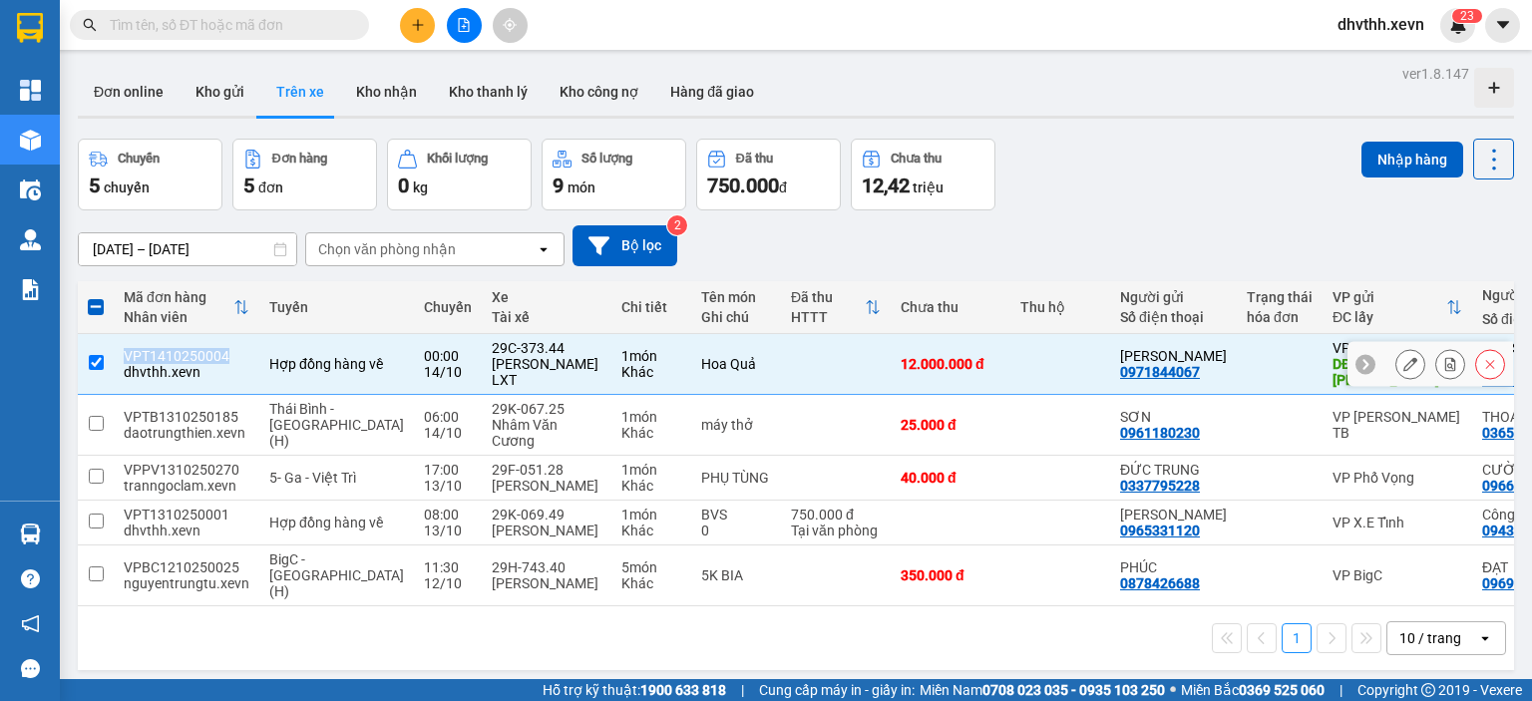
copy div "VPT1410250004"
click at [210, 95] on button "Kho gửi" at bounding box center [220, 92] width 81 height 48
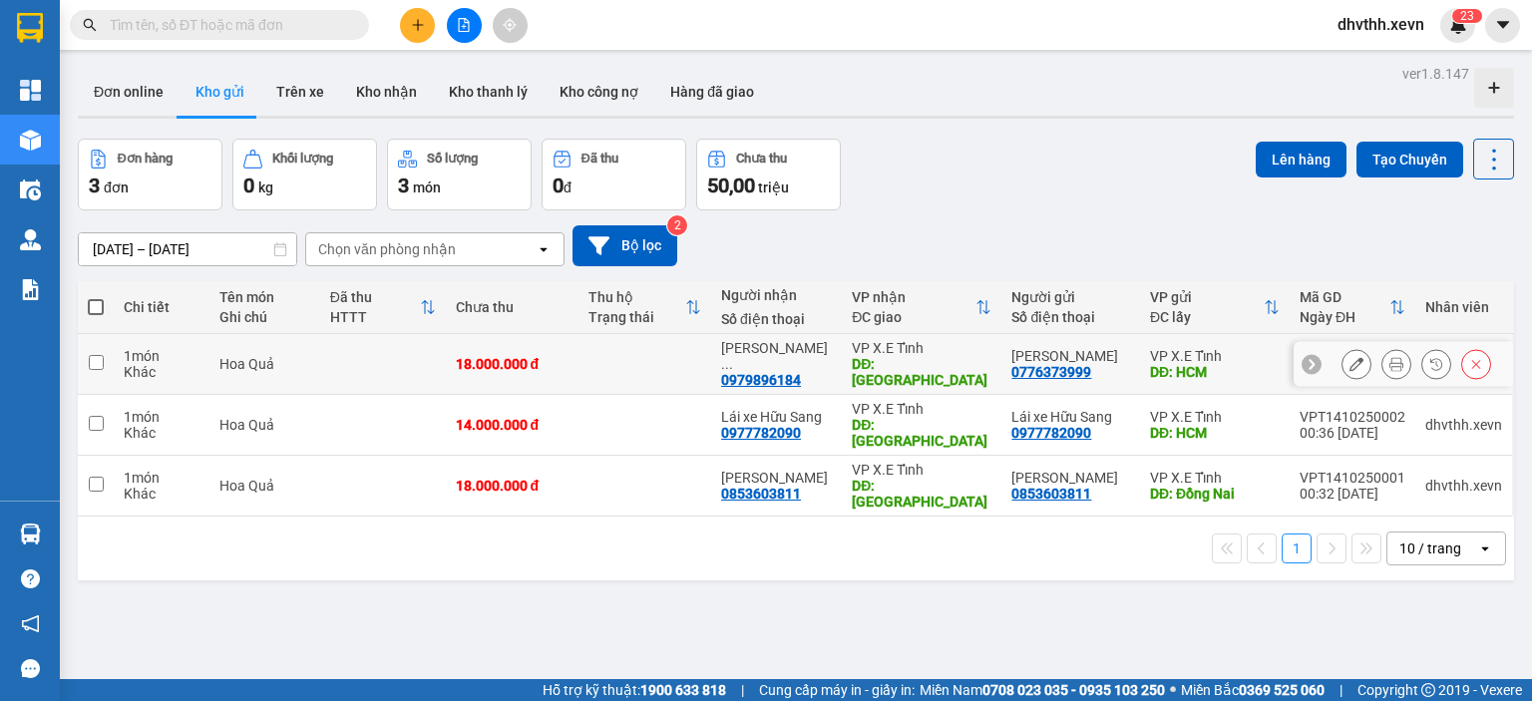
click at [101, 360] on input "checkbox" at bounding box center [96, 362] width 15 height 15
checkbox input "true"
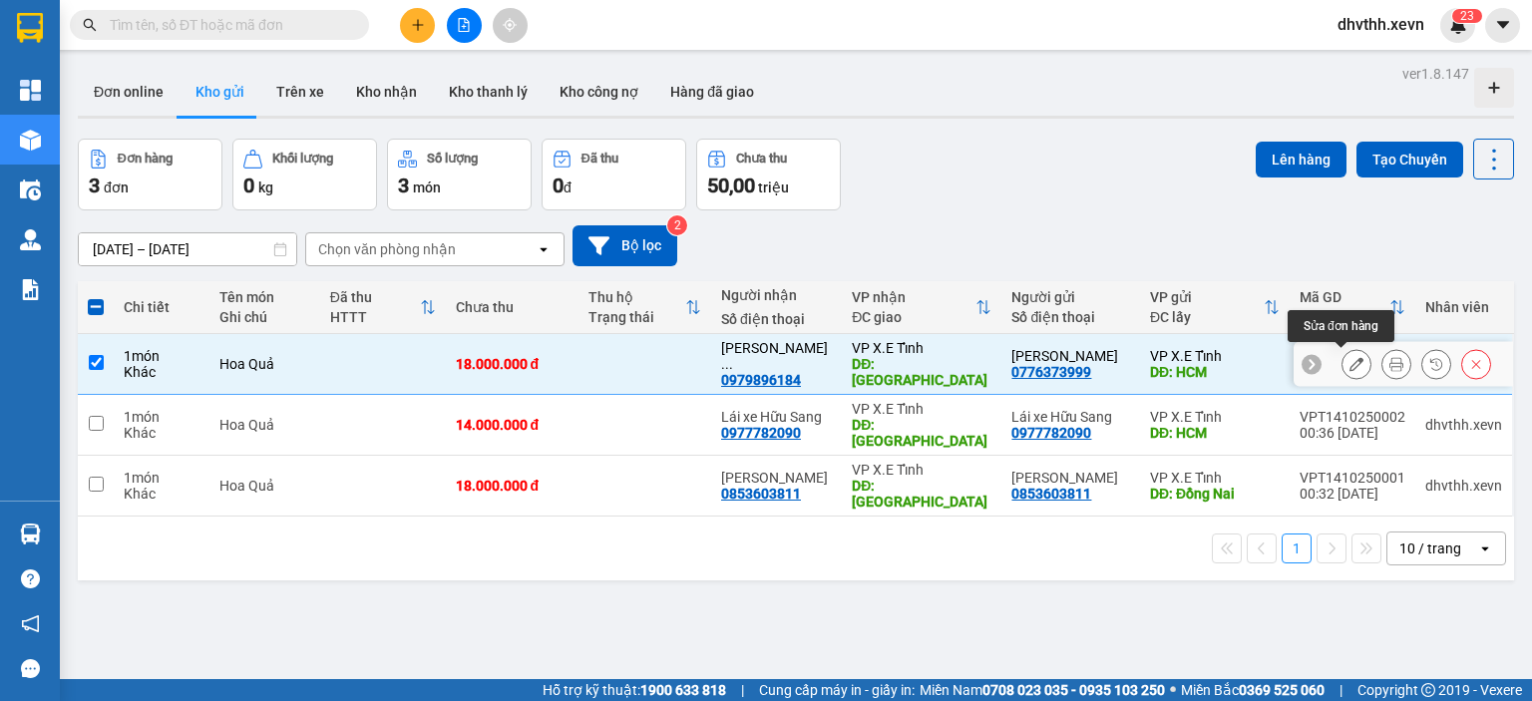
click at [1350, 365] on icon at bounding box center [1357, 364] width 14 height 14
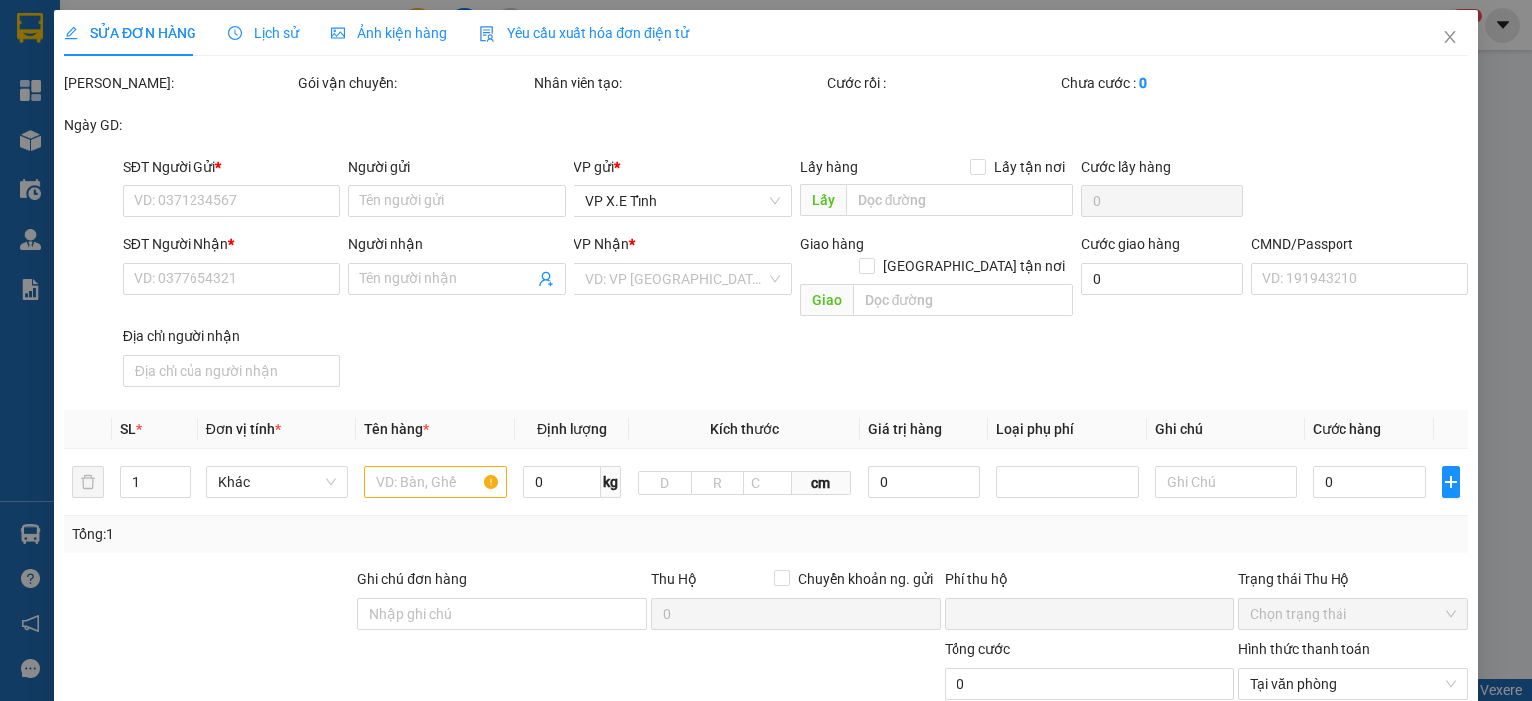
type input "0776373999"
type input "[PERSON_NAME]"
type input "HCM"
type input "0979896184"
type input "[PERSON_NAME]"
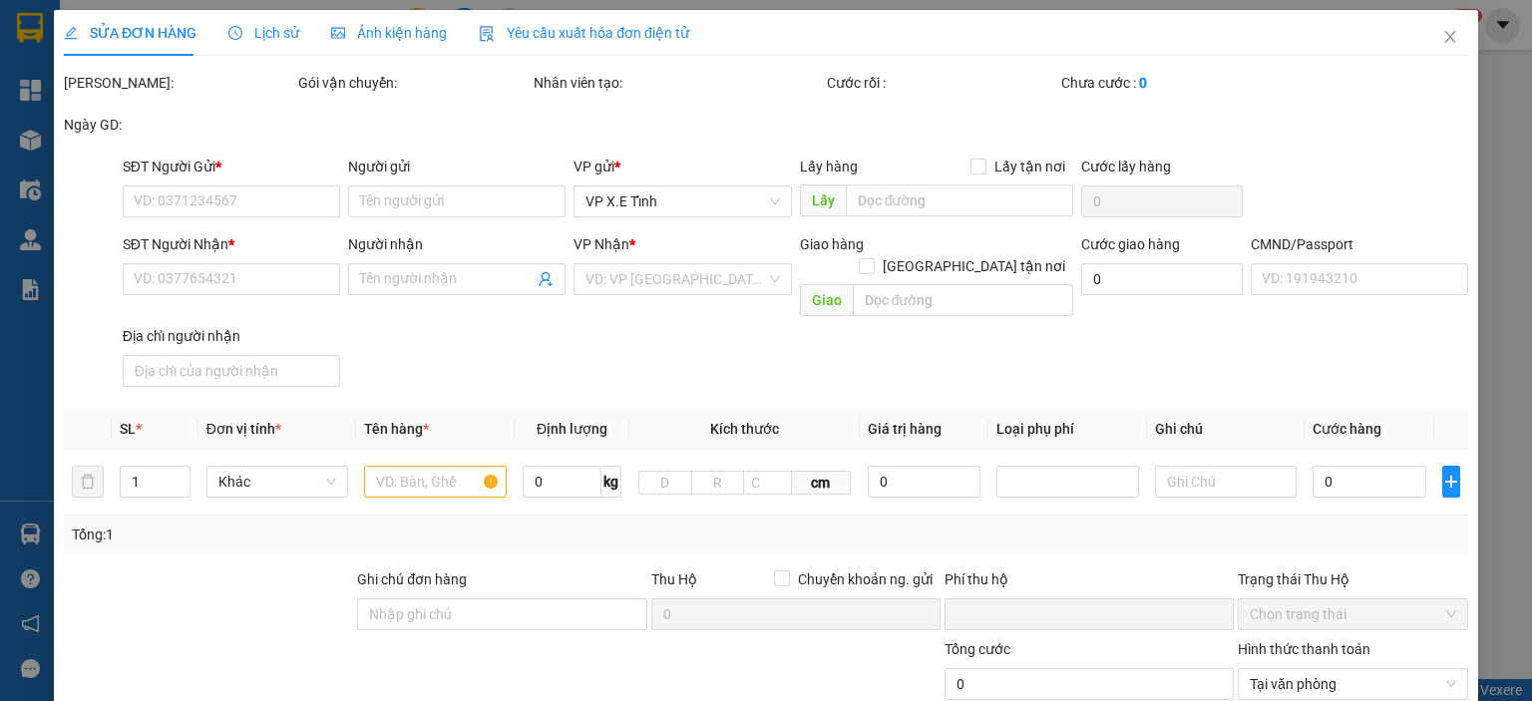
type input "[GEOGRAPHIC_DATA]"
type input "0"
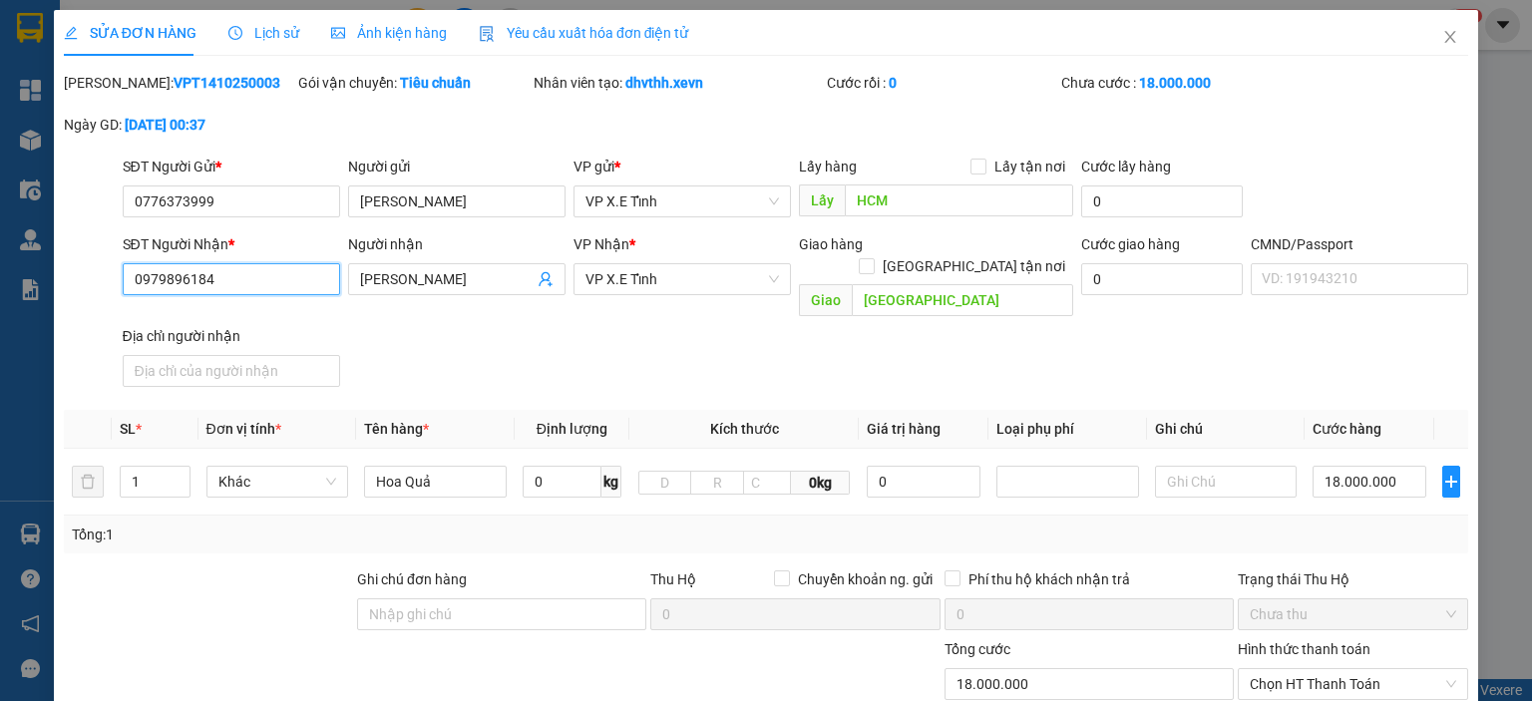
drag, startPoint x: 268, startPoint y: 286, endPoint x: 101, endPoint y: 289, distance: 167.6
click at [101, 289] on div "SĐT Người Nhận * 0979896184 0979896184 Người nhận [PERSON_NAME] VP Nhận * VP X.…" at bounding box center [766, 314] width 1408 height 162
paste input "776373999"
click at [381, 313] on div "SĐT Người Nhận * 0776373999 0776373999 Người nhận [PERSON_NAME] VP Nhận * VP X.…" at bounding box center [796, 314] width 1355 height 162
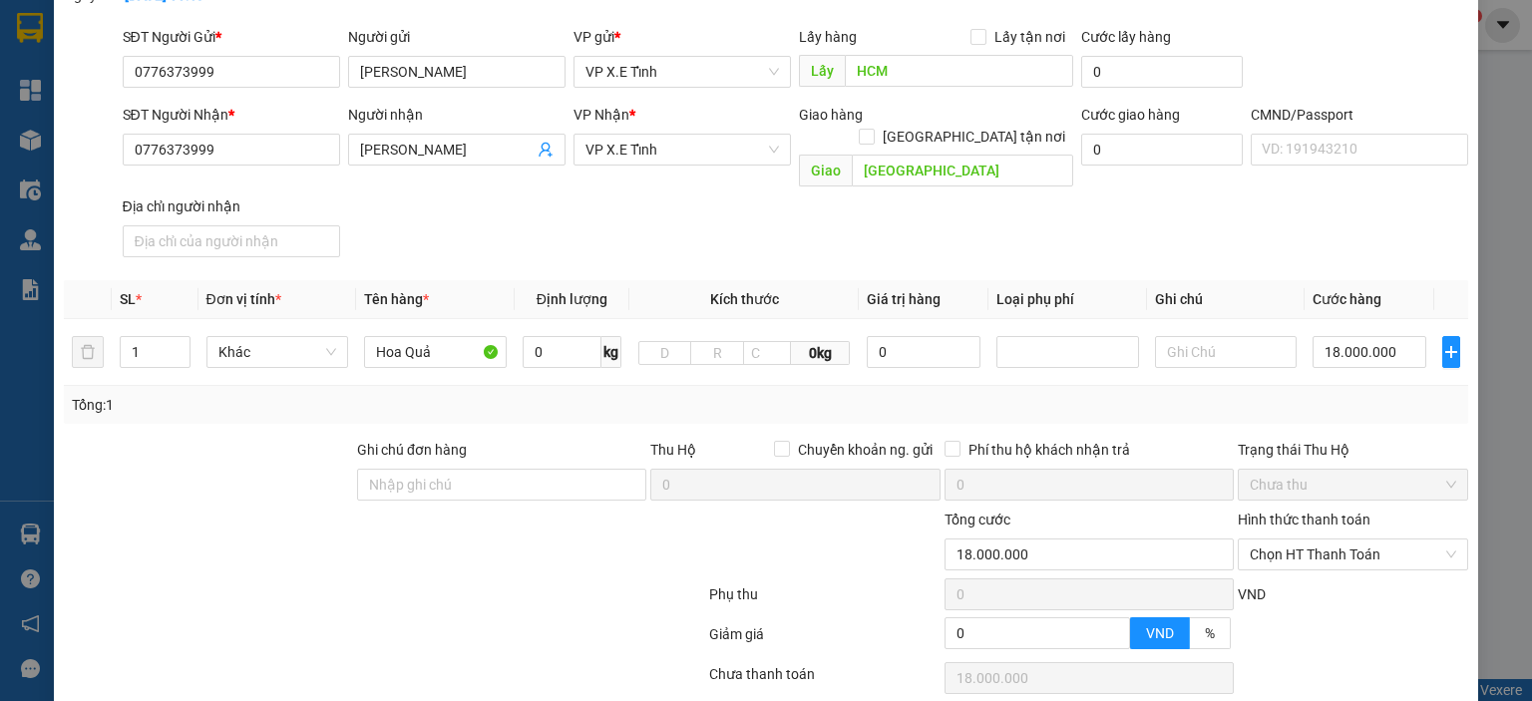
scroll to position [250, 0]
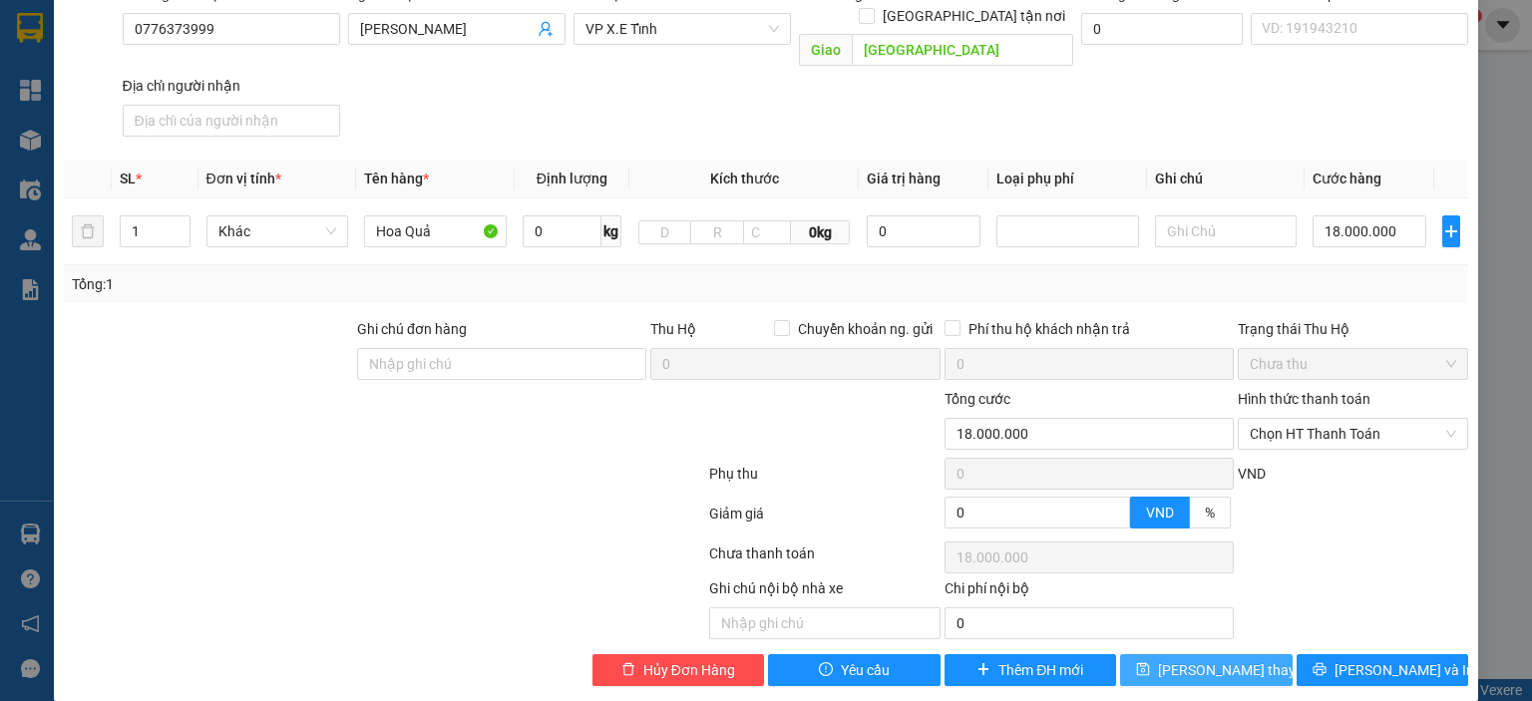
click at [1175, 659] on span "[PERSON_NAME] thay đổi" at bounding box center [1238, 670] width 160 height 22
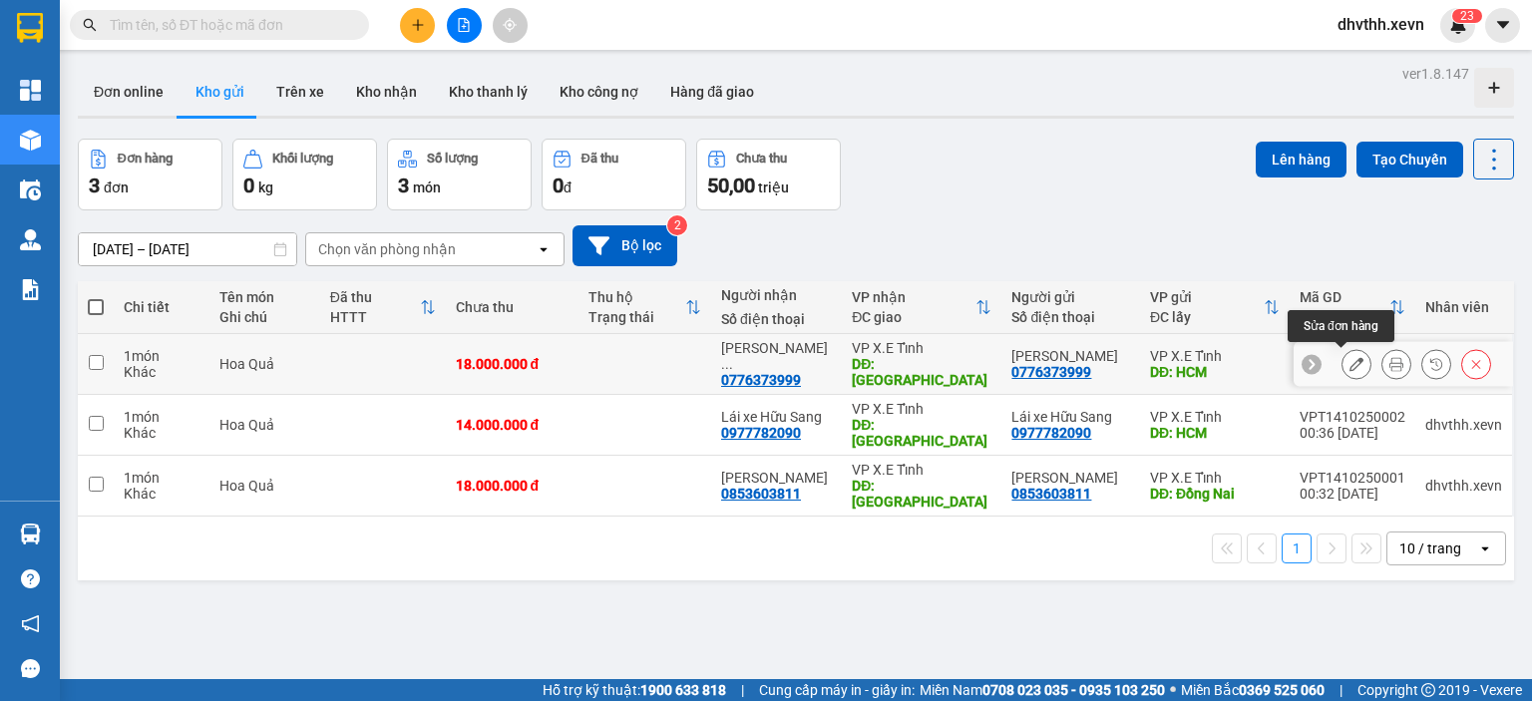
click at [1350, 362] on icon at bounding box center [1357, 364] width 14 height 14
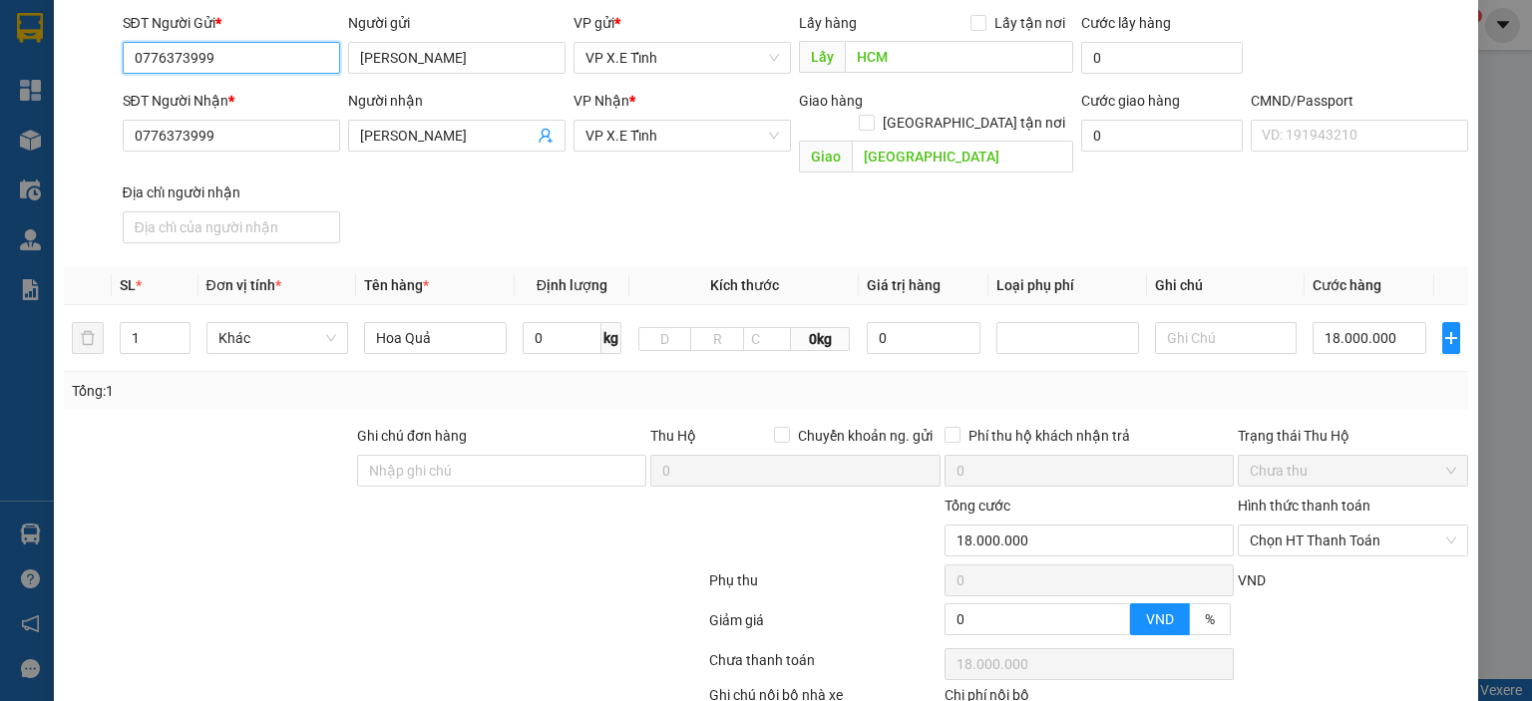
scroll to position [250, 0]
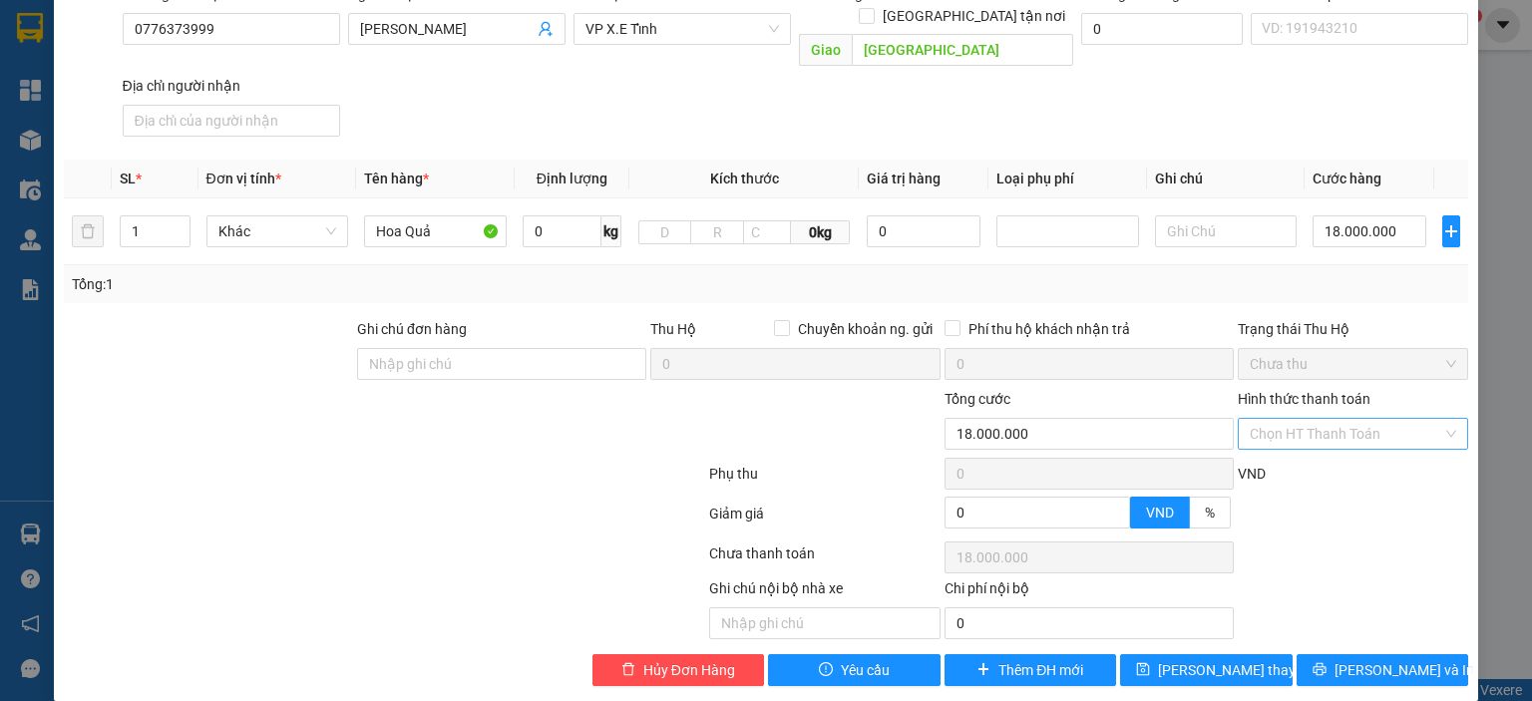
click at [1438, 418] on div "Chọn HT Thanh Toán" at bounding box center [1353, 434] width 230 height 32
click at [830, 417] on div at bounding box center [824, 423] width 234 height 70
click at [1449, 81] on div "SĐT Người Nhận * 0776373999 Người nhận [PERSON_NAME] VP Nhận * VP X.E Tỉnh Giao…" at bounding box center [796, 64] width 1355 height 162
click at [581, 458] on div at bounding box center [384, 478] width 645 height 40
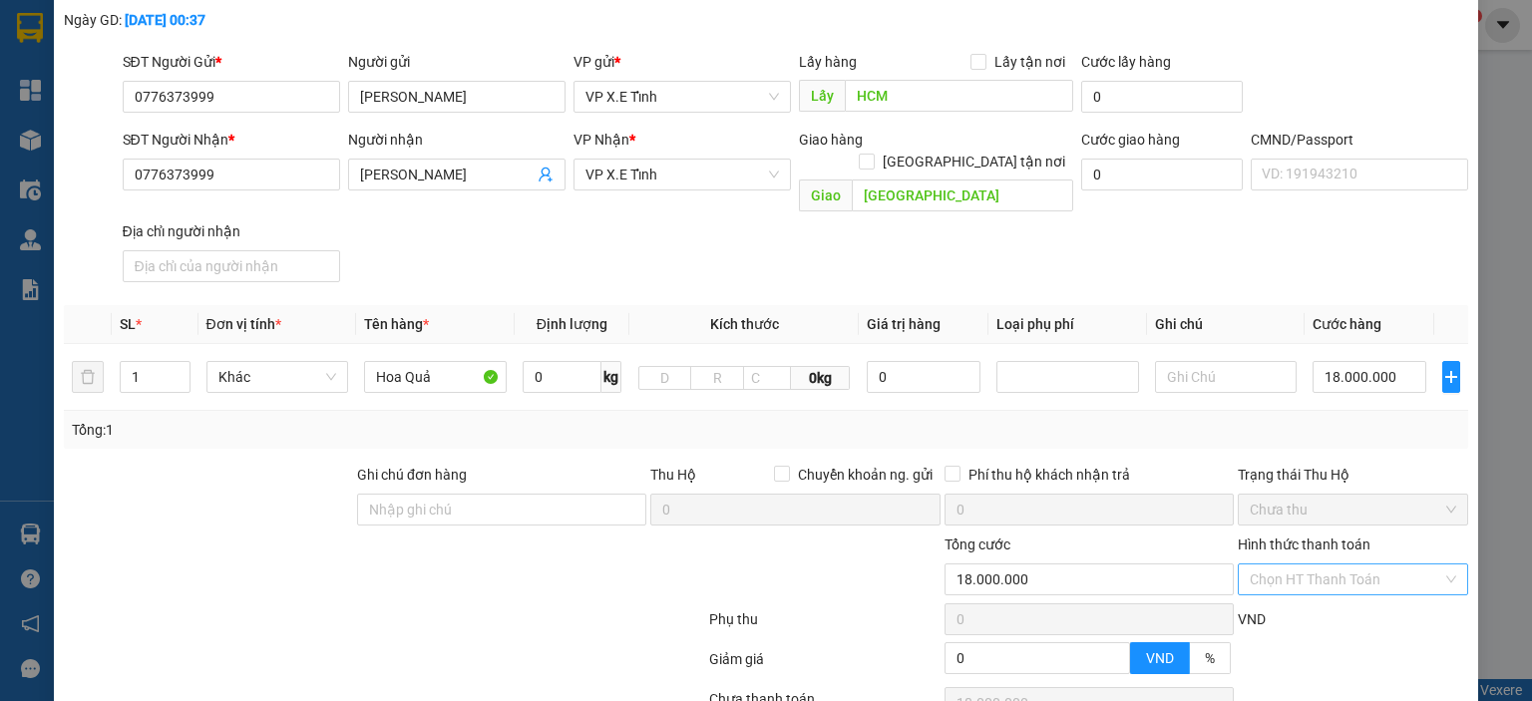
scroll to position [0, 0]
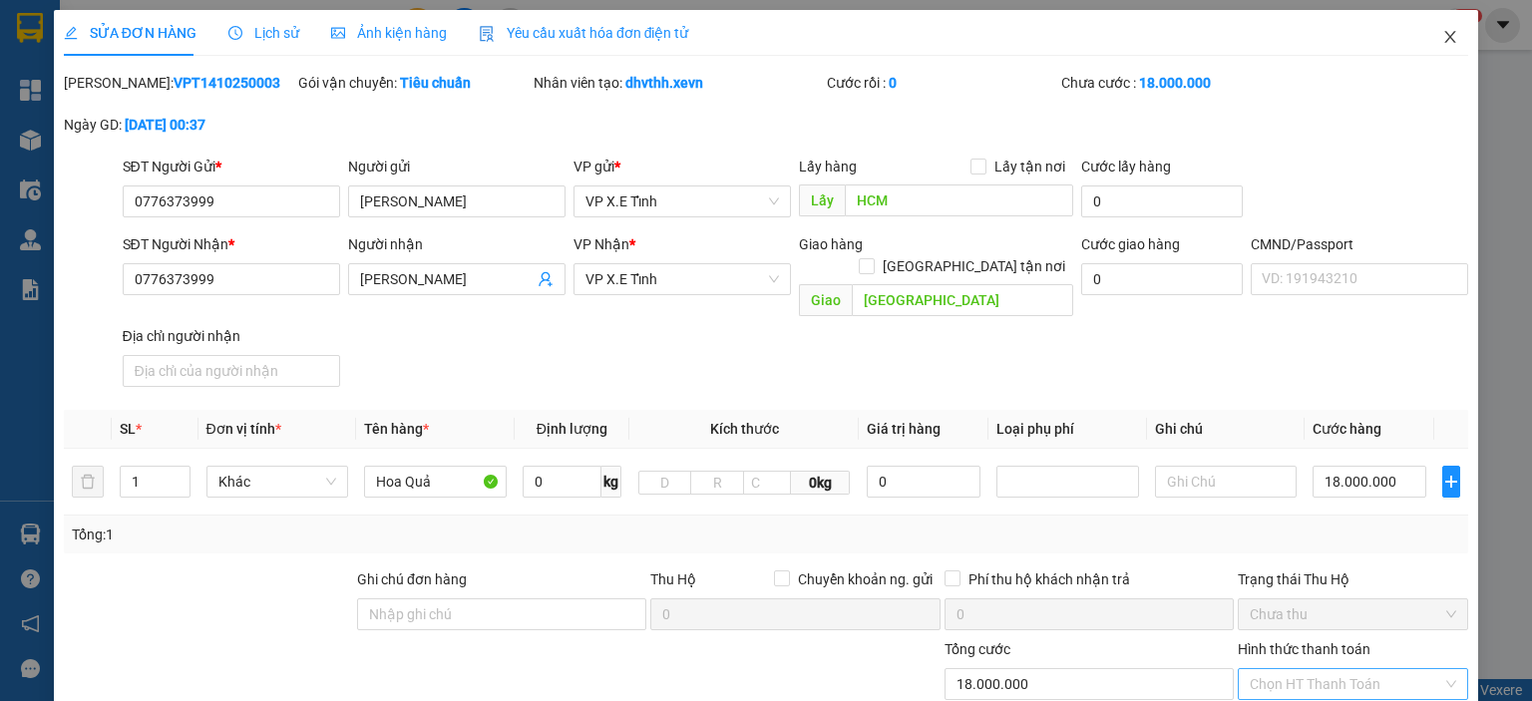
click at [1442, 36] on icon "close" at bounding box center [1450, 37] width 16 height 16
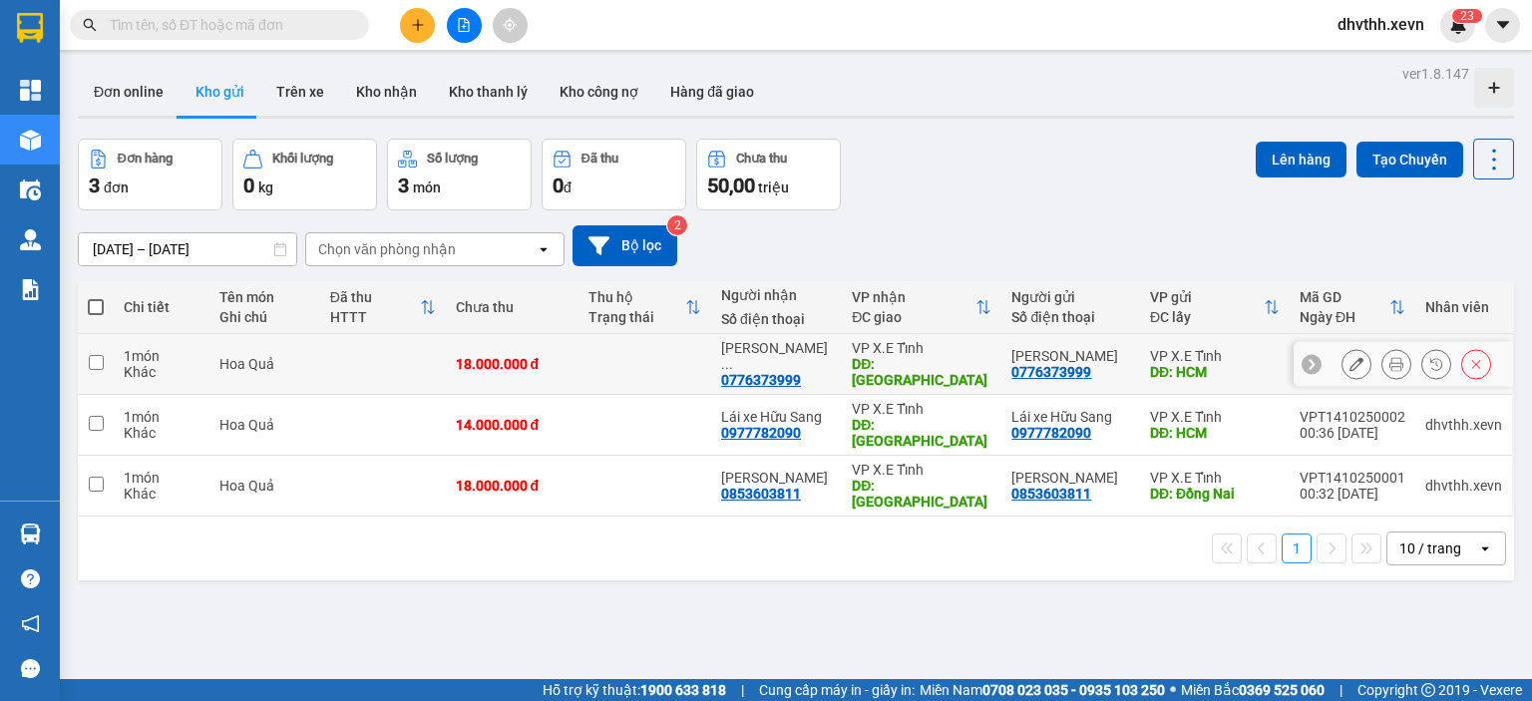
click at [93, 364] on input "checkbox" at bounding box center [96, 362] width 15 height 15
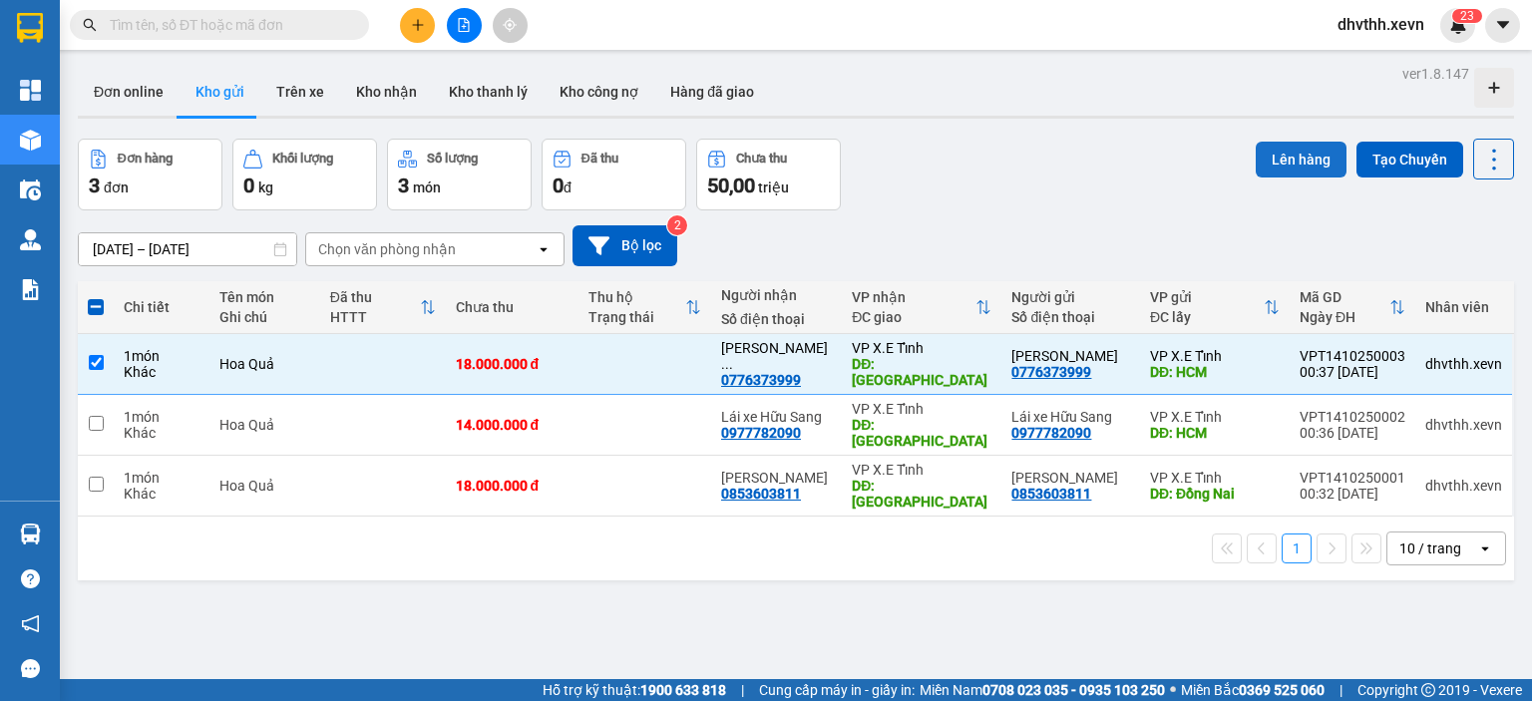
click at [1300, 165] on button "Lên hàng" at bounding box center [1301, 160] width 91 height 36
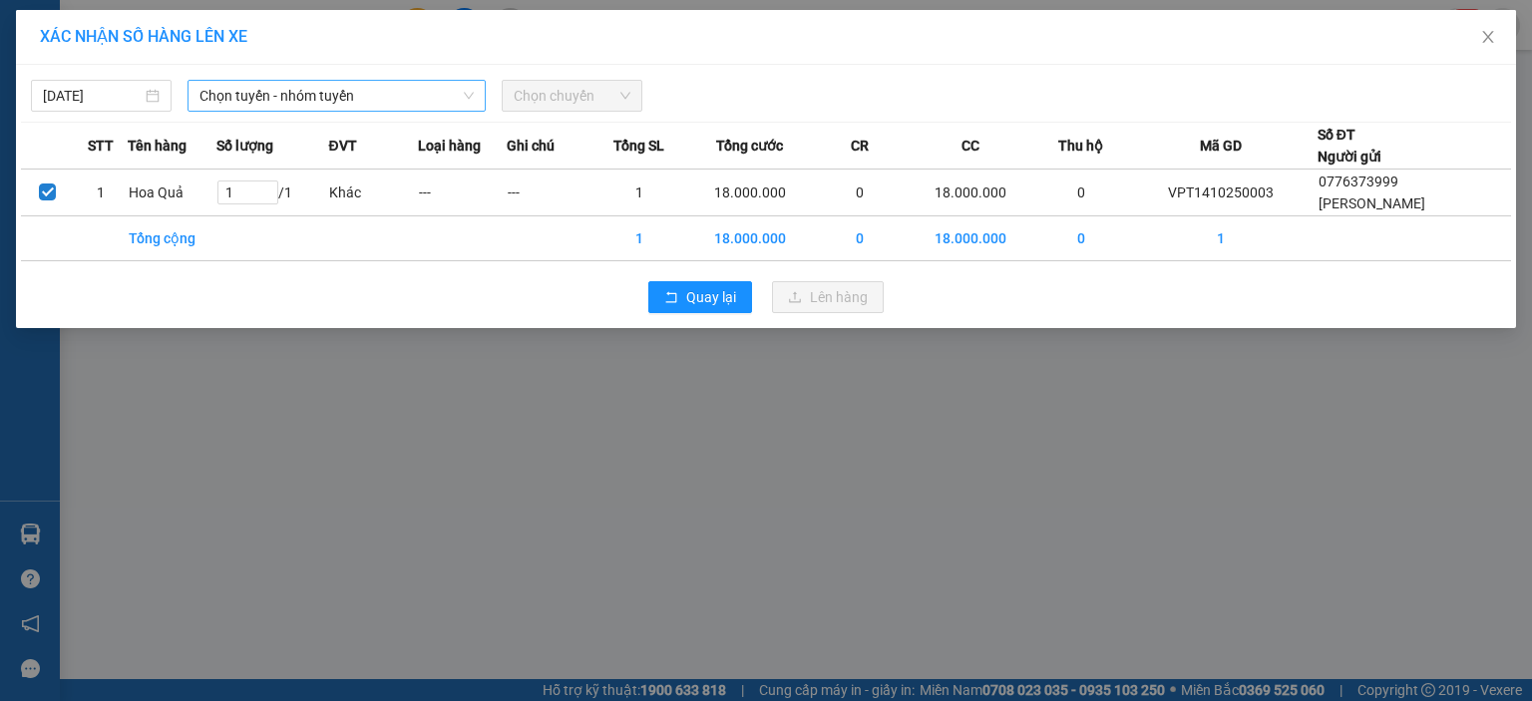
click at [439, 100] on span "Chọn tuyến - nhóm tuyến" at bounding box center [336, 96] width 274 height 30
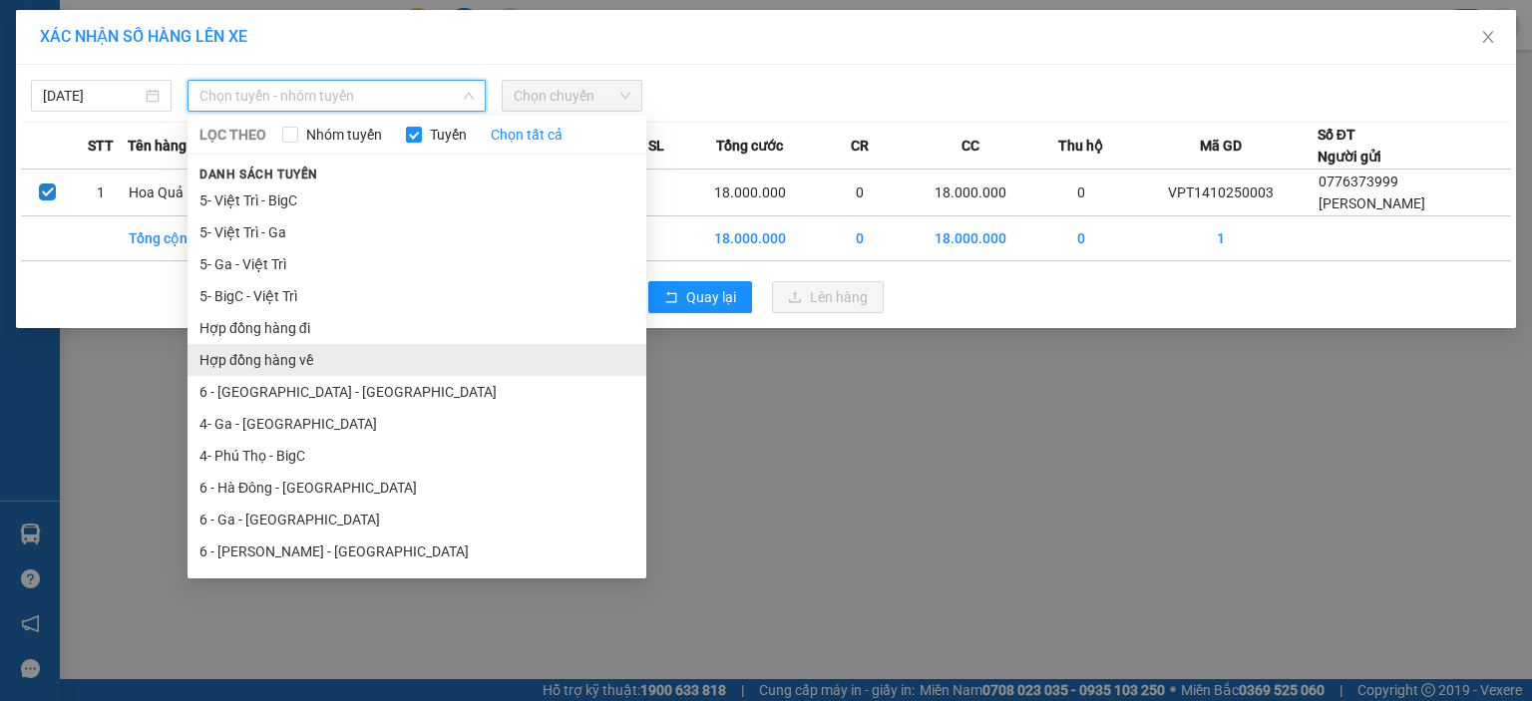
click at [309, 363] on li "Hợp đồng hàng về" at bounding box center [417, 360] width 459 height 32
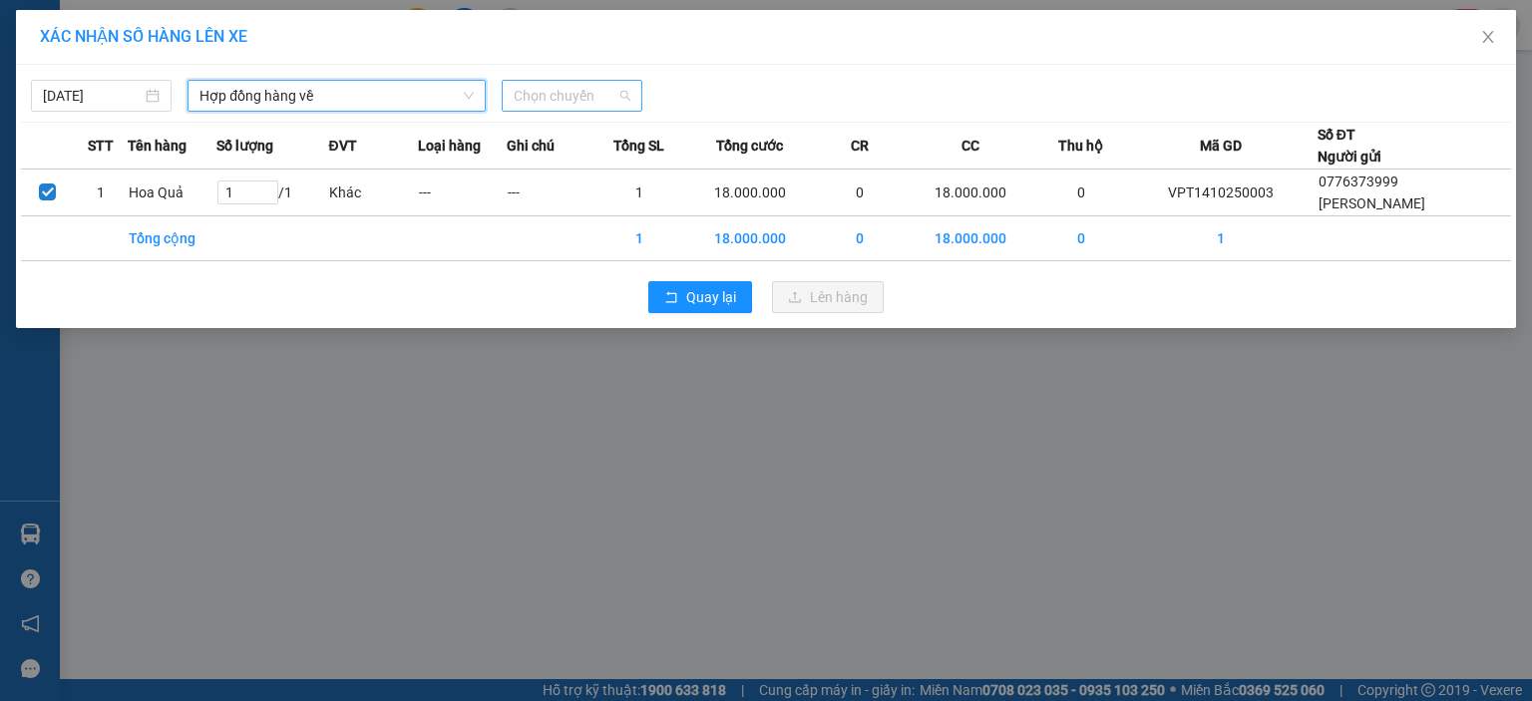
click at [561, 104] on span "Chọn chuyến" at bounding box center [572, 96] width 117 height 30
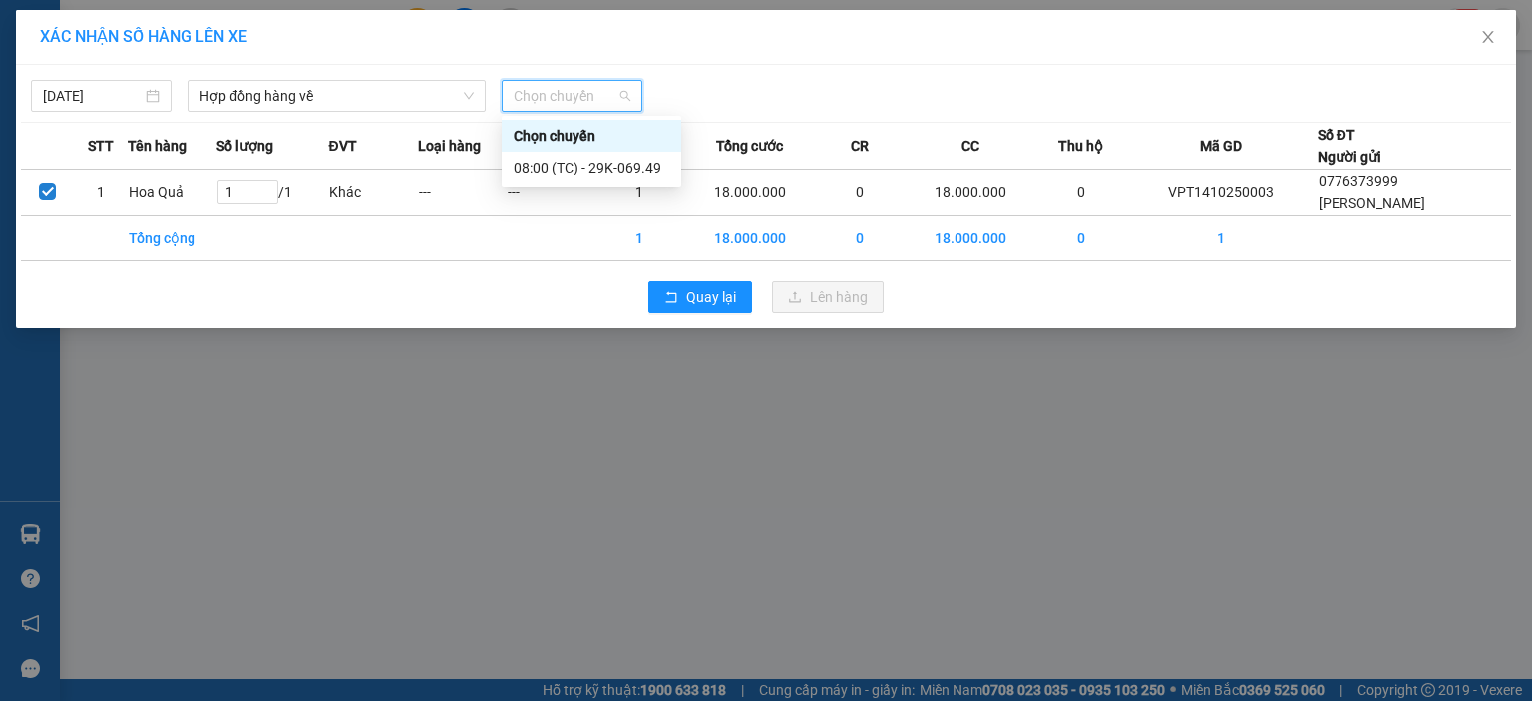
click at [810, 78] on div "[DATE] Hợp đồng hàng về LỌC THEO Nhóm tuyến Tuyến Chọn tất cả Danh sách tuyến 5…" at bounding box center [766, 91] width 1490 height 42
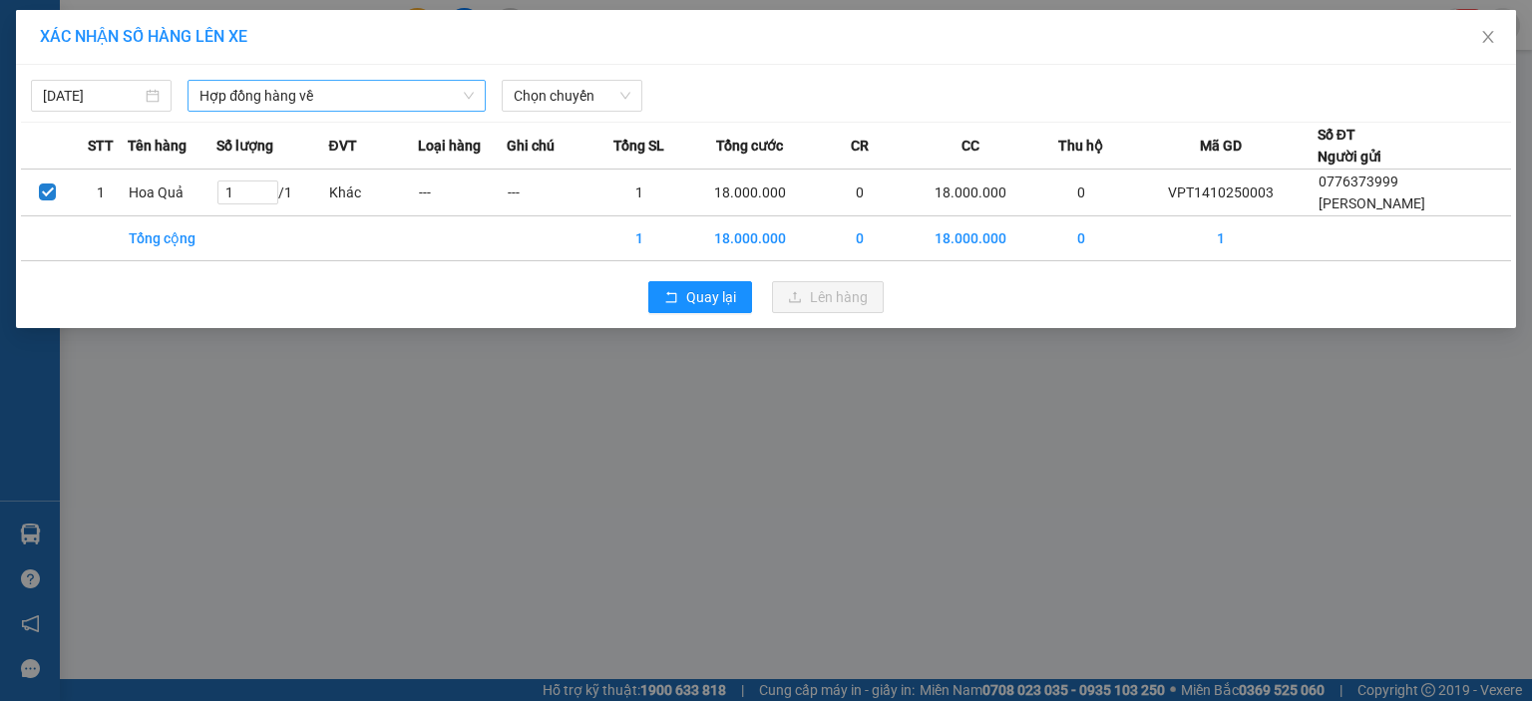
click at [382, 99] on span "Hợp đồng hàng về" at bounding box center [336, 96] width 274 height 30
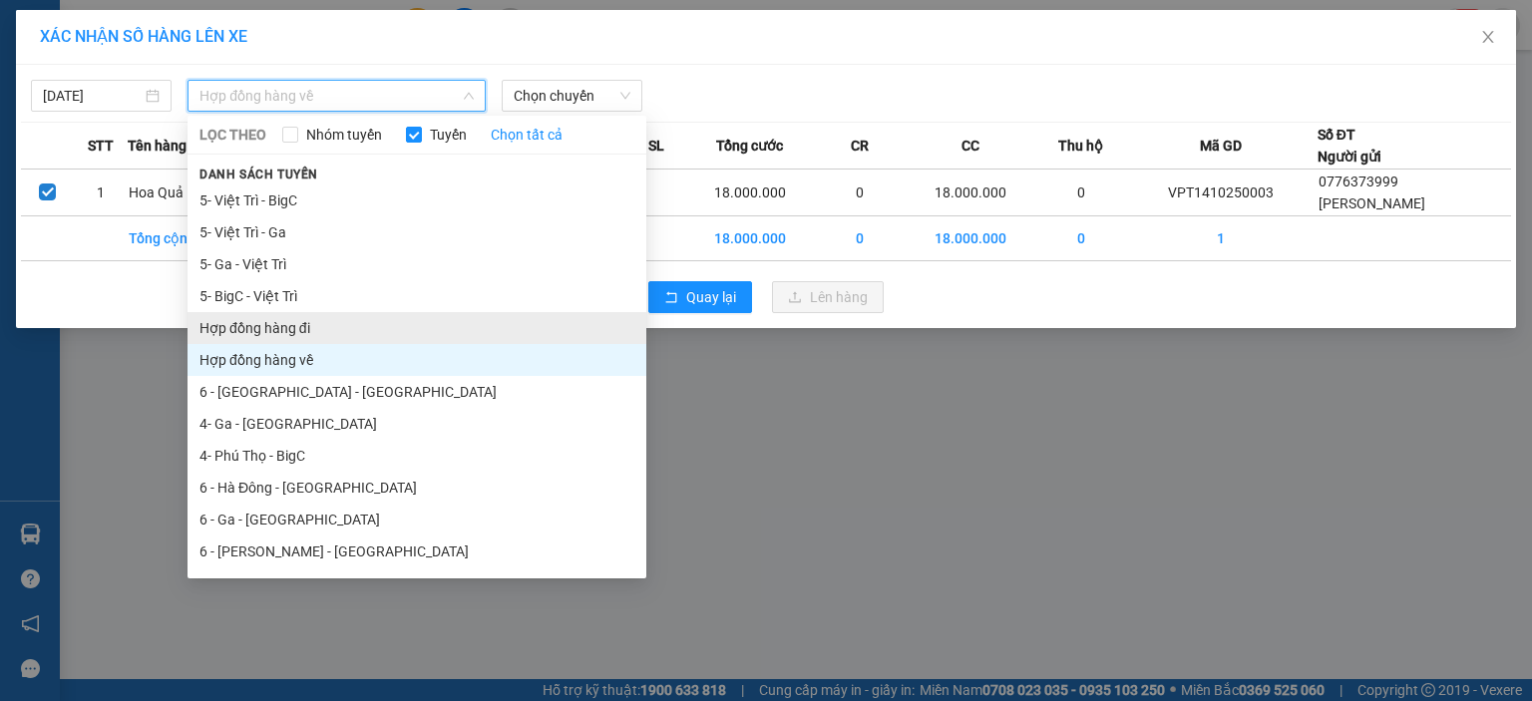
click at [356, 333] on li "Hợp đồng hàng đi" at bounding box center [417, 328] width 459 height 32
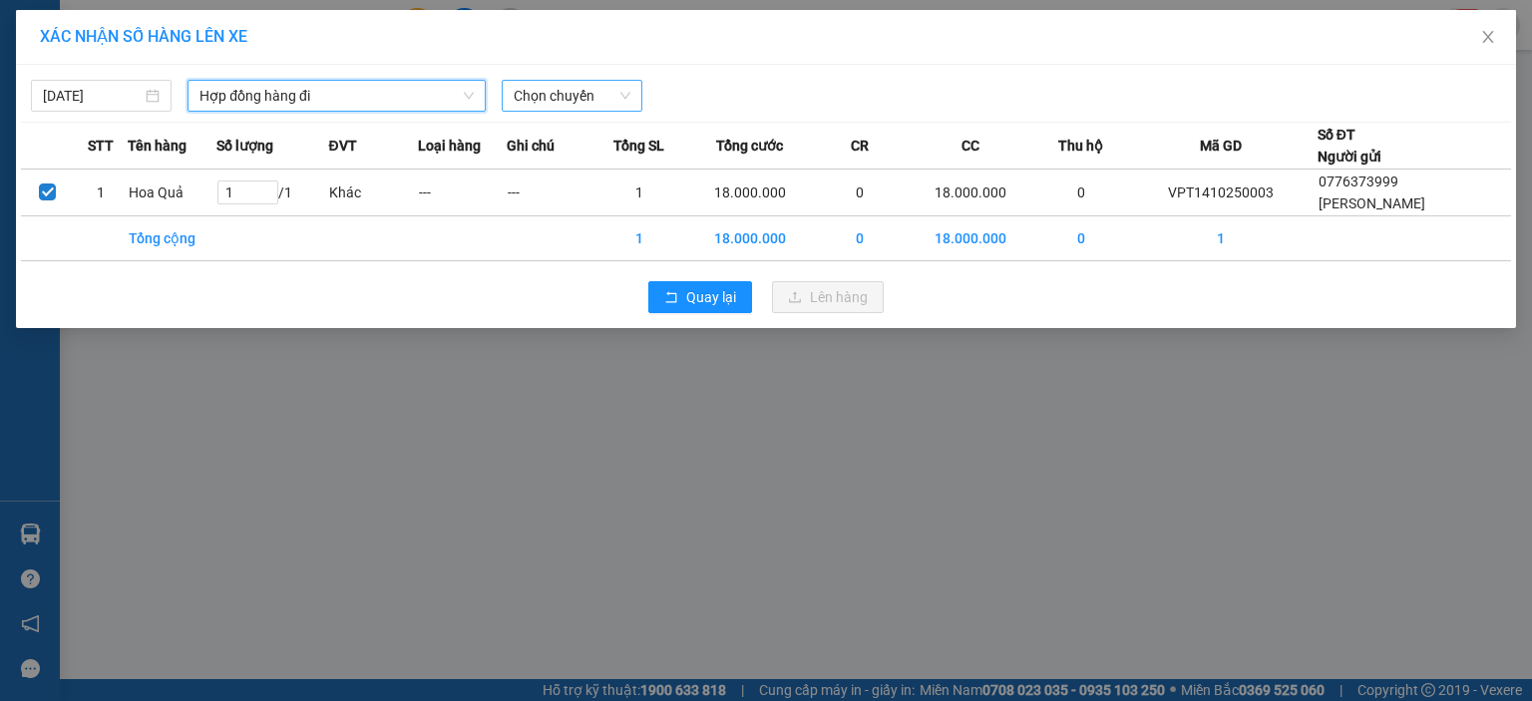
click at [533, 96] on span "Chọn chuyến" at bounding box center [572, 96] width 117 height 30
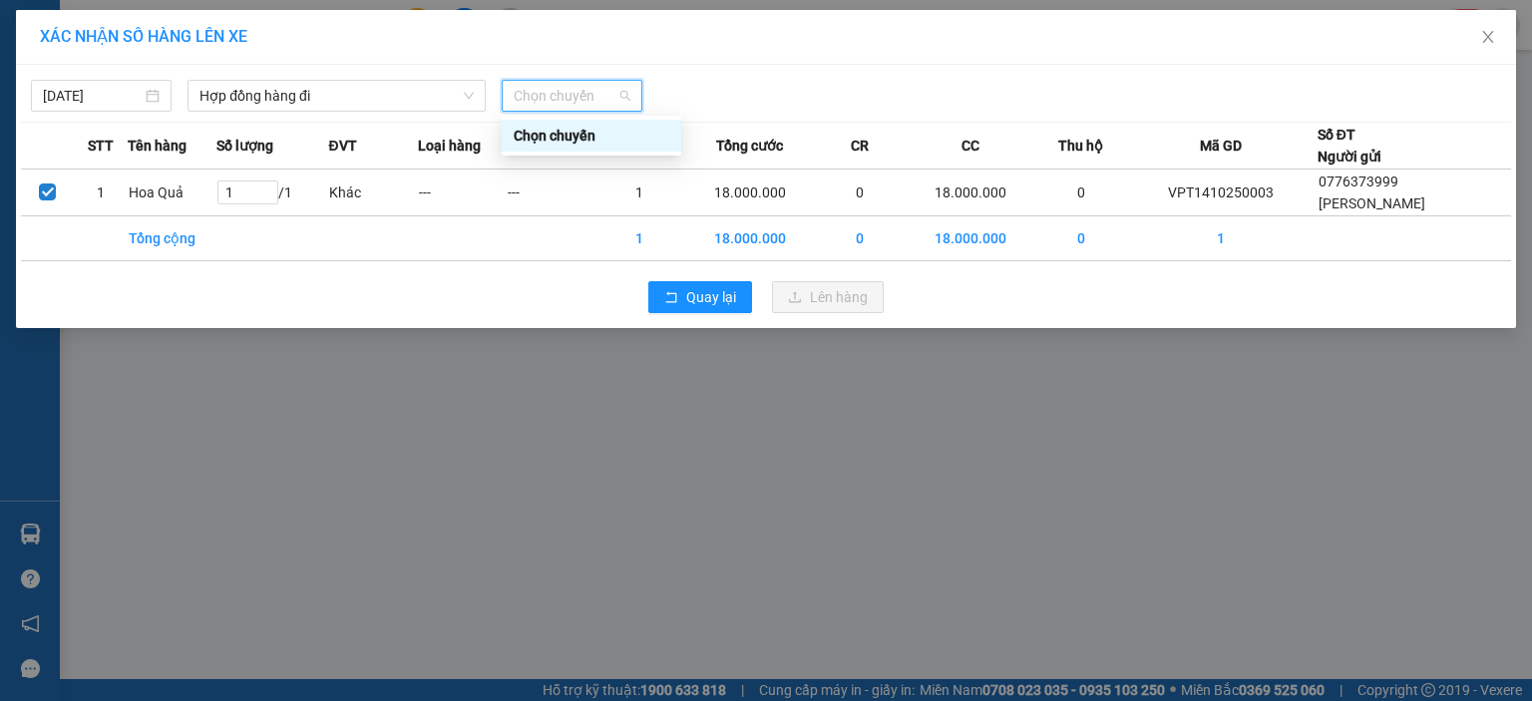
click at [831, 80] on div at bounding box center [955, 96] width 616 height 32
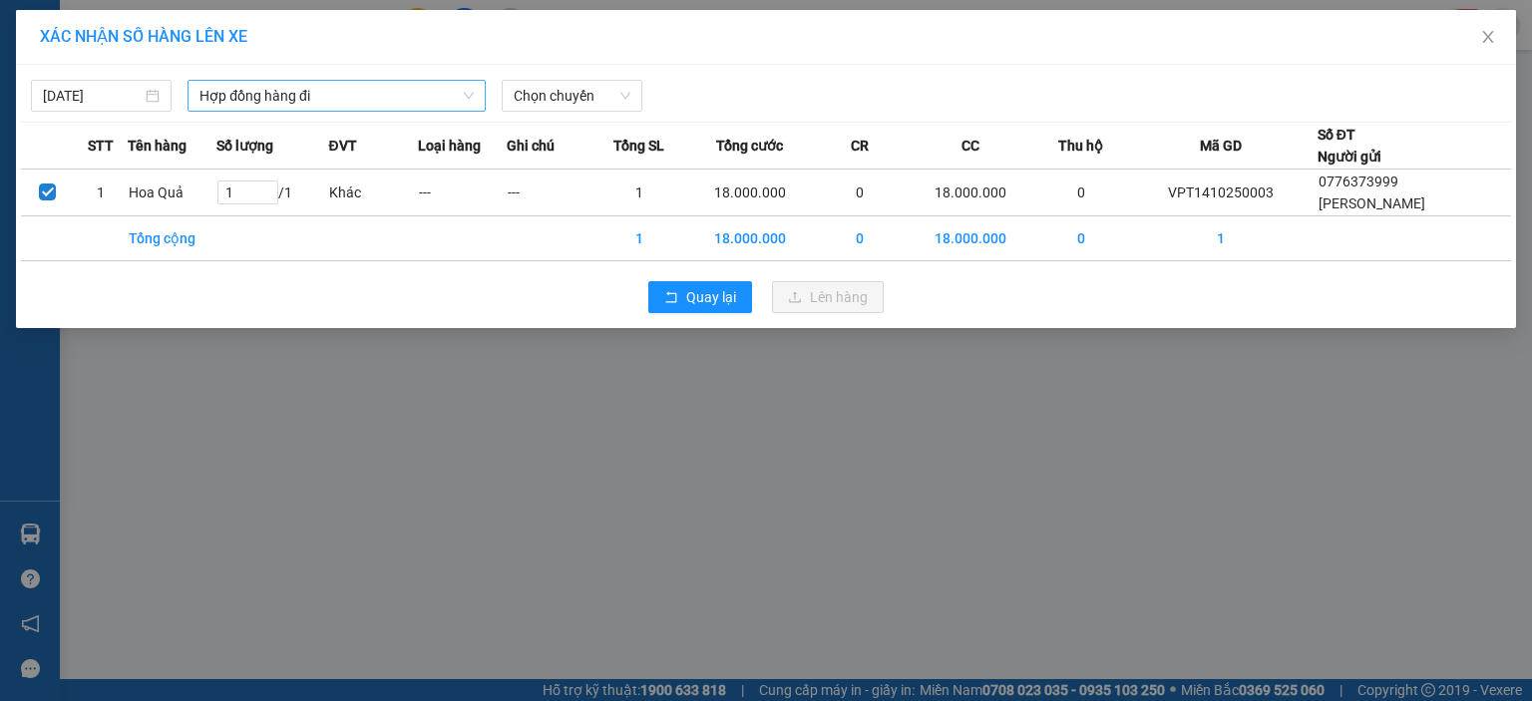
click at [427, 91] on span "Hợp đồng hàng đi" at bounding box center [336, 96] width 274 height 30
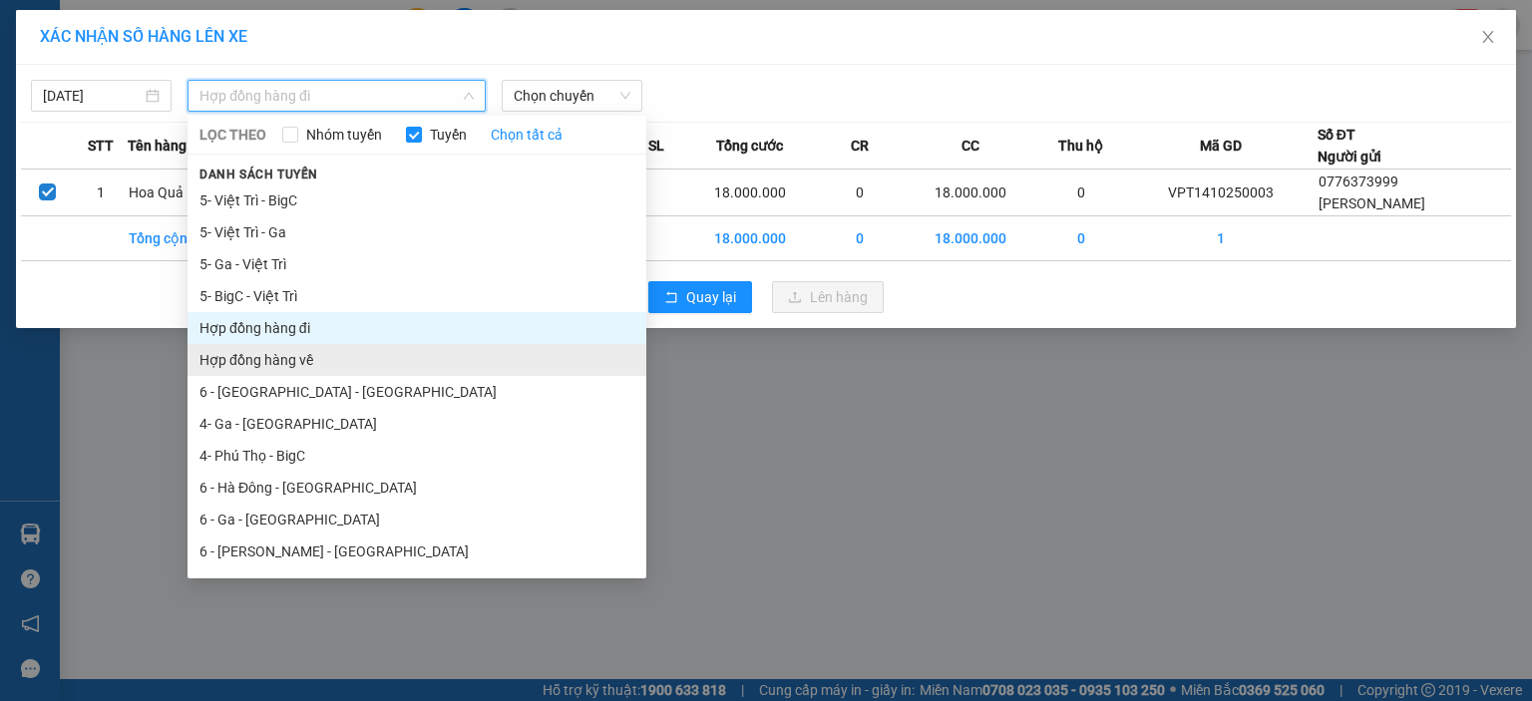
click at [273, 365] on li "Hợp đồng hàng về" at bounding box center [417, 360] width 459 height 32
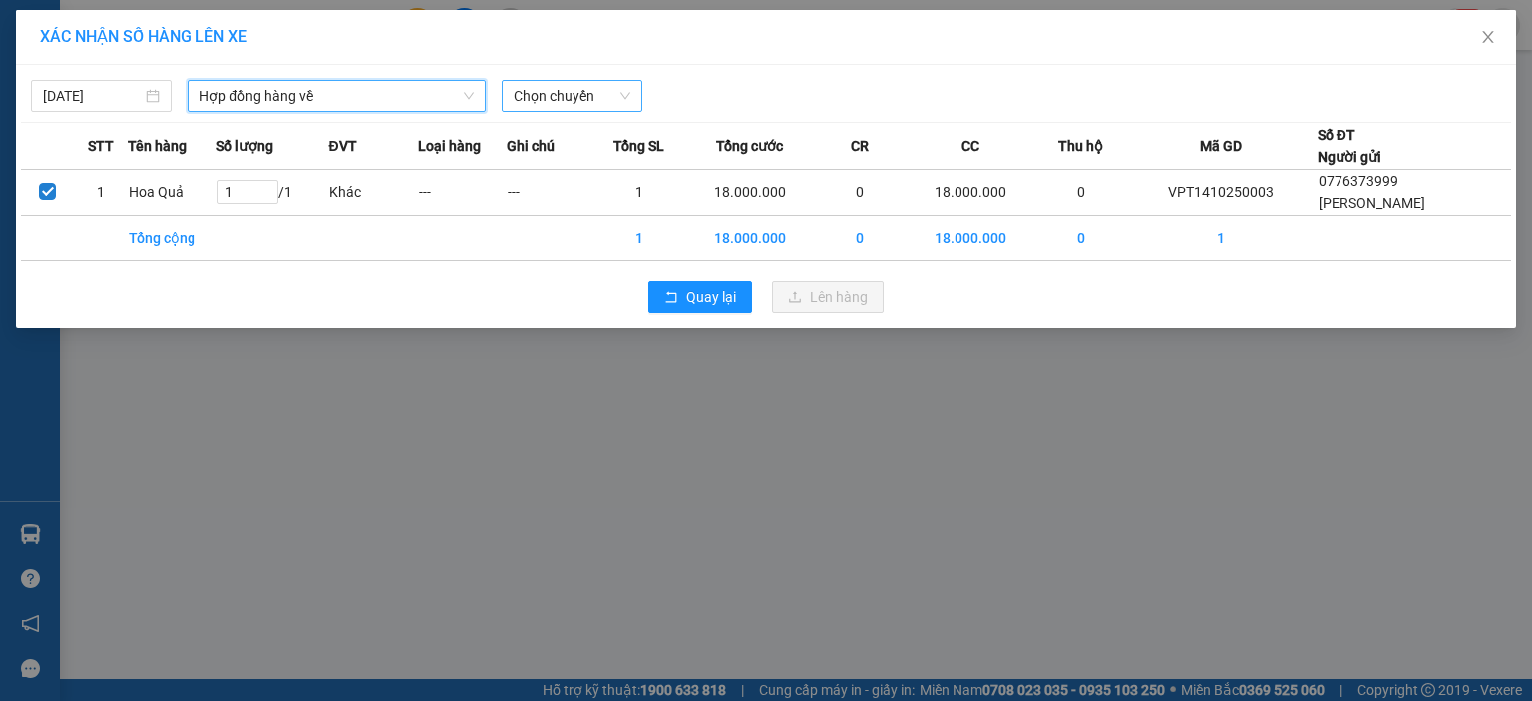
click at [564, 105] on span "Chọn chuyến" at bounding box center [572, 96] width 117 height 30
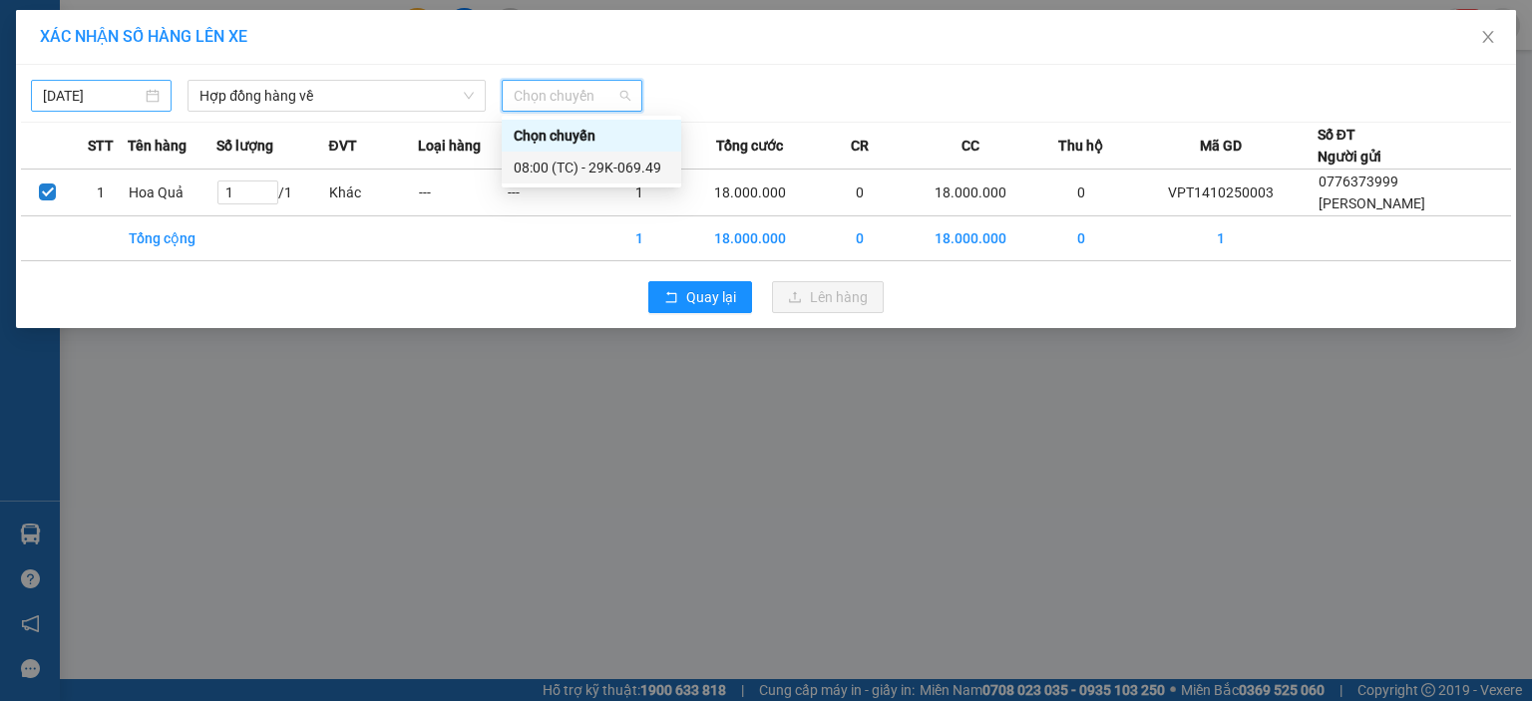
click at [150, 98] on div "[DATE]" at bounding box center [101, 96] width 117 height 22
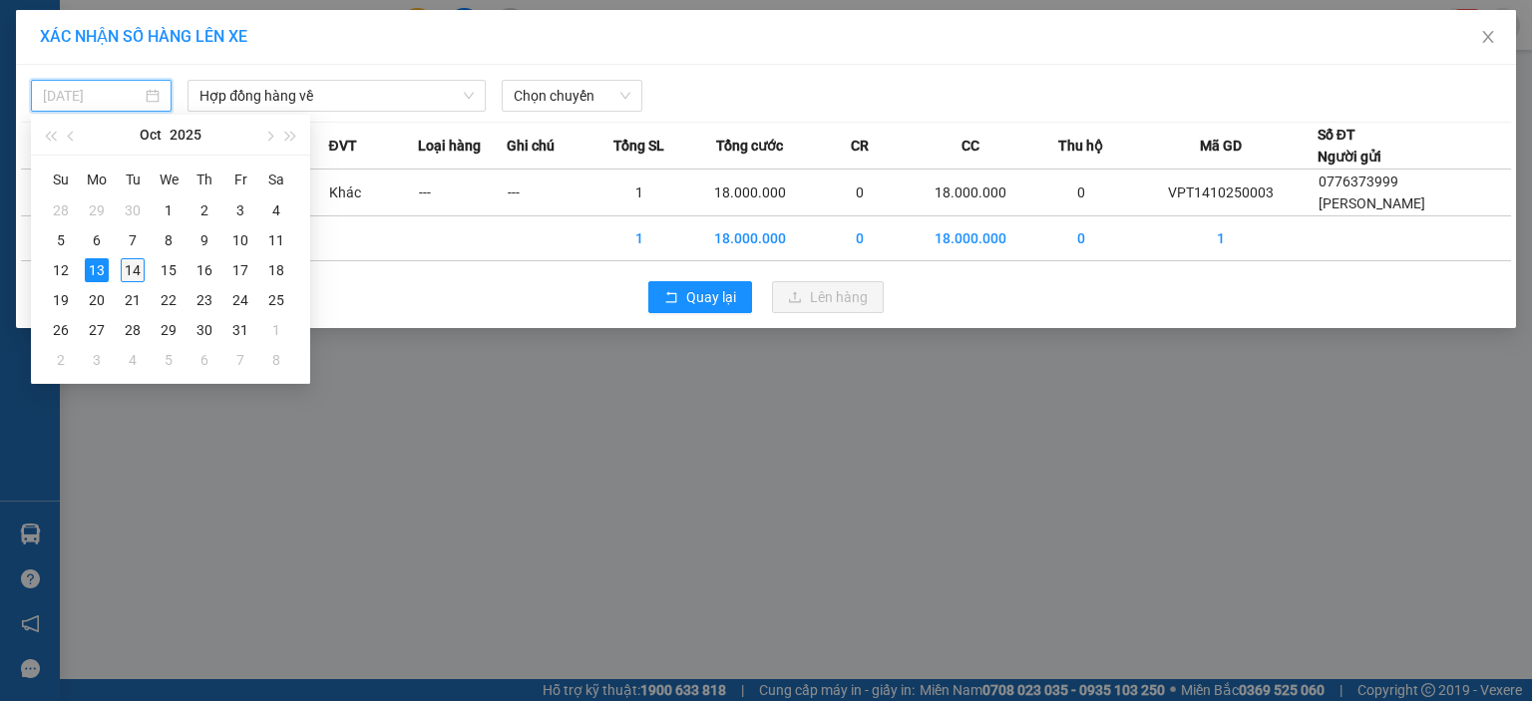
click at [127, 266] on div "14" at bounding box center [133, 270] width 24 height 24
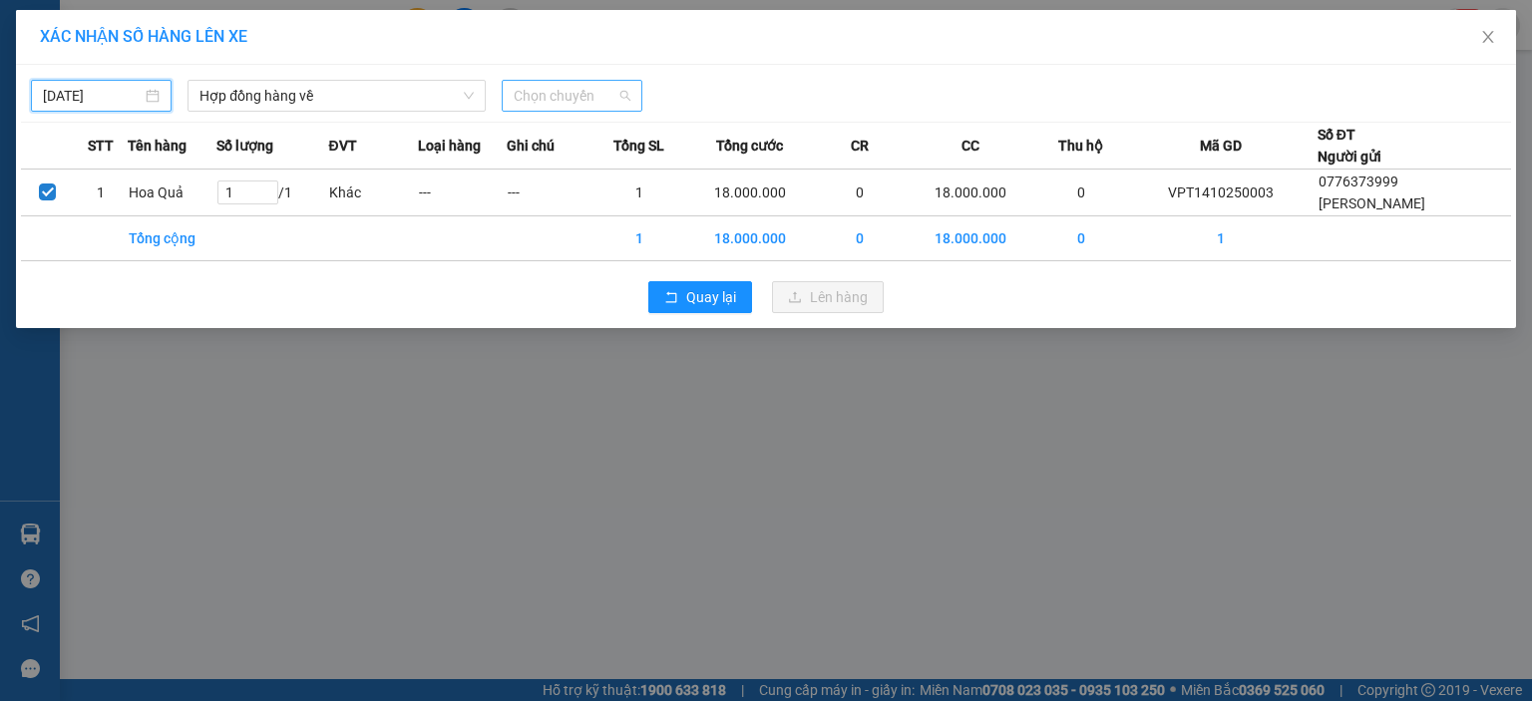
click at [616, 99] on span "Chọn chuyến" at bounding box center [572, 96] width 117 height 30
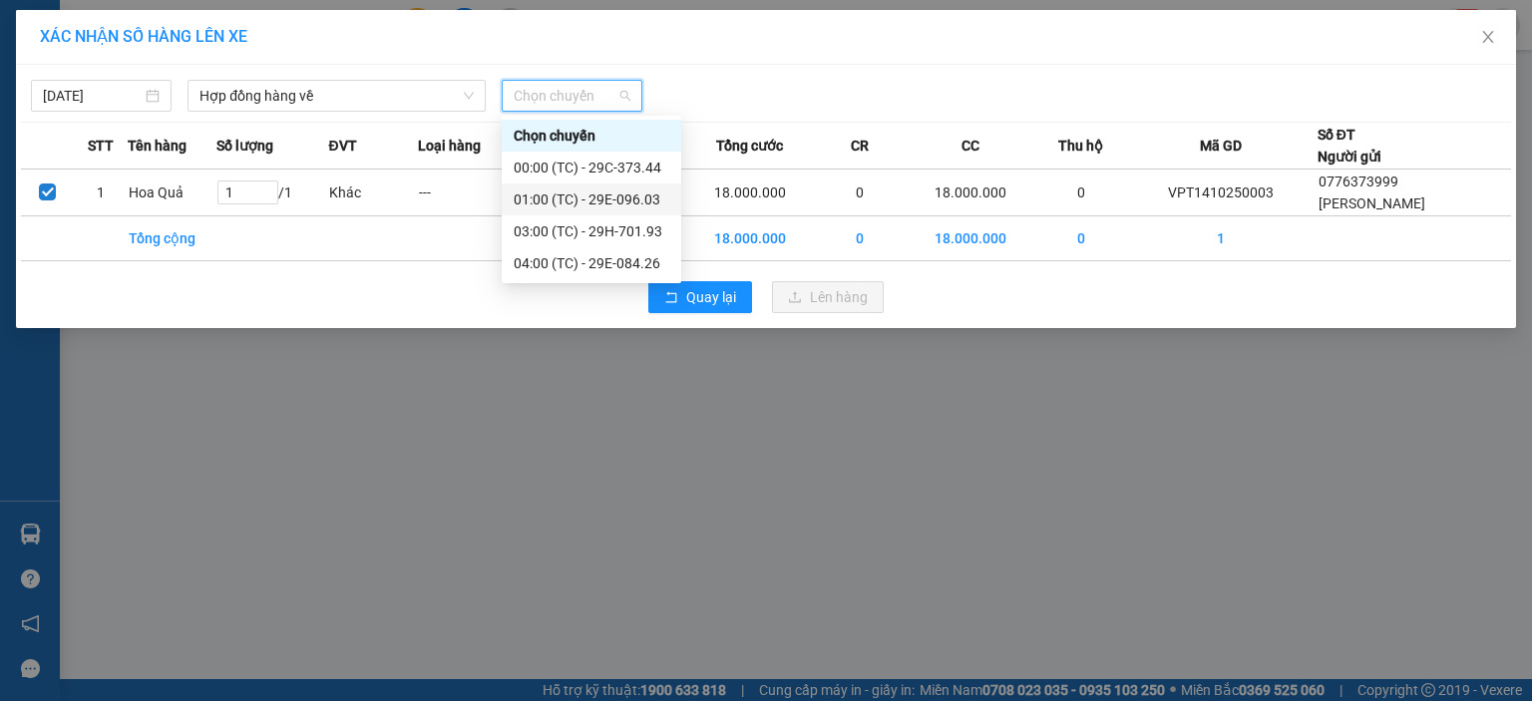
click at [621, 203] on div "01:00 (TC) - 29E-096.03" at bounding box center [592, 200] width 156 height 22
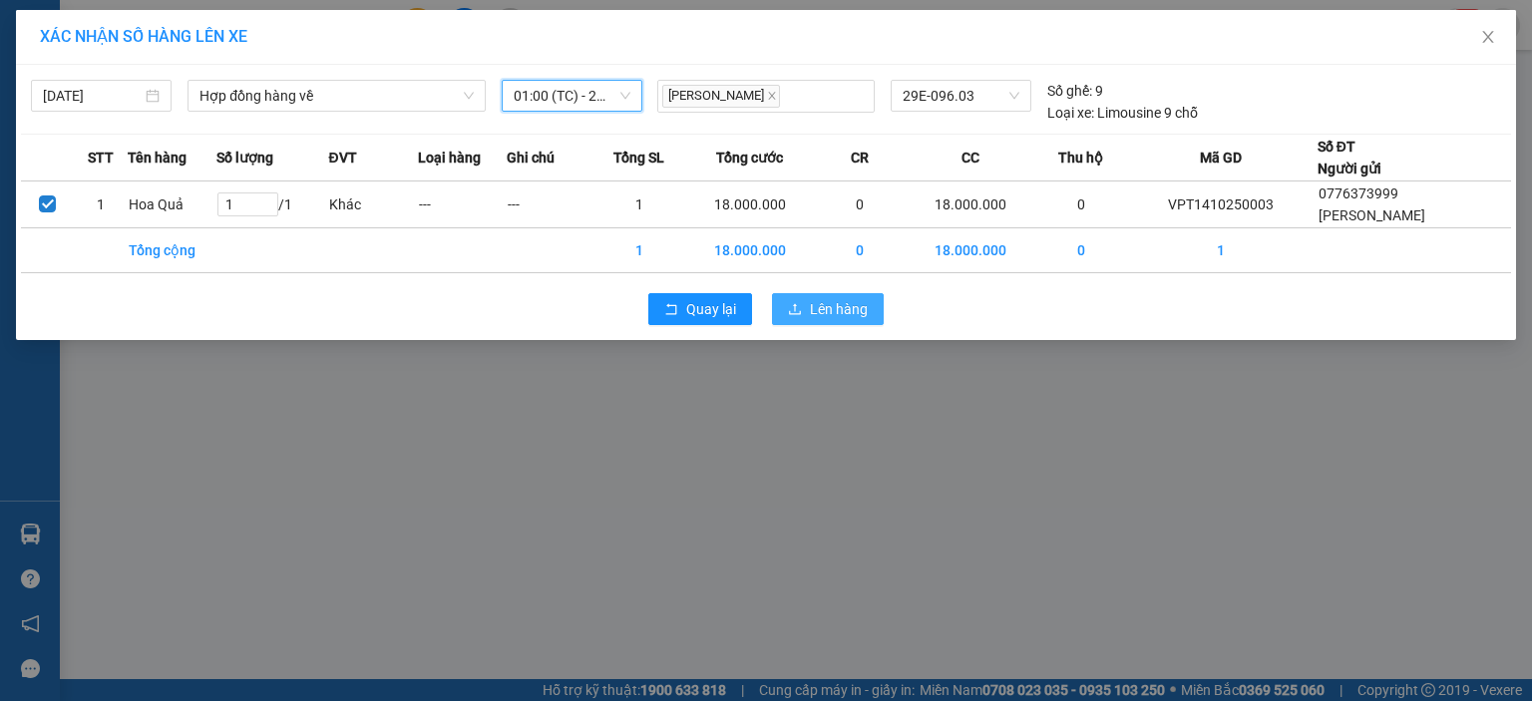
click at [821, 312] on span "Lên hàng" at bounding box center [839, 309] width 58 height 22
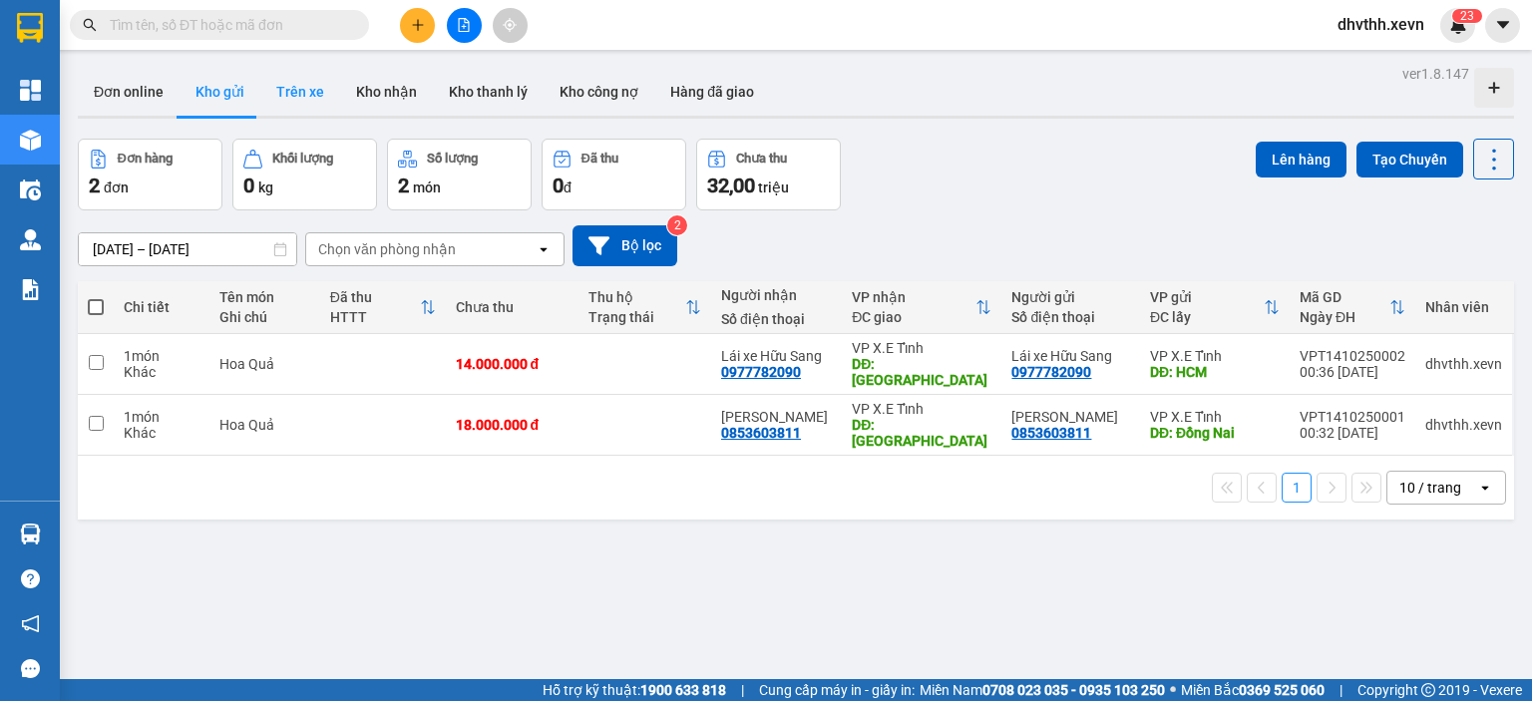
click at [313, 97] on button "Trên xe" at bounding box center [300, 92] width 80 height 48
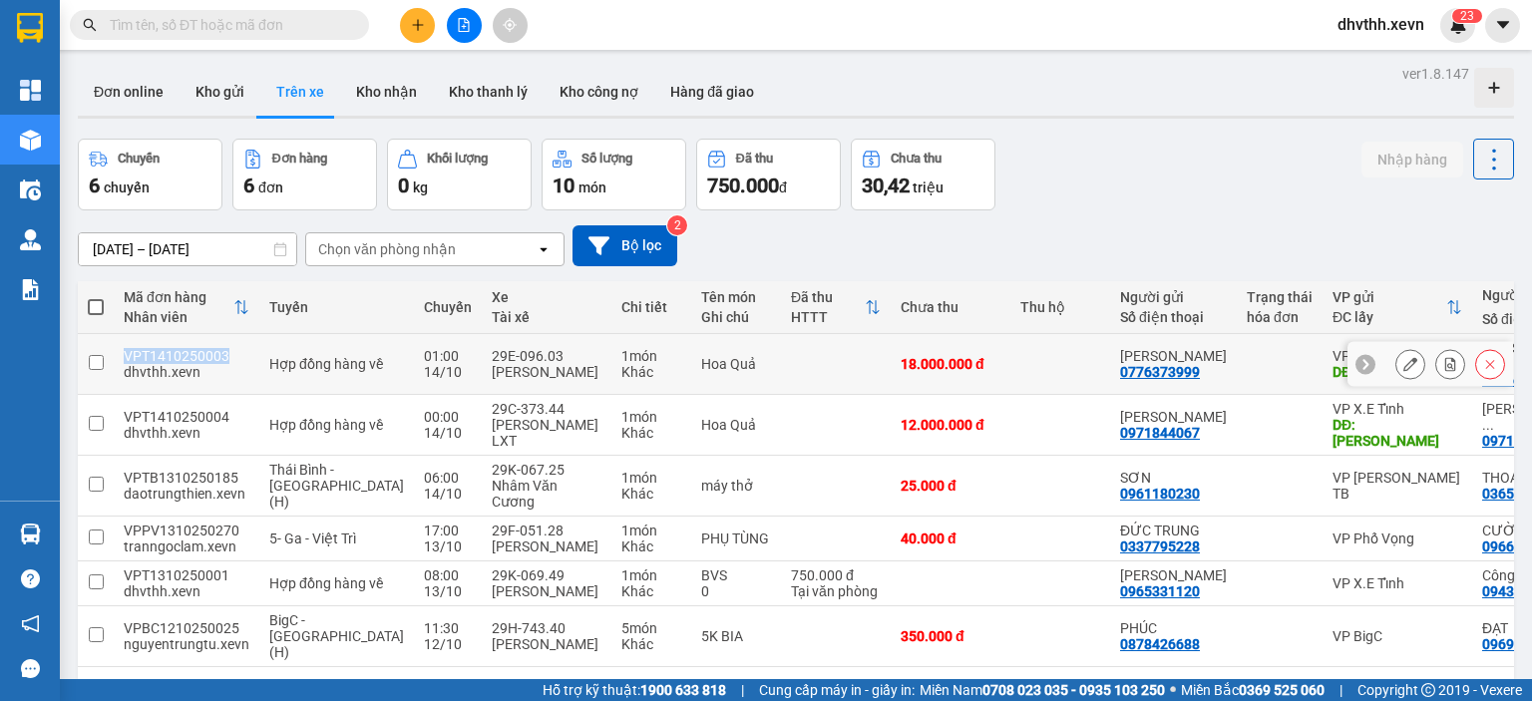
drag, startPoint x: 231, startPoint y: 351, endPoint x: 124, endPoint y: 352, distance: 107.7
click at [124, 352] on div "VPT1410250003" at bounding box center [187, 356] width 126 height 16
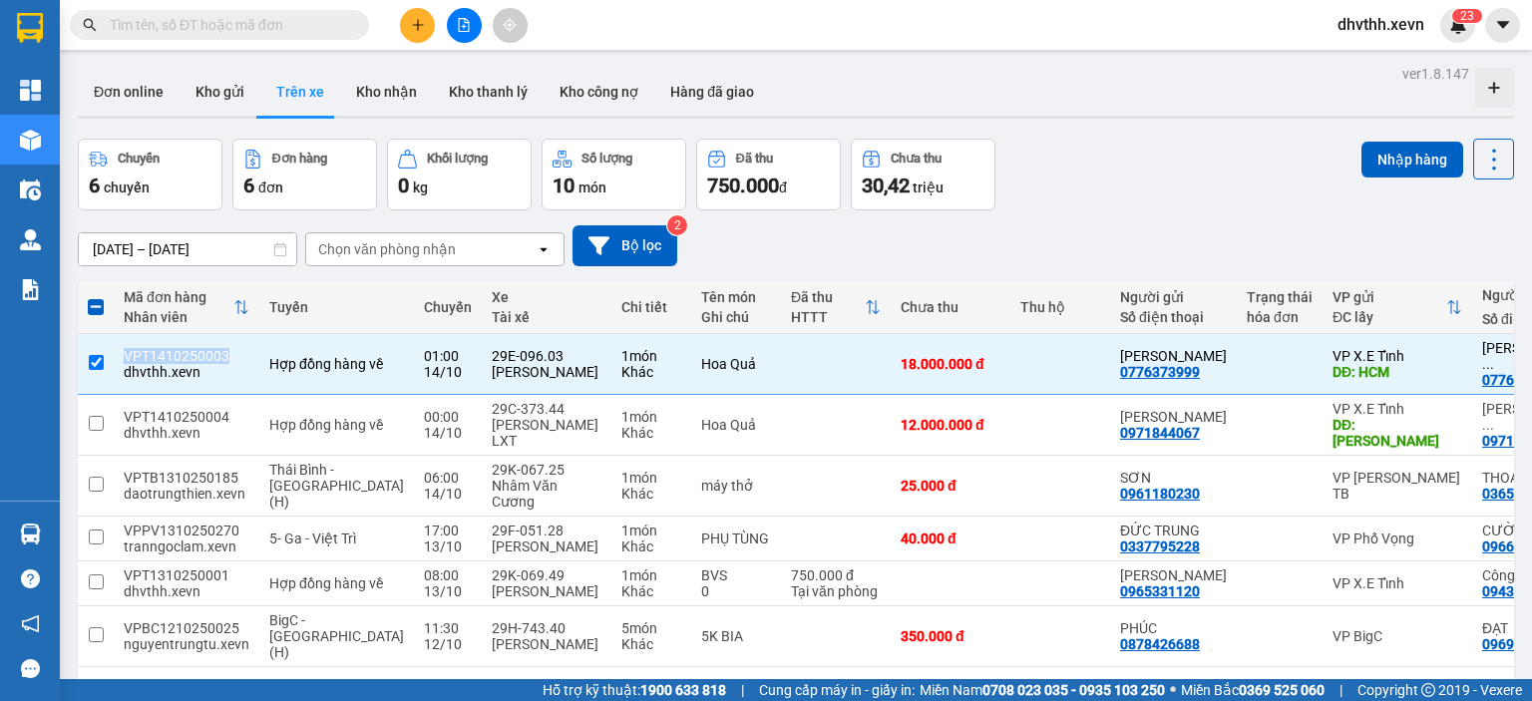
copy div "VPT1410250003"
click at [219, 91] on button "Kho gửi" at bounding box center [220, 92] width 81 height 48
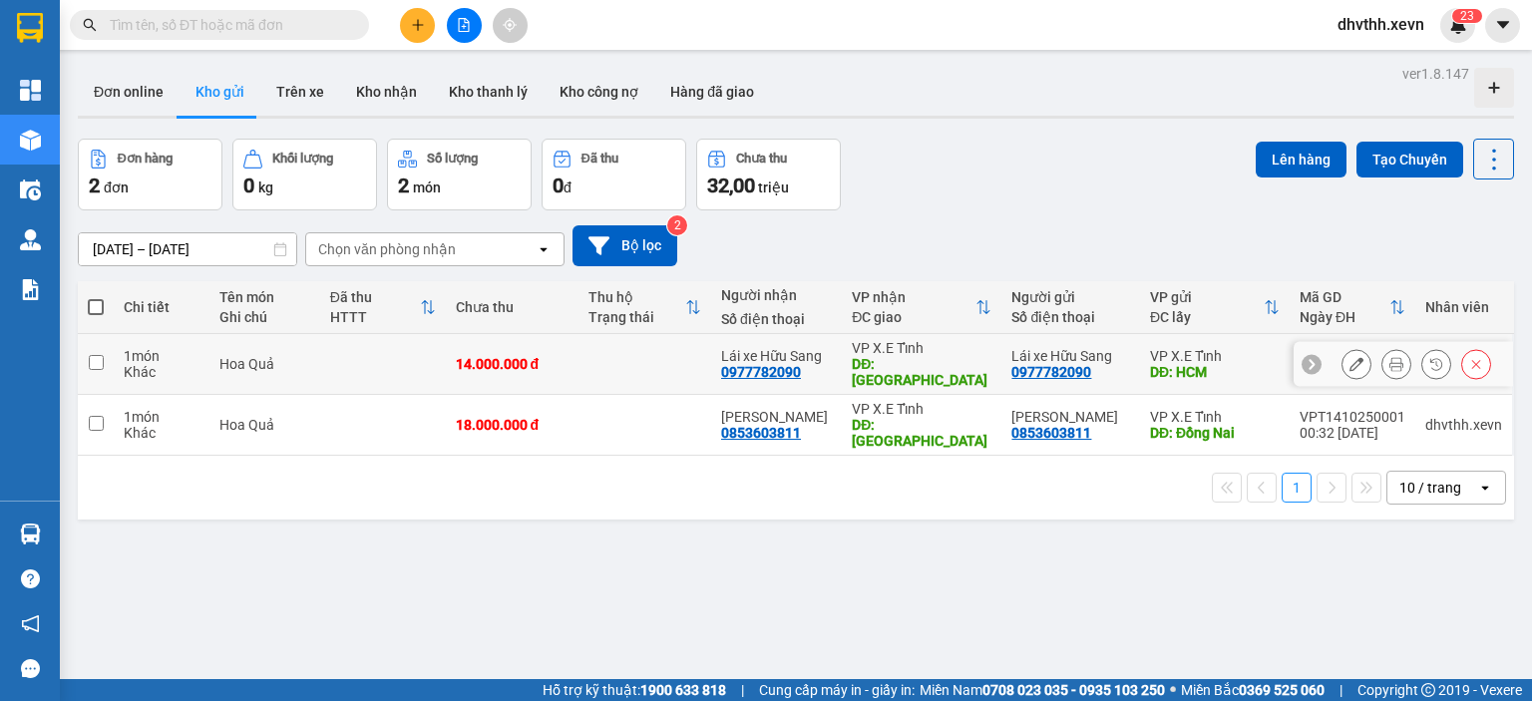
click at [93, 355] on input "checkbox" at bounding box center [96, 362] width 15 height 15
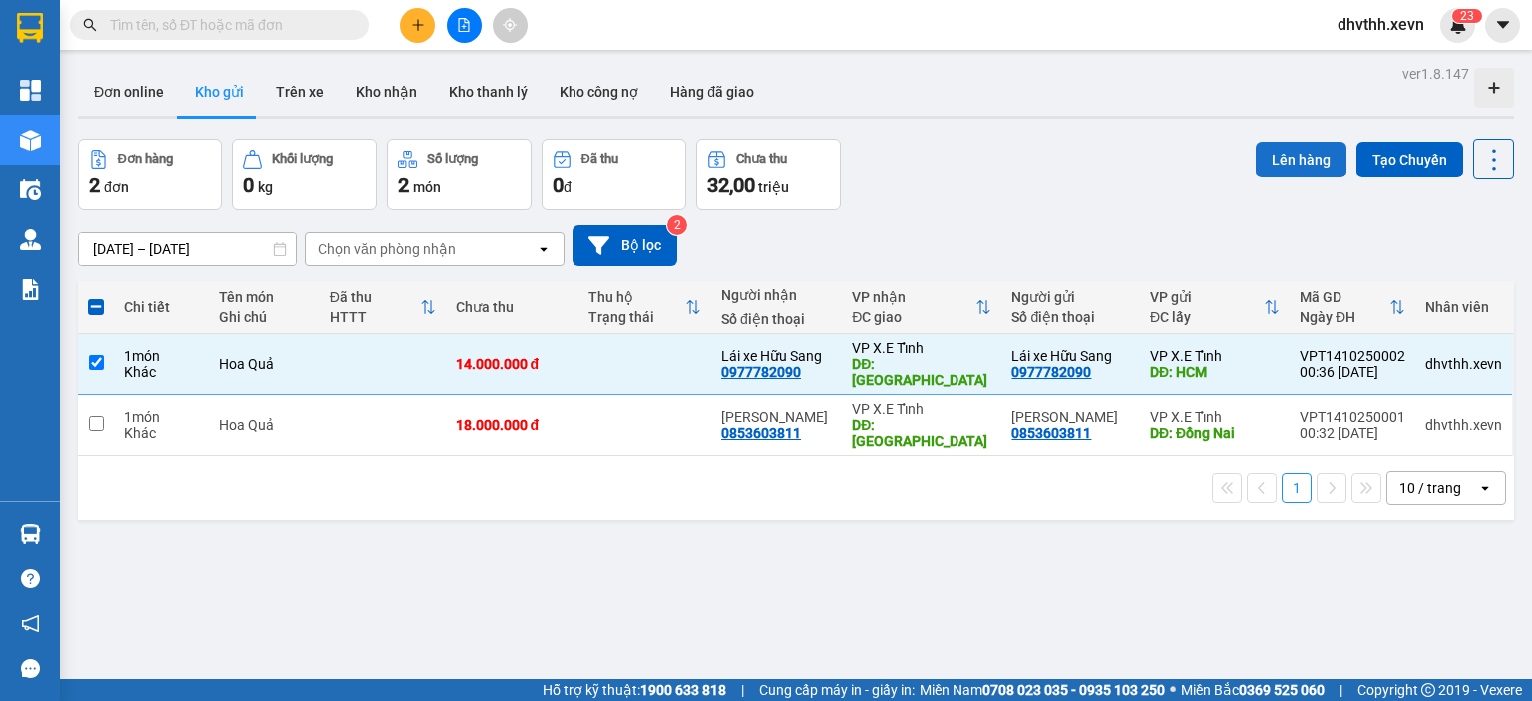
click at [1293, 164] on button "Lên hàng" at bounding box center [1301, 160] width 91 height 36
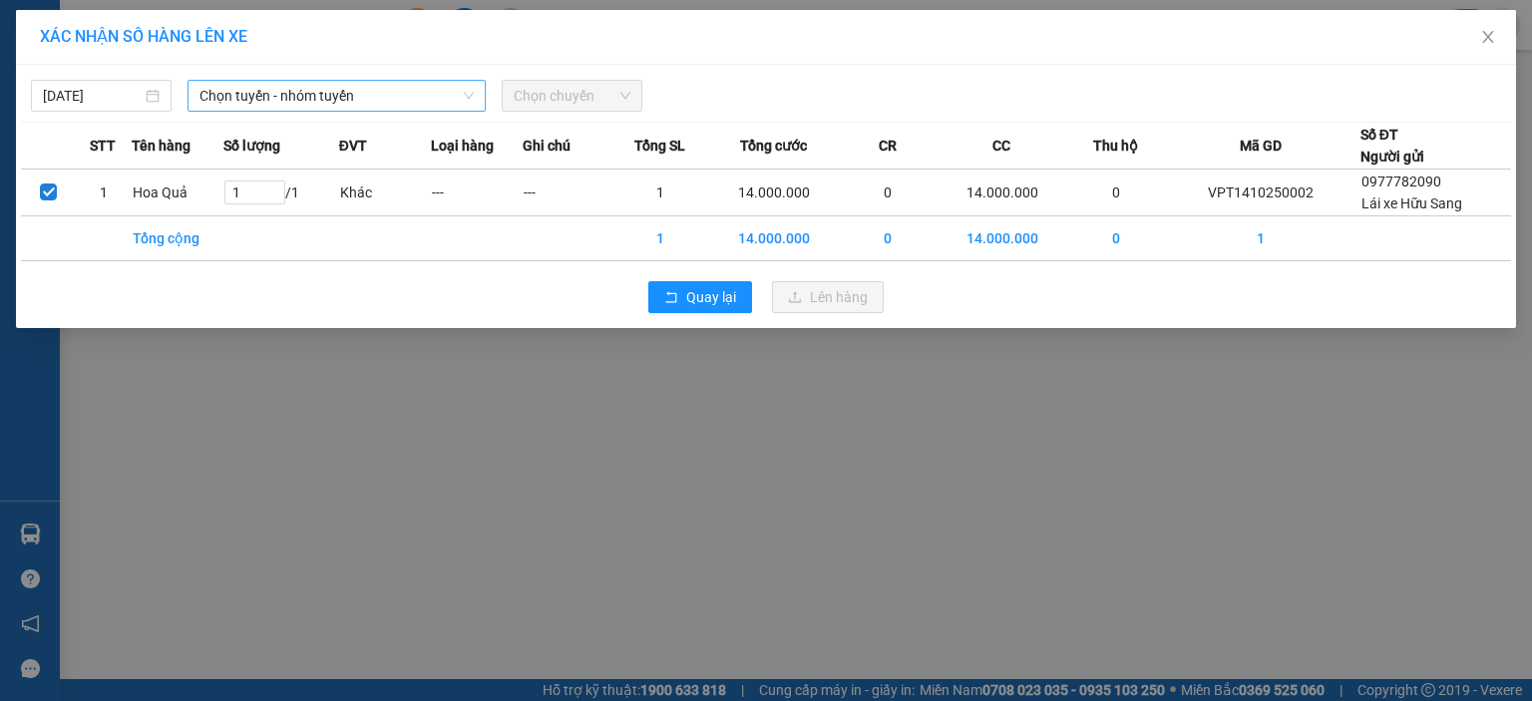
click at [406, 98] on span "Chọn tuyến - nhóm tuyến" at bounding box center [336, 96] width 274 height 30
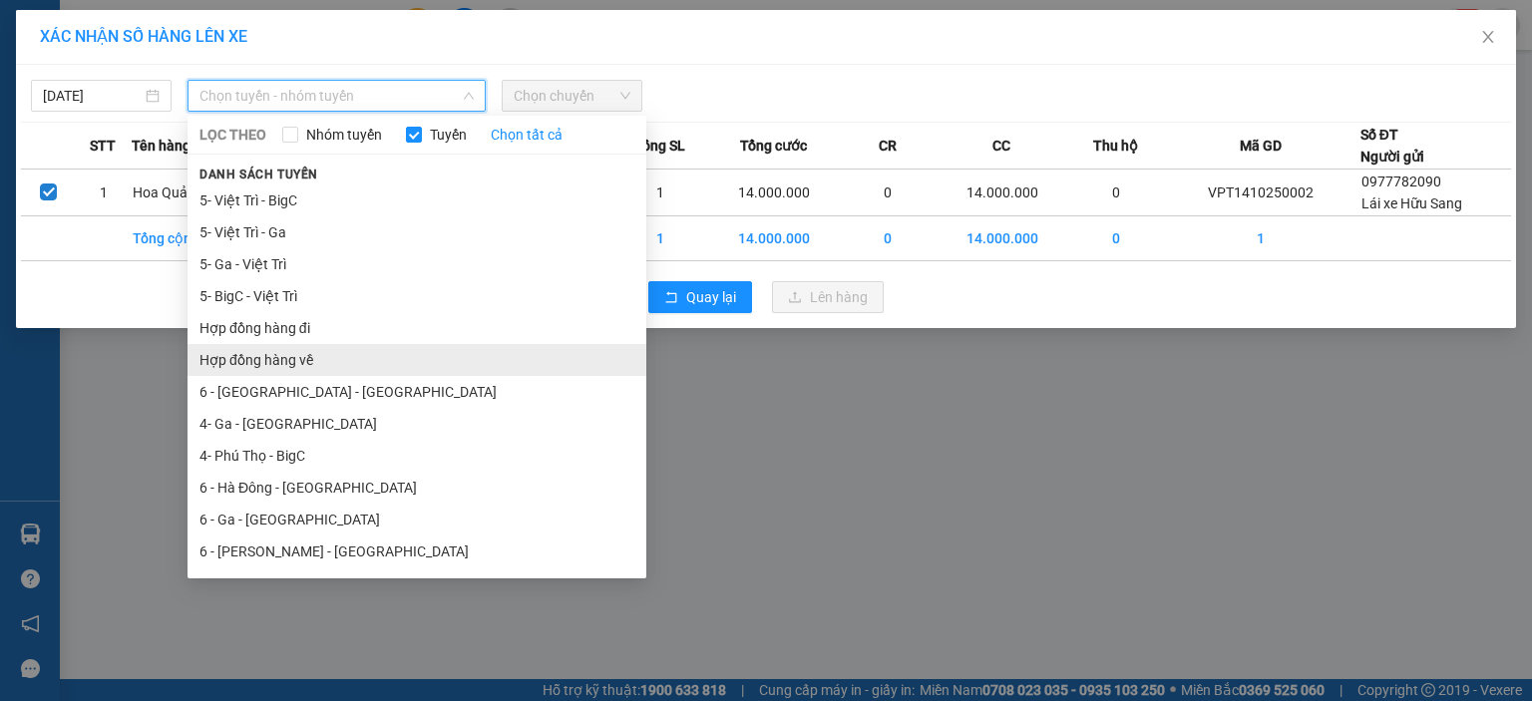
click at [281, 367] on li "Hợp đồng hàng về" at bounding box center [417, 360] width 459 height 32
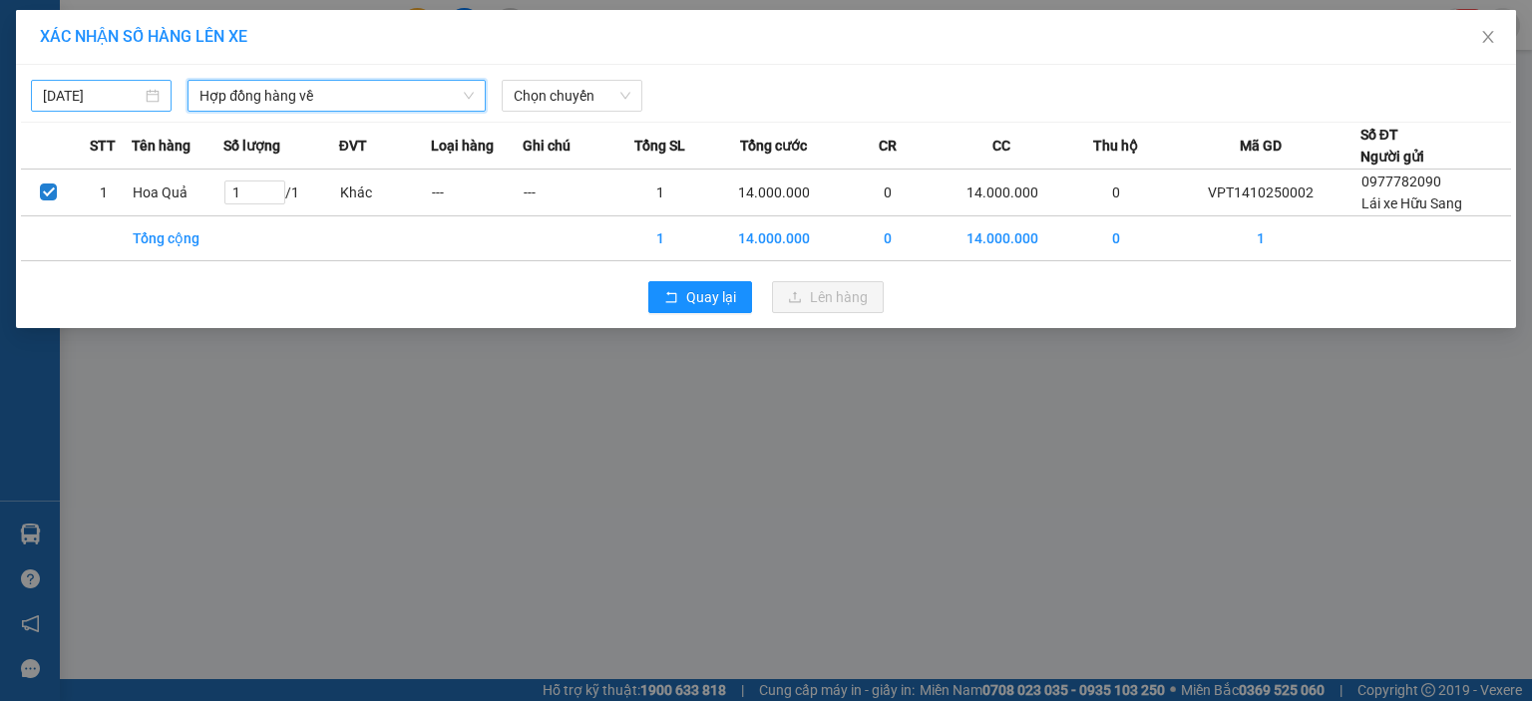
click at [156, 99] on div "[DATE]" at bounding box center [101, 96] width 117 height 22
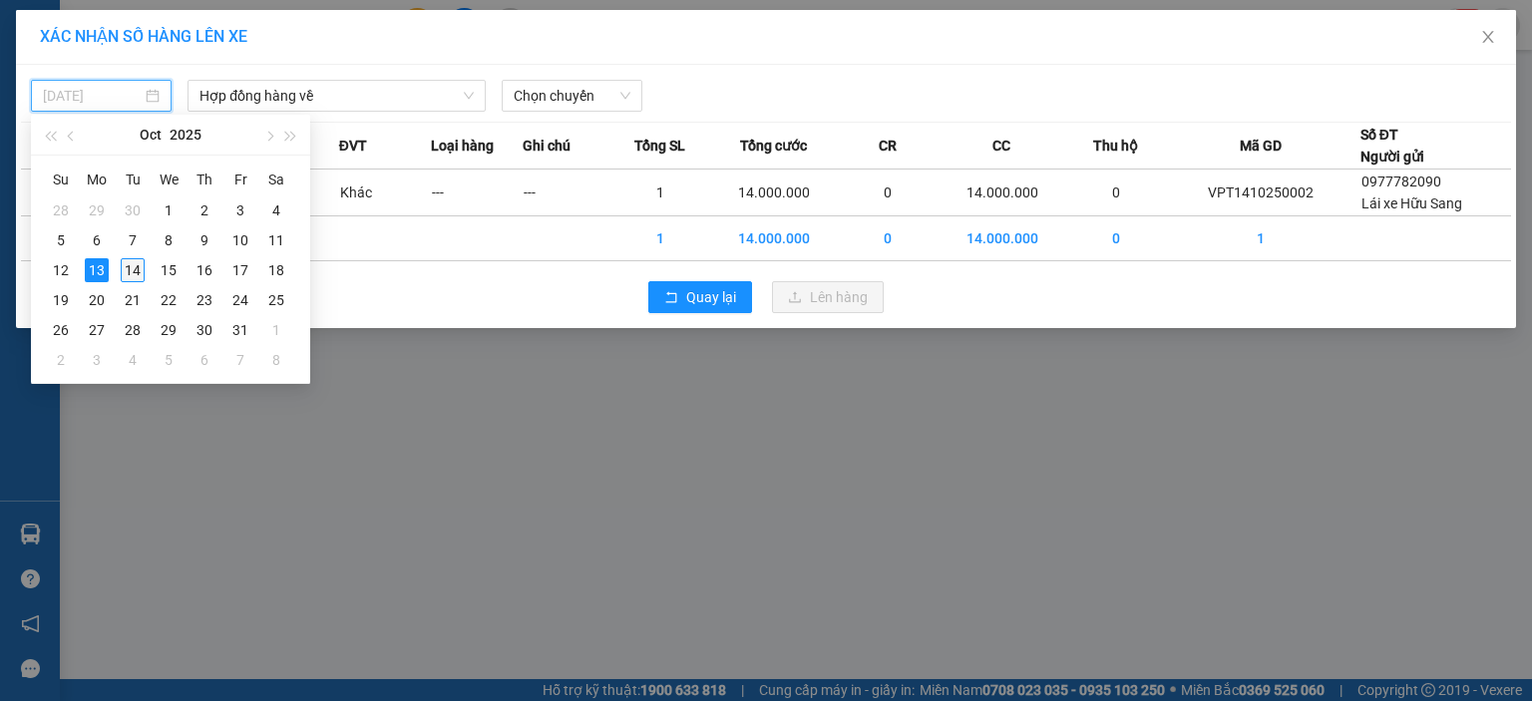
click at [138, 270] on div "14" at bounding box center [133, 270] width 24 height 24
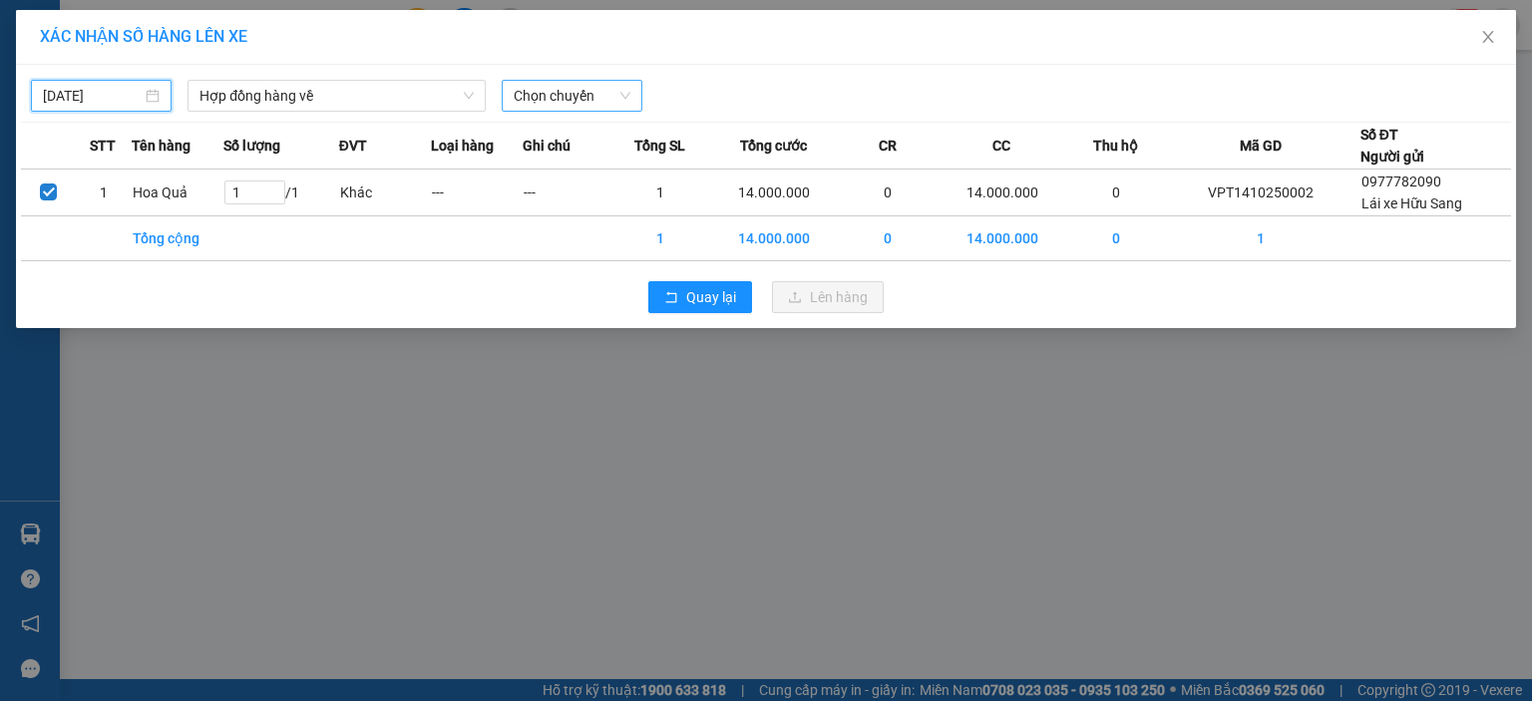
click at [553, 96] on span "Chọn chuyến" at bounding box center [572, 96] width 117 height 30
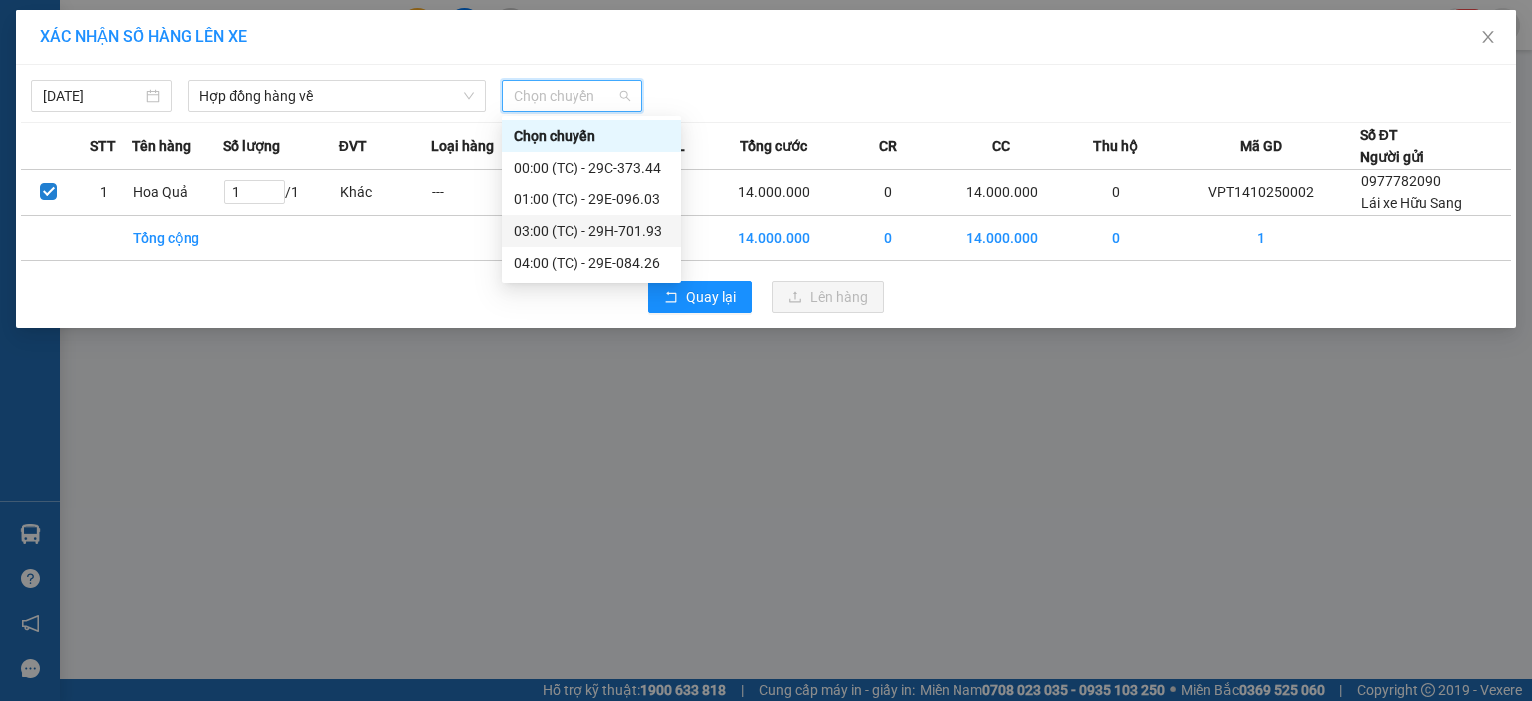
click at [598, 232] on div "03:00 (TC) - 29H-701.93" at bounding box center [592, 231] width 156 height 22
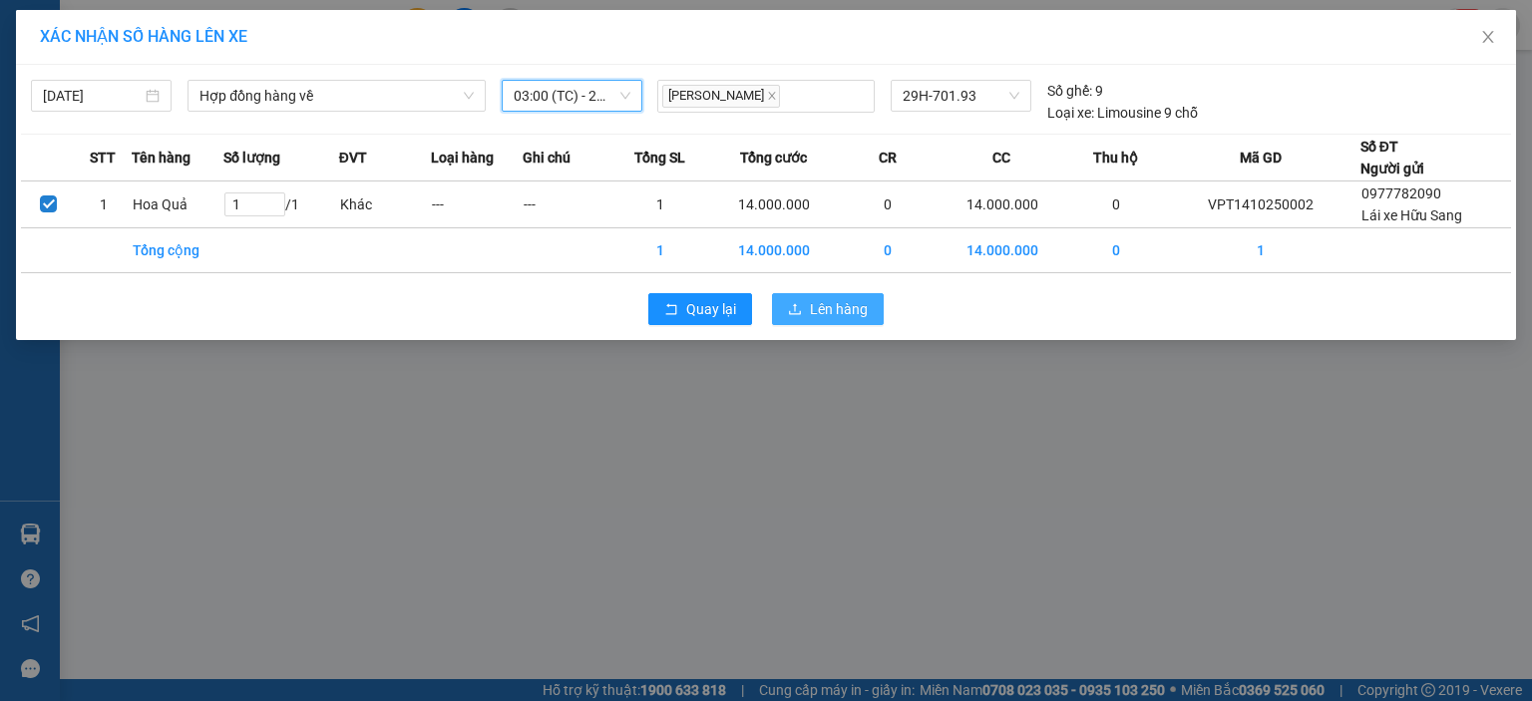
click at [826, 310] on span "Lên hàng" at bounding box center [839, 309] width 58 height 22
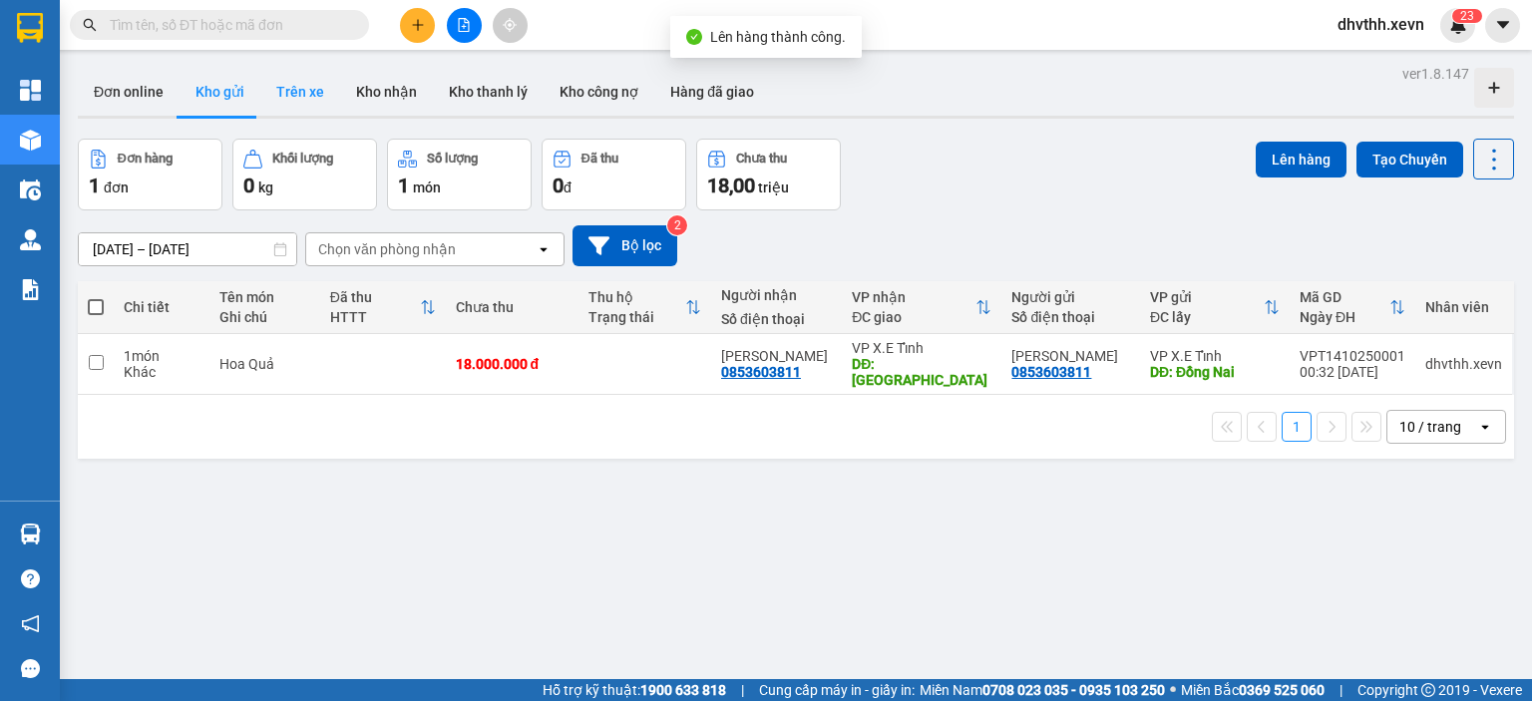
click at [308, 101] on button "Trên xe" at bounding box center [300, 92] width 80 height 48
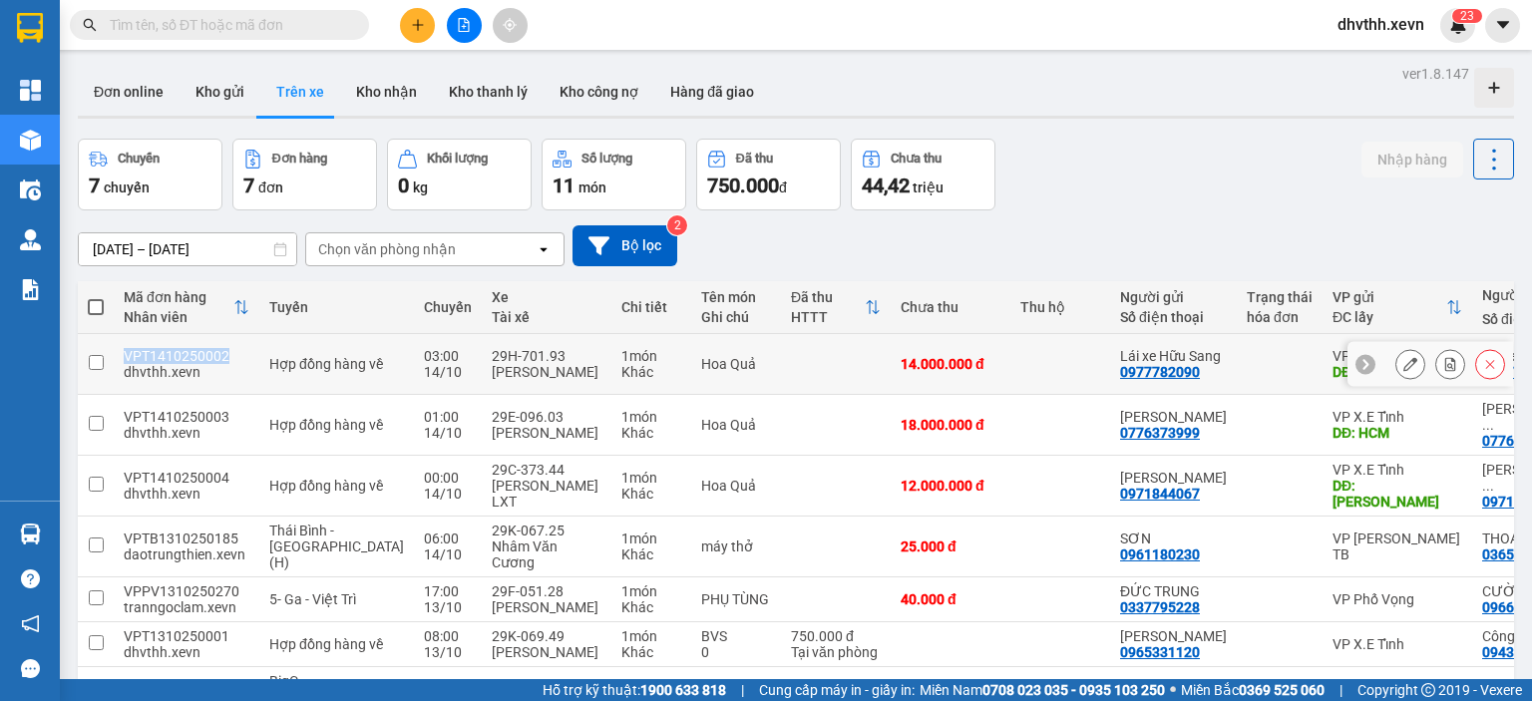
drag, startPoint x: 231, startPoint y: 355, endPoint x: 125, endPoint y: 357, distance: 106.7
click at [125, 357] on div "VPT1410250002" at bounding box center [187, 356] width 126 height 16
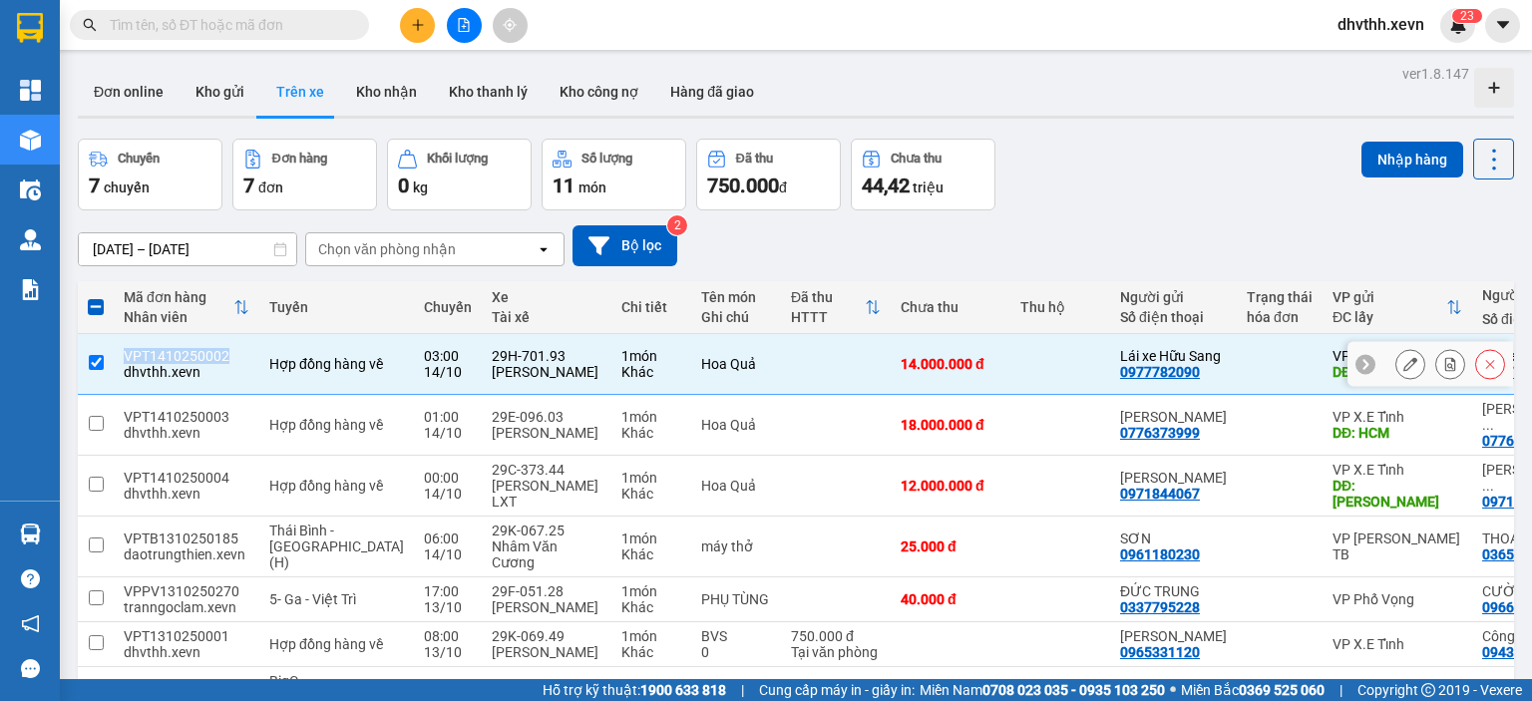
copy div "VPT1410250002"
click at [215, 89] on button "Kho gửi" at bounding box center [220, 92] width 81 height 48
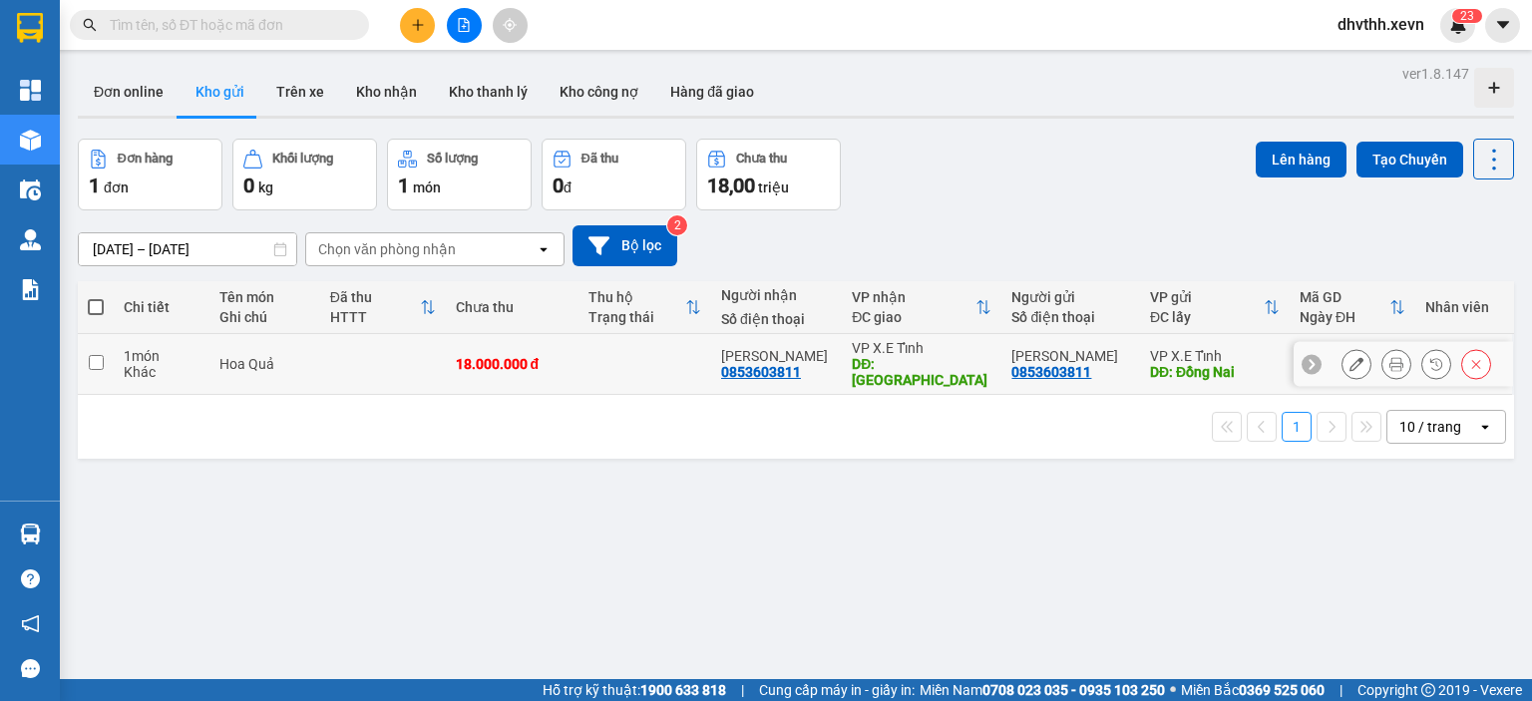
click at [96, 355] on input "checkbox" at bounding box center [96, 362] width 15 height 15
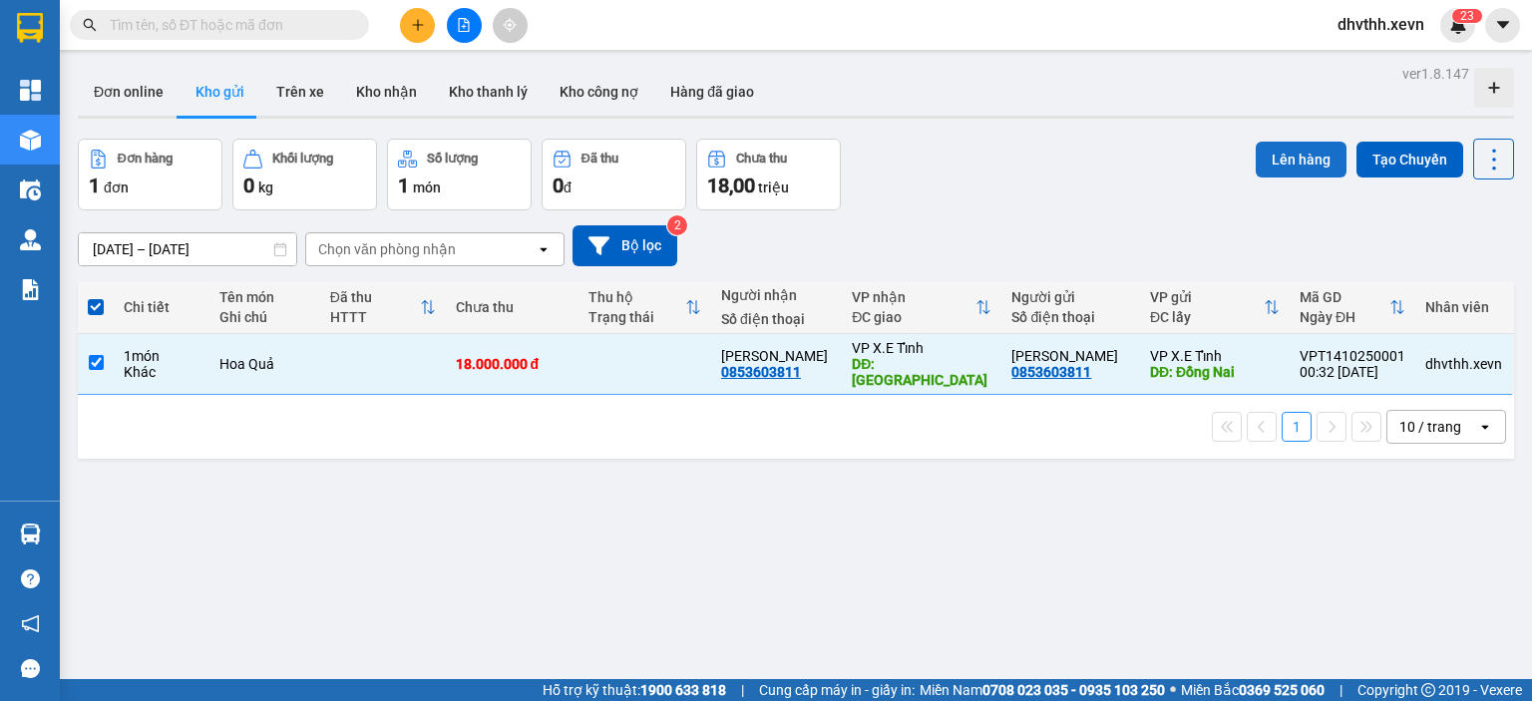
click at [1300, 164] on button "Lên hàng" at bounding box center [1301, 160] width 91 height 36
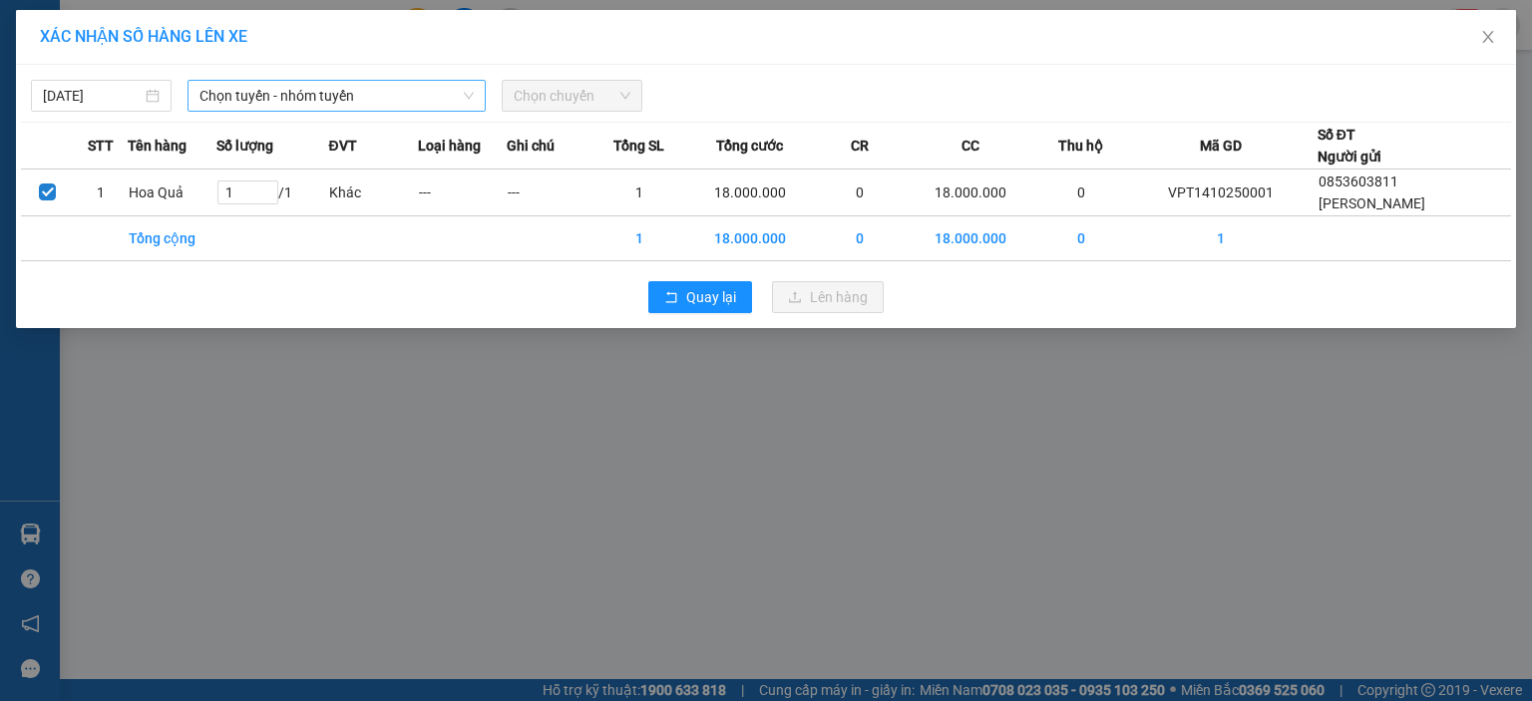
click at [443, 107] on span "Chọn tuyến - nhóm tuyến" at bounding box center [336, 96] width 274 height 30
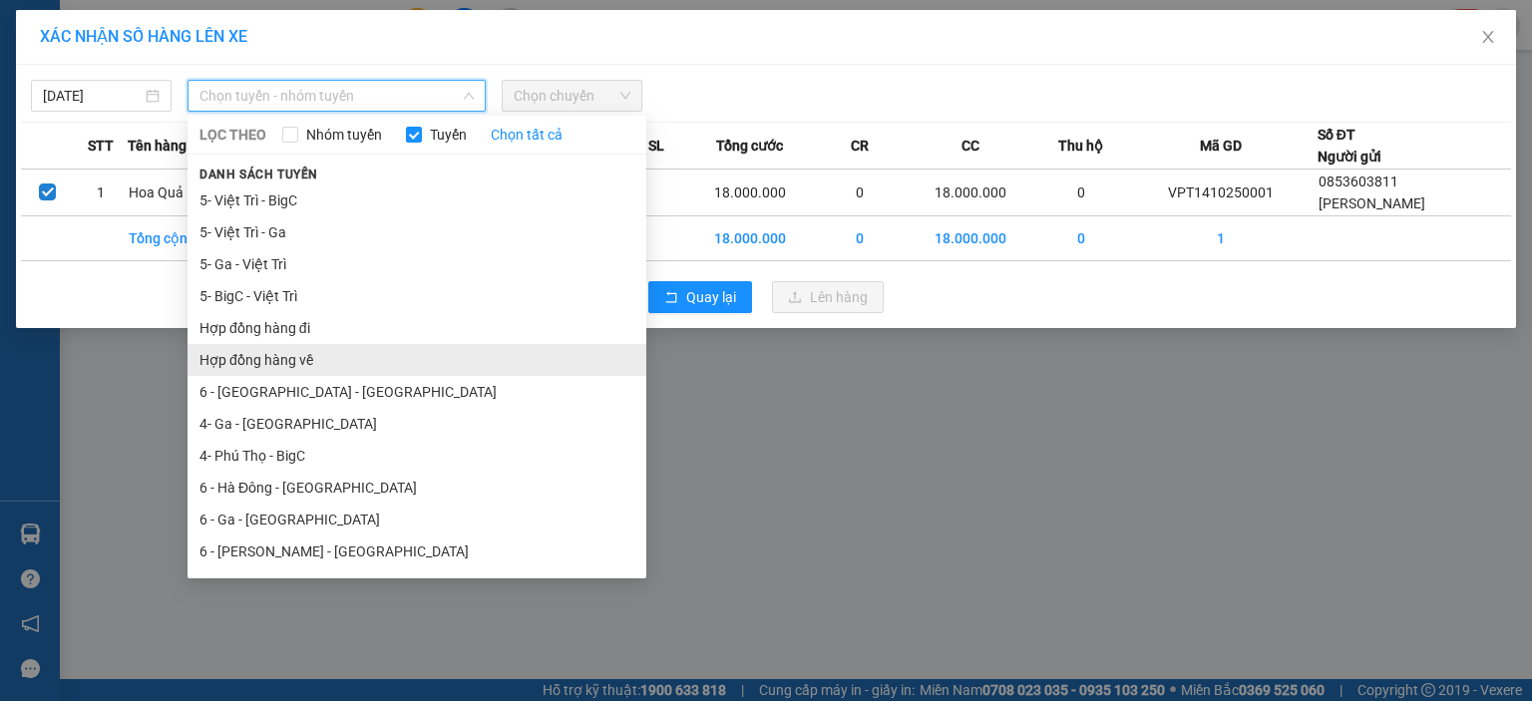
click at [337, 348] on li "Hợp đồng hàng về" at bounding box center [417, 360] width 459 height 32
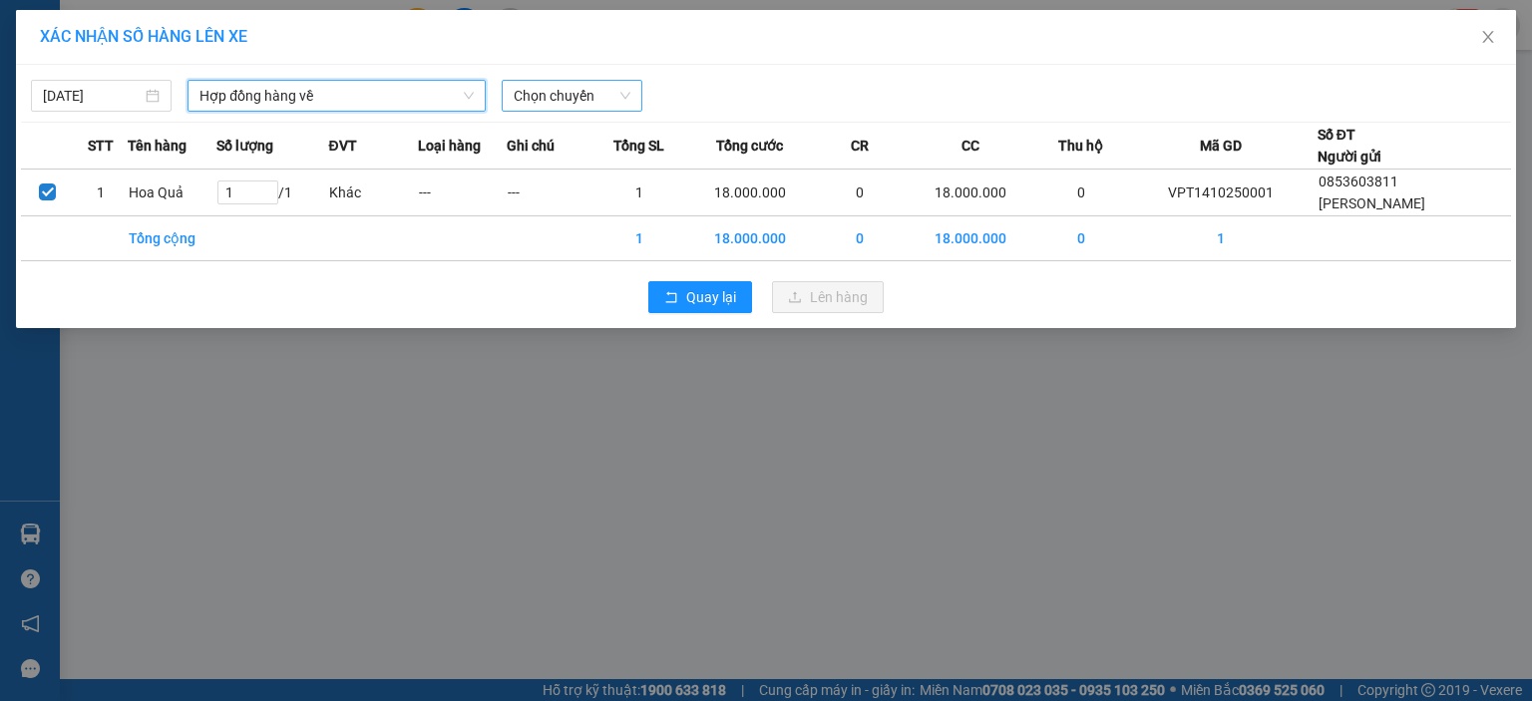
click at [570, 105] on span "Chọn chuyến" at bounding box center [572, 96] width 117 height 30
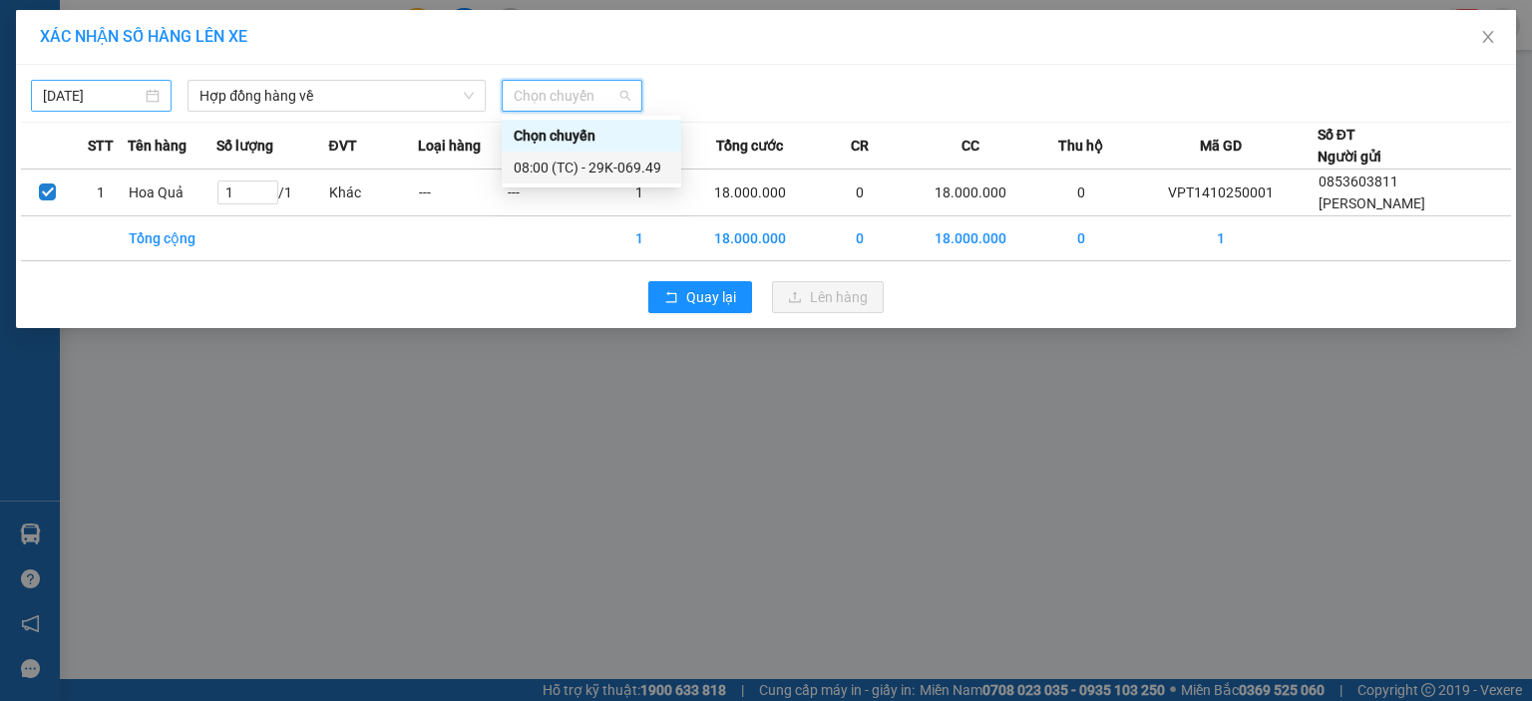
click at [156, 100] on div "[DATE]" at bounding box center [101, 96] width 117 height 22
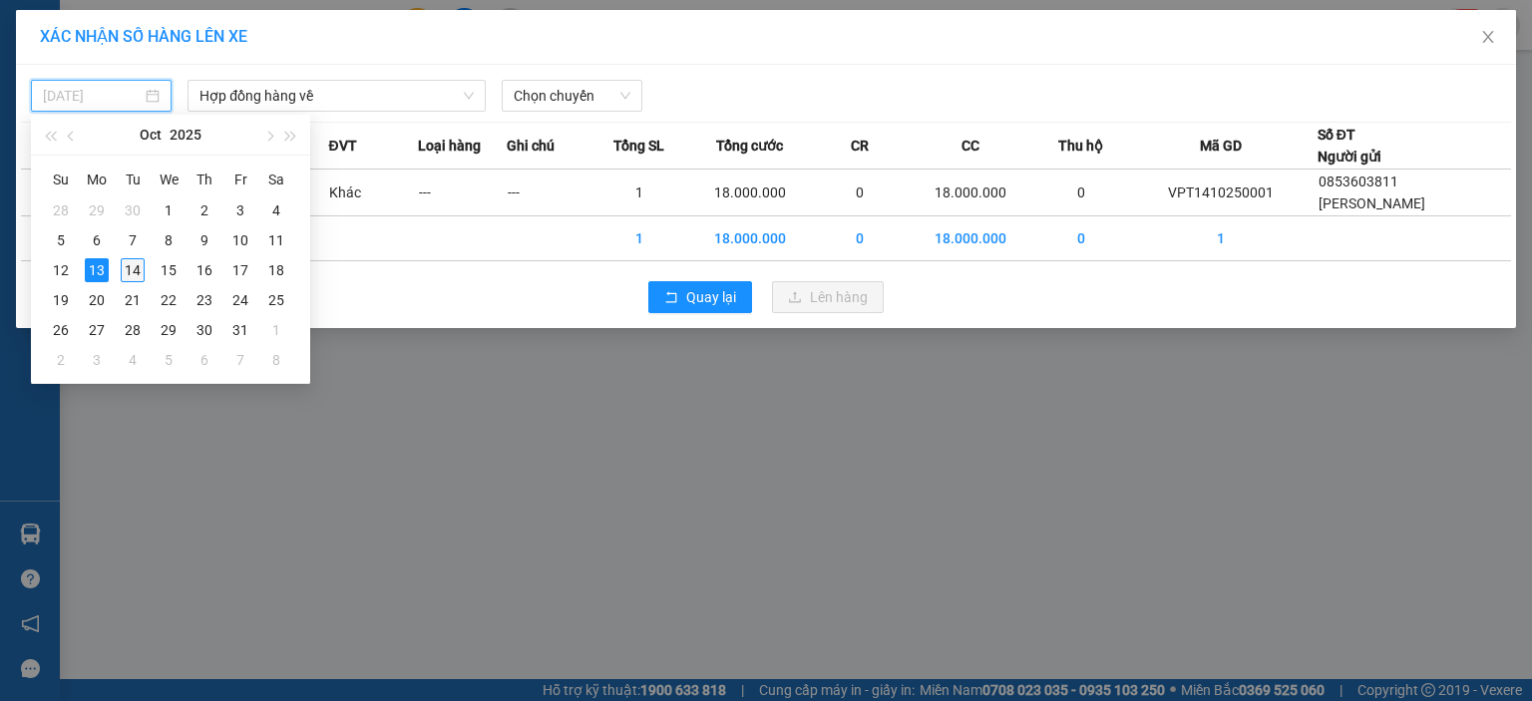
click at [124, 270] on div "14" at bounding box center [133, 270] width 24 height 24
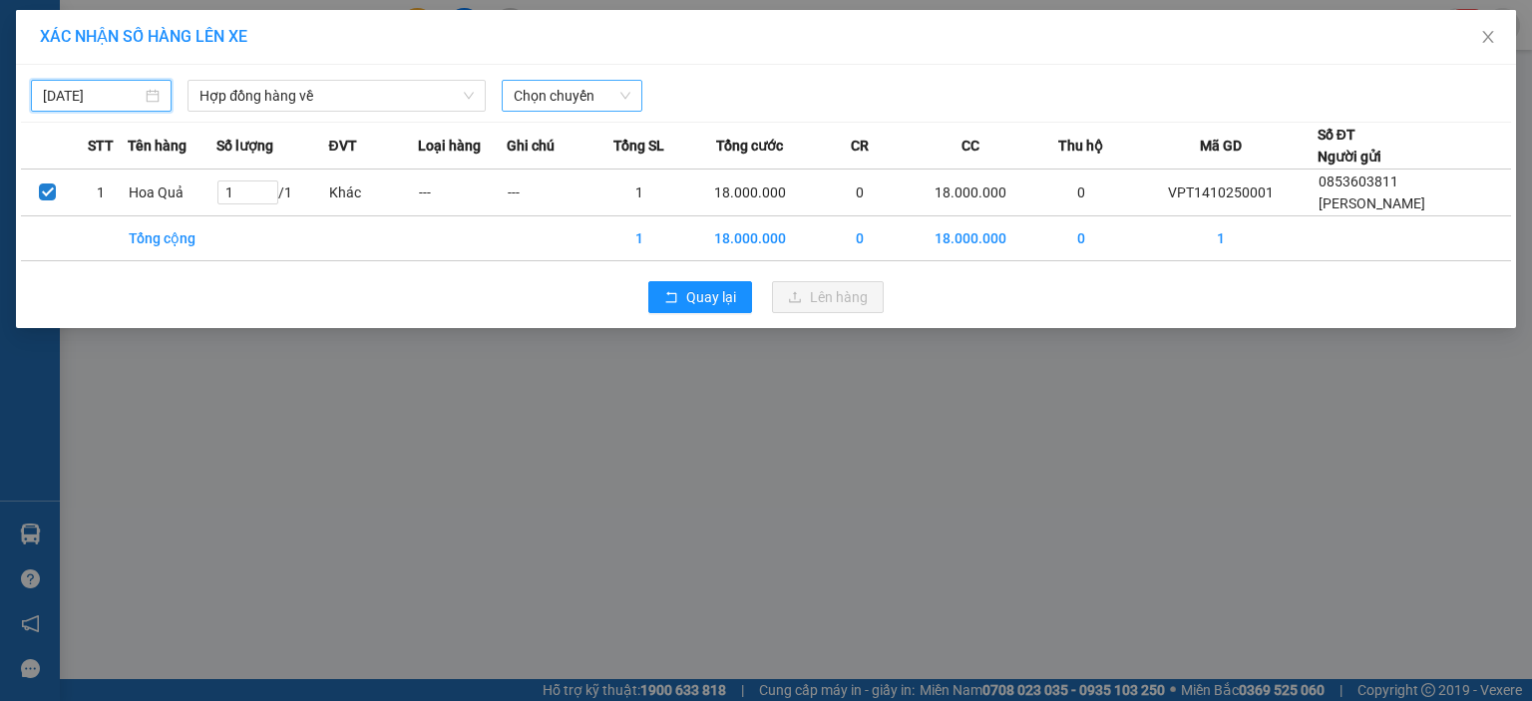
click at [537, 95] on span "Chọn chuyến" at bounding box center [572, 96] width 117 height 30
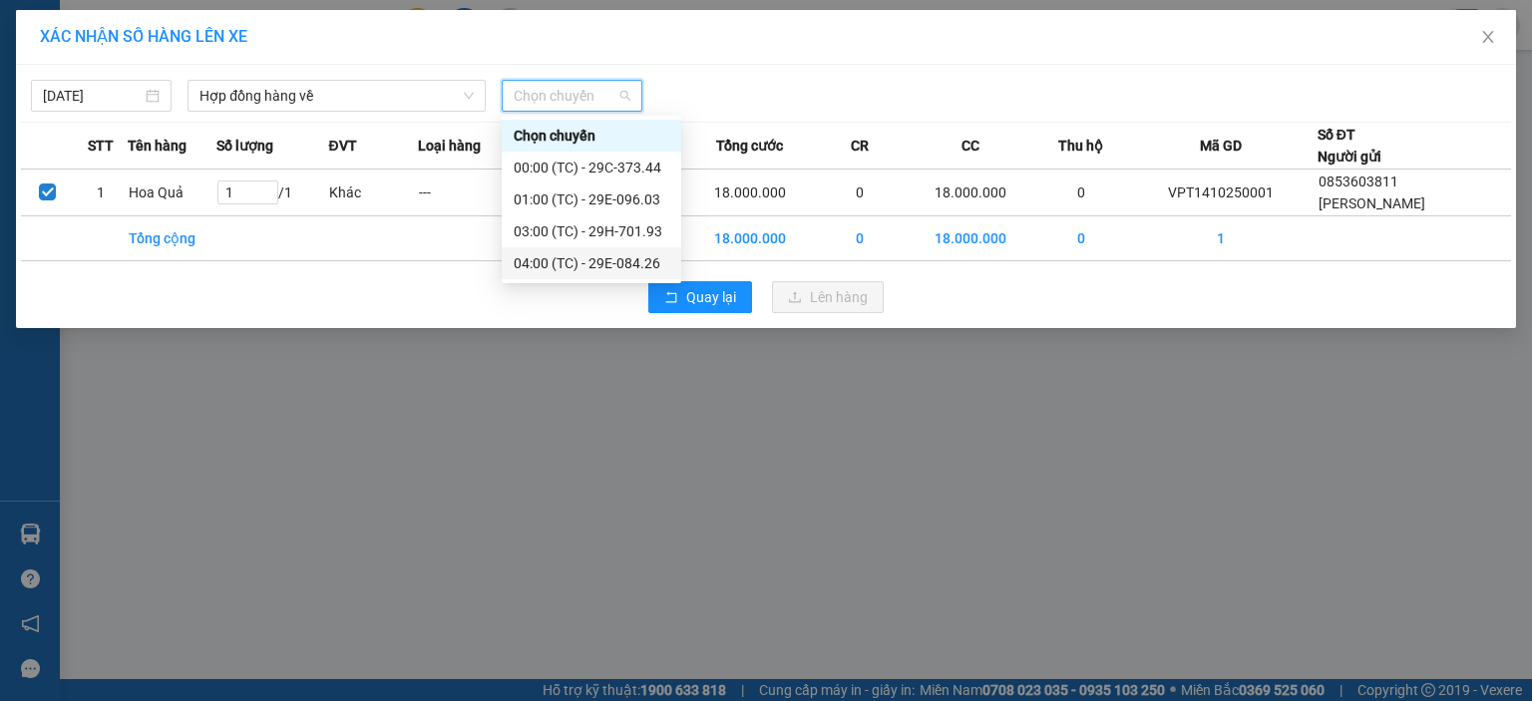
click at [603, 266] on div "04:00 (TC) - 29E-084.26" at bounding box center [592, 263] width 156 height 22
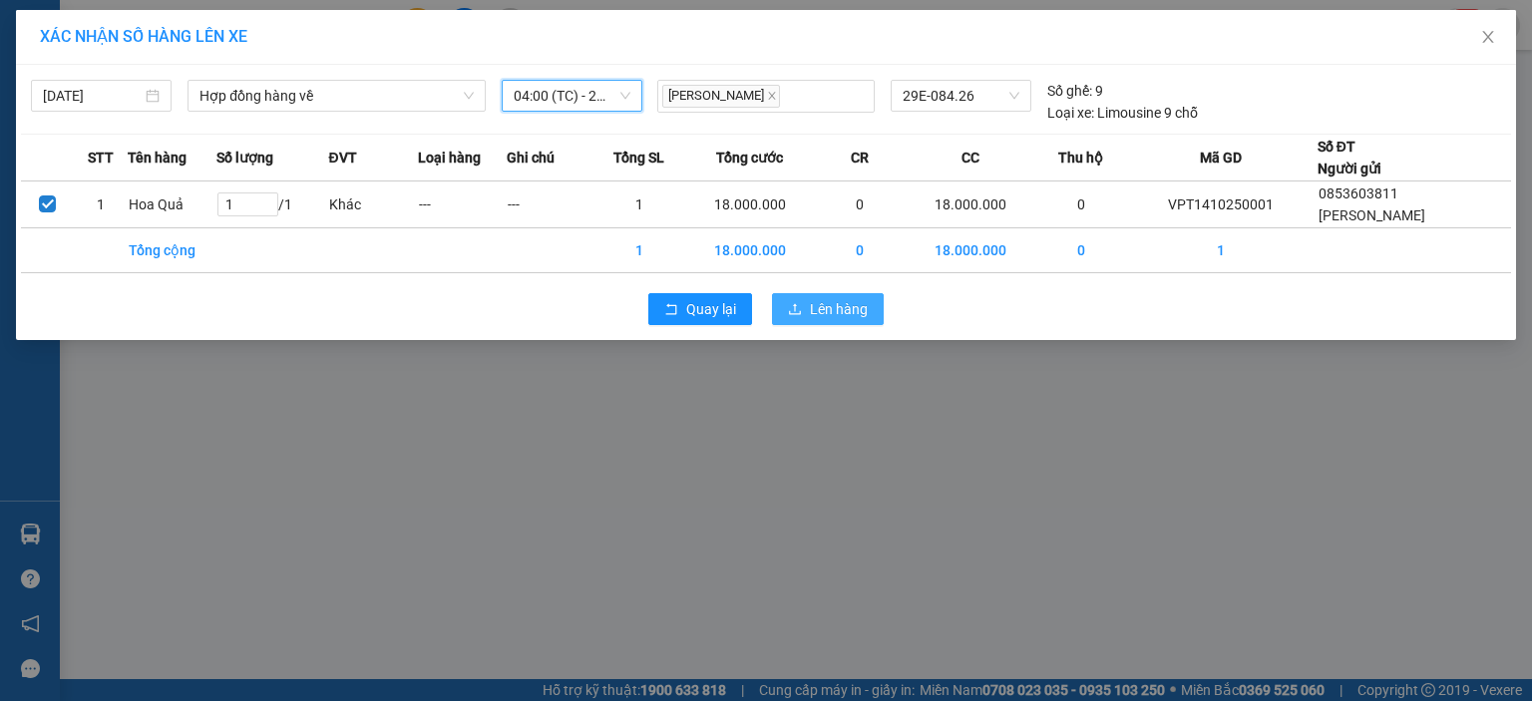
click at [826, 311] on span "Lên hàng" at bounding box center [839, 309] width 58 height 22
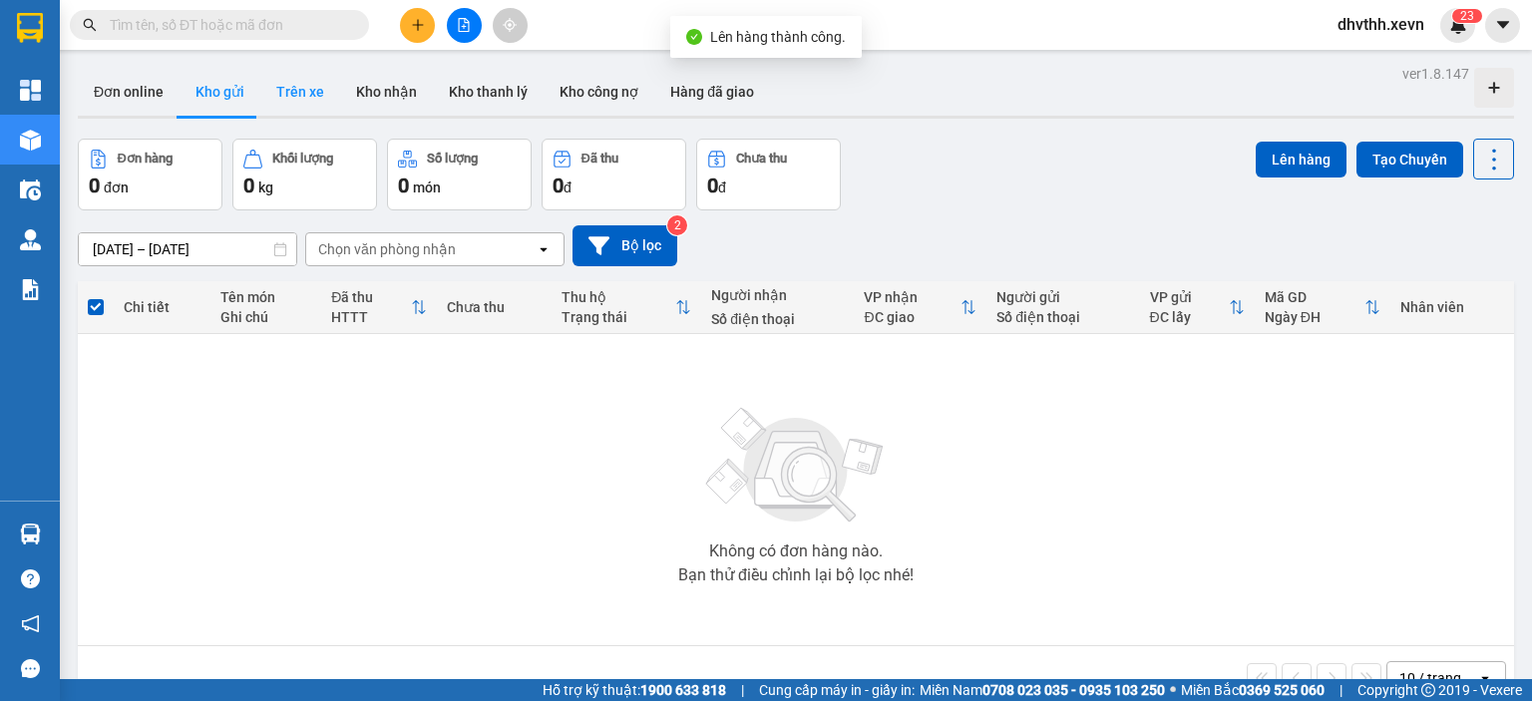
click at [294, 98] on button "Trên xe" at bounding box center [300, 92] width 80 height 48
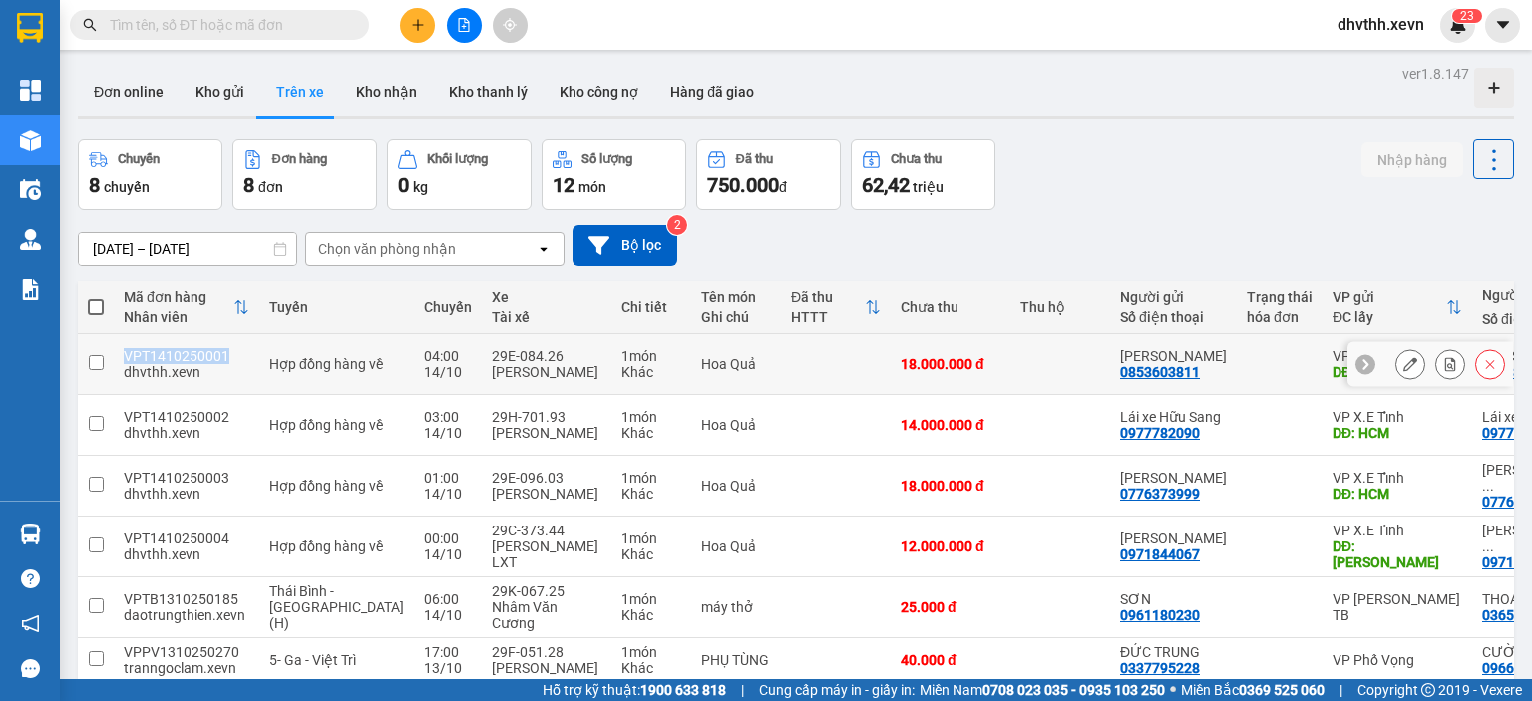
drag, startPoint x: 231, startPoint y: 352, endPoint x: 124, endPoint y: 347, distance: 107.8
click at [124, 348] on div "VPT1410250001" at bounding box center [187, 356] width 126 height 16
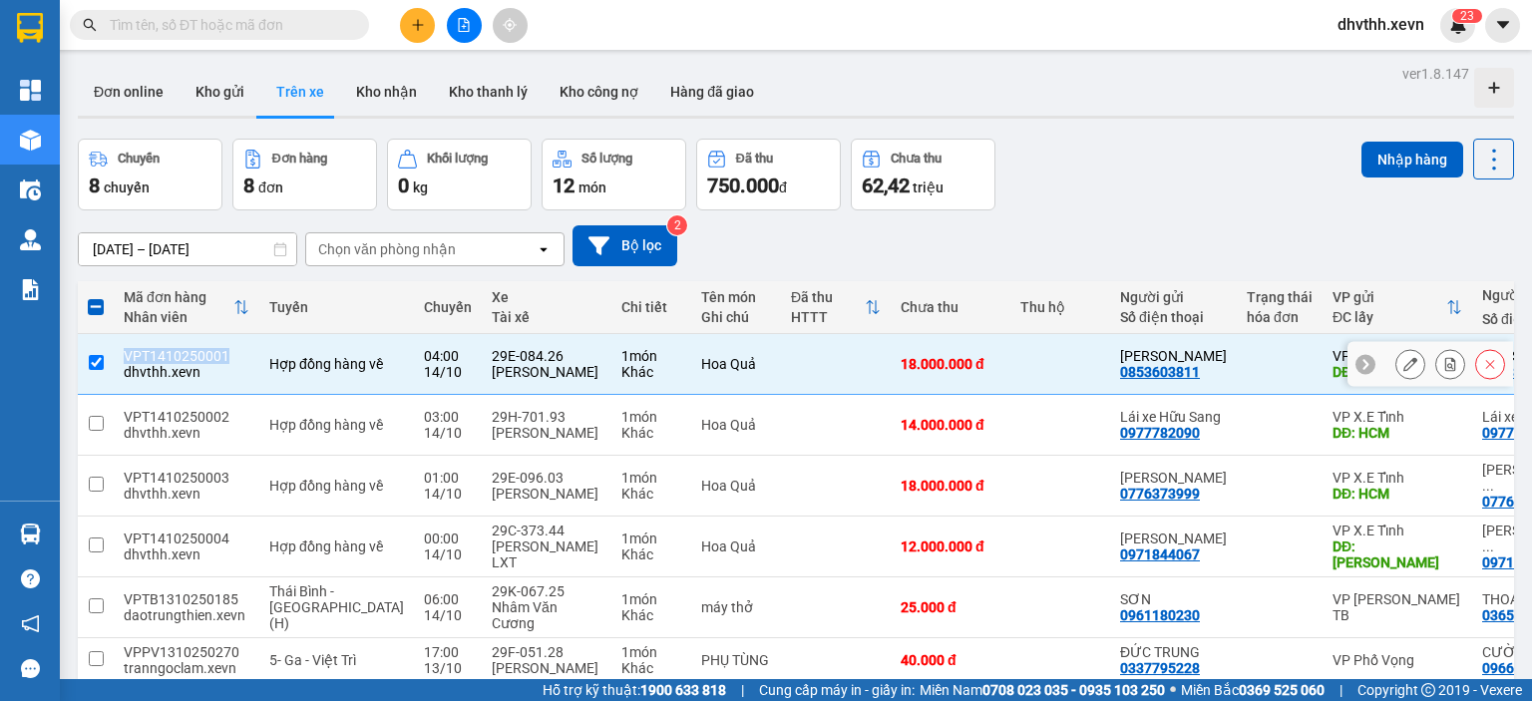
copy div "VPT1410250001"
